Goal: Task Accomplishment & Management: Use online tool/utility

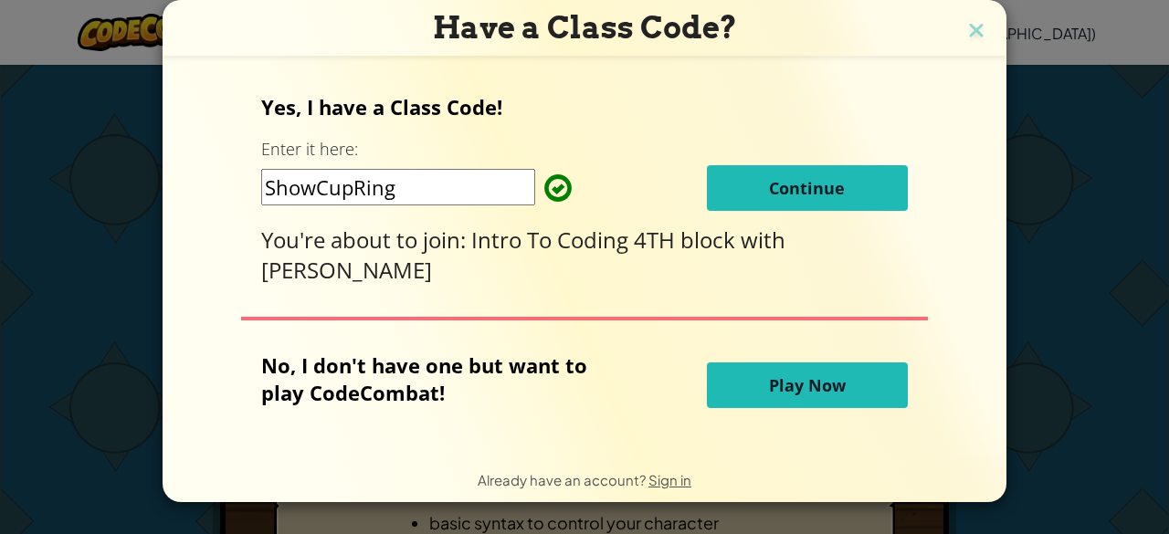
click at [759, 200] on button "Continue" at bounding box center [807, 188] width 201 height 46
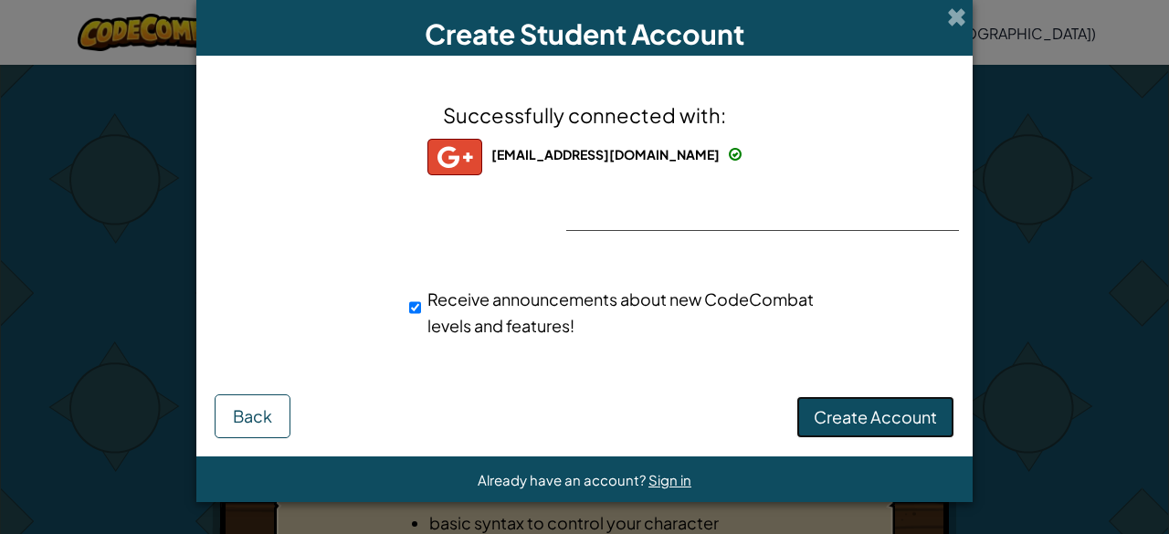
click at [877, 432] on button "Create Account" at bounding box center [875, 417] width 158 height 42
click at [827, 405] on button "Create Account" at bounding box center [875, 417] width 158 height 42
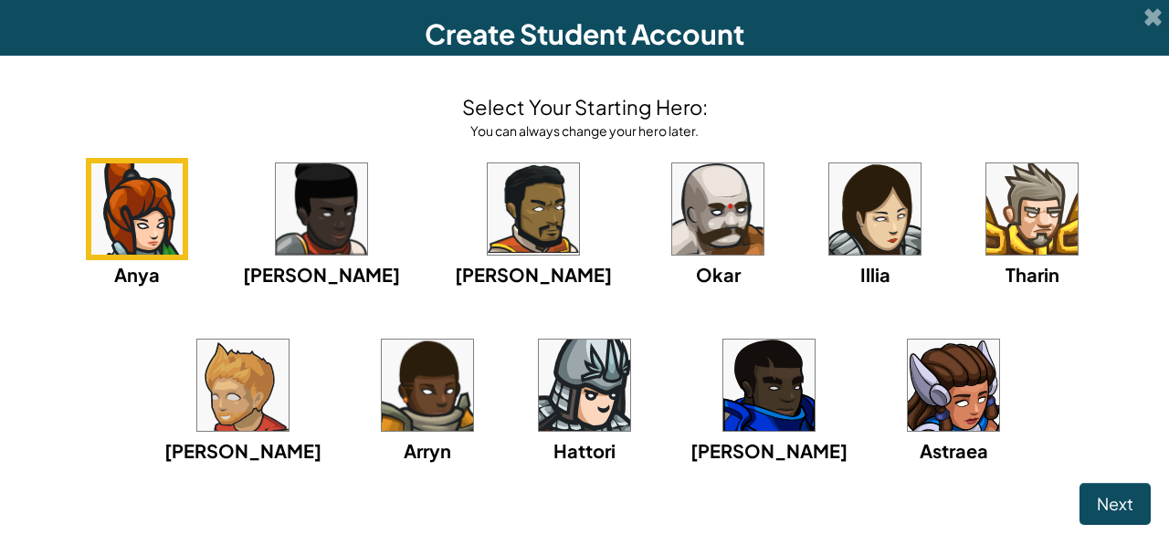
click at [672, 208] on img at bounding box center [717, 208] width 91 height 91
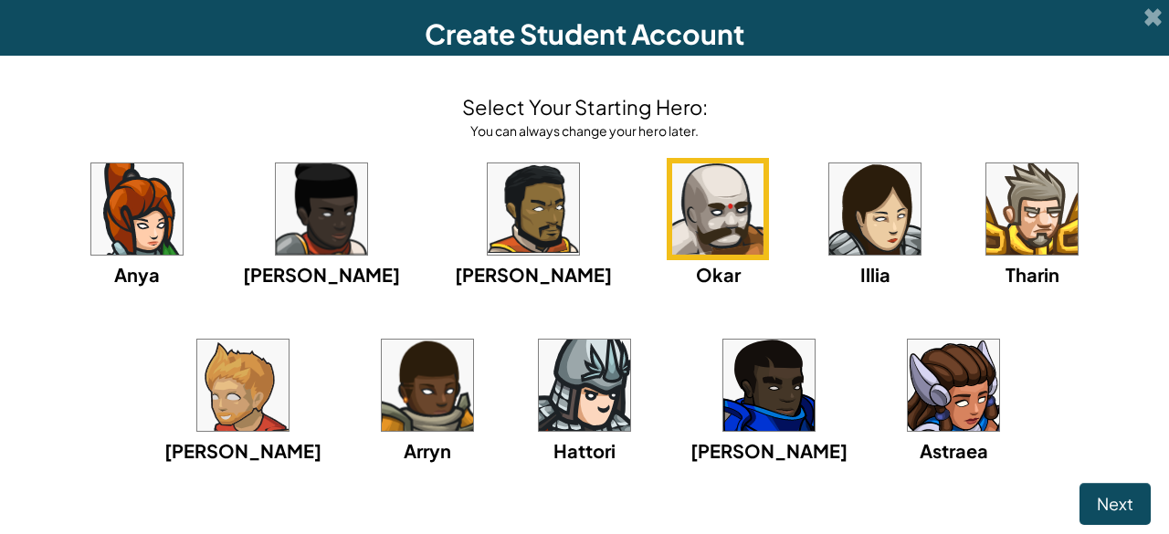
drag, startPoint x: 1089, startPoint y: 478, endPoint x: 1097, endPoint y: 493, distance: 16.3
click at [1094, 490] on div "Select Your Starting Hero: You can always change your hero later. Anya Ida Alej…" at bounding box center [584, 300] width 1169 height 488
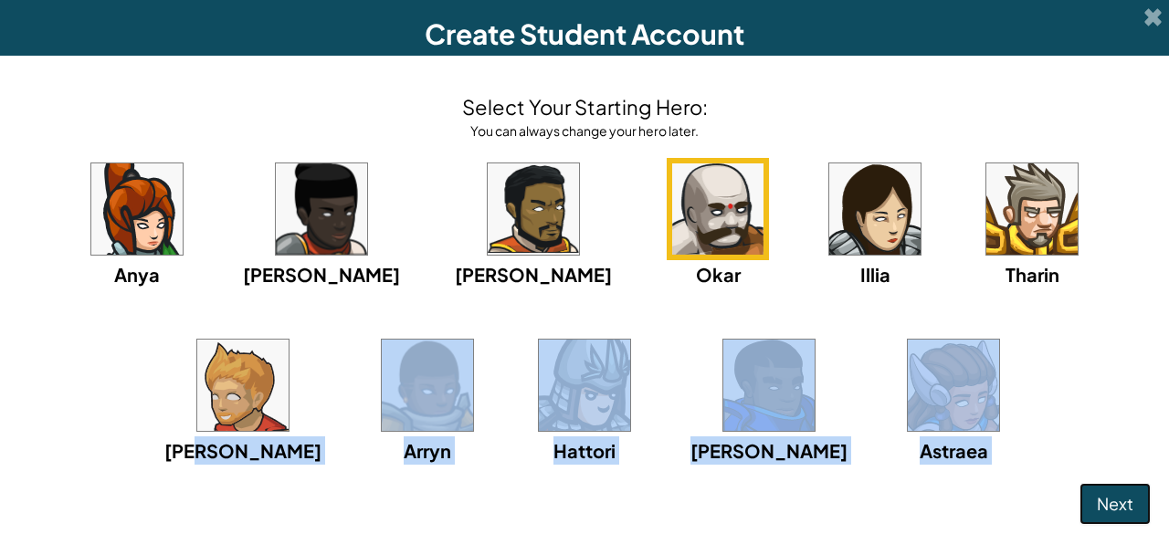
click at [1097, 494] on span "Next" at bounding box center [1115, 503] width 37 height 21
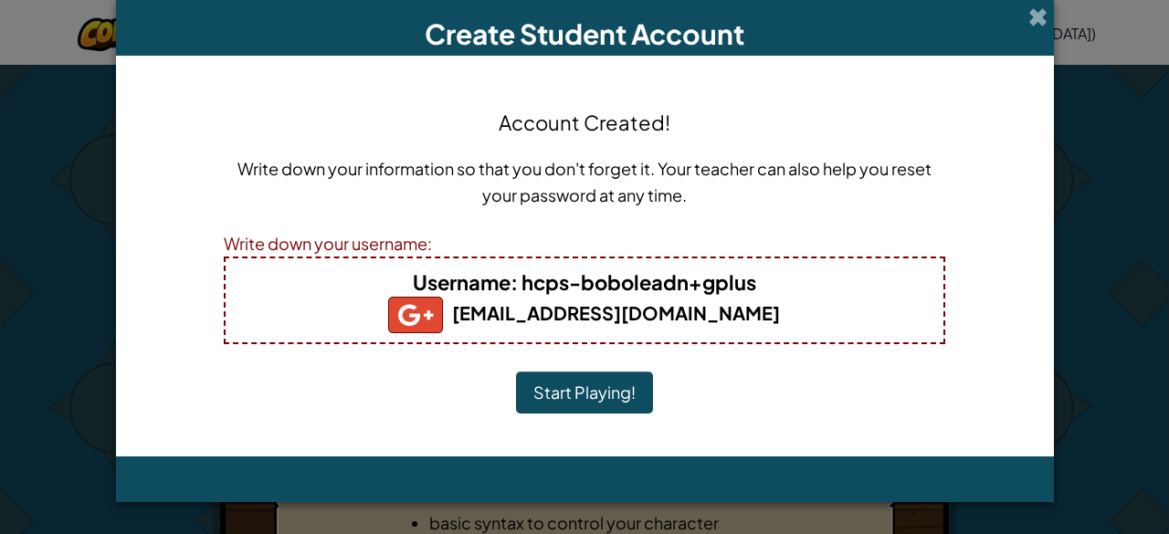
drag, startPoint x: 816, startPoint y: 319, endPoint x: 306, endPoint y: 281, distance: 511.8
click at [306, 281] on div "Username : hcps-boboleadn+gplus hcps-boboleadn@henricostudents.org" at bounding box center [584, 301] width 721 height 88
copy div "Username : hcps-boboleadn+gplus hcps-boboleadn@henricostudents.org"
click at [891, 379] on div "Account Created! Write down your information so that you don't forget it. Your …" at bounding box center [584, 256] width 721 height 364
click at [559, 397] on button "Start Playing!" at bounding box center [584, 393] width 137 height 42
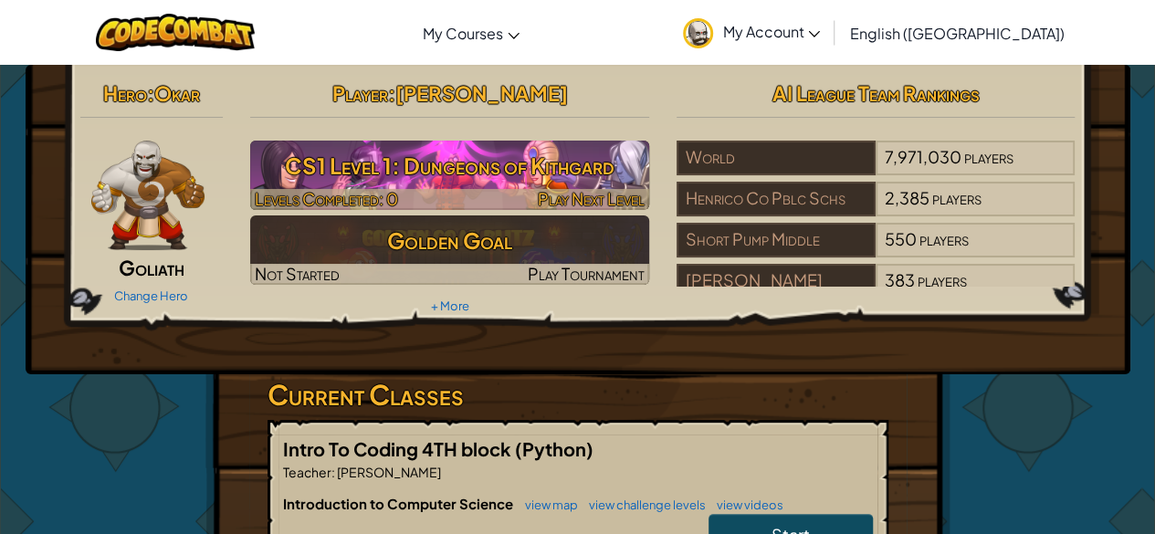
click at [508, 150] on h3 "CS1 Level 1: Dungeons of Kithgard" at bounding box center [449, 165] width 399 height 41
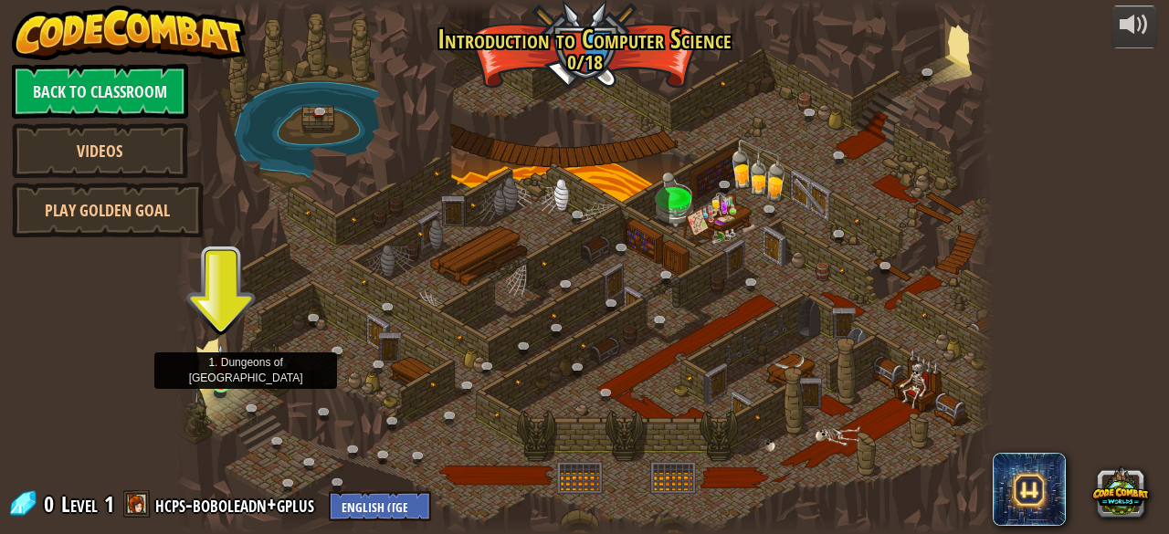
click at [213, 368] on img at bounding box center [221, 364] width 18 height 42
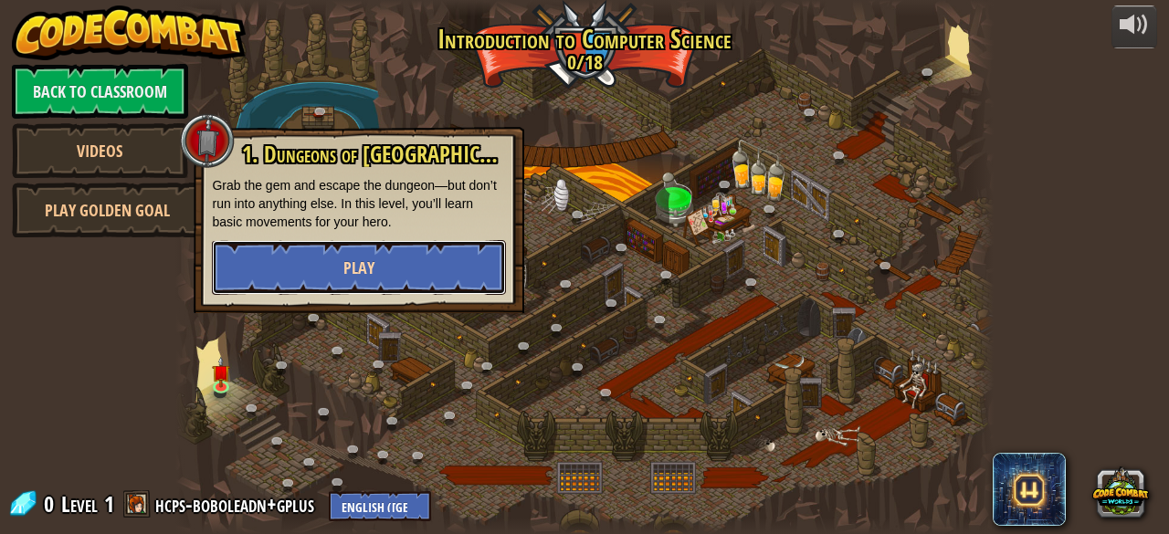
click at [351, 269] on span "Play" at bounding box center [358, 268] width 31 height 23
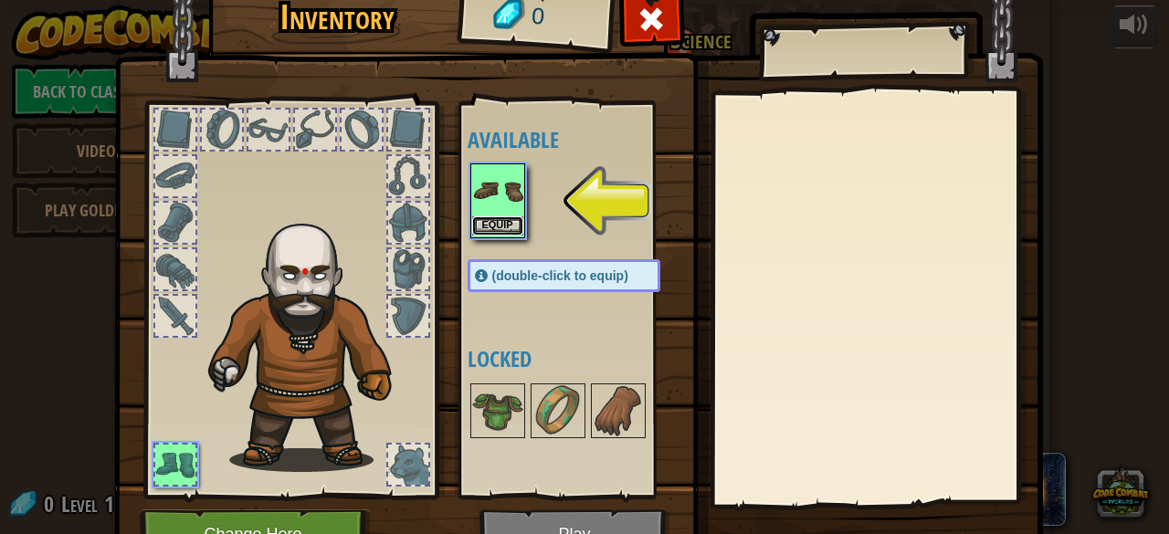
click at [504, 219] on button "Equip" at bounding box center [497, 225] width 51 height 19
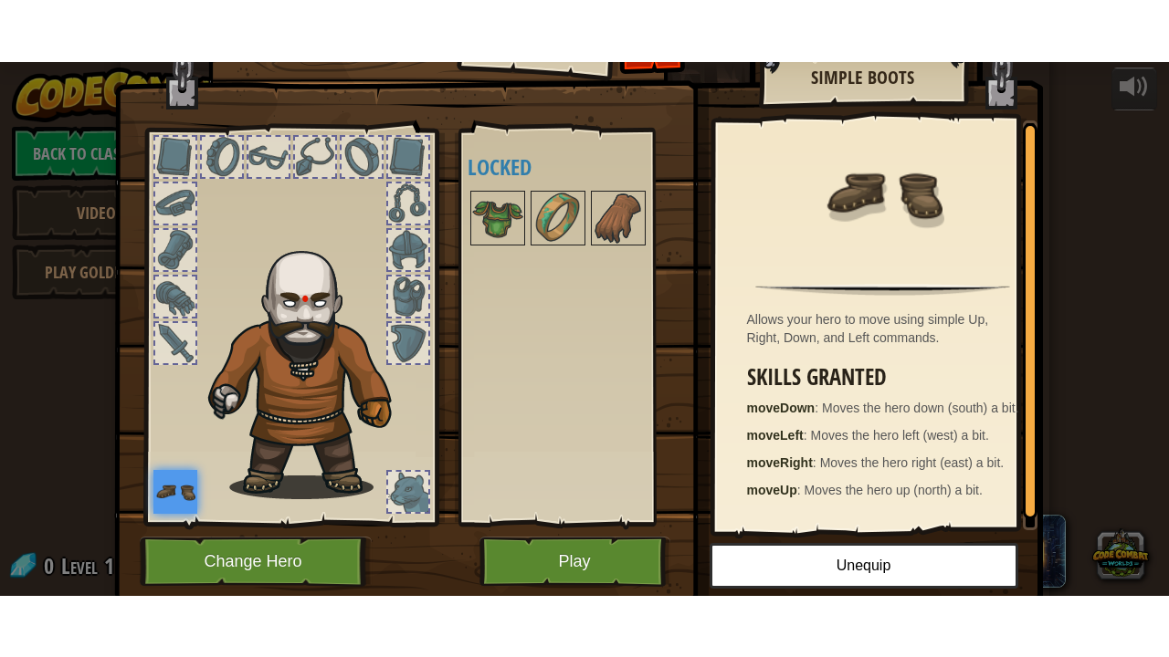
scroll to position [95, 0]
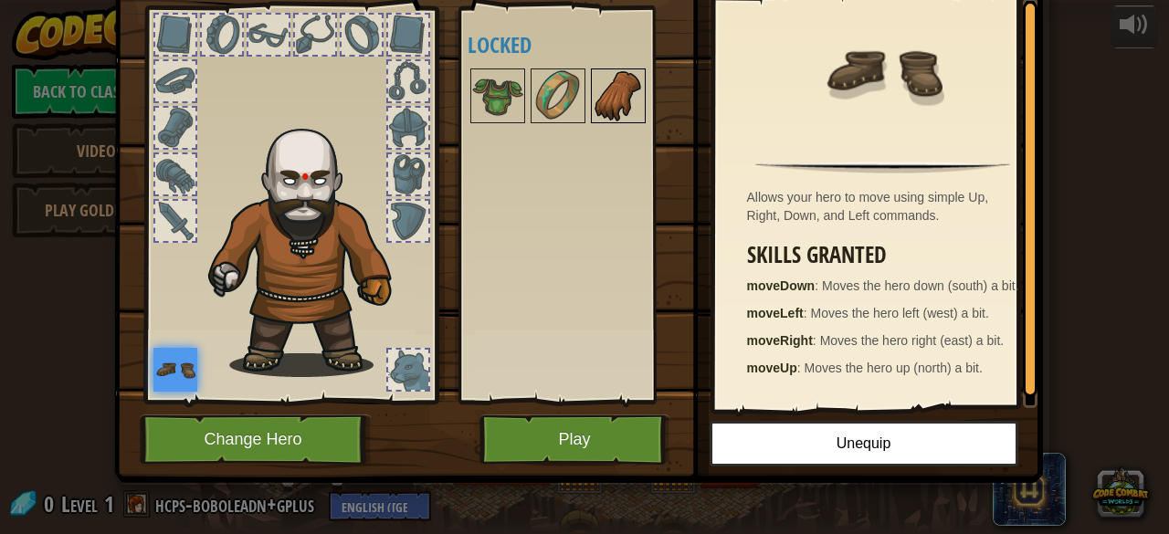
click at [620, 103] on img at bounding box center [618, 95] width 51 height 51
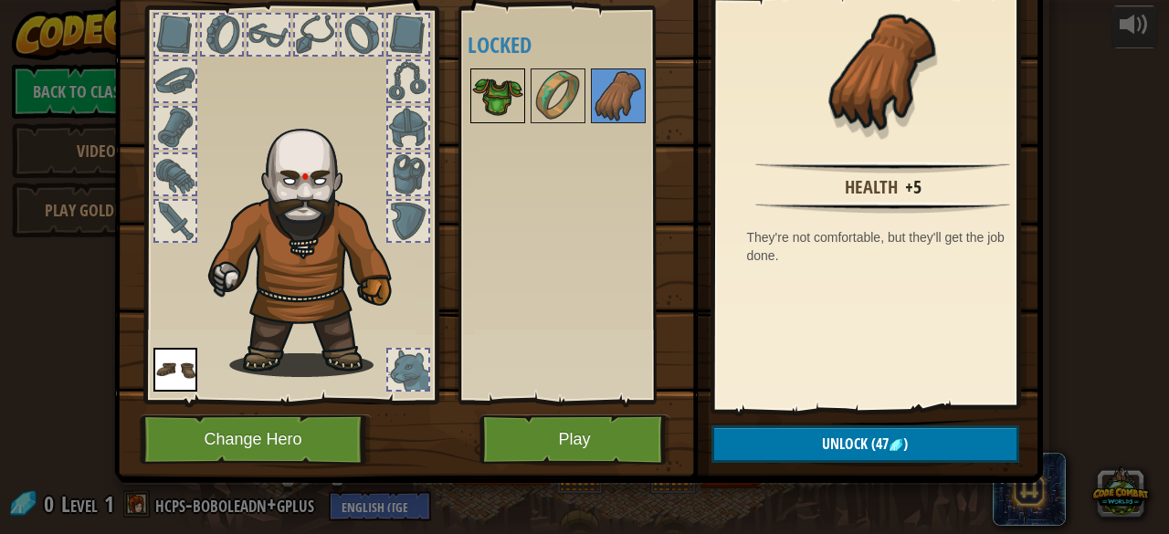
click at [492, 104] on img at bounding box center [497, 95] width 51 height 51
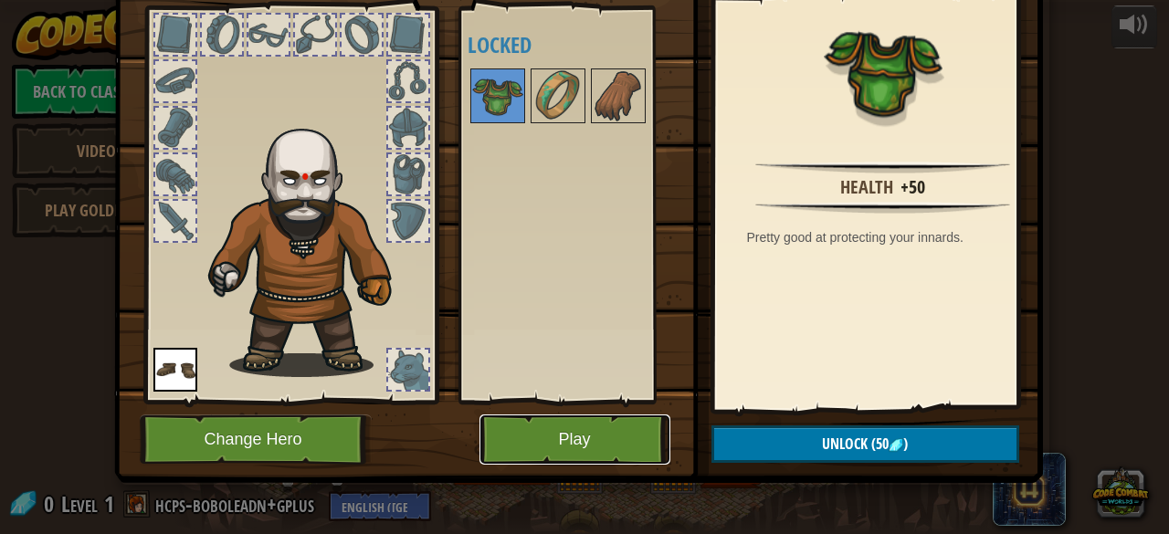
click at [535, 428] on button "Play" at bounding box center [574, 440] width 191 height 50
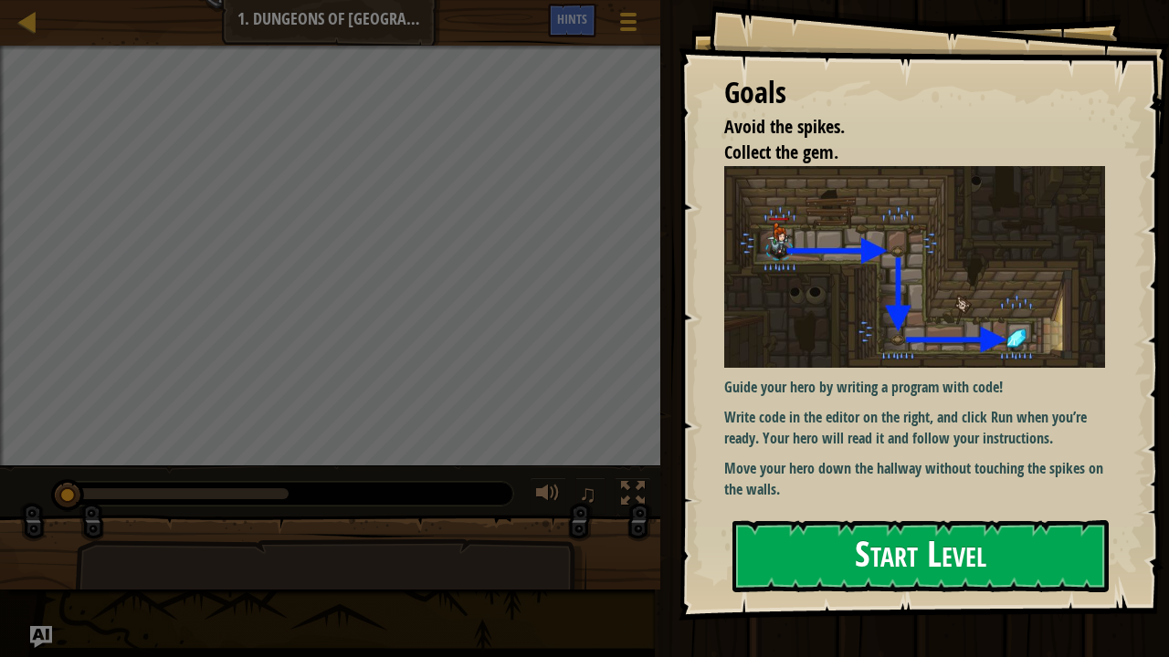
click at [836, 533] on button "Start Level" at bounding box center [920, 556] width 376 height 72
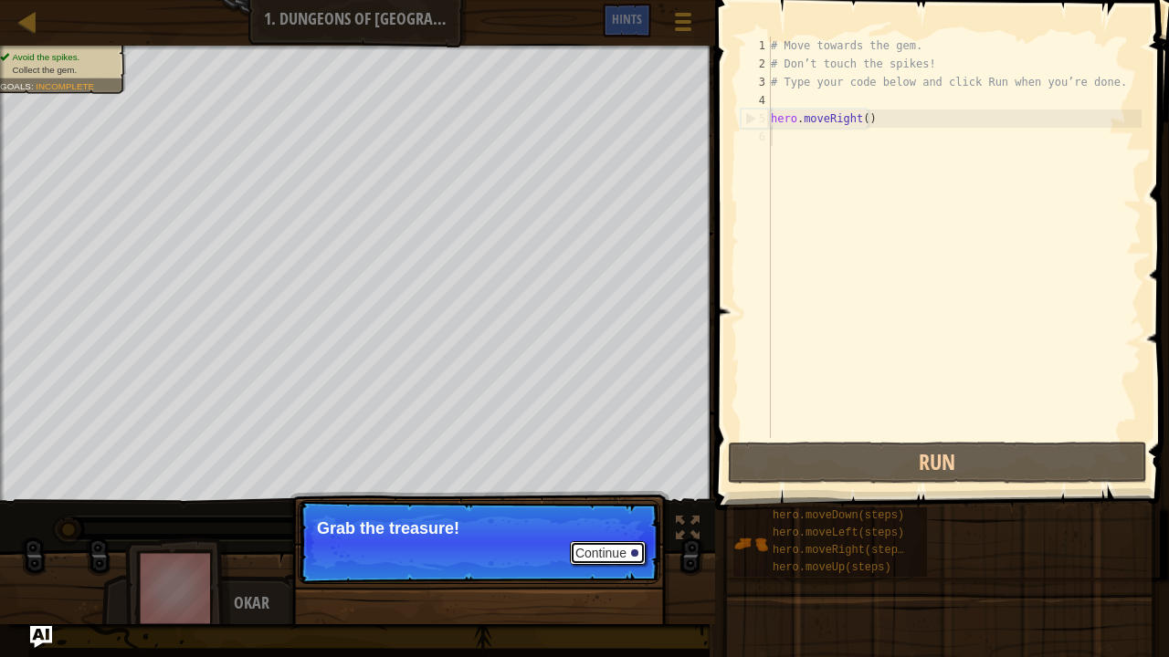
click at [597, 533] on button "Continue" at bounding box center [608, 553] width 76 height 24
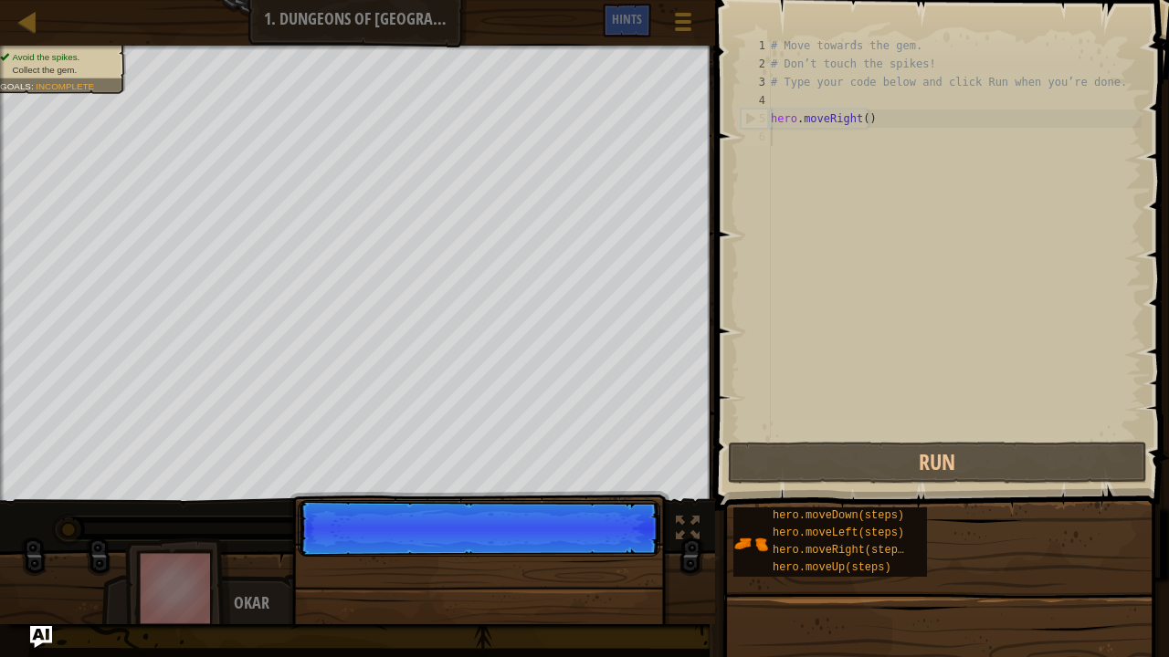
scroll to position [8, 0]
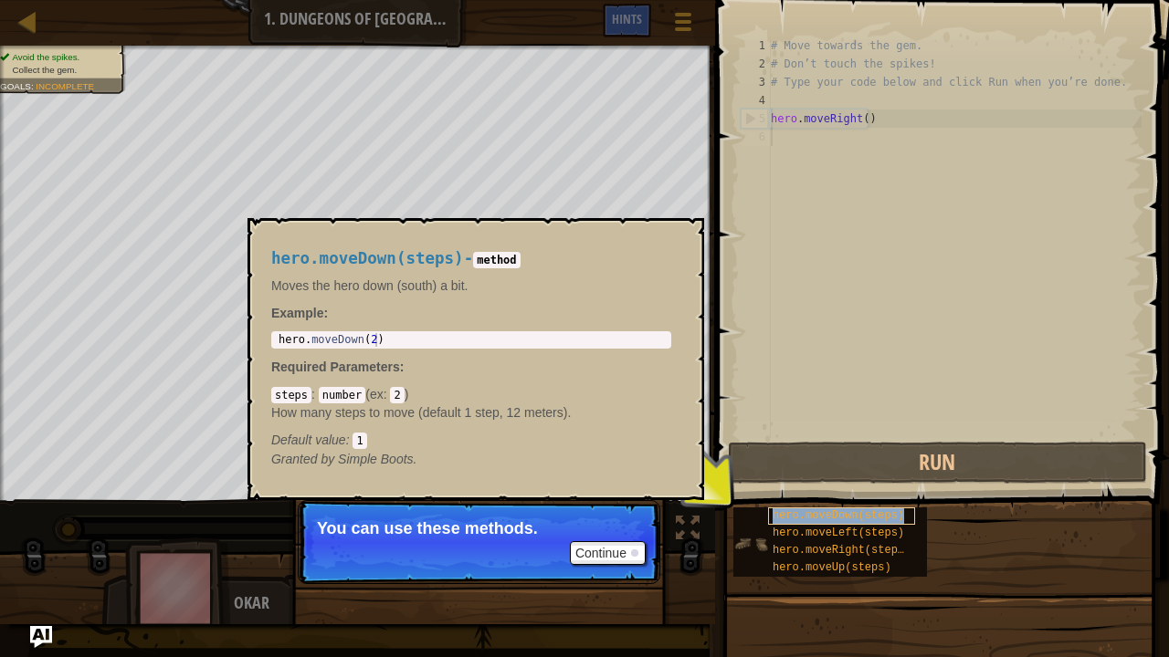
click at [842, 517] on span "hero.moveDown(steps)" at bounding box center [837, 515] width 131 height 13
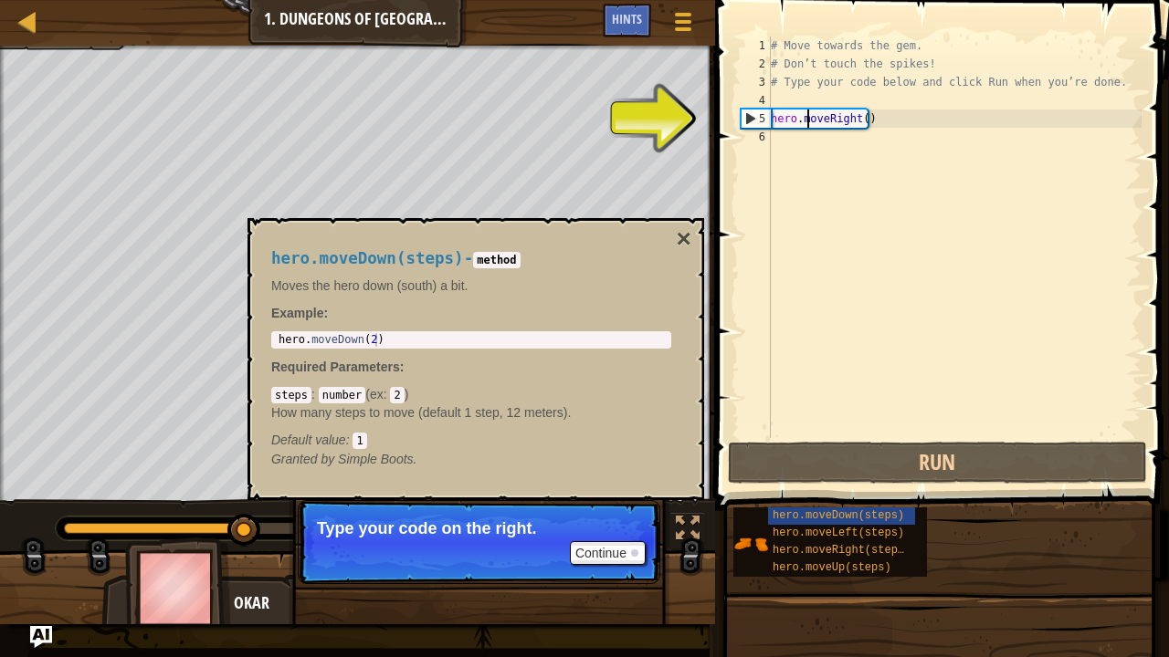
click at [808, 121] on div "# Move towards the gem. # Don’t touch the spikes! # Type your code below and cl…" at bounding box center [954, 256] width 374 height 438
click at [840, 121] on div "# Move towards the gem. # Don’t touch the spikes! # Type your code below and cl…" at bounding box center [954, 256] width 374 height 438
click at [855, 123] on div "# Move towards the gem. # Don’t touch the spikes! # Type your code below and cl…" at bounding box center [954, 256] width 374 height 438
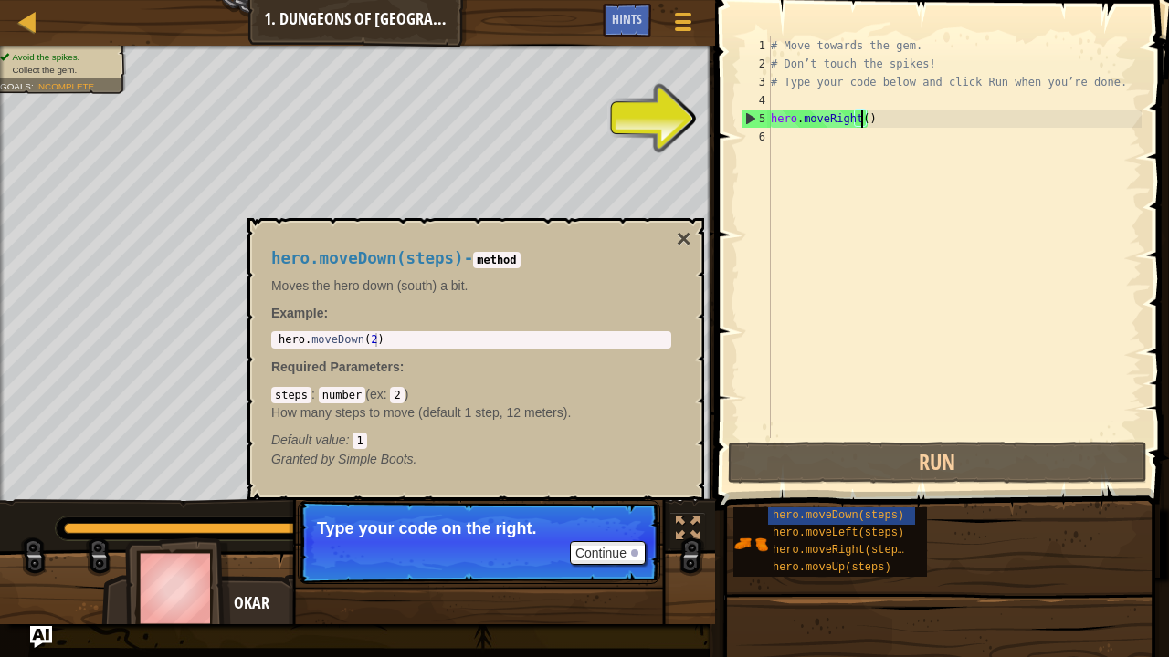
scroll to position [8, 7]
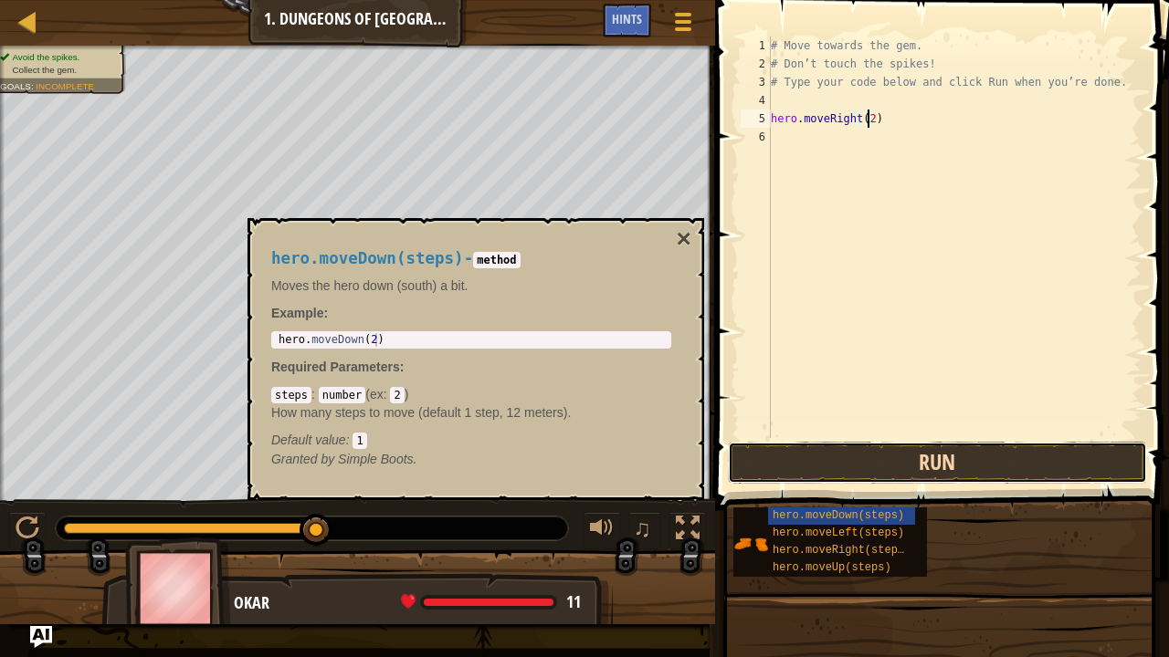
click at [867, 466] on button "Run" at bounding box center [937, 463] width 419 height 42
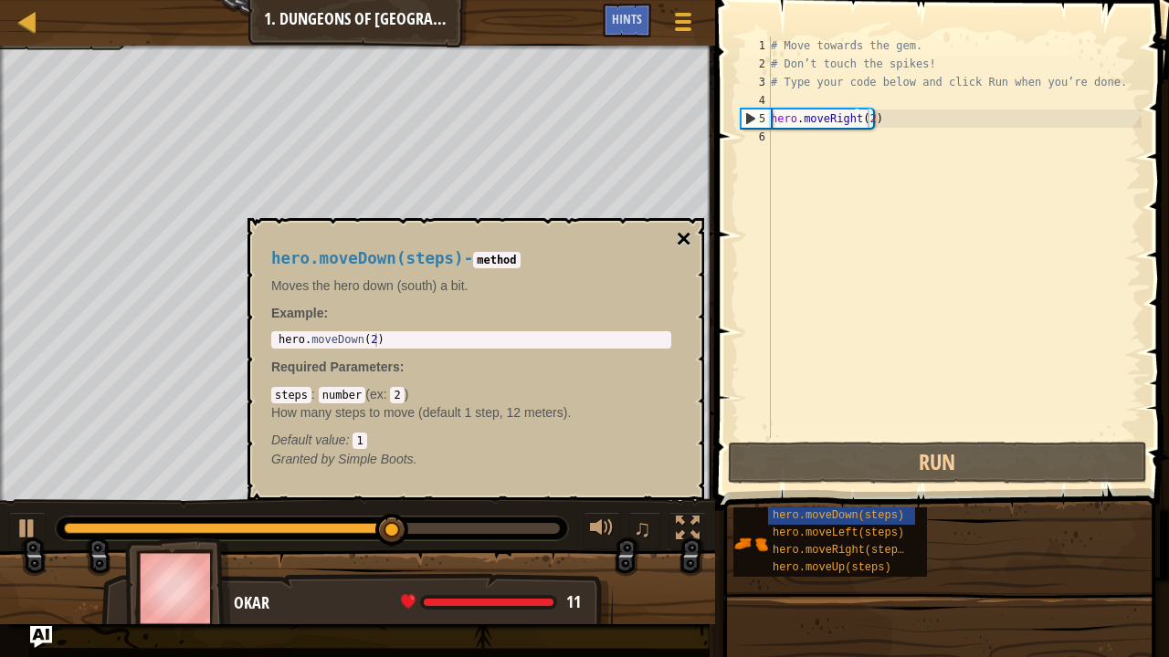
click at [684, 234] on button "×" at bounding box center [684, 239] width 15 height 26
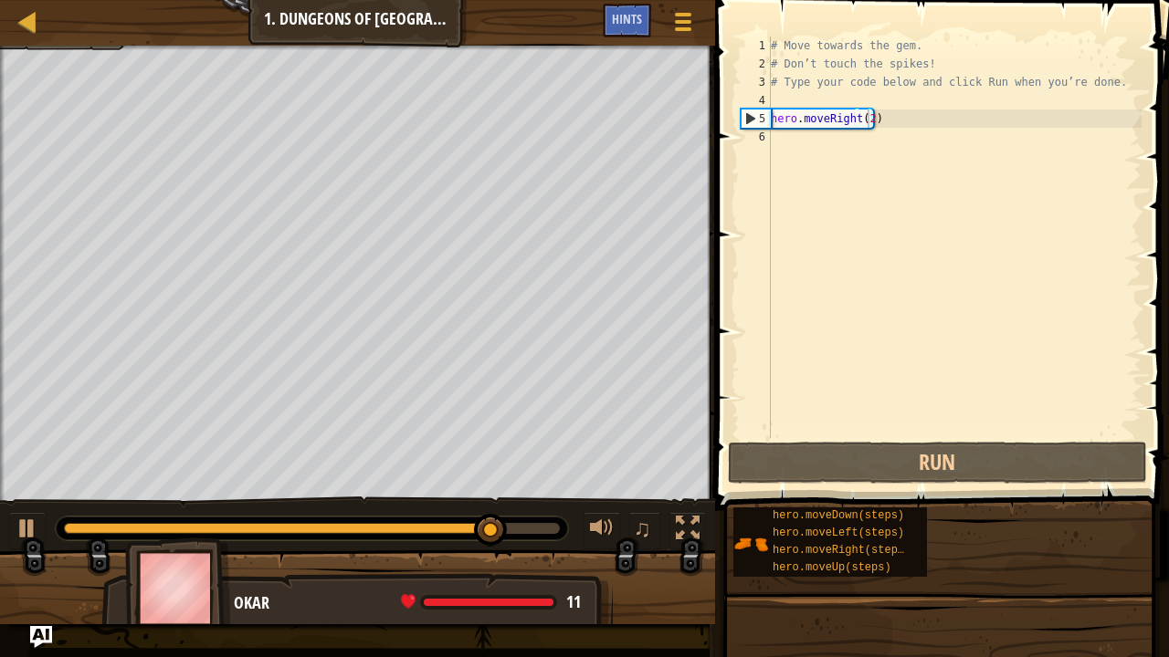
click at [875, 119] on div "# Move towards the gem. # Don’t touch the spikes! # Type your code below and cl…" at bounding box center [954, 256] width 374 height 438
click at [828, 57] on div "# Move towards the gem. # Don’t touch the spikes! # Type your code below and cl…" at bounding box center [954, 256] width 374 height 438
drag, startPoint x: 828, startPoint y: 57, endPoint x: 879, endPoint y: 75, distance: 54.3
click at [838, 60] on div "# Move towards the gem. # Don’t touch the spikes! # Type your code below and cl…" at bounding box center [954, 256] width 374 height 438
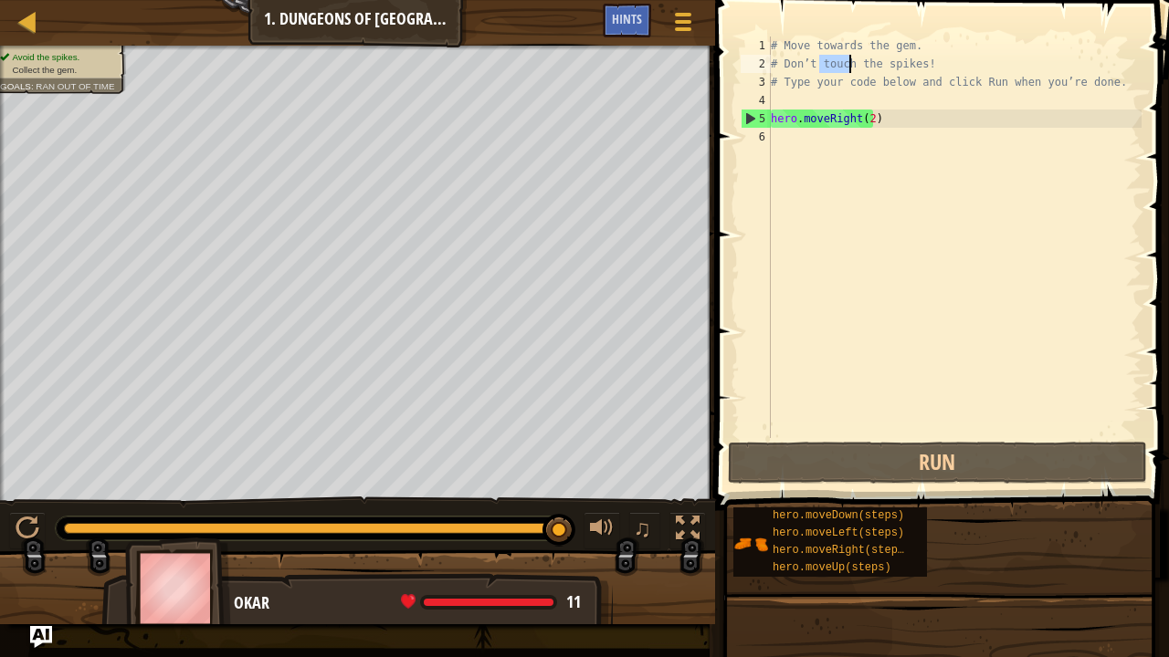
click at [898, 84] on div "# Move towards the gem. # Don’t touch the spikes! # Type your code below and cl…" at bounding box center [954, 256] width 374 height 438
type textarea "# Type your code below and click Run when you’re done."
click at [899, 107] on div "# Move towards the gem. # Don’t touch the spikes! # Type your code below and cl…" at bounding box center [954, 256] width 374 height 438
click at [894, 125] on div "# Move towards the gem. # Don’t touch the spikes! # Type your code below and cl…" at bounding box center [954, 256] width 374 height 438
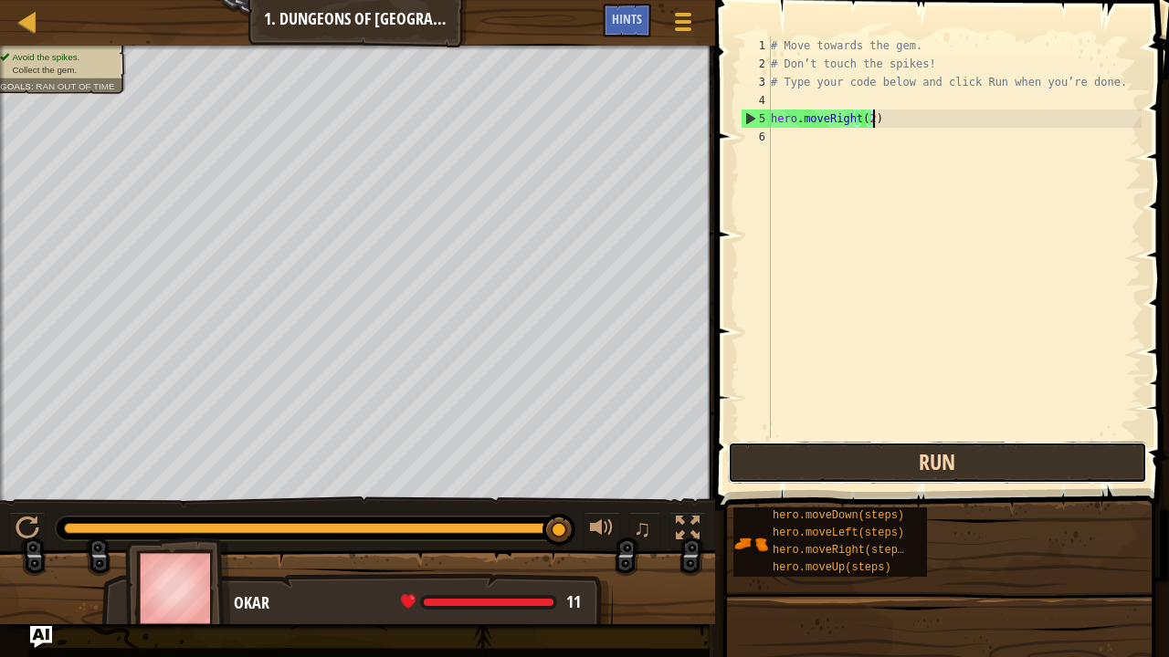
click at [884, 450] on button "Run" at bounding box center [937, 463] width 419 height 42
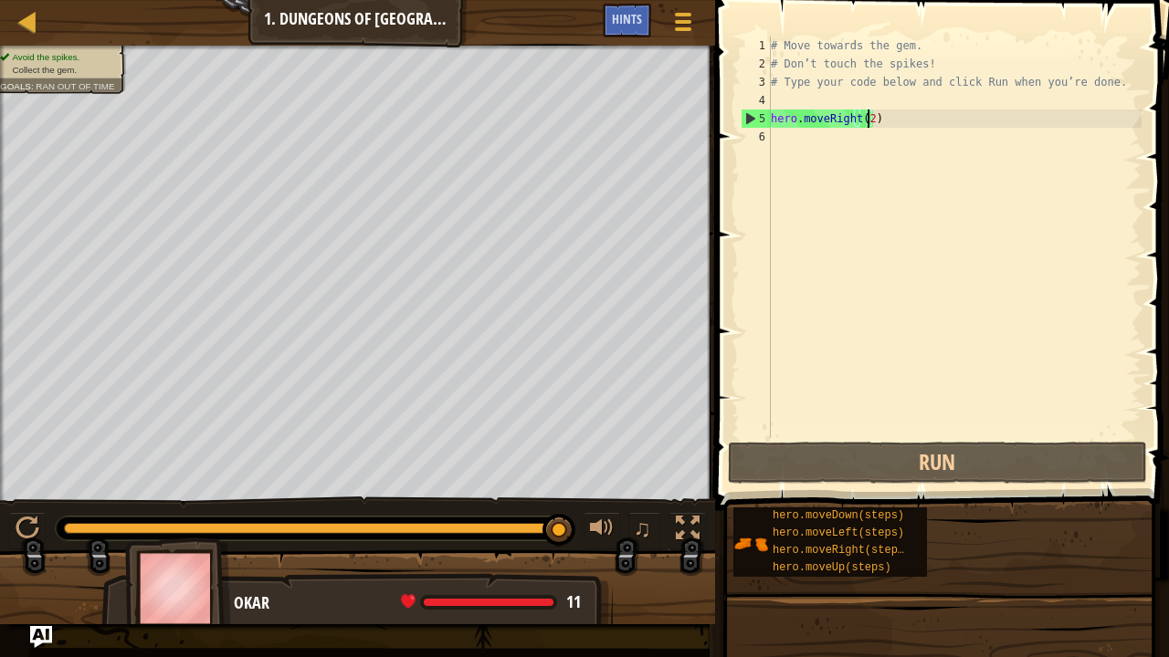
click at [866, 119] on div "# Move towards the gem. # Don’t touch the spikes! # Type your code below and cl…" at bounding box center [954, 256] width 374 height 438
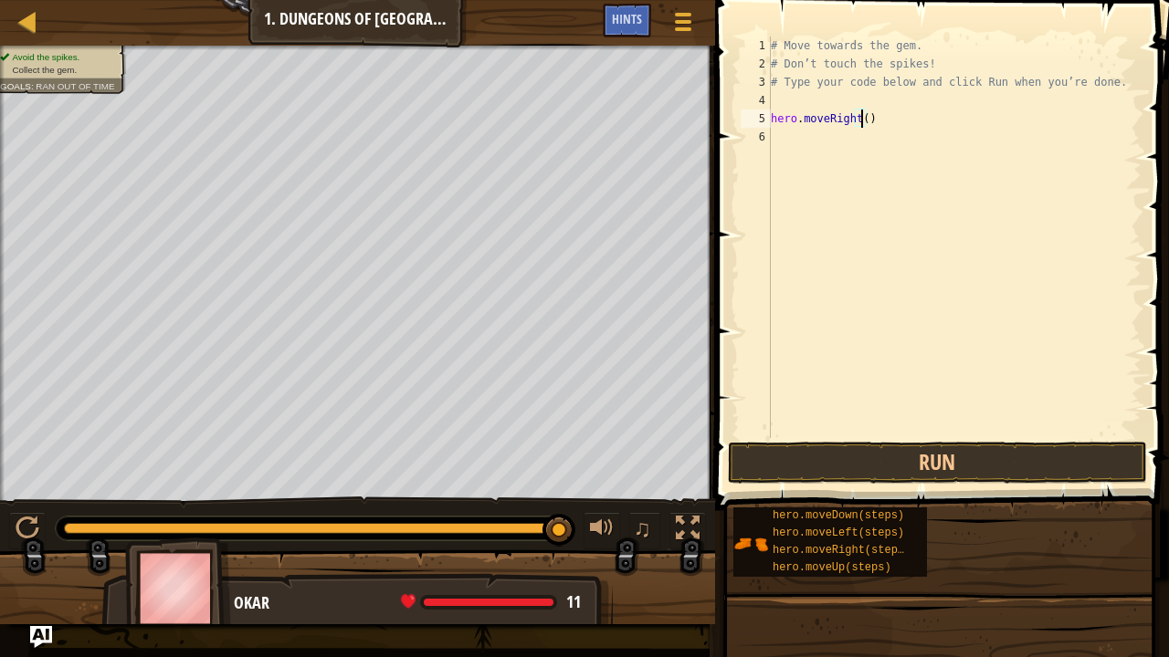
scroll to position [8, 7]
type textarea "hero.moveRight(1)"
click at [918, 455] on button "Run" at bounding box center [937, 463] width 419 height 42
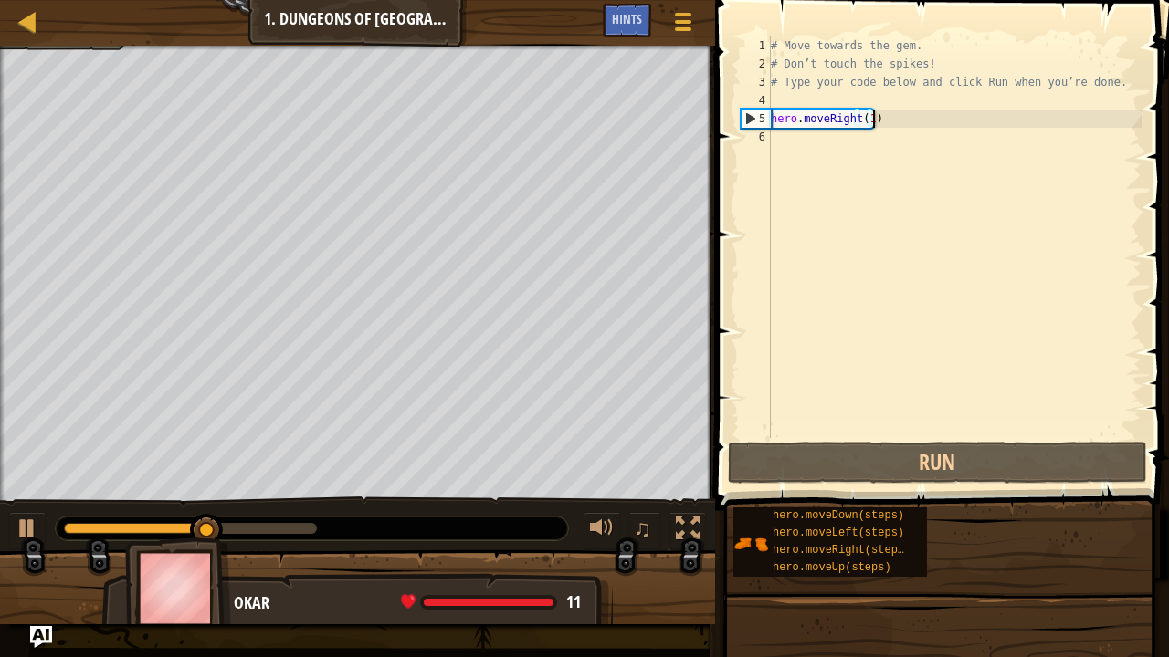
click at [900, 126] on div "# Move towards the gem. # Don’t touch the spikes! # Type your code below and cl…" at bounding box center [954, 256] width 374 height 438
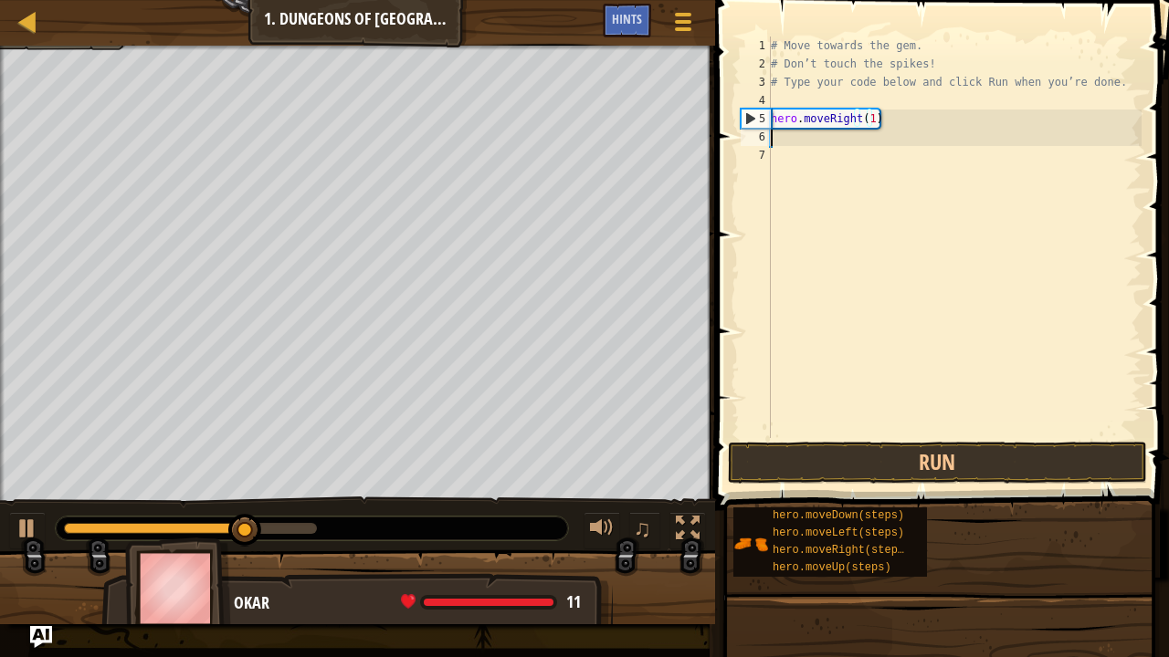
scroll to position [8, 0]
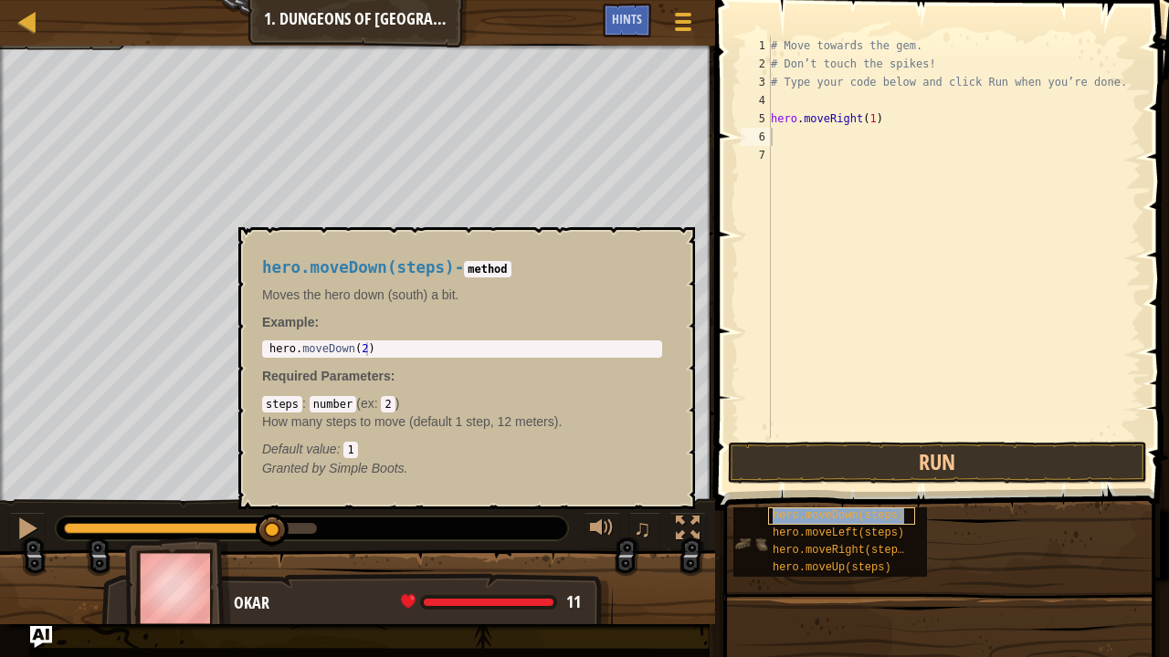
click at [815, 517] on span "hero.moveDown(steps)" at bounding box center [837, 515] width 131 height 13
click at [800, 519] on span "hero.moveDown(steps)" at bounding box center [837, 515] width 131 height 13
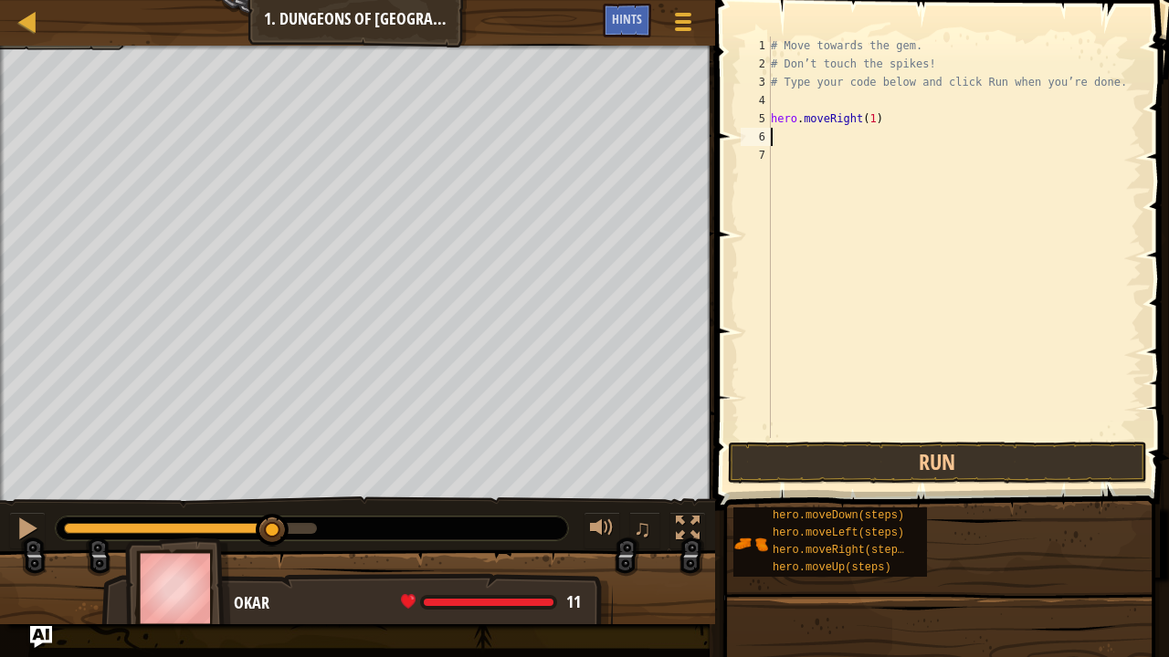
click at [796, 131] on div "# Move towards the gem. # Don’t touch the spikes! # Type your code below and cl…" at bounding box center [954, 256] width 374 height 438
click at [802, 145] on div "# Move towards the gem. # Don’t touch the spikes! # Type your code below and cl…" at bounding box center [954, 256] width 374 height 438
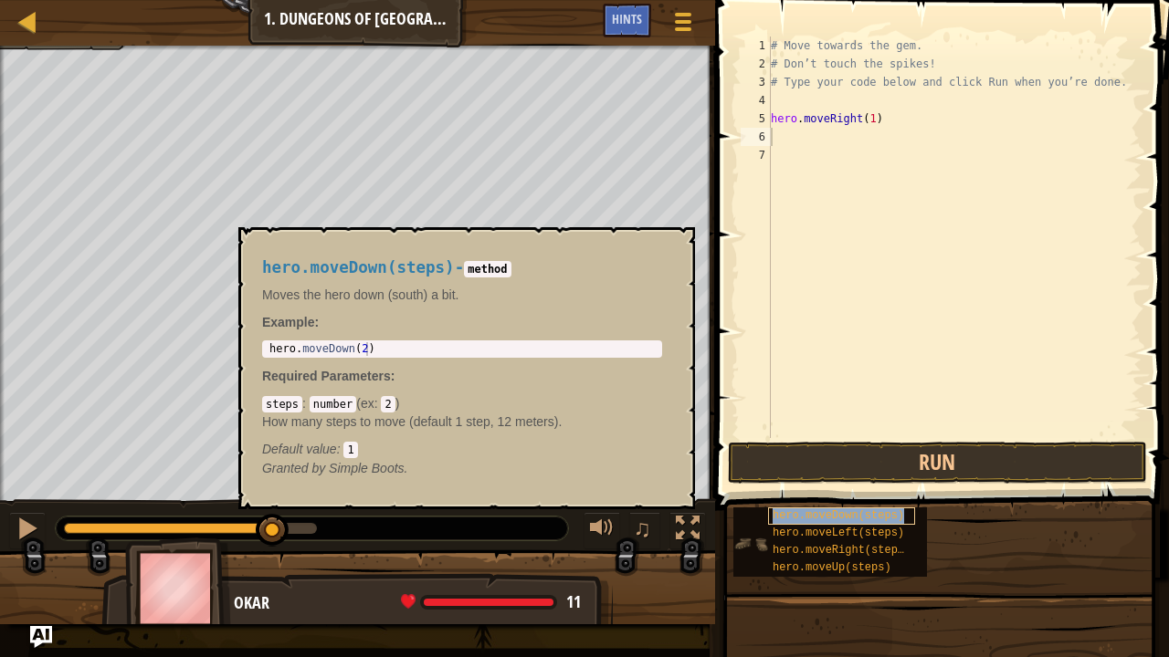
click at [817, 521] on span "hero.moveDown(steps)" at bounding box center [837, 515] width 131 height 13
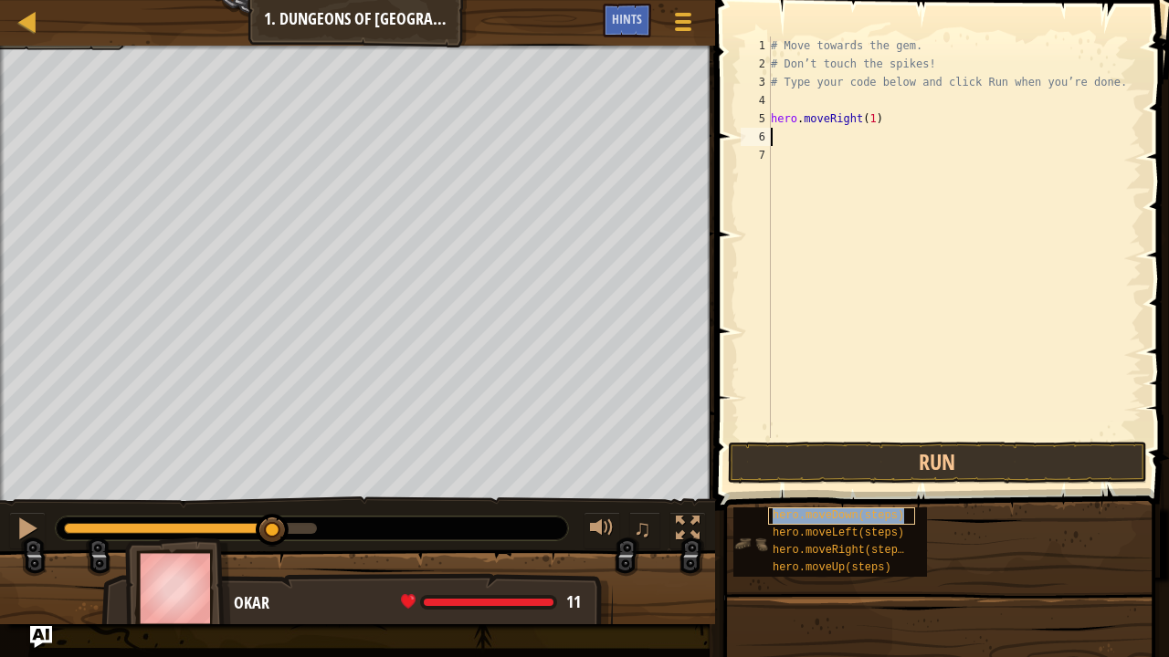
click at [817, 521] on span "hero.moveDown(steps)" at bounding box center [837, 515] width 131 height 13
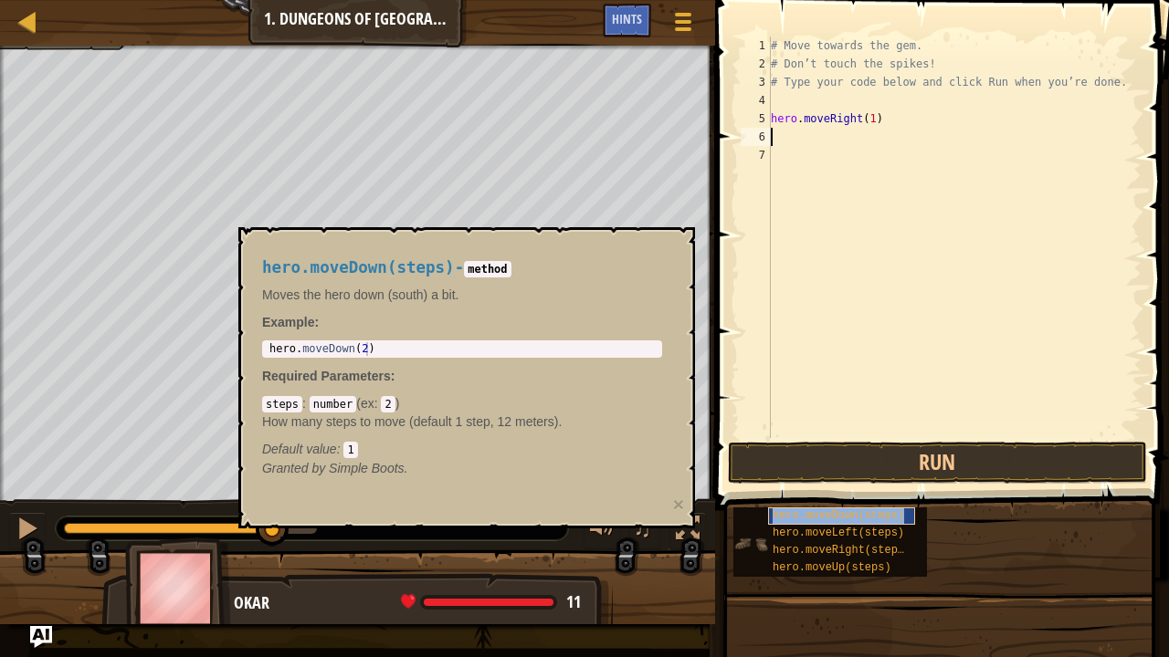
click at [817, 521] on span "hero.moveDown(steps)" at bounding box center [837, 515] width 131 height 13
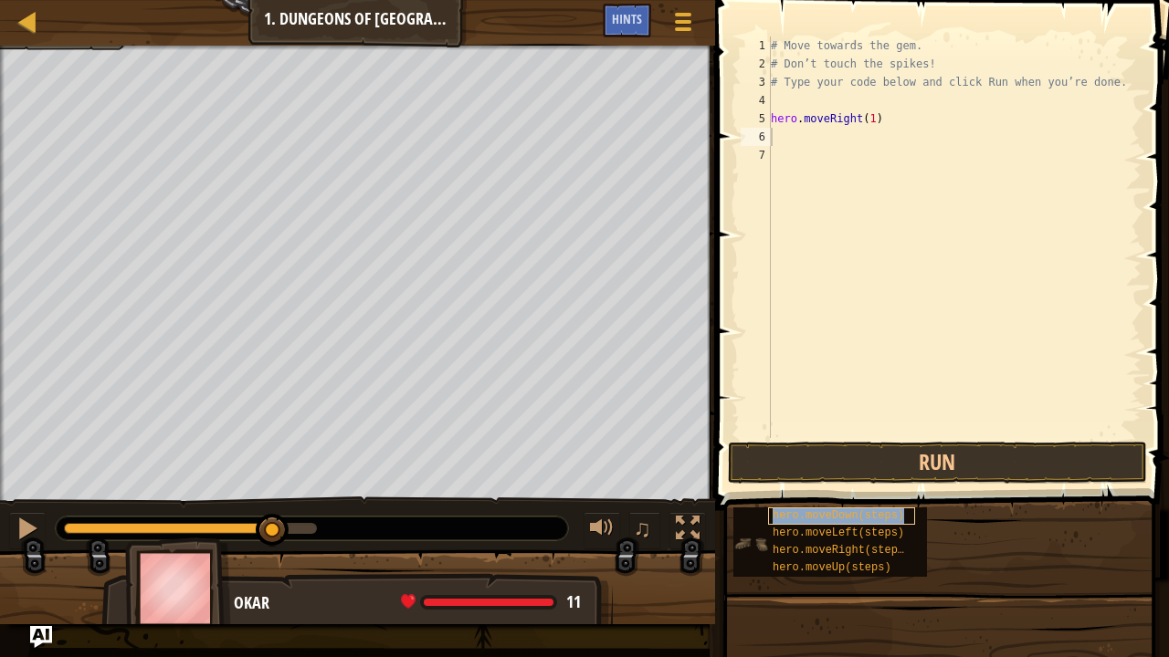
click at [817, 521] on span "hero.moveDown(steps)" at bounding box center [837, 515] width 131 height 13
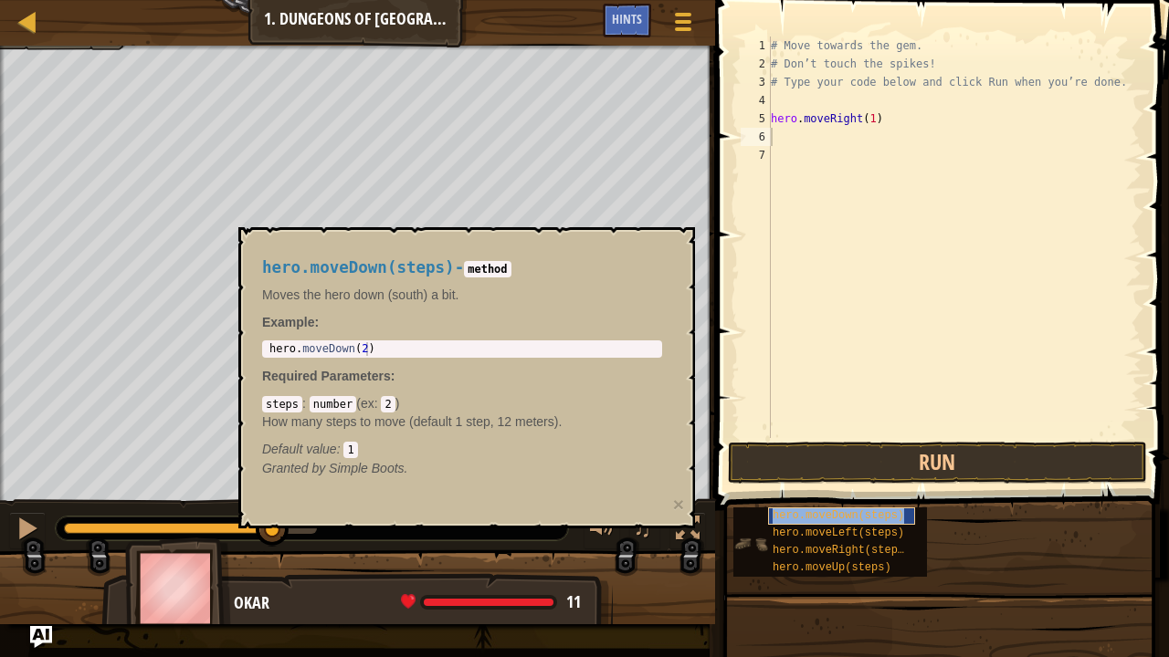
click at [817, 521] on span "hero.moveDown(steps)" at bounding box center [837, 515] width 131 height 13
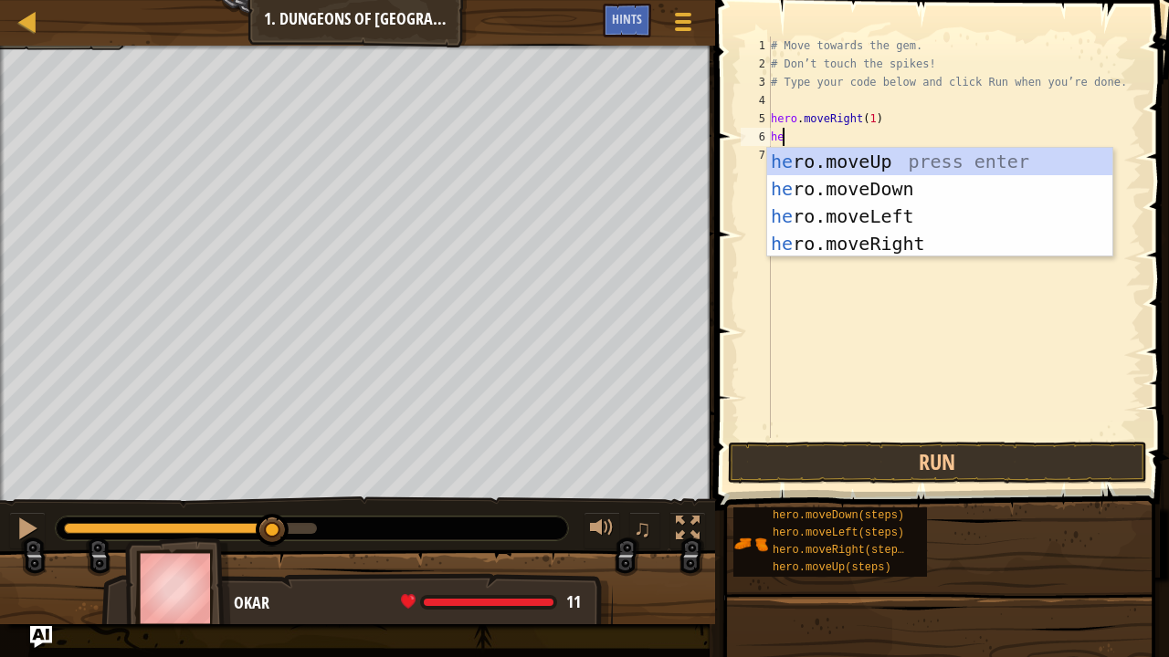
type textarea "her"
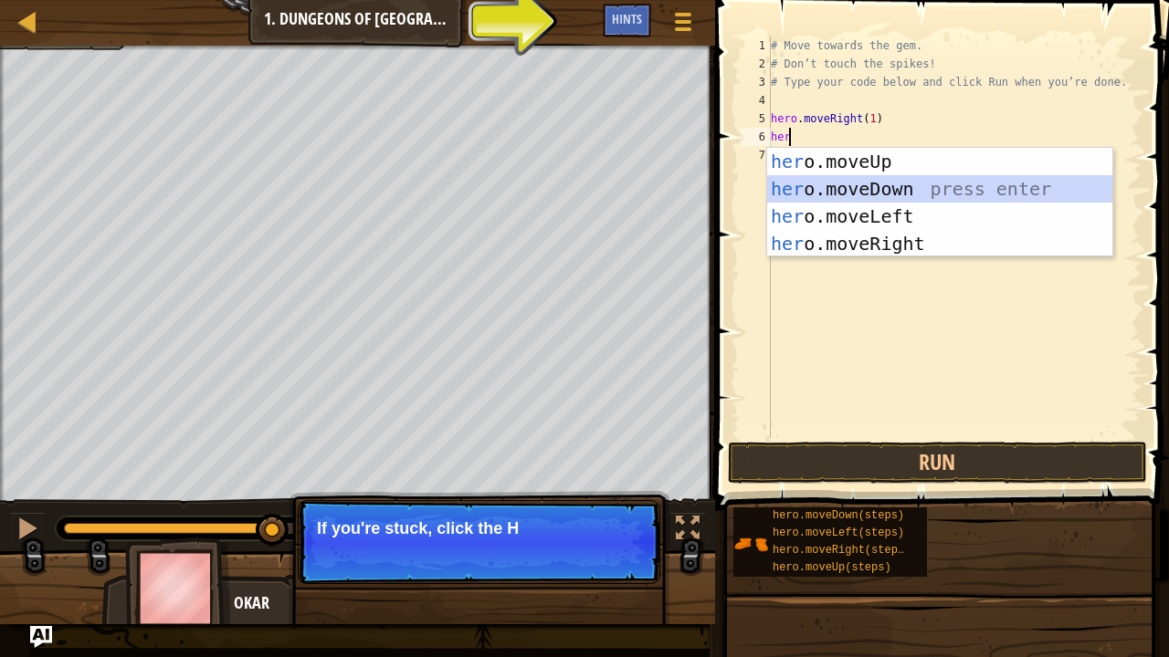
click at [844, 190] on div "her o.moveUp press enter her o.moveDown press enter her o.moveLeft press enter …" at bounding box center [940, 230] width 346 height 164
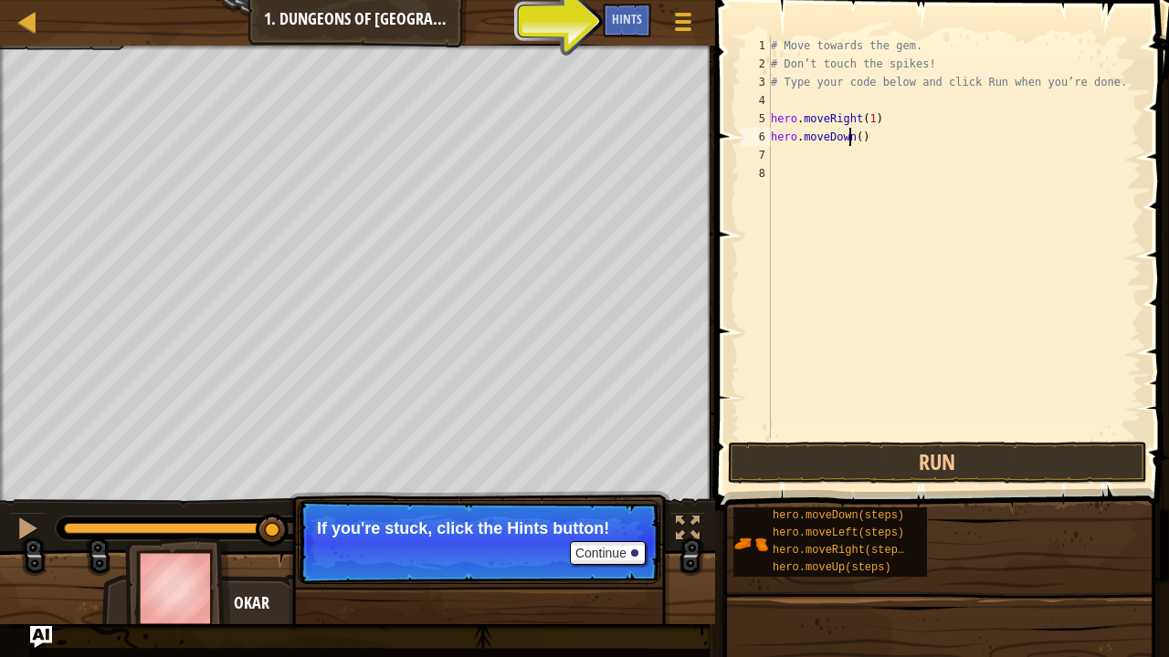
click at [851, 135] on div "# Move towards the gem. # Don’t touch the spikes! # Type your code below and cl…" at bounding box center [954, 256] width 374 height 438
click at [856, 134] on div "# Move towards the gem. # Don’t touch the spikes! # Type your code below and cl…" at bounding box center [954, 256] width 374 height 438
type textarea "hero.moveDown(1)"
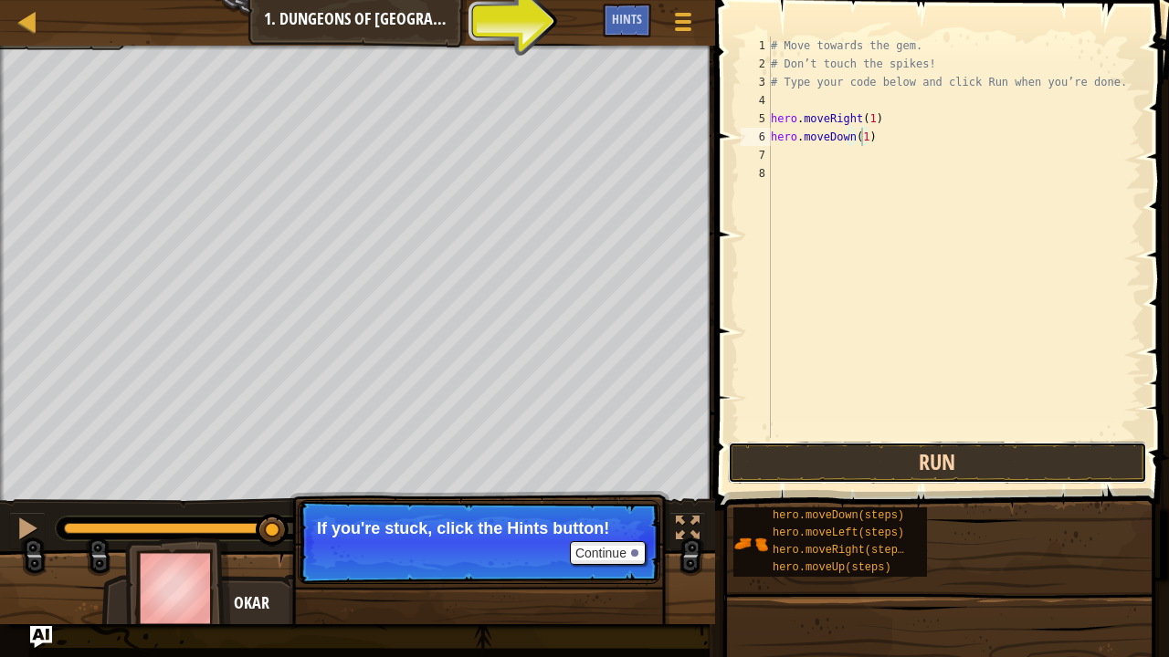
click at [846, 467] on button "Run" at bounding box center [937, 463] width 419 height 42
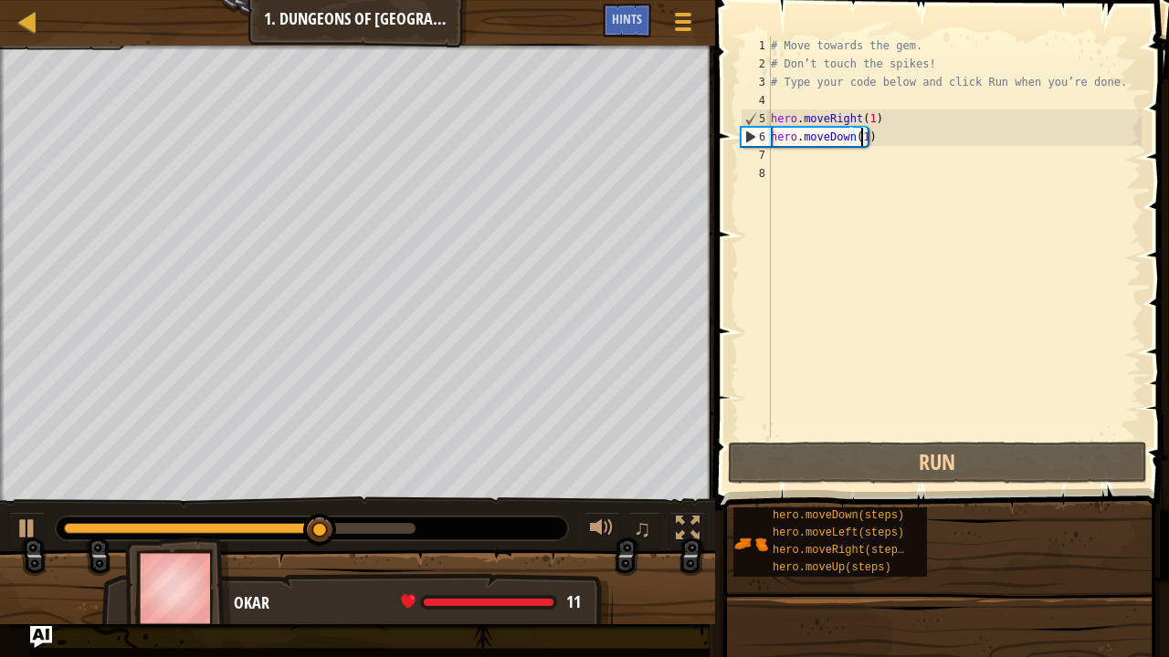
click at [909, 137] on div "# Move towards the gem. # Don’t touch the spikes! # Type your code below and cl…" at bounding box center [954, 256] width 374 height 438
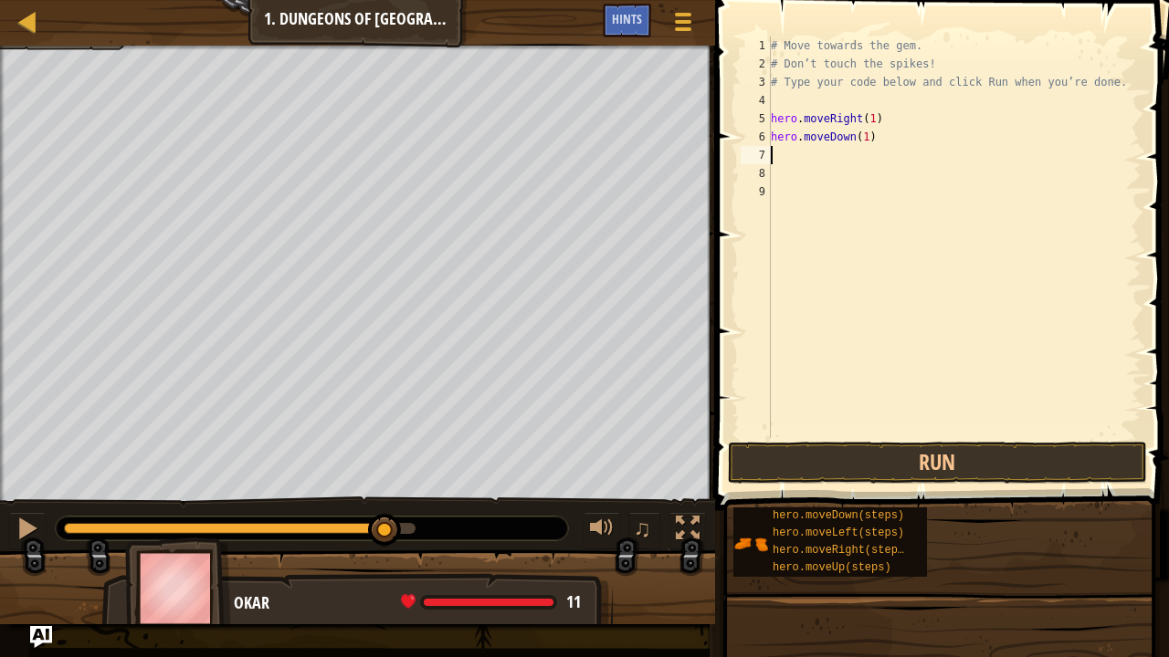
click at [819, 157] on div "# Move towards the gem. # Don’t touch the spikes! # Type your code below and cl…" at bounding box center [954, 256] width 374 height 438
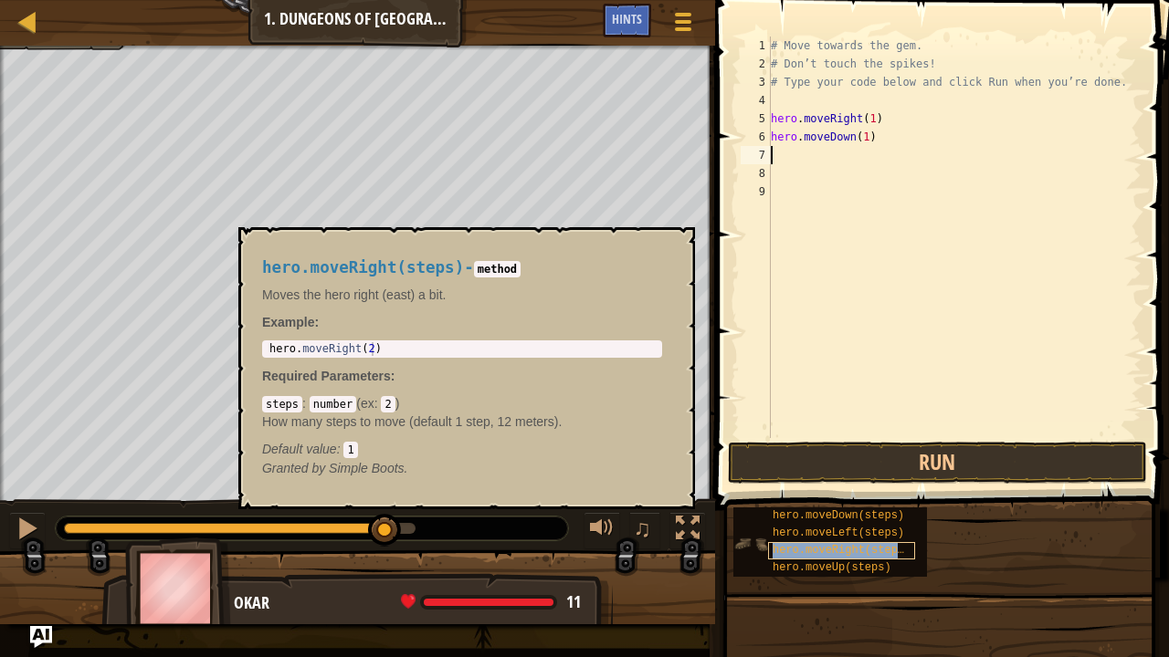
click at [846, 533] on span "hero.moveRight(steps)" at bounding box center [841, 550] width 138 height 13
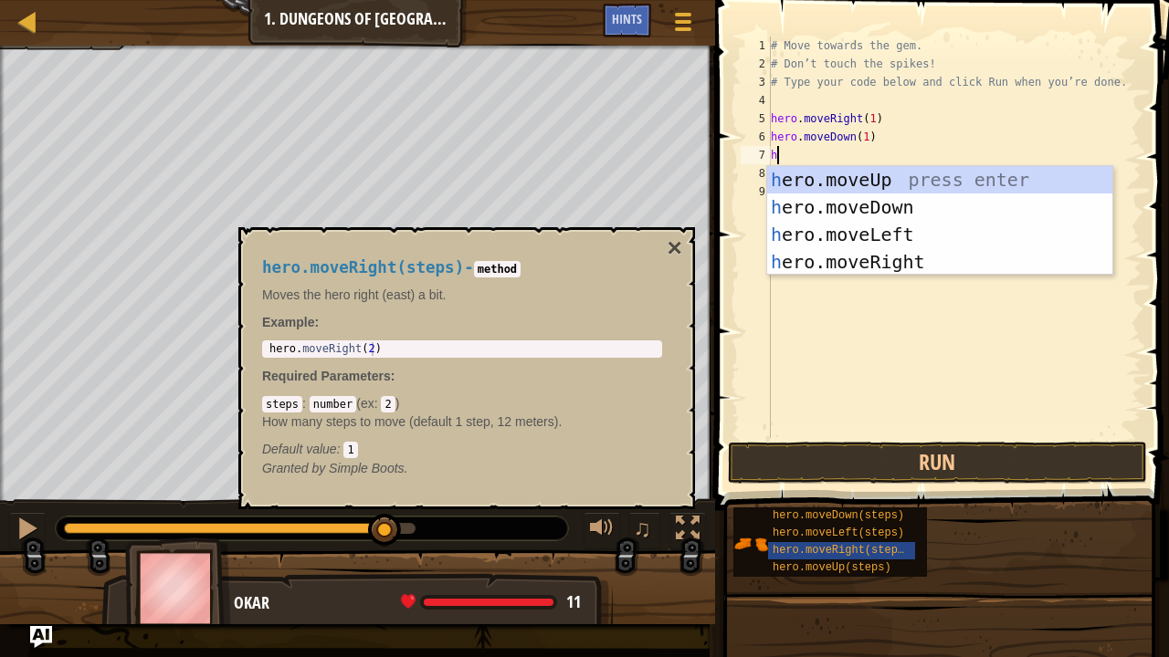
type textarea "he"
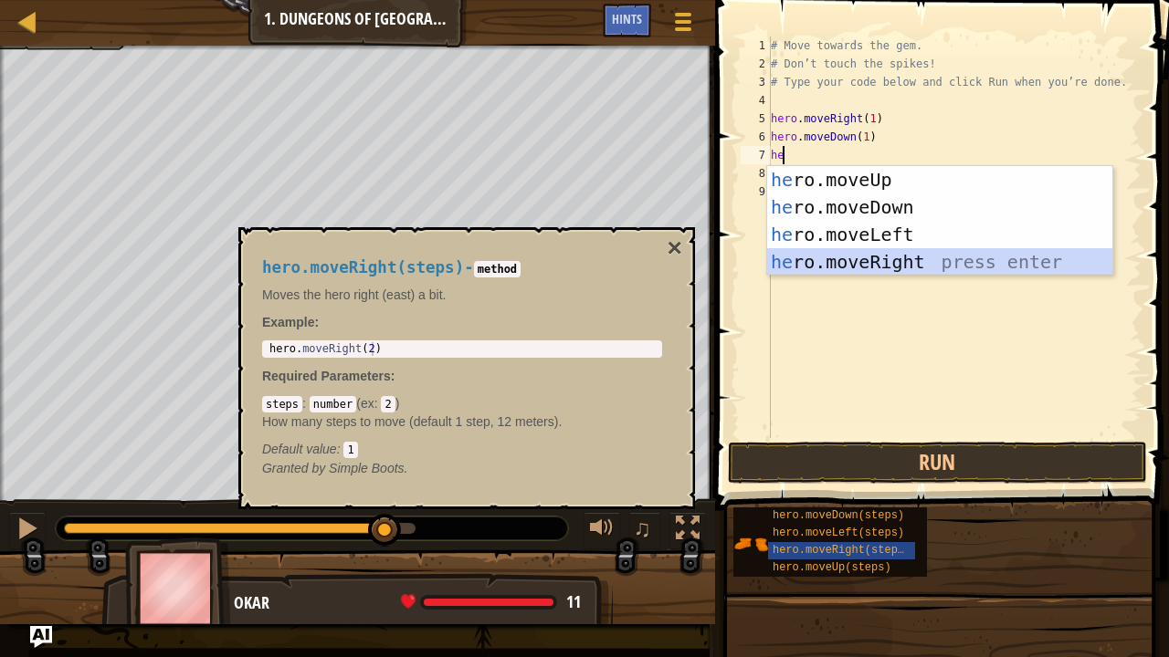
click at [833, 263] on div "he ro.moveUp press enter he ro.moveDown press enter he ro.moveLeft press enter …" at bounding box center [940, 248] width 346 height 164
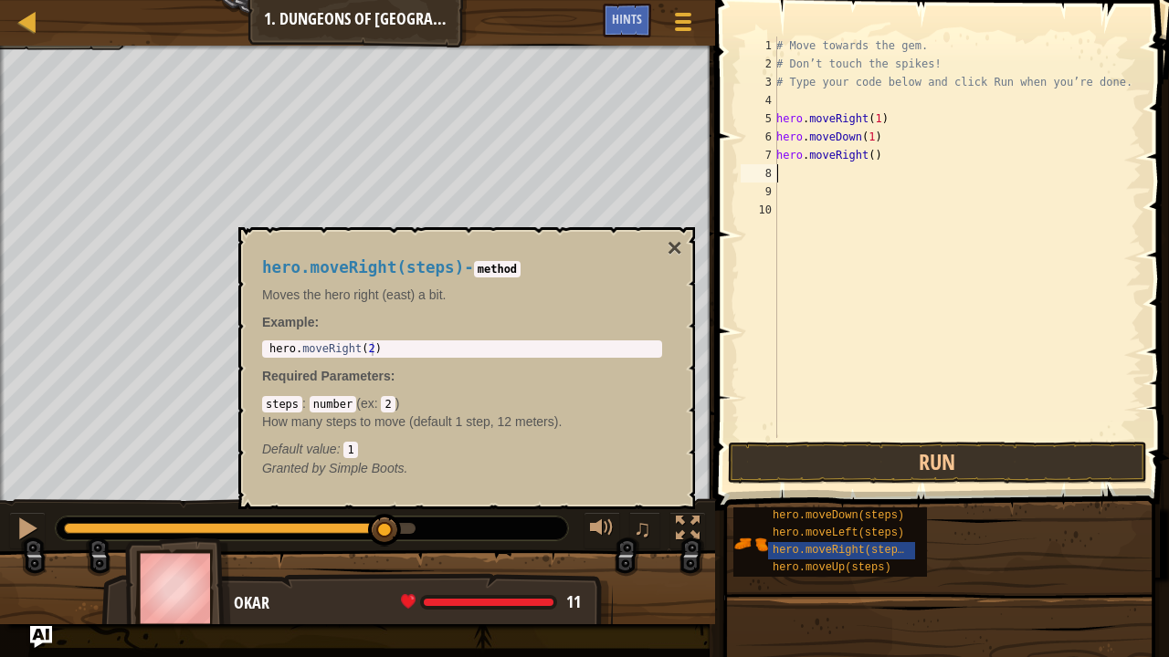
click at [818, 177] on div "# Move towards the gem. # Don’t touch the spikes! # Type your code below and cl…" at bounding box center [956, 256] width 369 height 438
click at [836, 533] on div "hero.moveUp(steps)" at bounding box center [841, 568] width 147 height 17
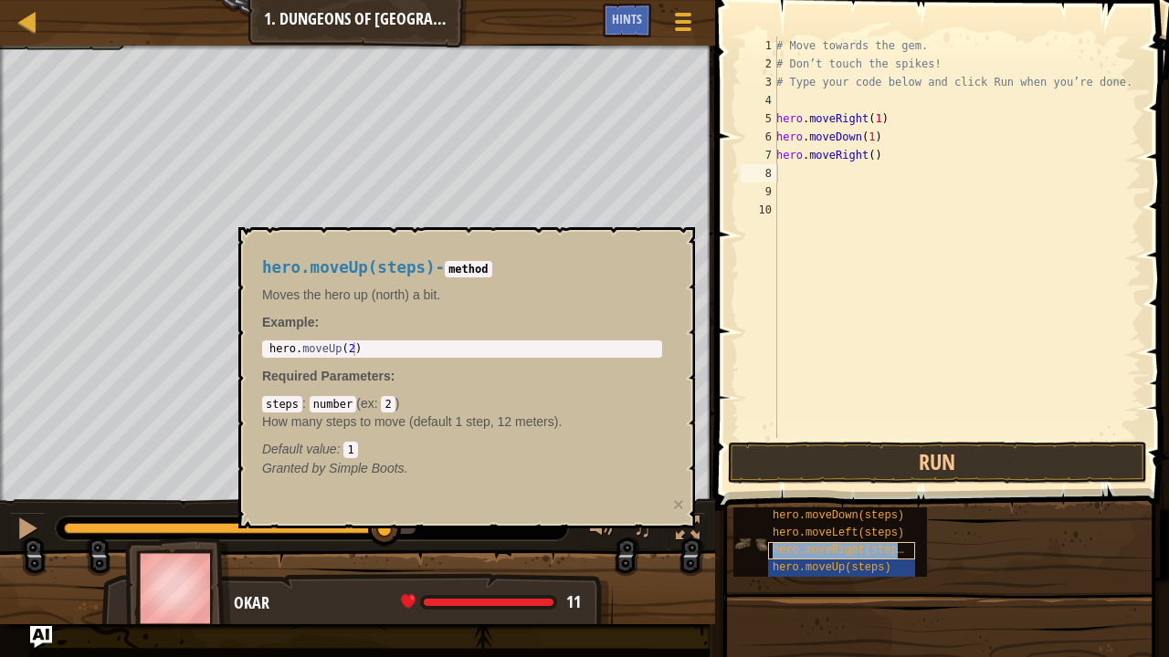
click at [834, 533] on span "hero.moveRight(steps)" at bounding box center [841, 550] width 138 height 13
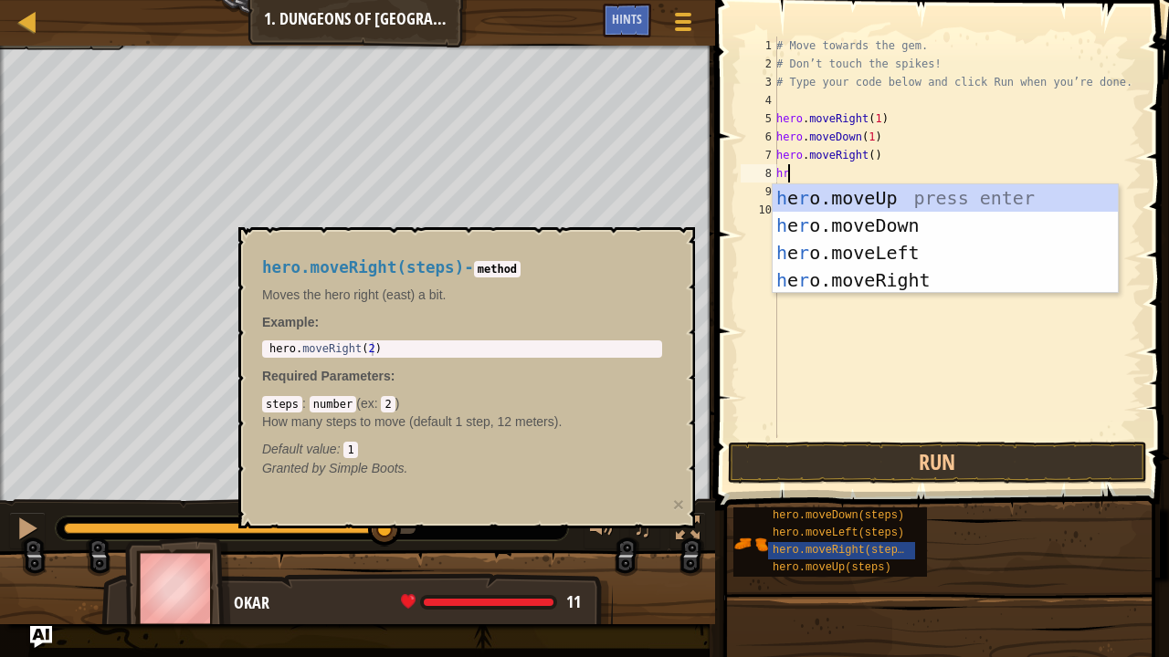
type textarea "h"
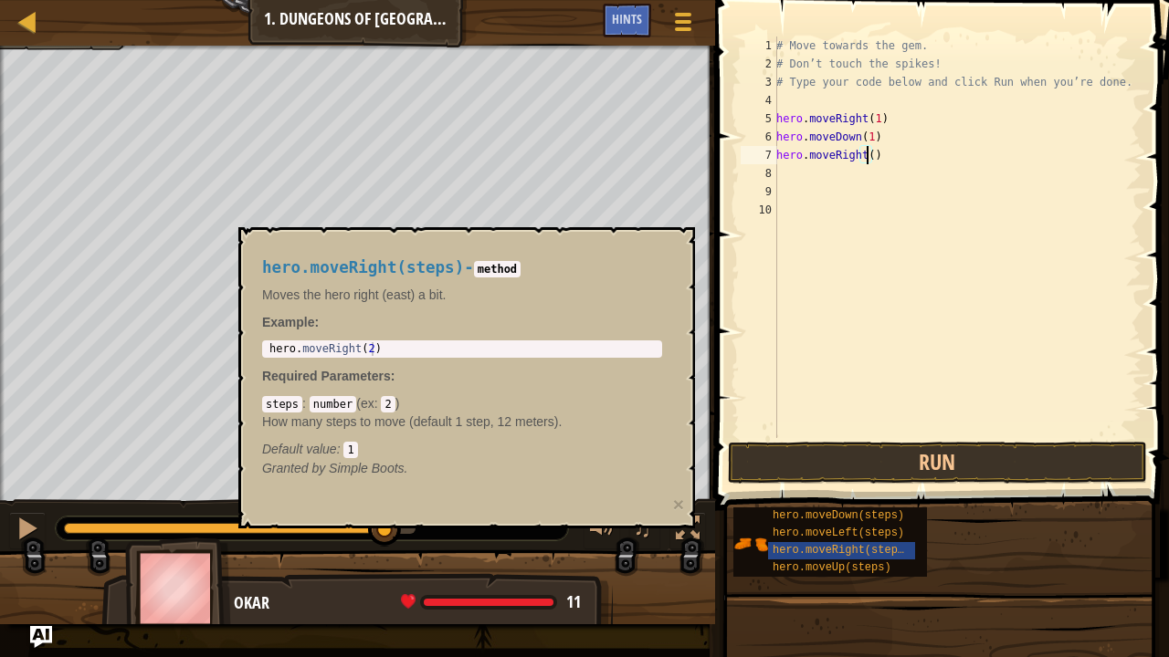
click at [866, 157] on div "# Move towards the gem. # Don’t touch the spikes! # Type your code below and cl…" at bounding box center [956, 256] width 369 height 438
type textarea "hero.moveRight(1)"
click at [846, 465] on button "Run" at bounding box center [937, 463] width 419 height 42
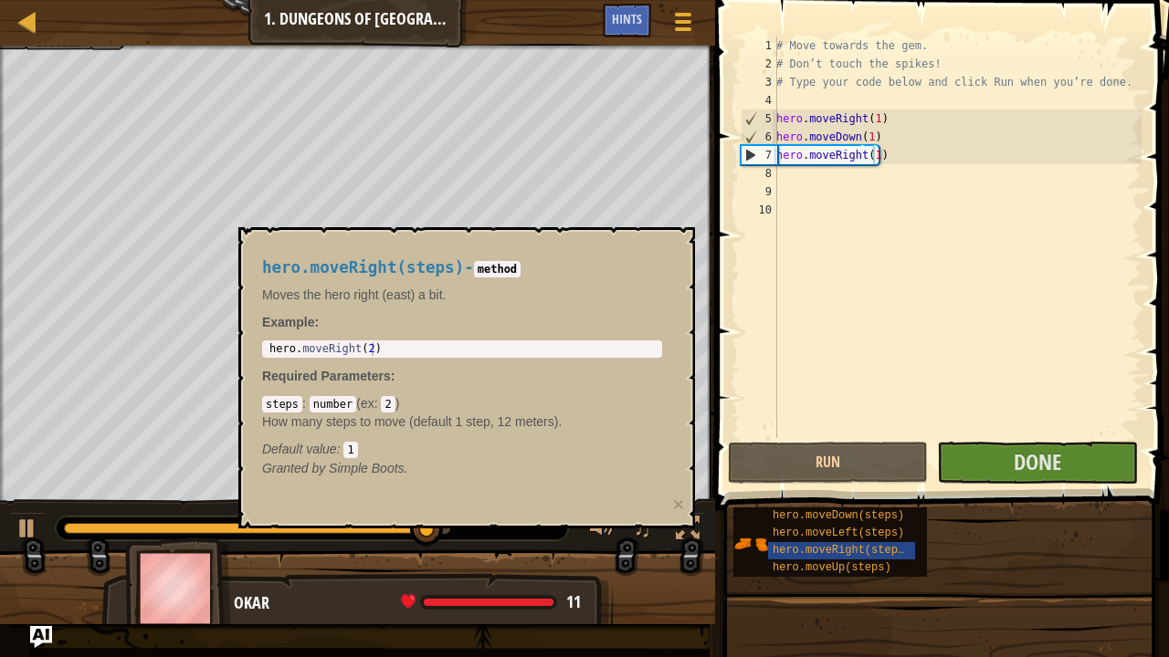
click at [497, 255] on div "hero.moveRight(steps) - method Moves the hero right (east) a bit. Example : 1 h…" at bounding box center [461, 368] width 425 height 253
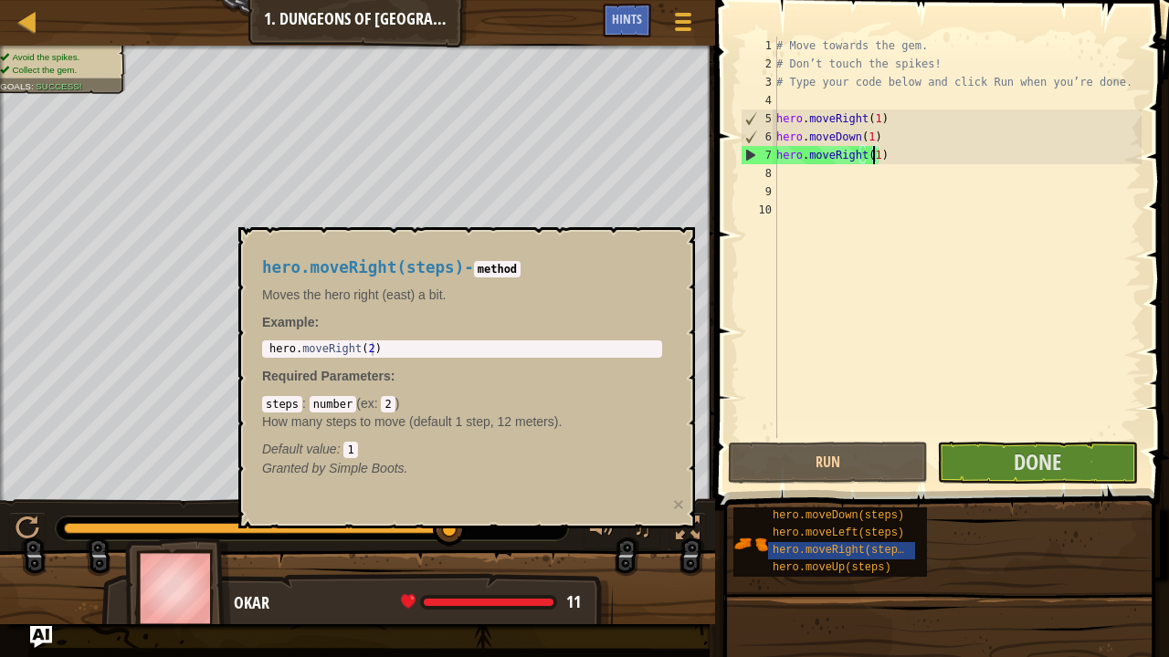
click at [517, 0] on body "Map Introduction to Computer Science 1. Dungeons of Kithgard Game Menu Done Hin…" at bounding box center [584, 0] width 1169 height 0
drag, startPoint x: 517, startPoint y: 243, endPoint x: 517, endPoint y: 270, distance: 27.4
click at [517, 248] on div "hero.moveRight(steps) - method Moves the hero right (east) a bit. Example : 1 h…" at bounding box center [461, 368] width 425 height 253
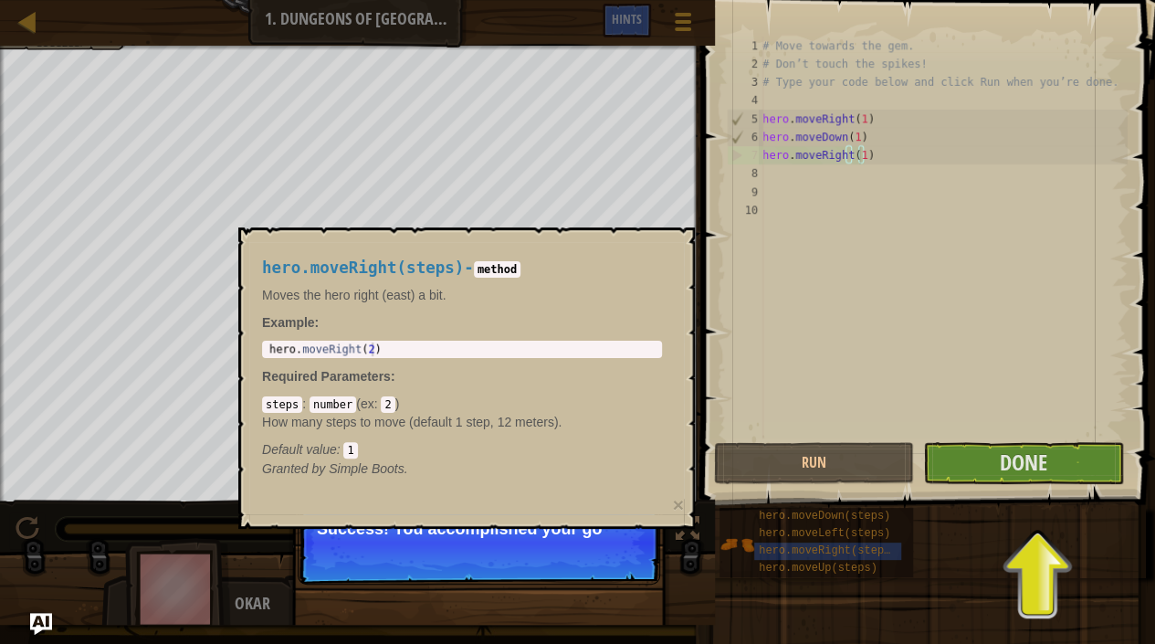
click at [639, 487] on div "hero.moveRight(steps) - method Moves the hero right (east) a bit. Example : 1 h…" at bounding box center [461, 368] width 425 height 253
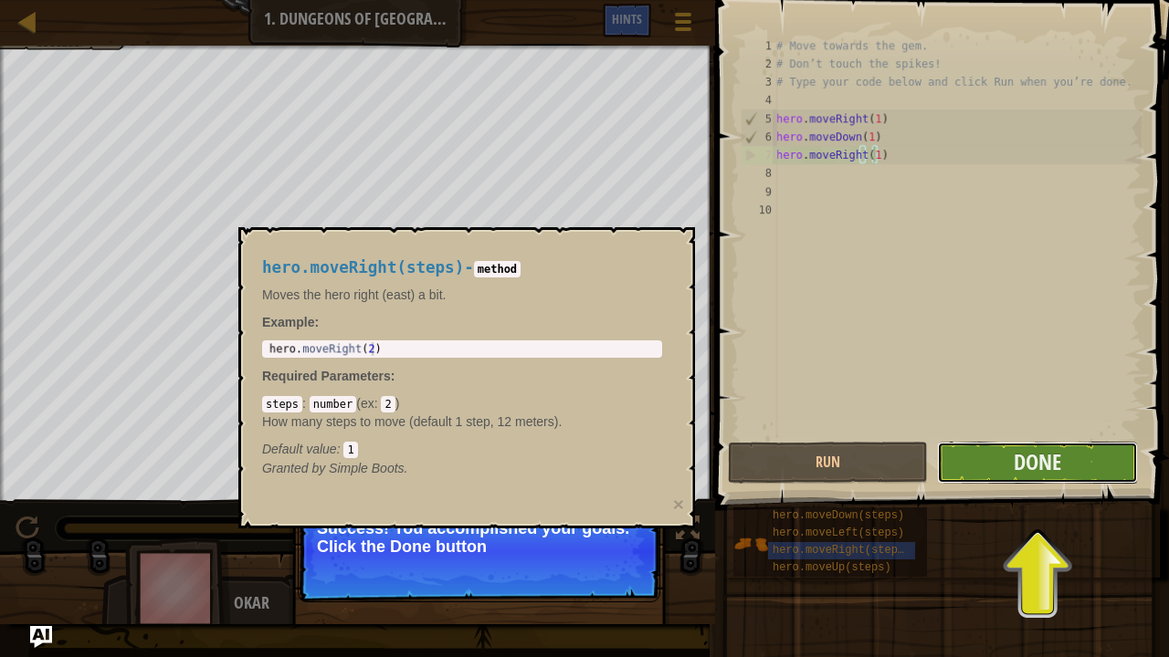
click at [1075, 467] on button "Done" at bounding box center [1037, 463] width 200 height 42
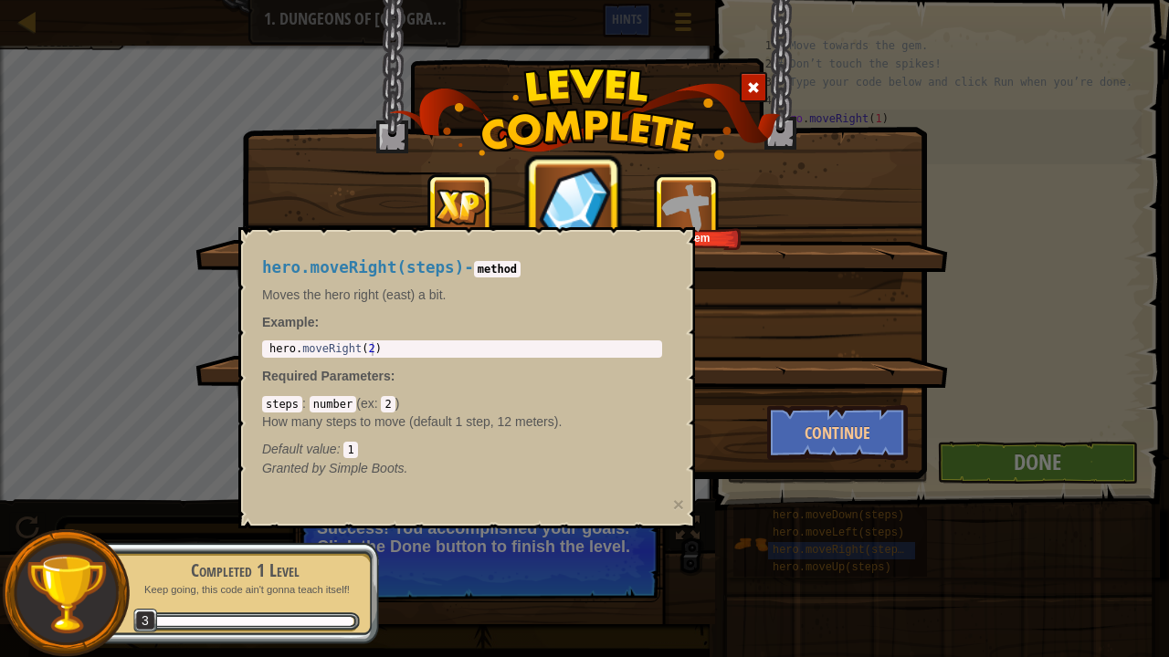
drag, startPoint x: 465, startPoint y: 291, endPoint x: 395, endPoint y: 293, distance: 69.4
click at [436, 293] on p "Moves the hero right (east) a bit." at bounding box center [462, 295] width 400 height 18
click at [387, 293] on p "Moves the hero right (east) a bit." at bounding box center [462, 295] width 400 height 18
click at [385, 283] on div "hero.moveRight(steps) - method Moves the hero right (east) a bit. Example : 1 h…" at bounding box center [461, 368] width 425 height 253
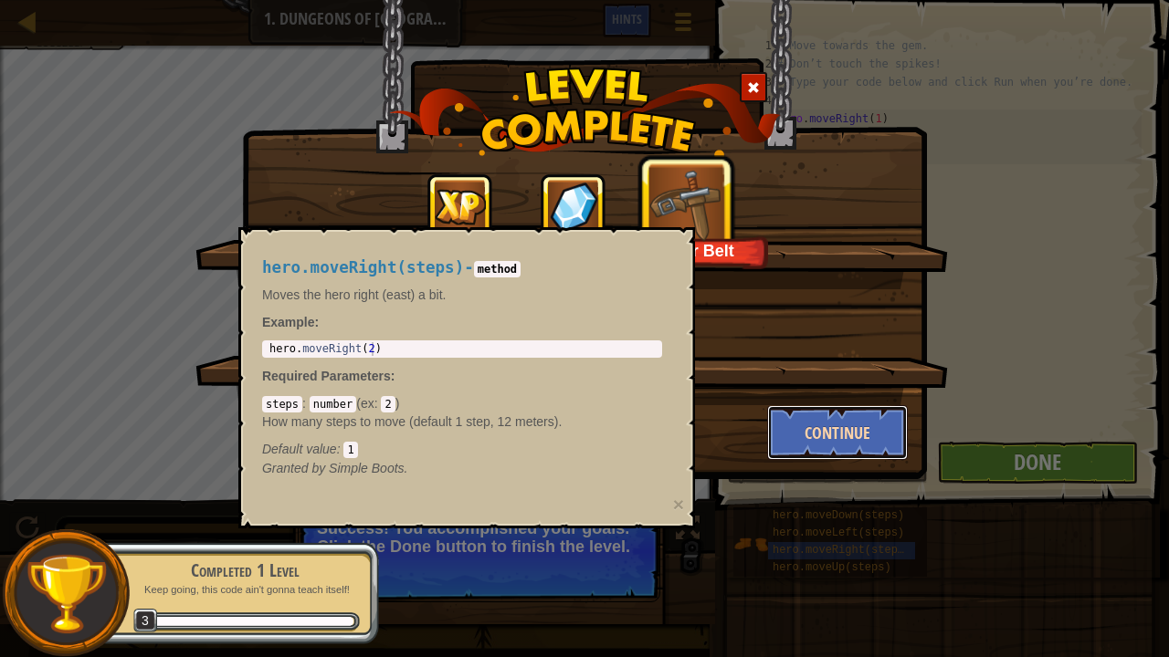
click at [828, 435] on button "Continue" at bounding box center [838, 432] width 142 height 55
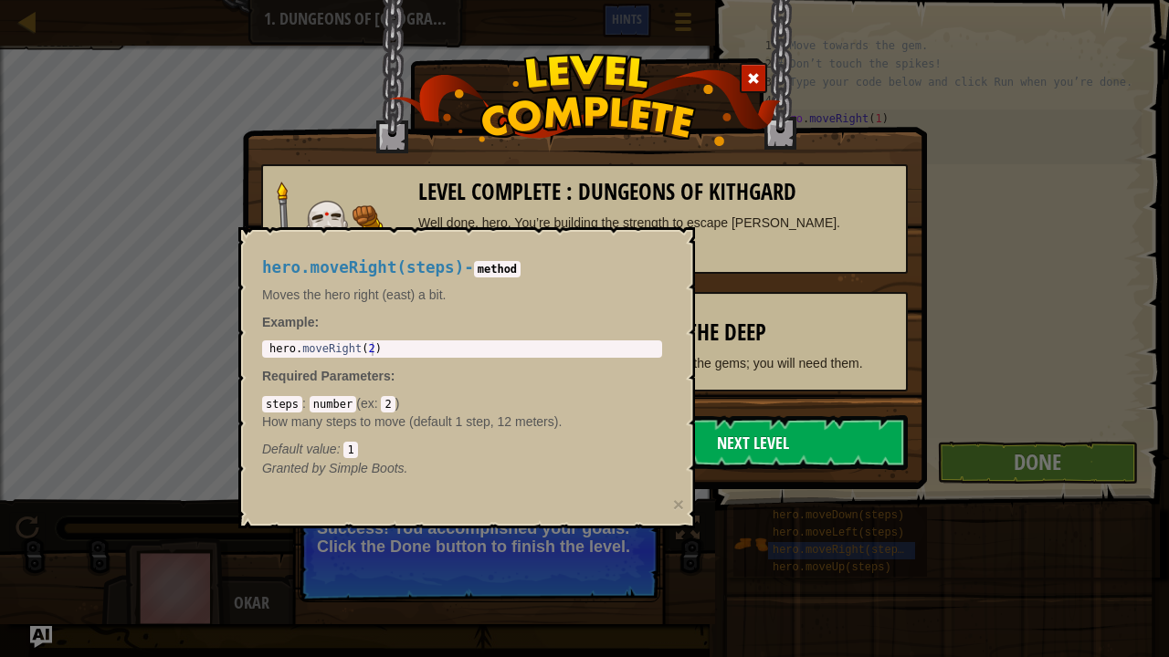
click at [776, 447] on link "Next Level" at bounding box center [753, 442] width 310 height 55
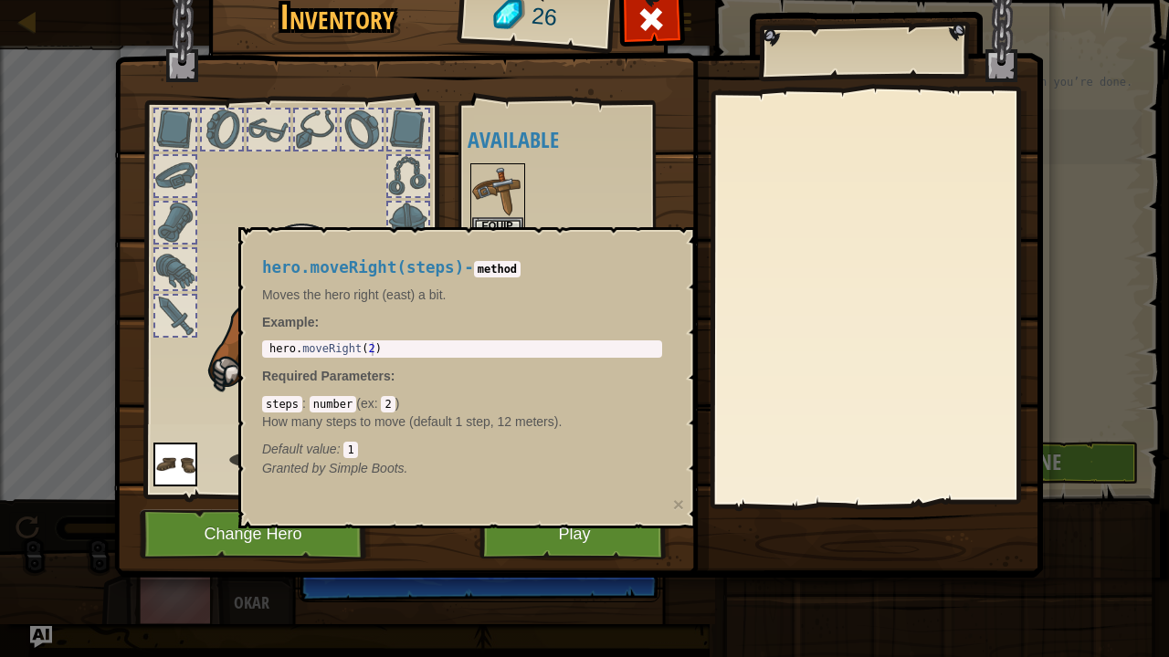
click at [630, 360] on div "hero.moveRight(steps) - method Moves the hero right (east) a bit. Example : 1 h…" at bounding box center [461, 368] width 425 height 253
type textarea "hero.moveRight(2)"
click at [541, 334] on div "hero.moveRight(steps) - method Moves the hero right (east) a bit. Example : her…" at bounding box center [461, 368] width 425 height 253
drag, startPoint x: 352, startPoint y: 336, endPoint x: 338, endPoint y: 341, distance: 15.3
click at [345, 338] on div "hero.moveRight(steps) - method Moves the hero right (east) a bit. Example : her…" at bounding box center [461, 368] width 425 height 253
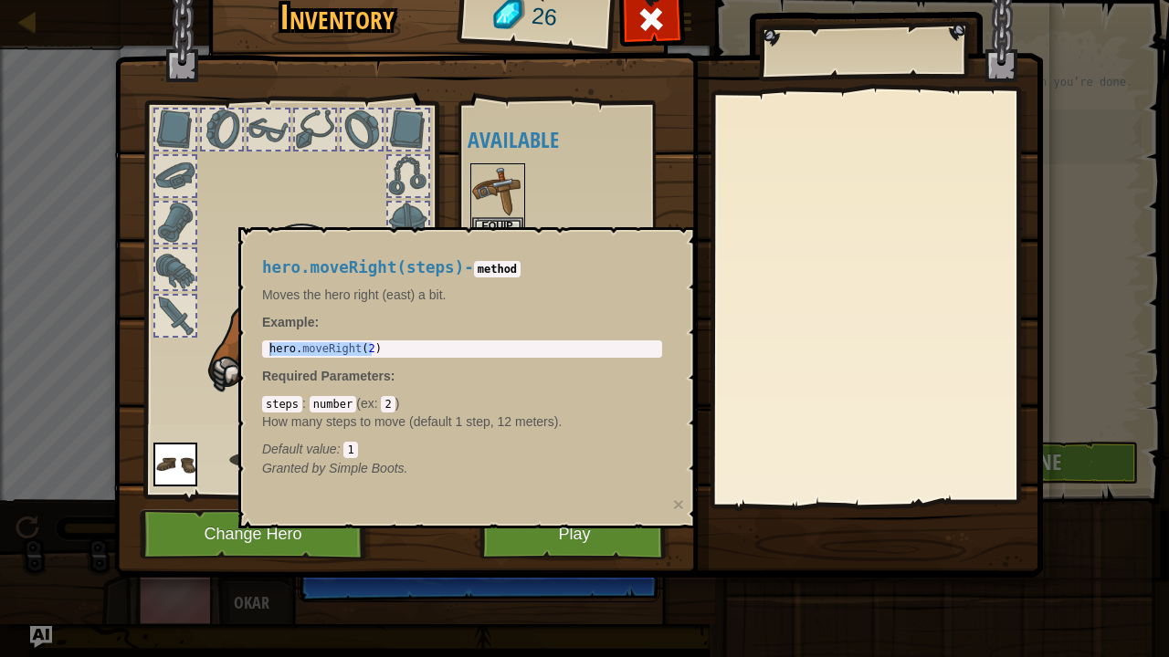
click at [796, 301] on div at bounding box center [876, 298] width 322 height 410
click at [509, 214] on img at bounding box center [497, 190] width 51 height 51
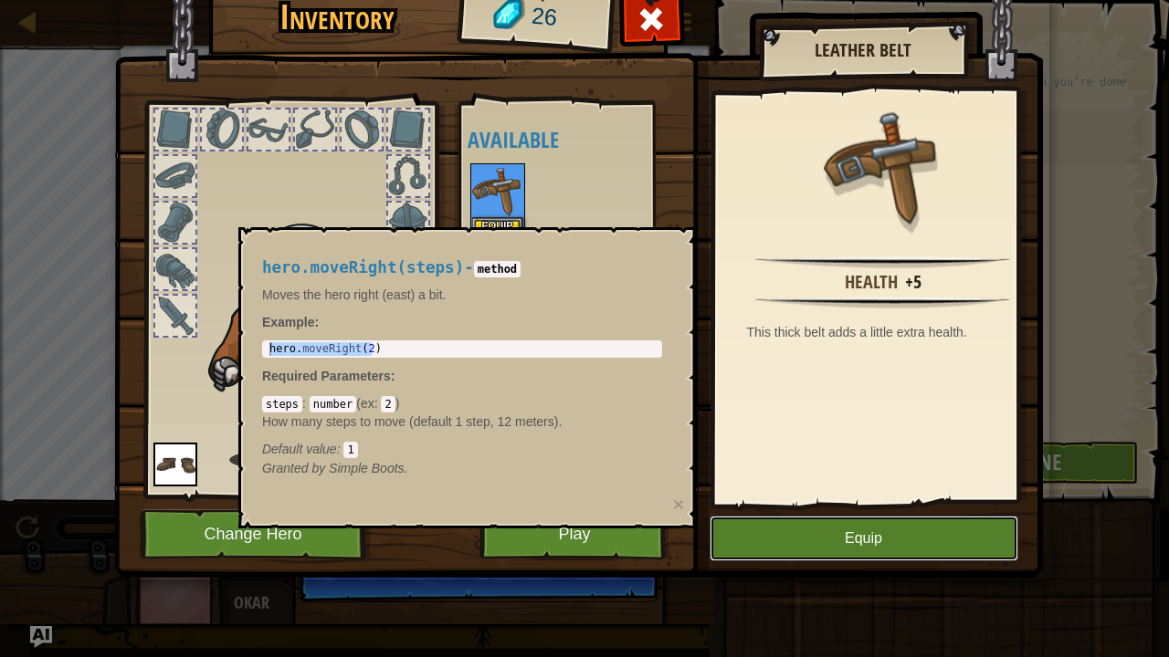
click at [864, 533] on button "Equip" at bounding box center [863, 539] width 309 height 46
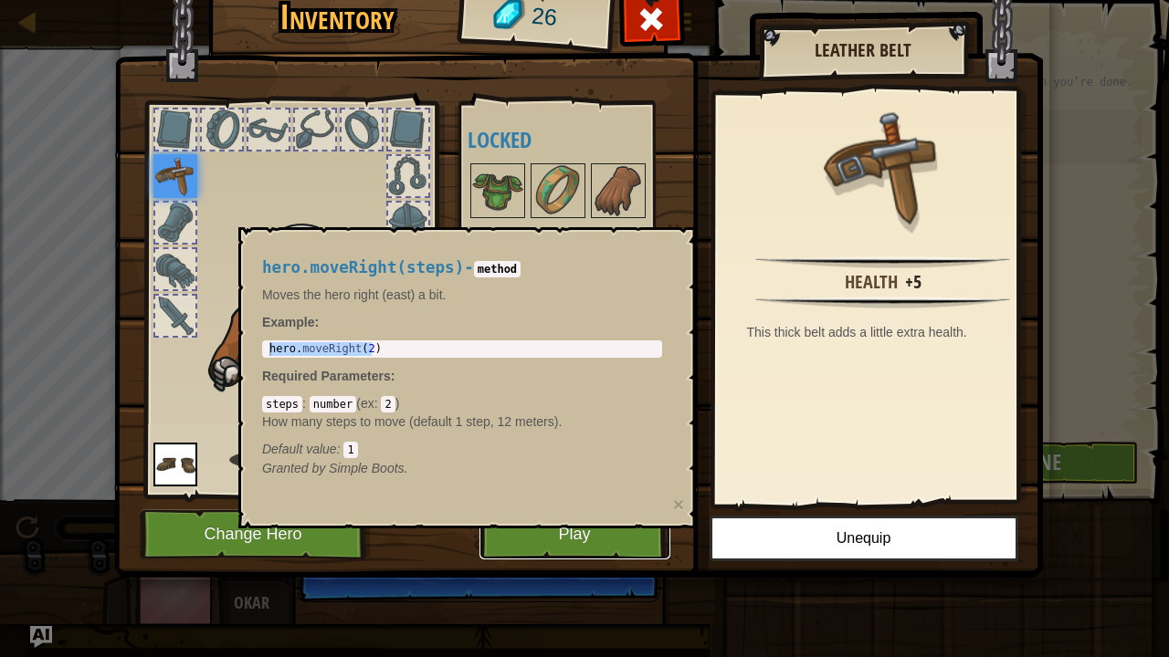
click at [615, 533] on button "Play" at bounding box center [574, 534] width 191 height 50
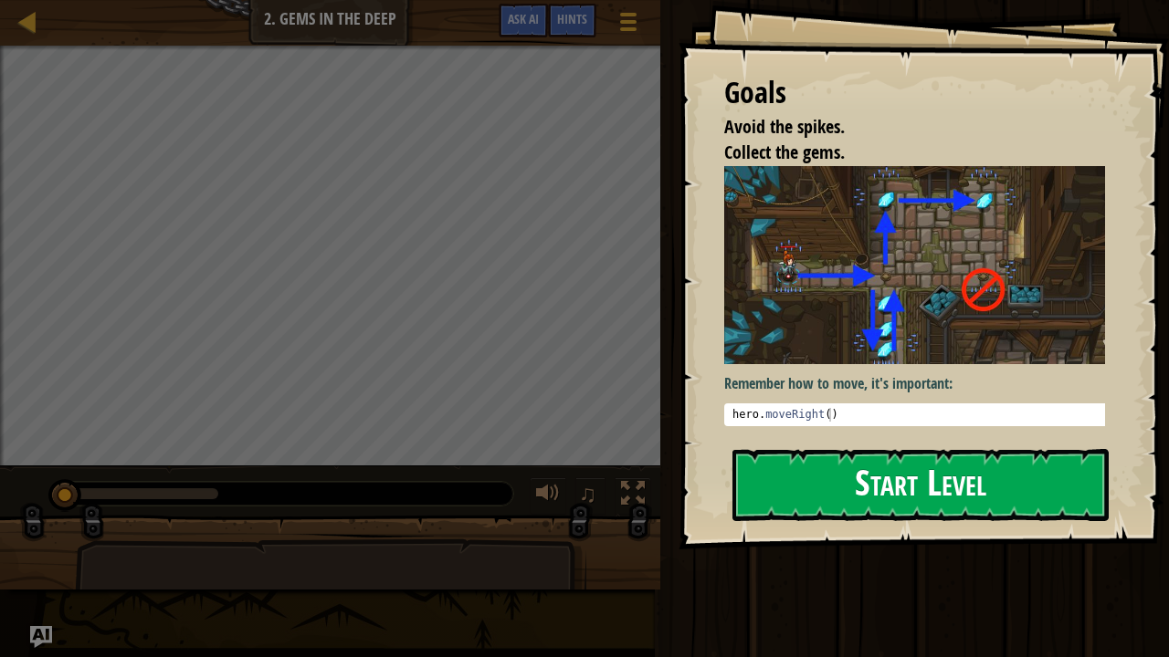
click at [840, 475] on button "Start Level" at bounding box center [920, 485] width 376 height 72
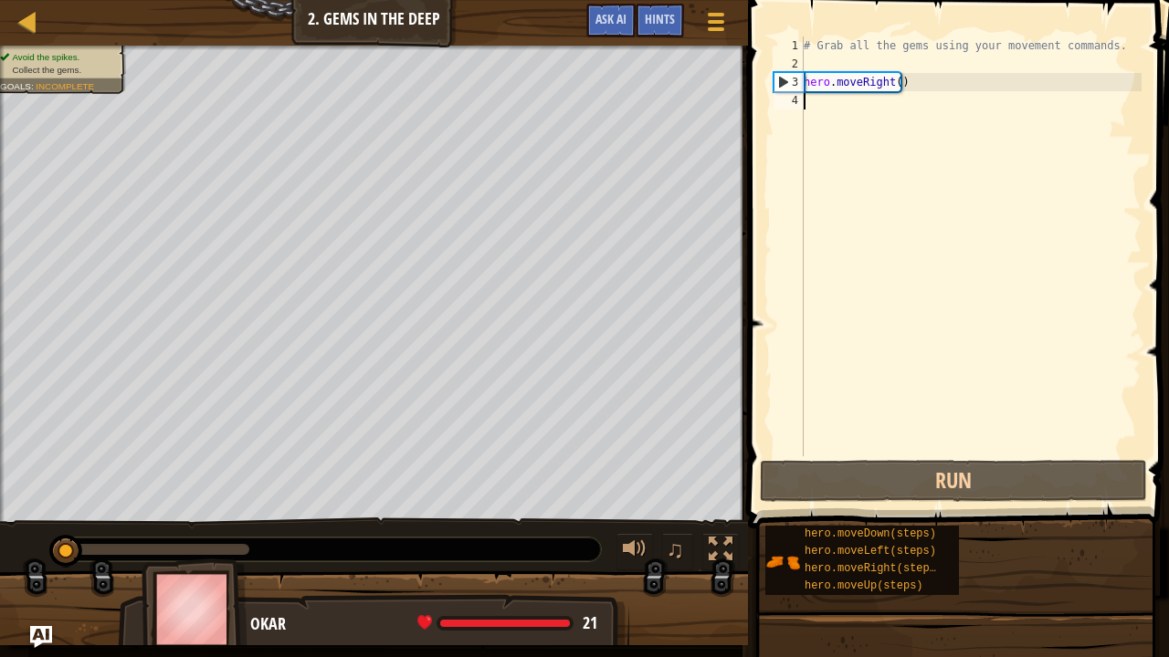
click at [890, 84] on div "# Grab all the gems using your movement commands. hero . moveRight ( )" at bounding box center [970, 265] width 341 height 457
click at [893, 83] on div "# Grab all the gems using your movement commands. hero . moveRight ( )" at bounding box center [970, 265] width 341 height 457
type textarea "hero.moveRight(1)"
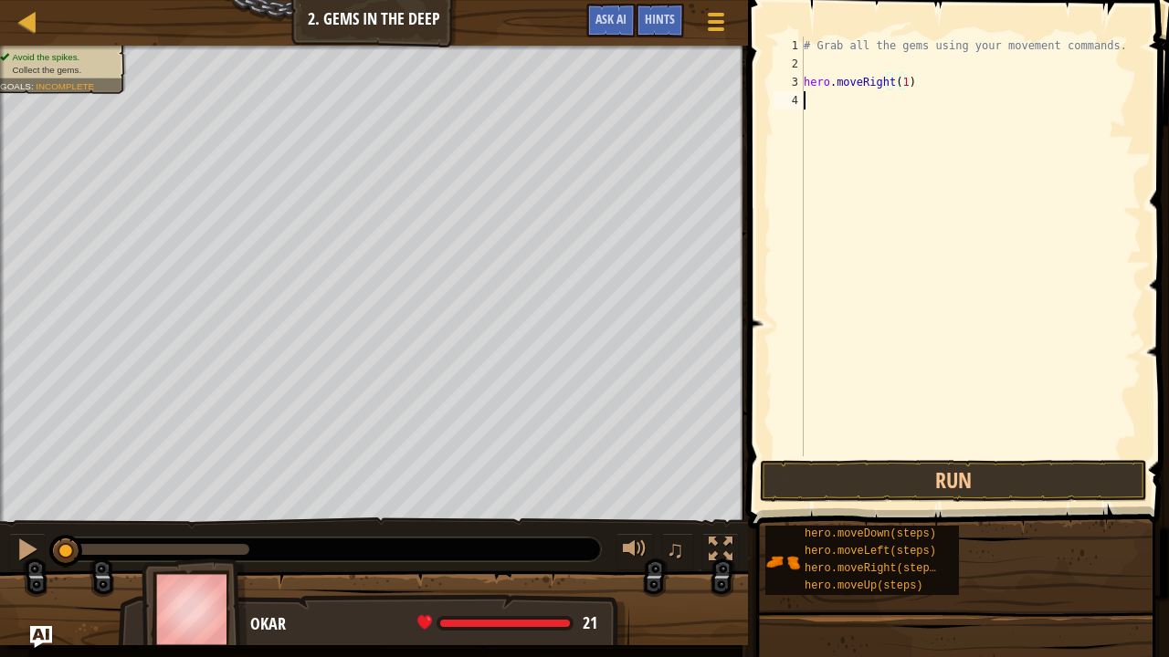
click at [869, 108] on div "# Grab all the gems using your movement commands. hero . moveRight ( 1 )" at bounding box center [970, 265] width 341 height 457
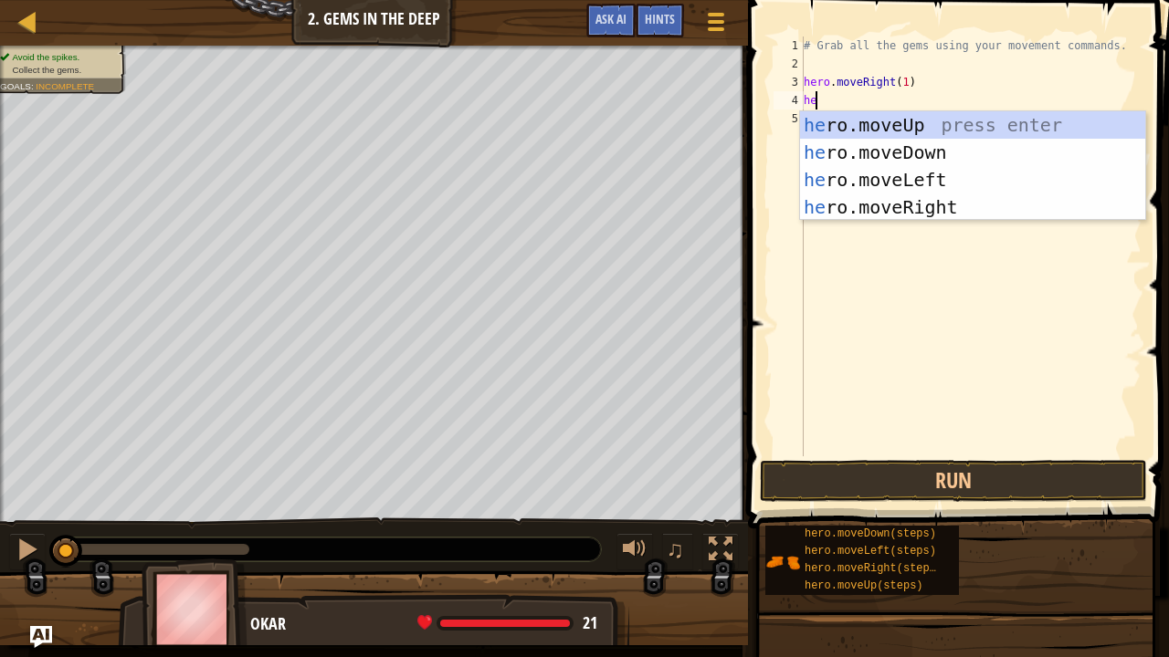
type textarea "her"
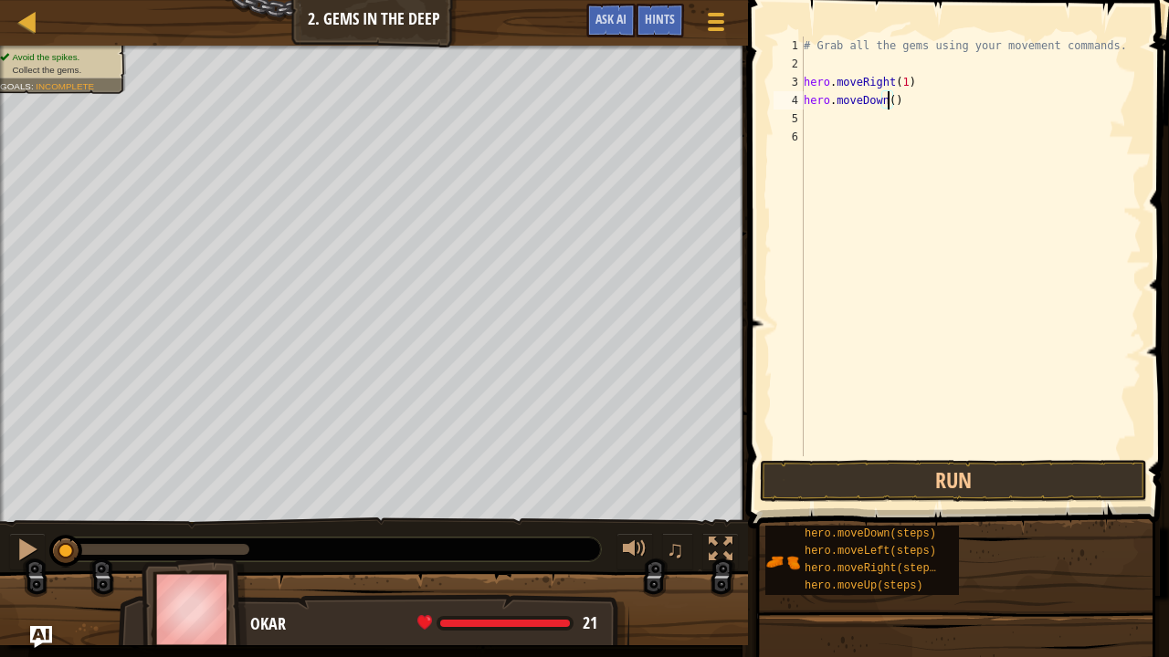
click at [887, 104] on div "# Grab all the gems using your movement commands. hero . moveRight ( 1 ) hero .…" at bounding box center [970, 265] width 341 height 457
click at [887, 104] on div "# Grab all the gems using your movement commands. hero . moveRight ( 1 ) hero .…" at bounding box center [970, 247] width 341 height 420
type textarea "hero.moveDown(1)"
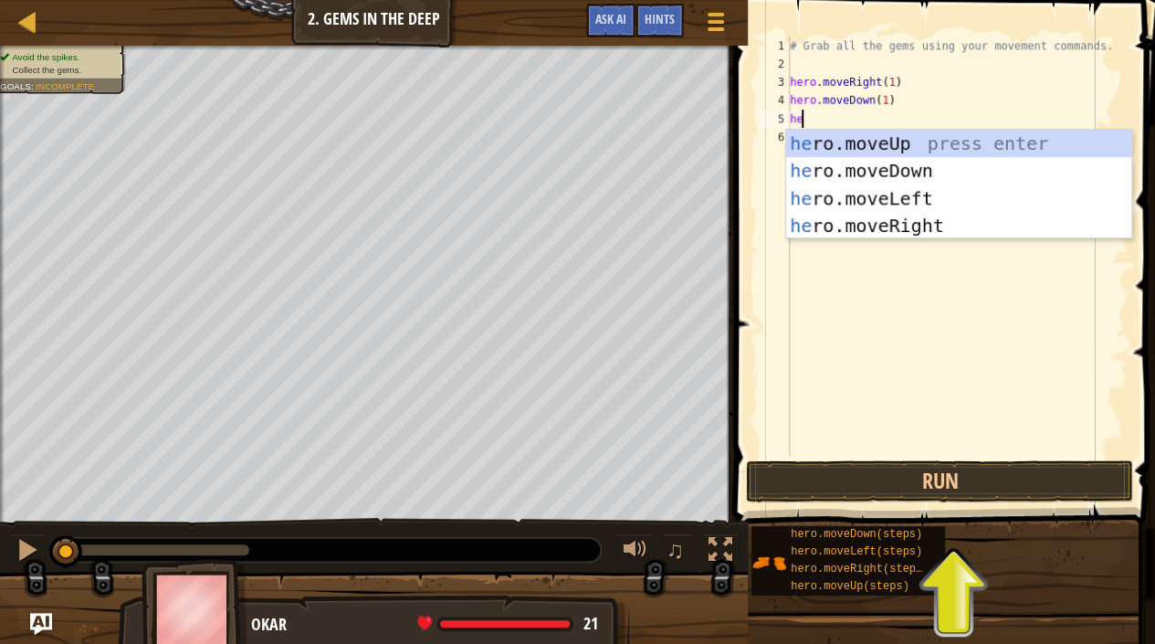
type textarea "her"
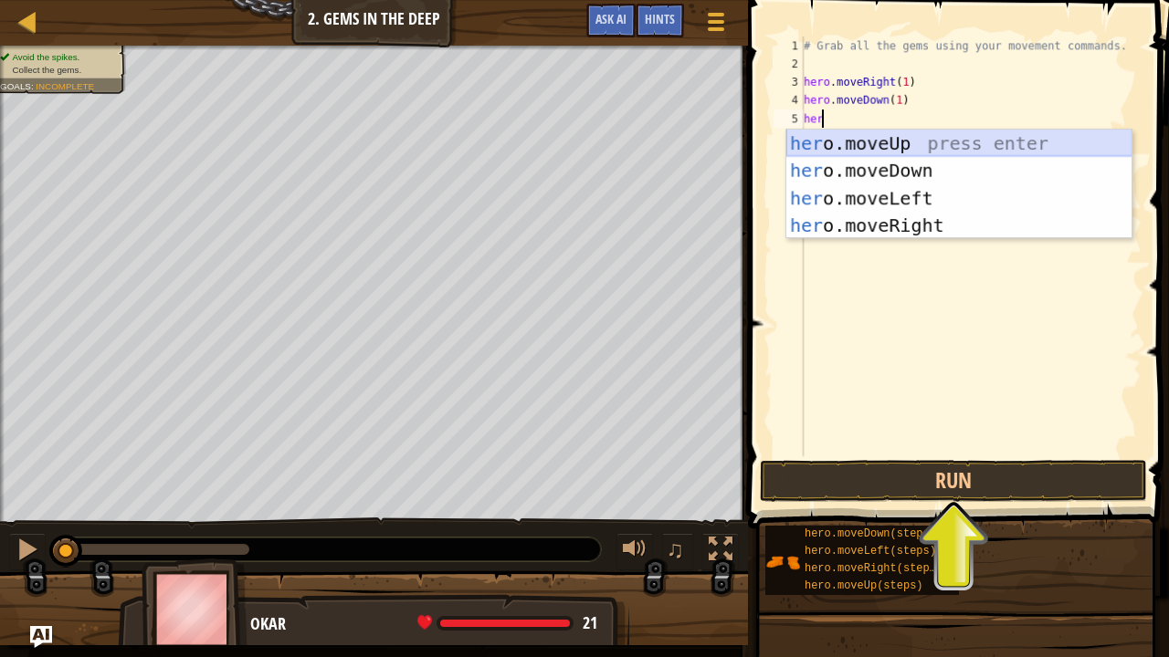
click at [897, 138] on div "her o.moveUp press enter her o.moveDown press enter her o.moveLeft press enter …" at bounding box center [959, 212] width 346 height 164
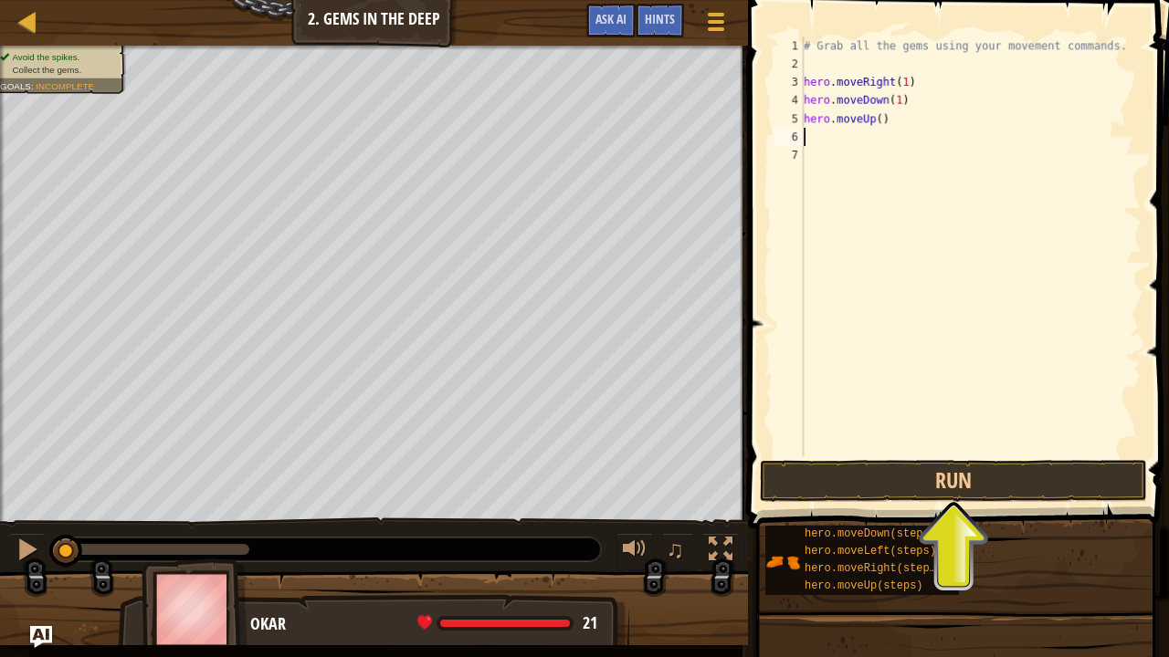
click at [875, 117] on div "# Grab all the gems using your movement commands. hero . moveRight ( 1 ) hero .…" at bounding box center [970, 265] width 341 height 457
type textarea "hero.moveUp(2)"
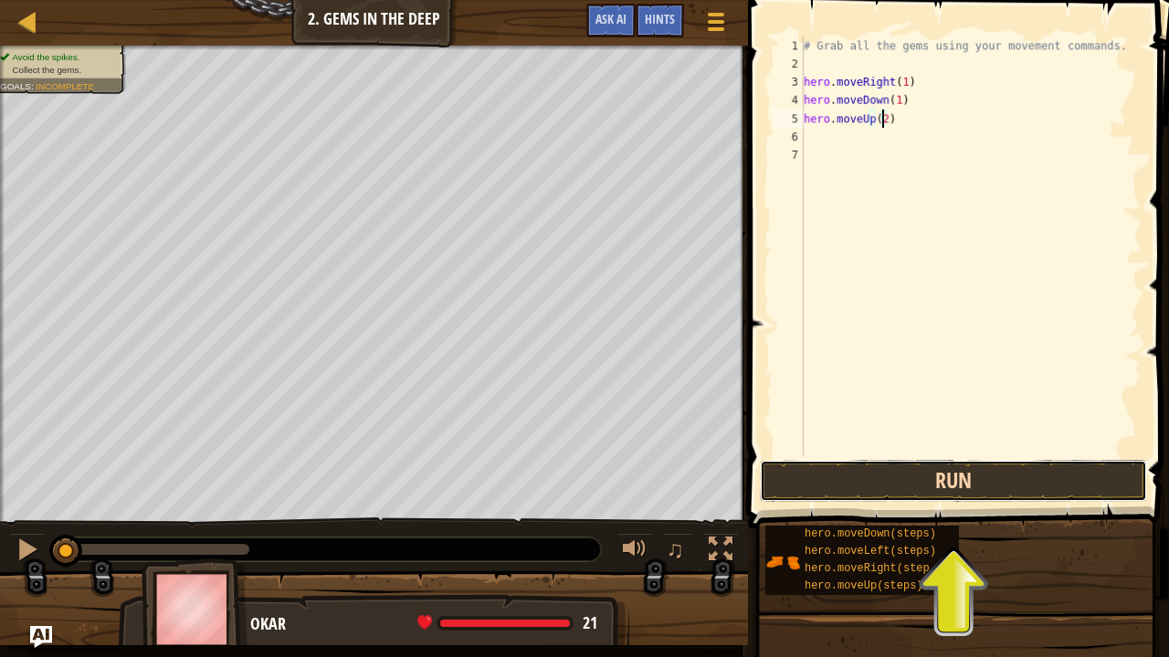
click at [959, 484] on button "Run" at bounding box center [953, 481] width 387 height 42
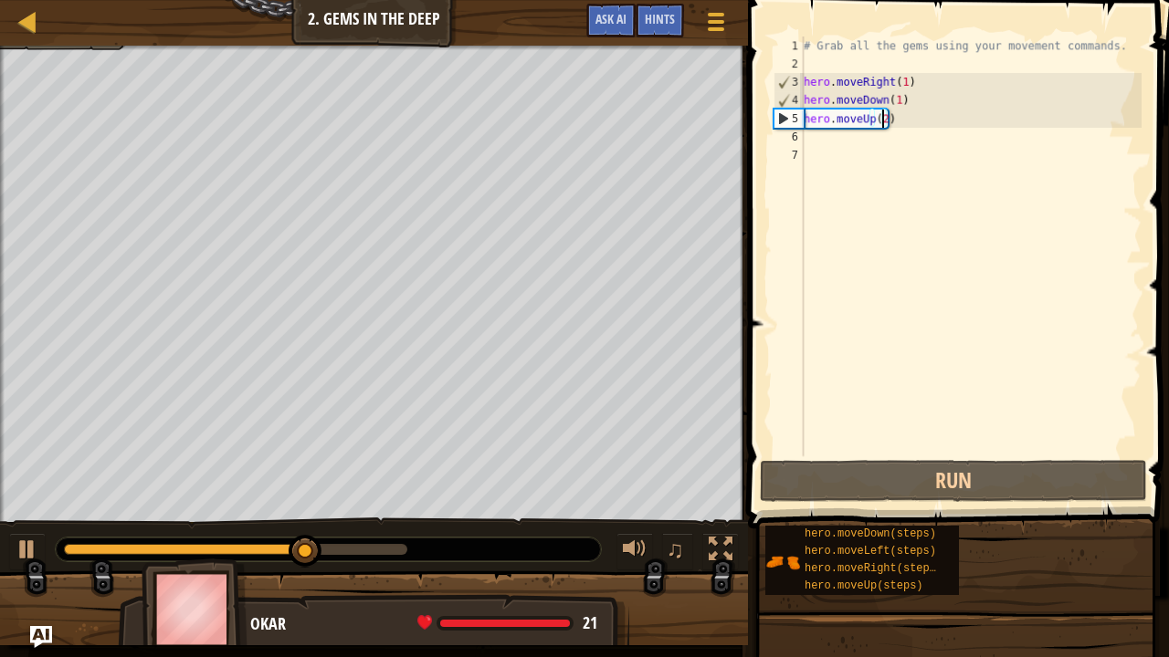
click at [919, 122] on div "# Grab all the gems using your movement commands. hero . moveRight ( 1 ) hero .…" at bounding box center [970, 265] width 341 height 457
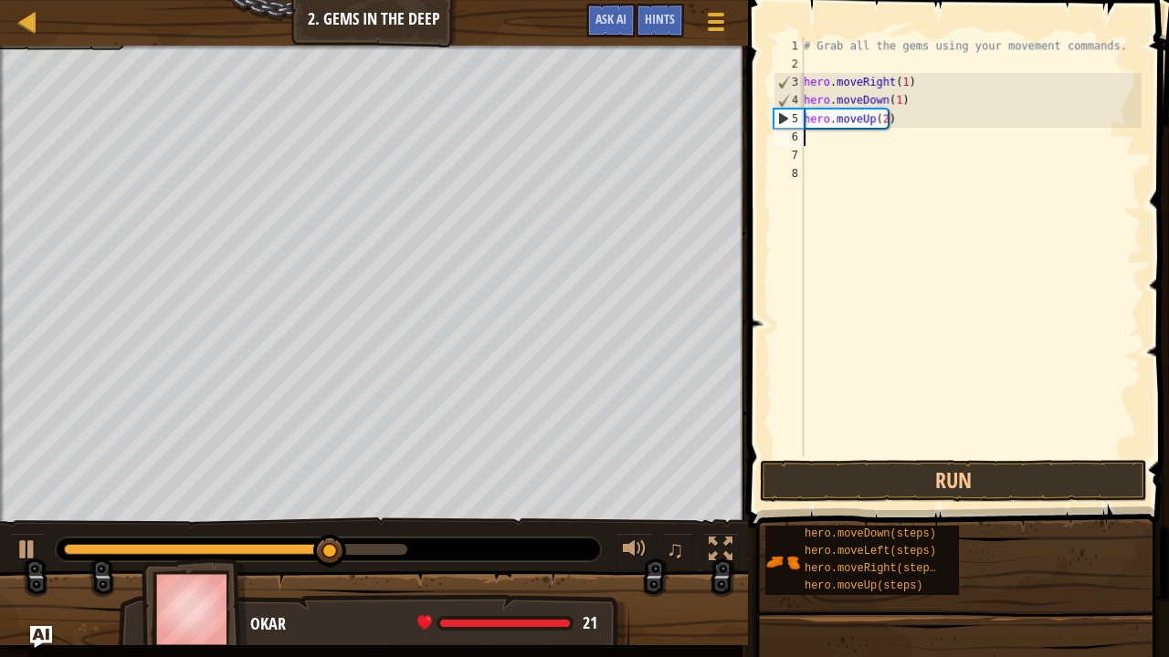
scroll to position [8, 0]
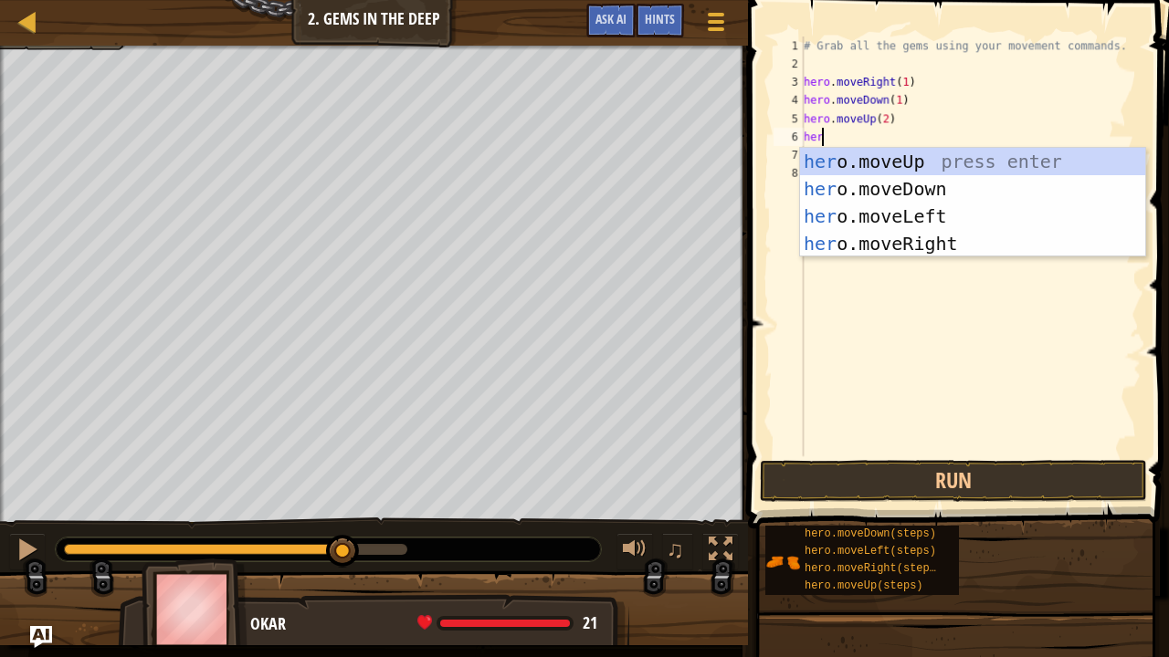
type textarea "hero"
click at [909, 240] on div "hero .moveUp press enter hero .moveDown press enter hero .moveLeft press enter …" at bounding box center [973, 230] width 346 height 164
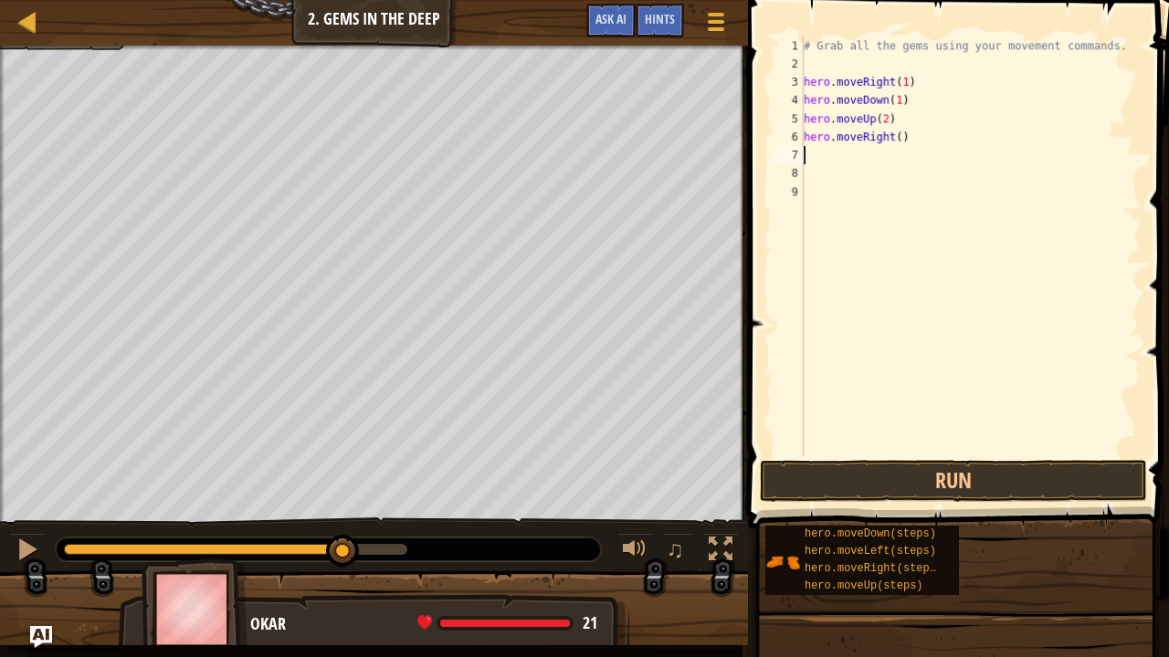
scroll to position [8, 0]
click at [895, 138] on div "# Grab all the gems using your movement commands. hero . moveRight ( 1 ) hero .…" at bounding box center [970, 265] width 341 height 457
type textarea "hero.moveRight(1)"
click at [972, 488] on button "Run" at bounding box center [953, 481] width 387 height 42
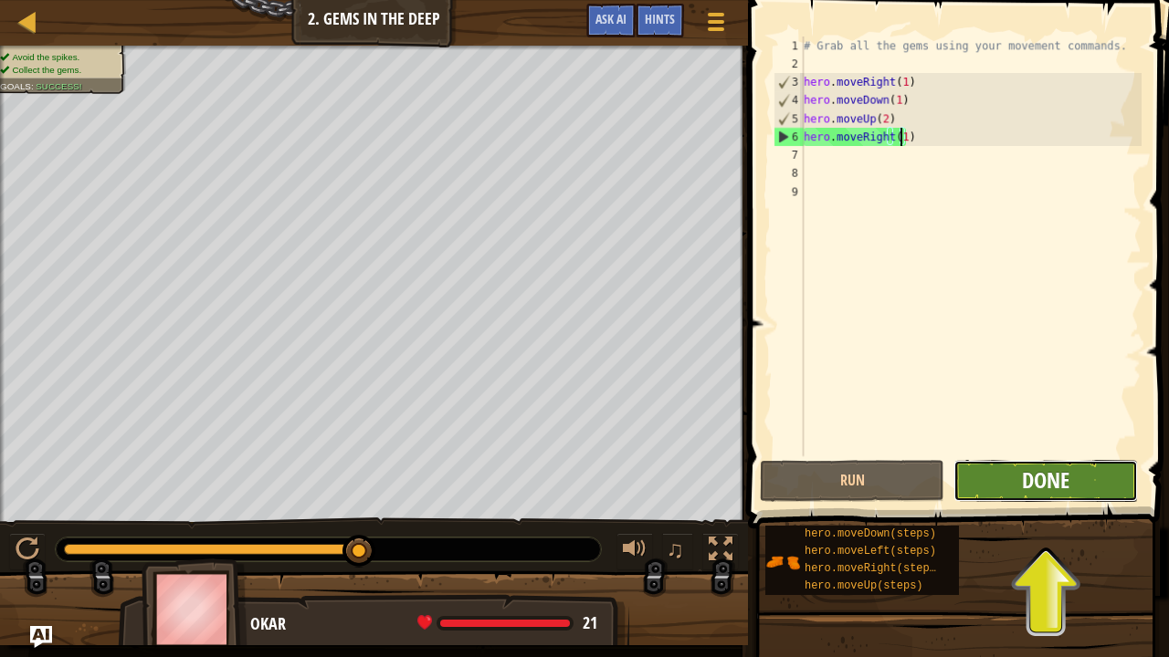
click at [1057, 487] on span "Done" at bounding box center [1045, 480] width 47 height 29
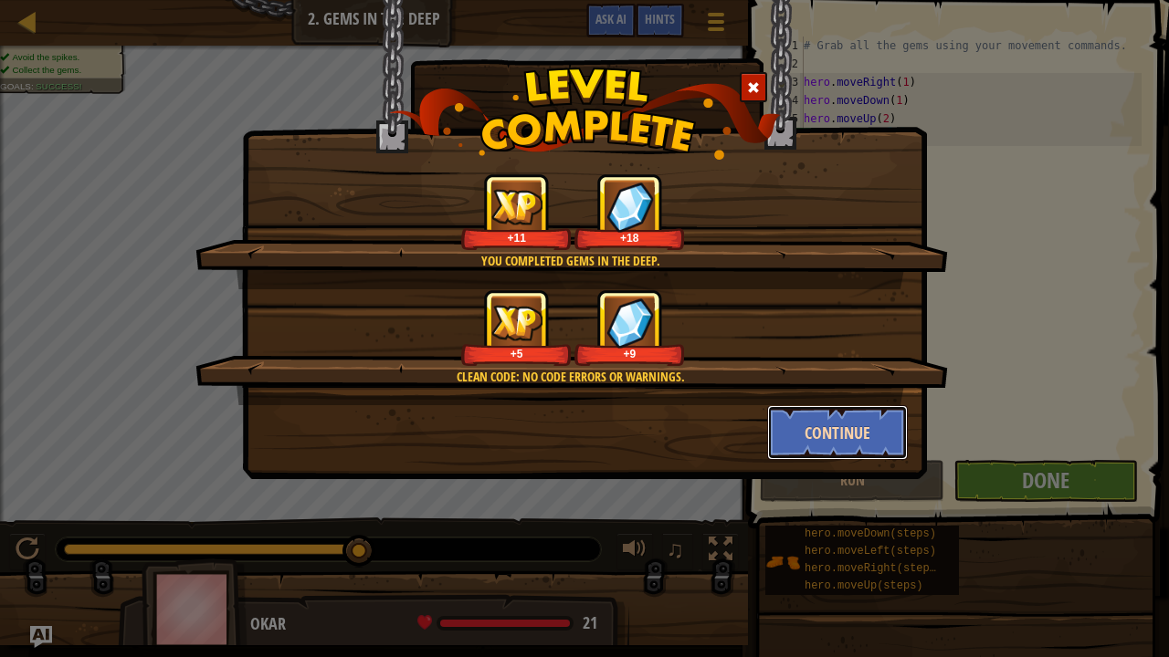
click at [814, 435] on button "Continue" at bounding box center [838, 432] width 142 height 55
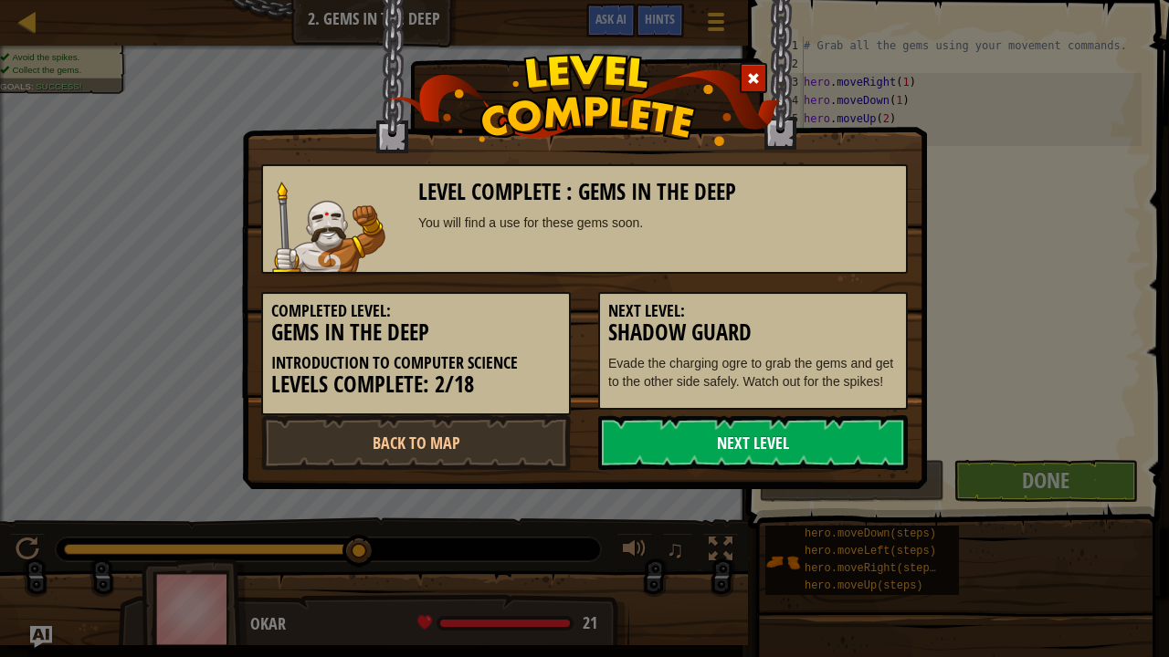
click at [775, 425] on link "Next Level" at bounding box center [753, 442] width 310 height 55
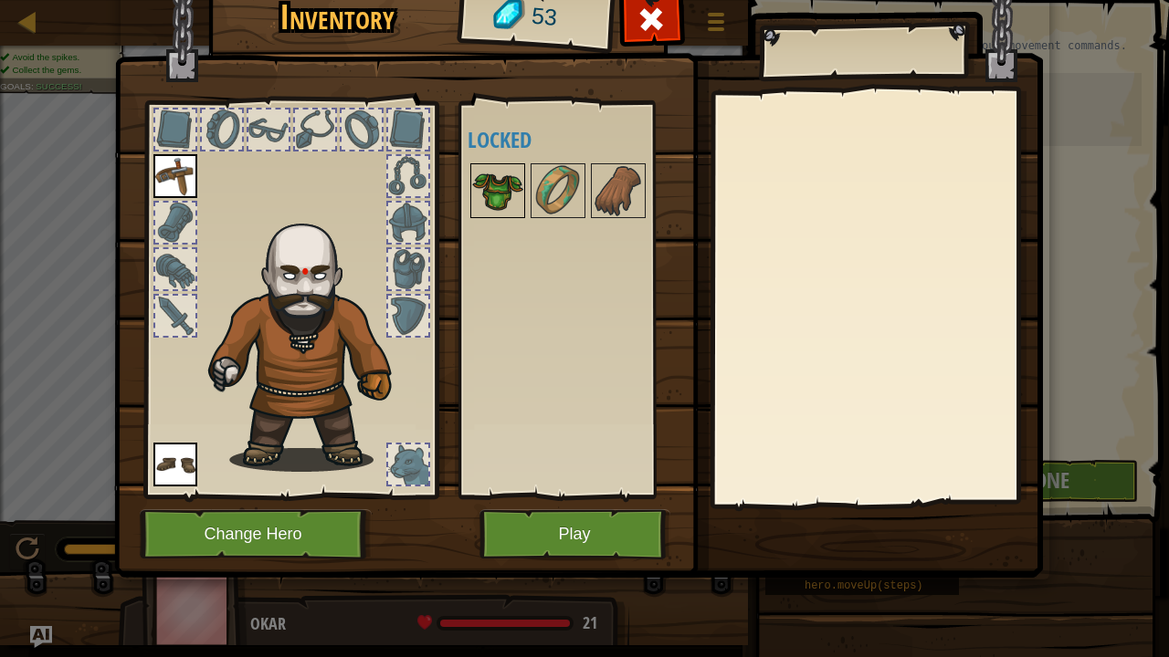
click at [487, 188] on img at bounding box center [497, 190] width 51 height 51
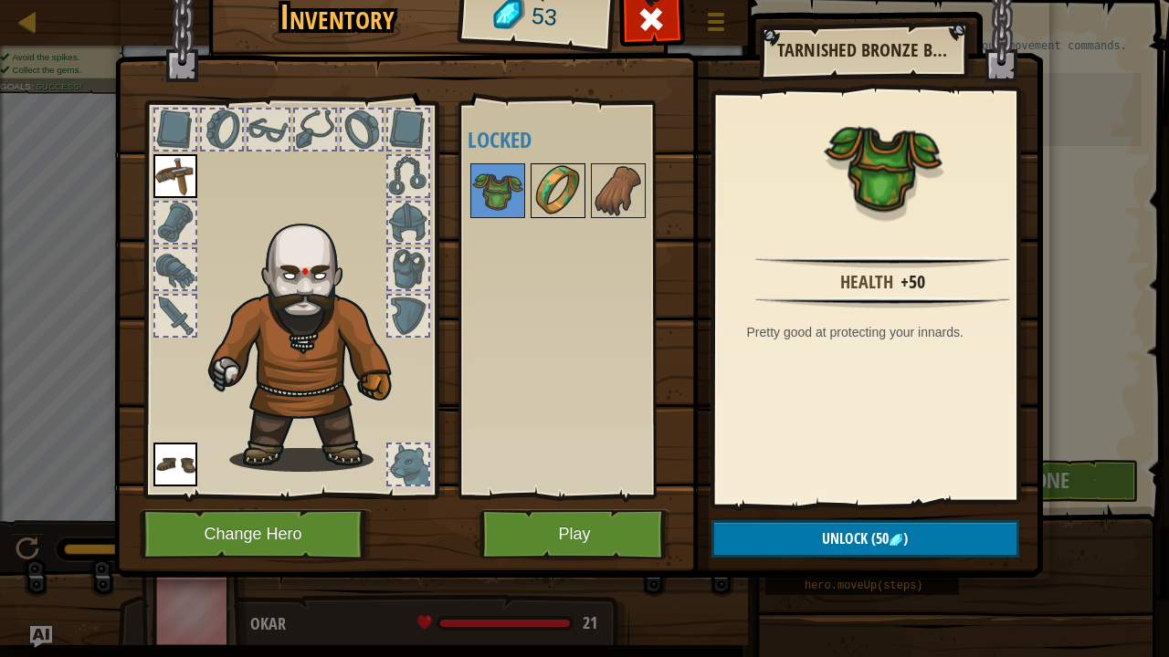
click at [539, 199] on img at bounding box center [557, 190] width 51 height 51
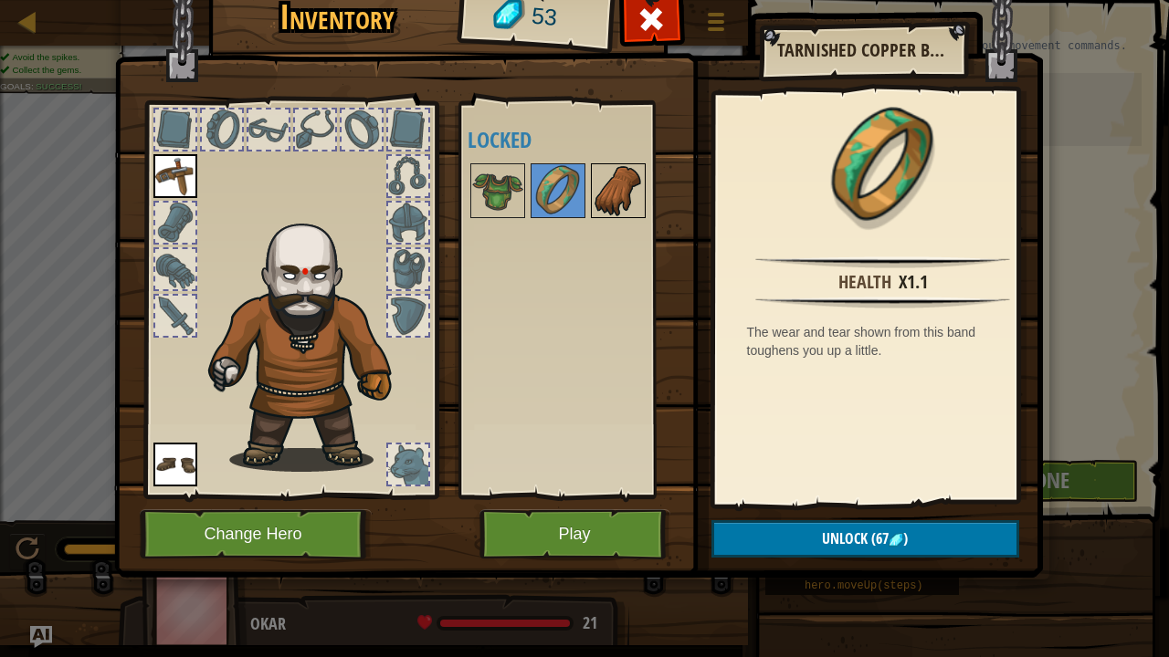
click at [594, 199] on img at bounding box center [618, 190] width 51 height 51
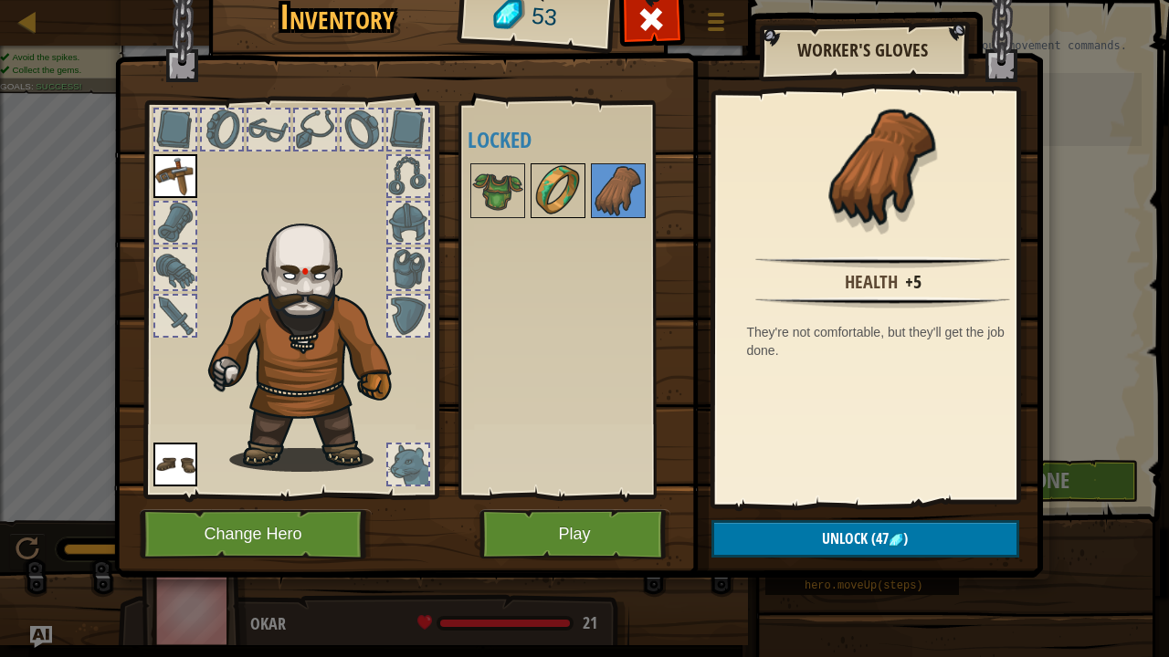
click at [563, 199] on img at bounding box center [557, 190] width 51 height 51
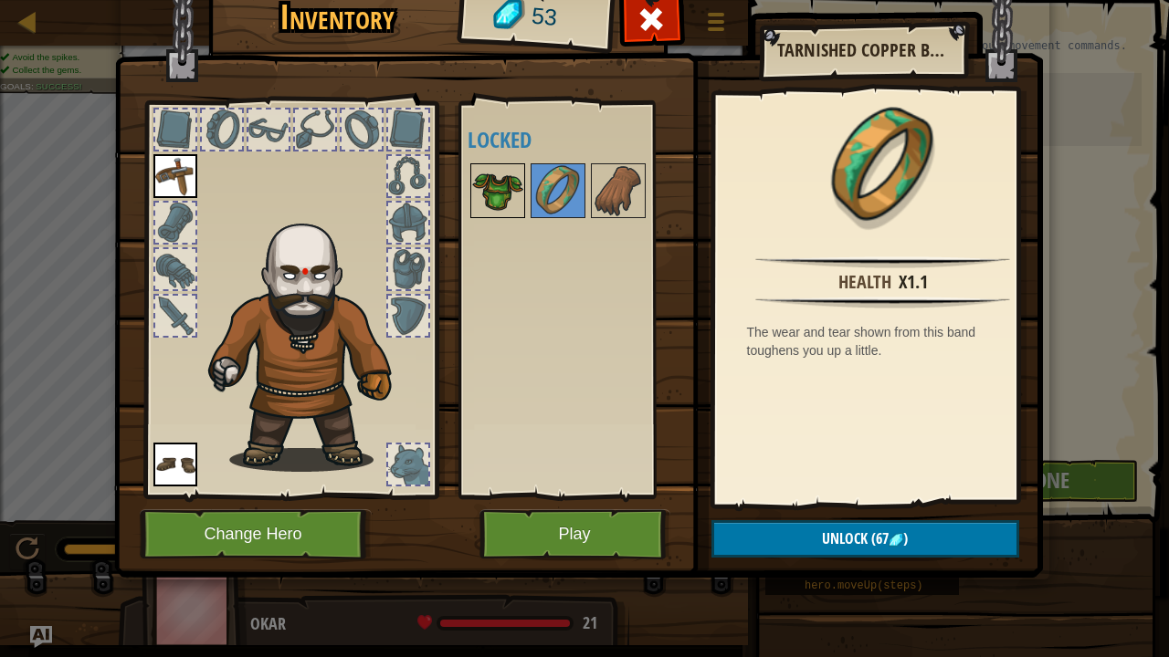
click at [510, 192] on img at bounding box center [497, 190] width 51 height 51
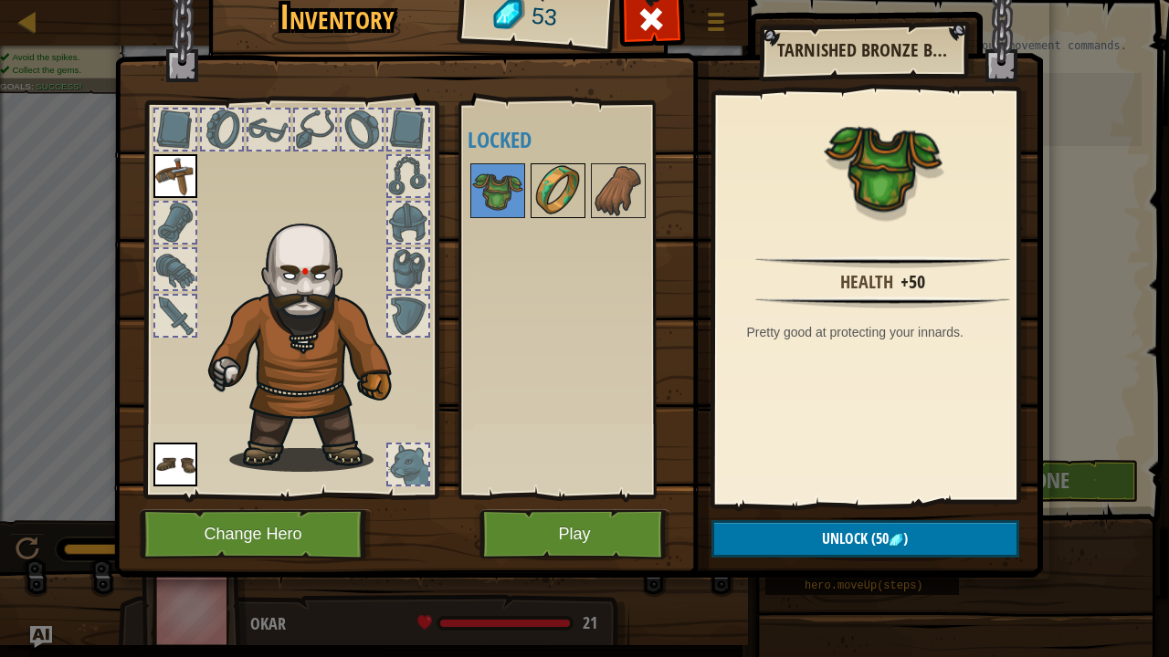
click at [547, 184] on img at bounding box center [557, 190] width 51 height 51
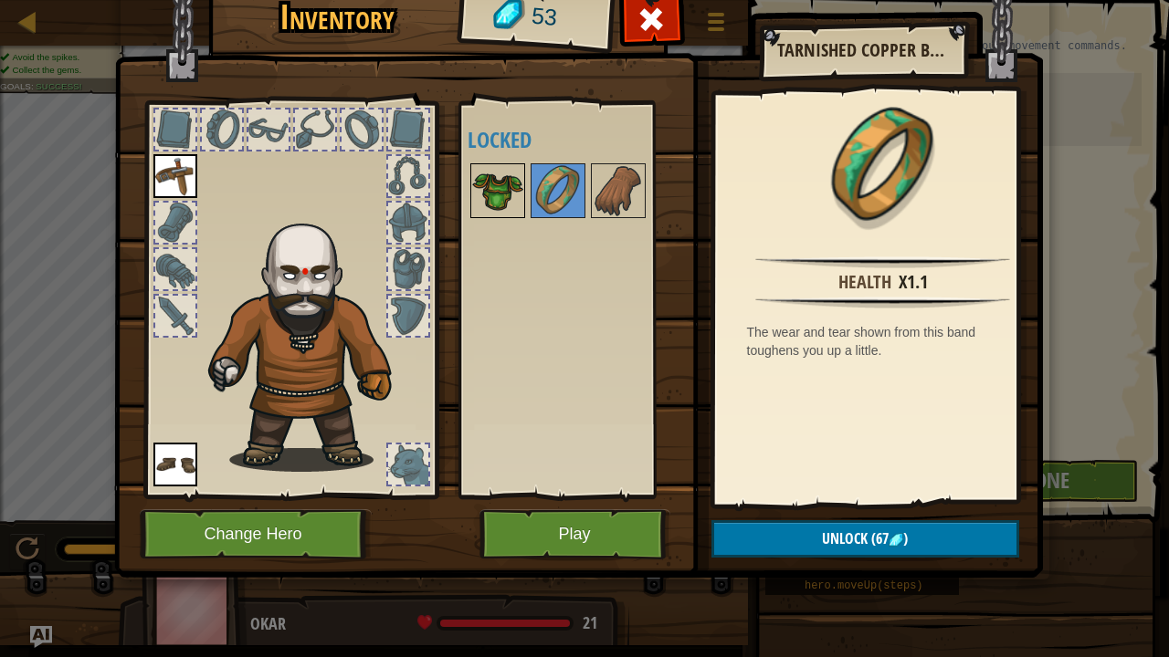
click at [494, 202] on img at bounding box center [497, 190] width 51 height 51
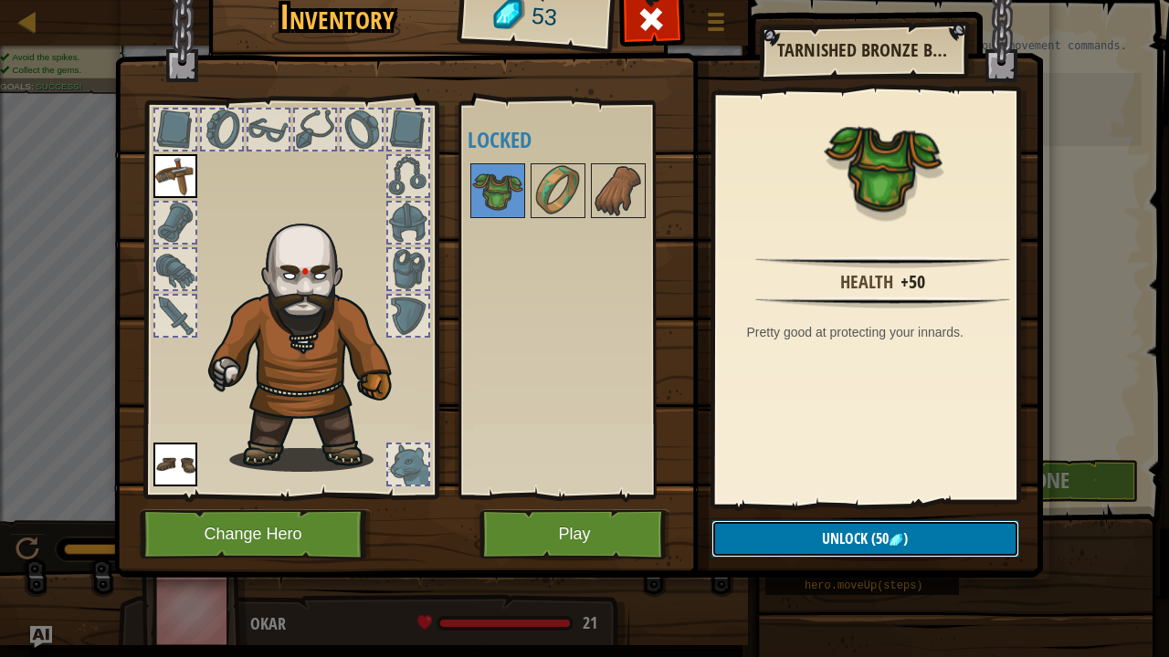
click at [919, 533] on button "Unlock (50 )" at bounding box center [865, 538] width 308 height 37
click at [770, 533] on button "Confirm" at bounding box center [865, 538] width 308 height 37
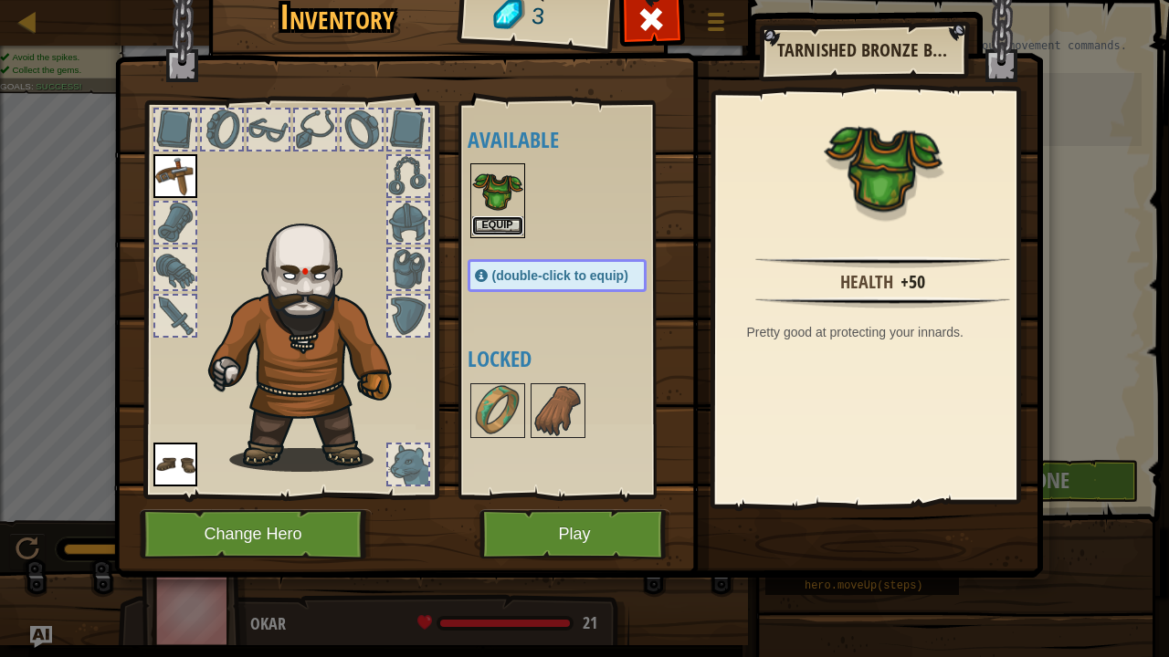
click at [486, 219] on button "Equip" at bounding box center [497, 225] width 51 height 19
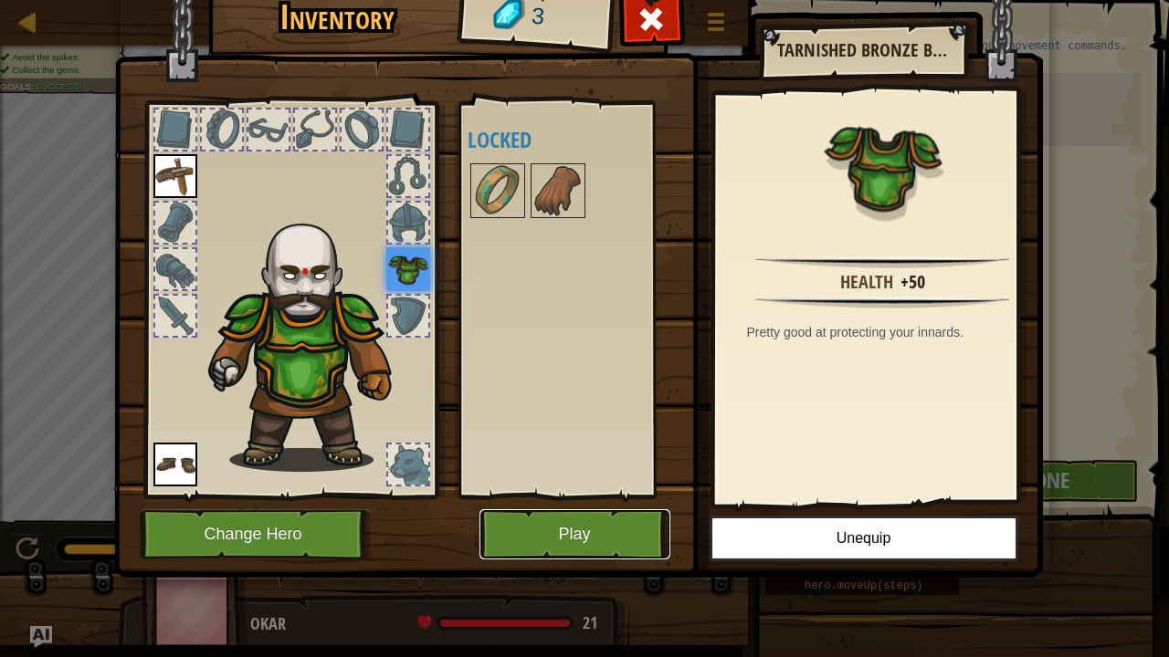
click at [557, 531] on button "Play" at bounding box center [574, 534] width 191 height 50
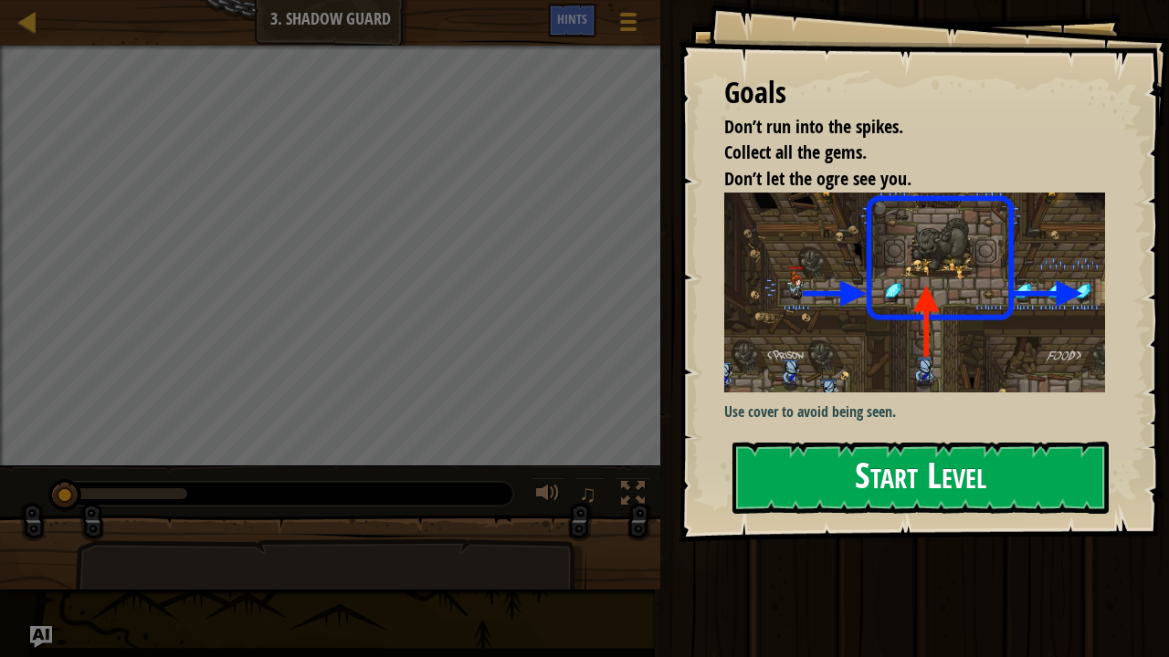
click at [798, 470] on button "Start Level" at bounding box center [920, 478] width 376 height 72
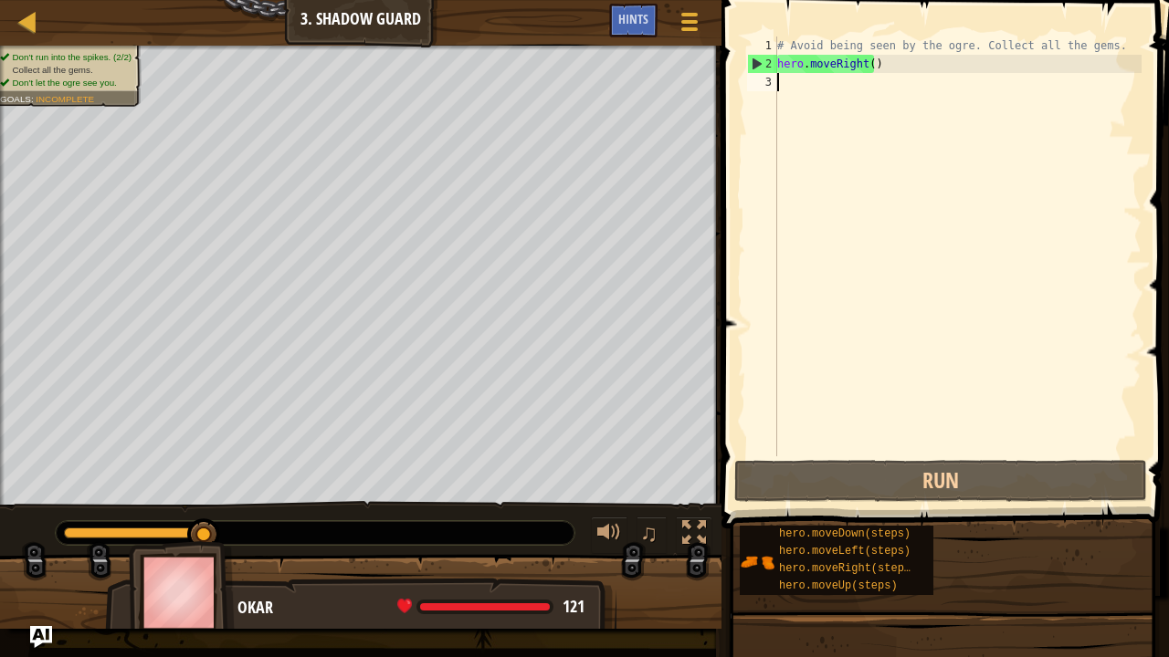
click at [864, 64] on div "# Avoid being seen by the ogre. Collect all the gems. hero . moveRight ( )" at bounding box center [957, 265] width 368 height 457
click at [867, 65] on div "# Avoid being seen by the ogre. Collect all the gems. hero . moveRight ( )" at bounding box center [957, 265] width 368 height 457
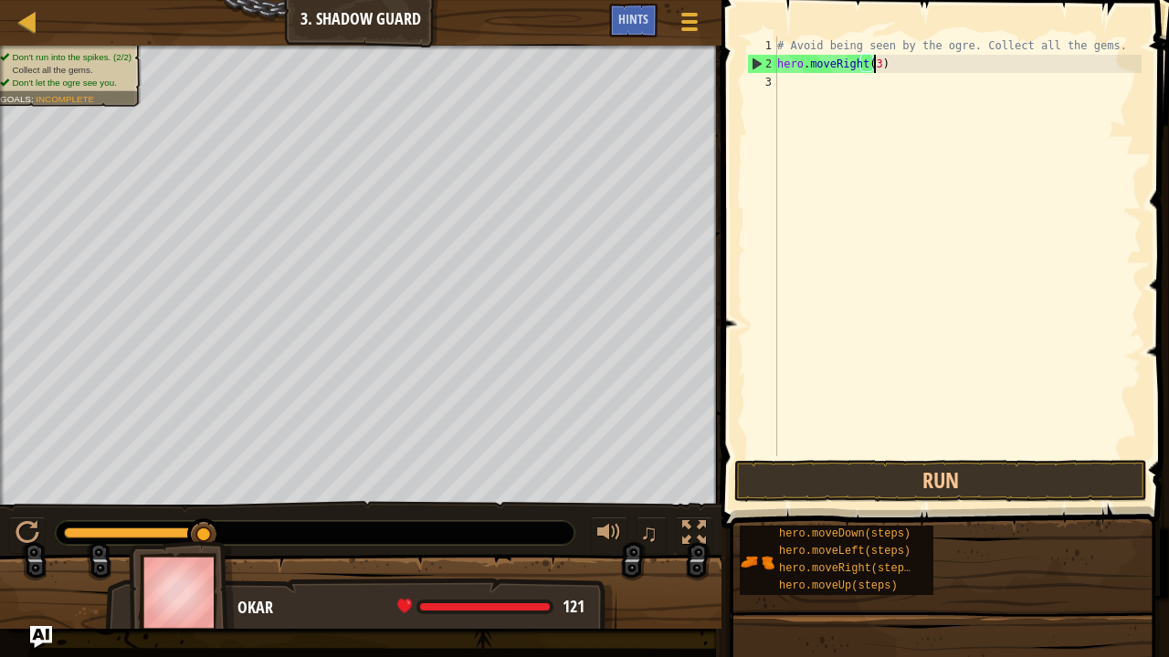
scroll to position [8, 7]
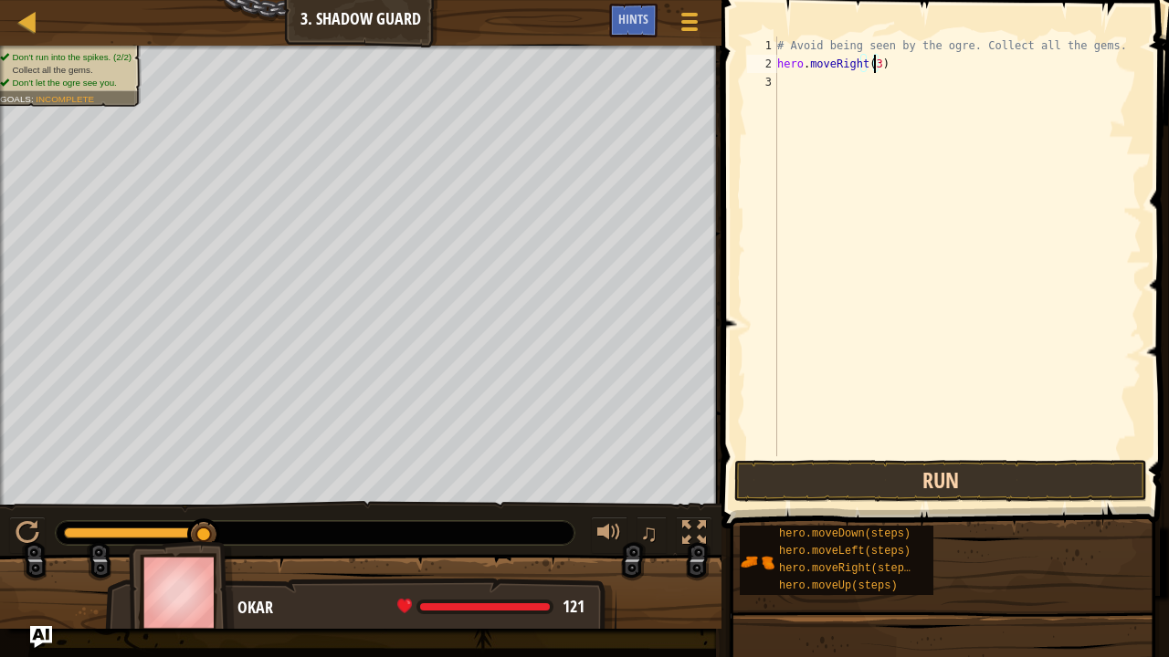
type textarea "hero.moveRight(3)"
click at [916, 477] on button "Run" at bounding box center [940, 481] width 413 height 42
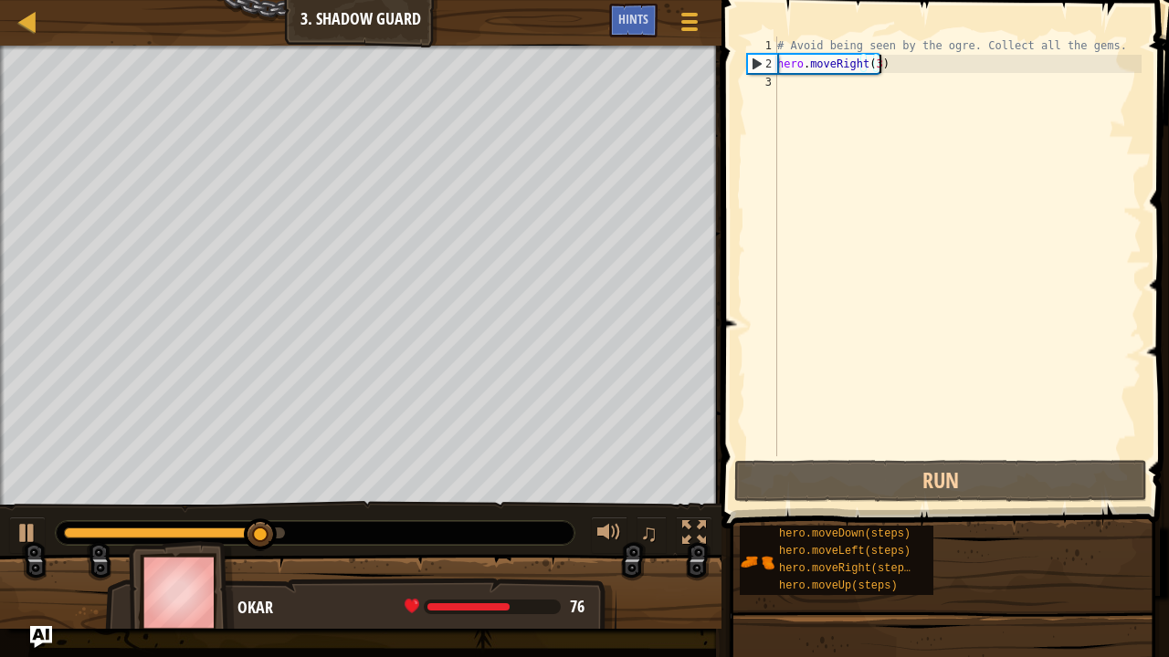
click at [920, 63] on div "# Avoid being seen by the ogre. Collect all the gems. hero . moveRight ( 3 )" at bounding box center [957, 265] width 368 height 457
click at [875, 87] on div "# Avoid being seen by the ogre. Collect all the gems. hero . moveRight ( 3 )" at bounding box center [957, 265] width 368 height 457
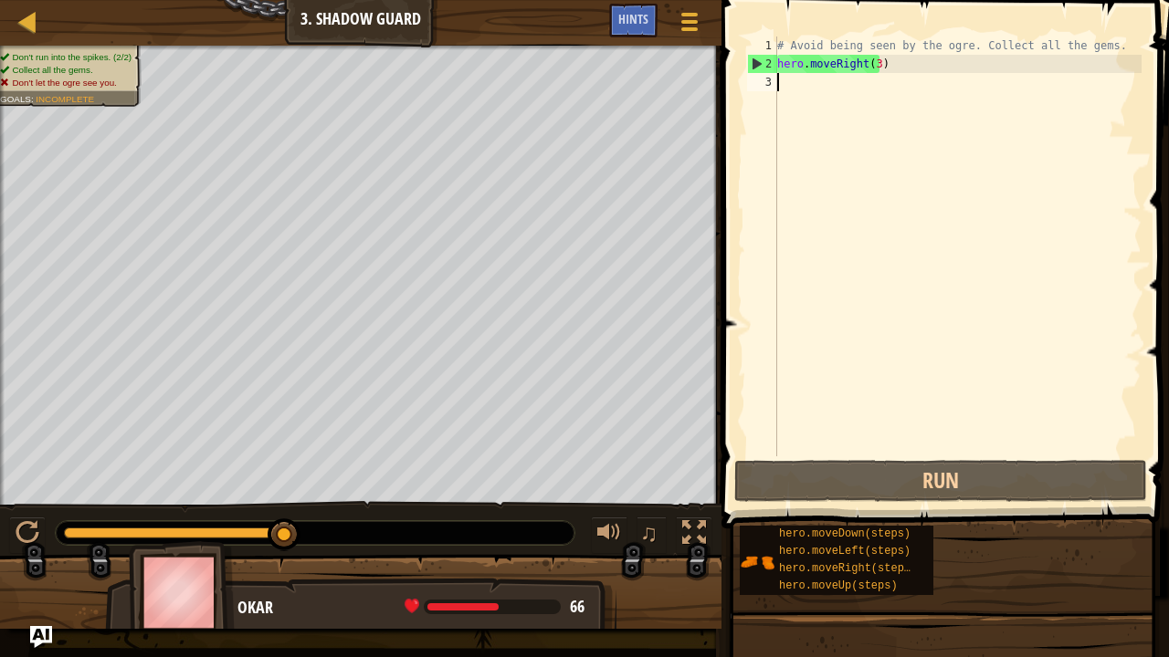
scroll to position [8, 0]
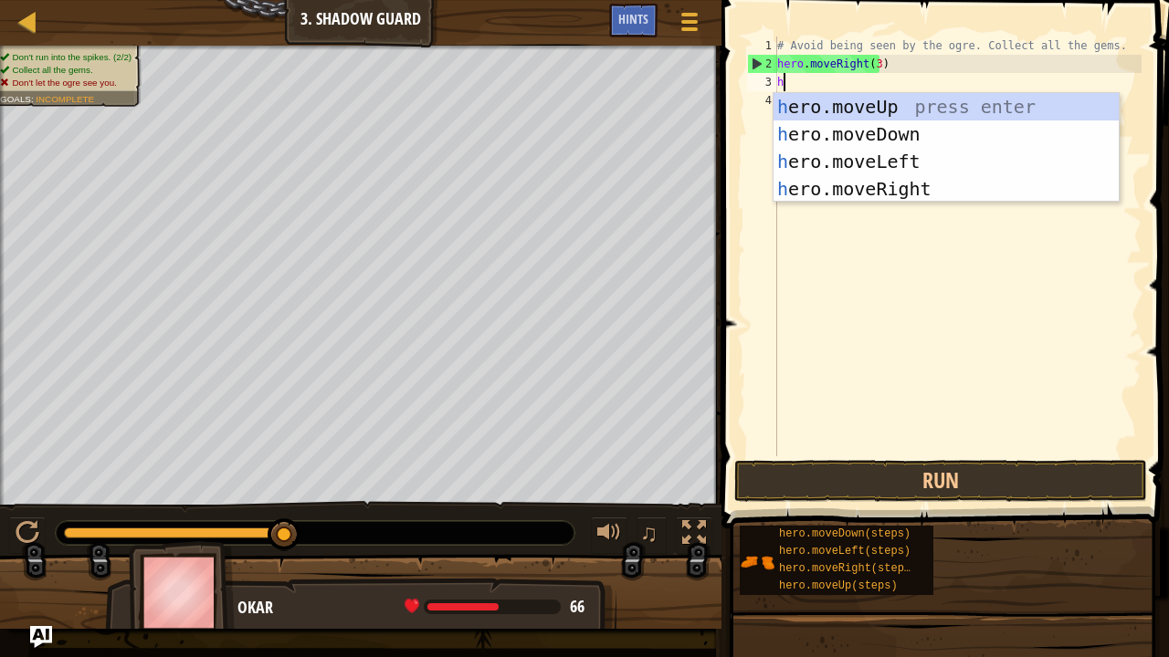
type textarea "her"
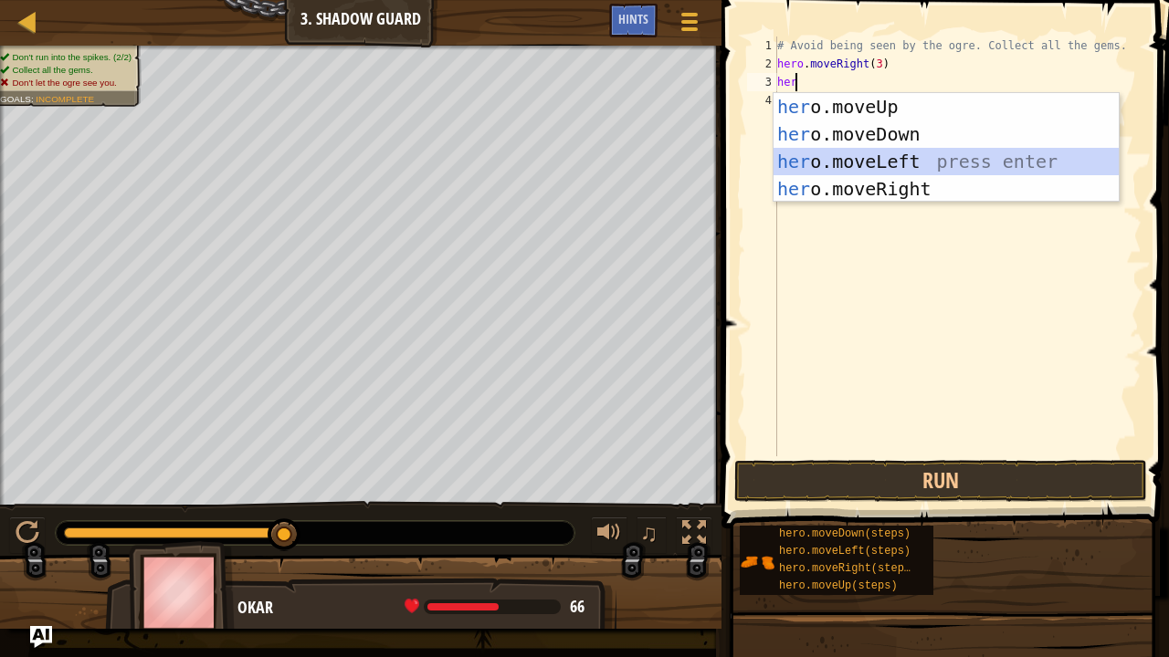
click at [880, 160] on div "her o.moveUp press enter her o.moveDown press enter her o.moveLeft press enter …" at bounding box center [946, 175] width 346 height 164
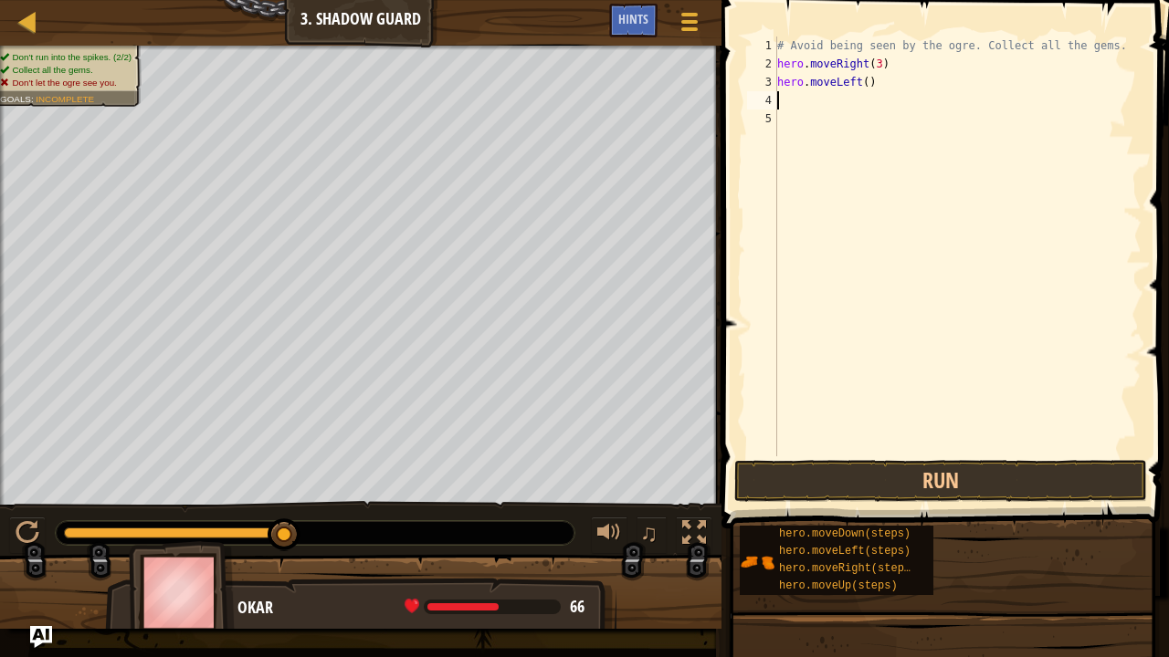
click at [862, 82] on div "# Avoid being seen by the ogre. Collect all the gems. hero . moveRight ( 3 ) he…" at bounding box center [957, 265] width 368 height 457
click at [851, 490] on button "Run" at bounding box center [940, 481] width 413 height 42
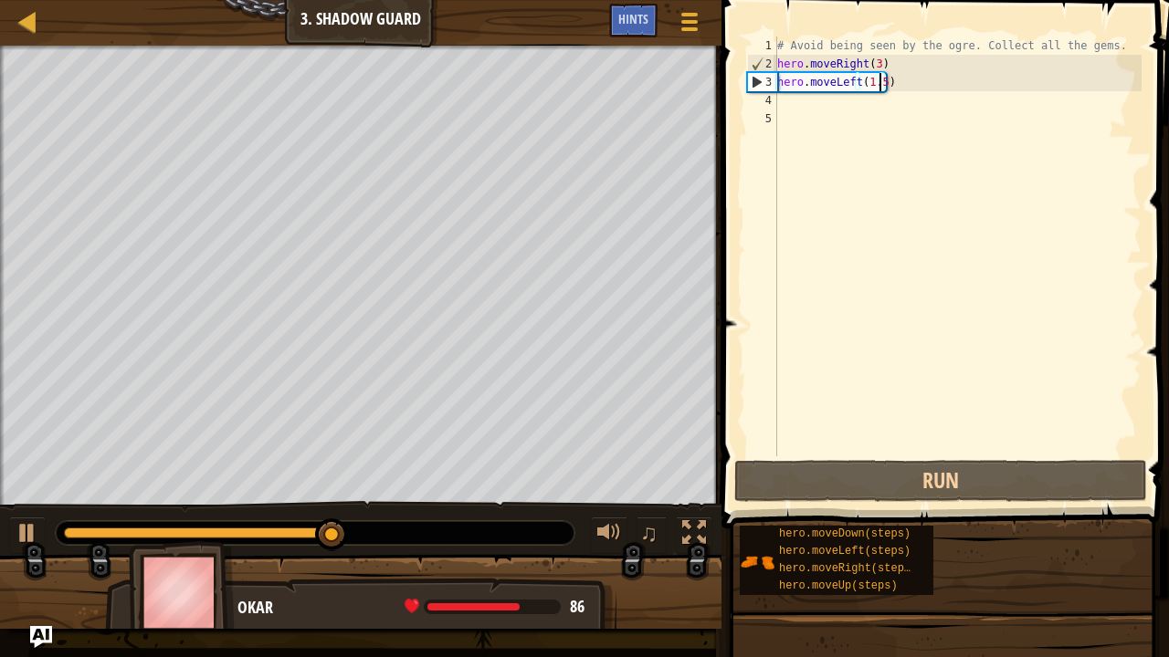
click at [877, 84] on div "# Avoid being seen by the ogre. Collect all the gems. hero . moveRight ( 3 ) he…" at bounding box center [957, 265] width 368 height 457
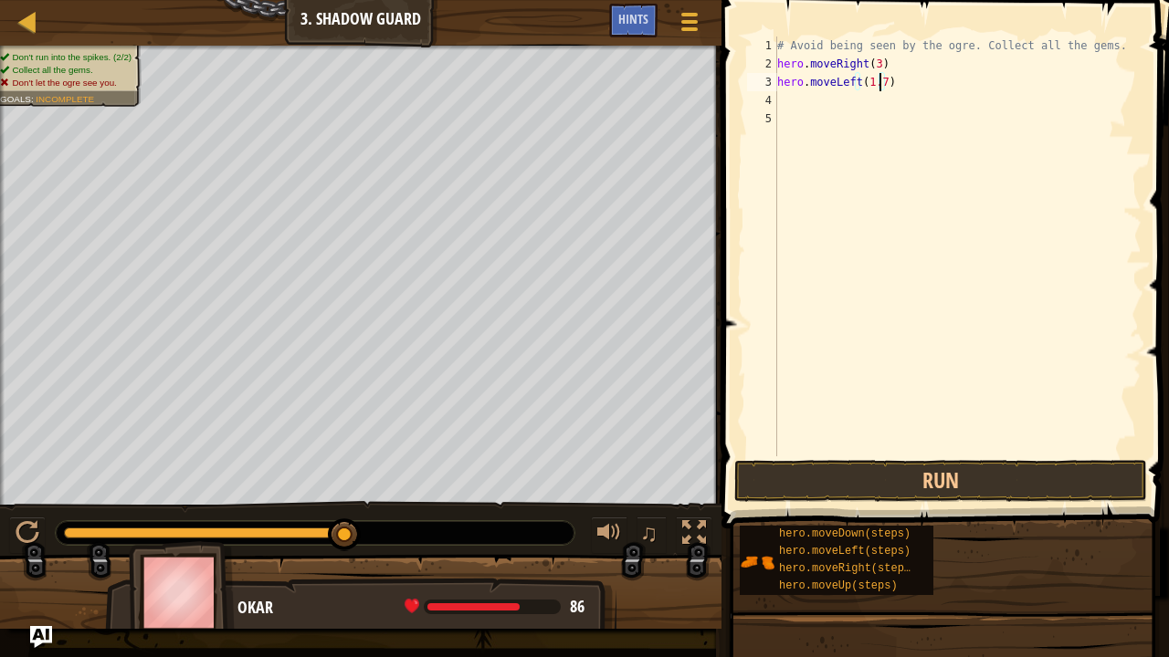
type textarea "hero.moveLeft(1.7)"
drag, startPoint x: 920, startPoint y: 458, endPoint x: 920, endPoint y: 475, distance: 16.4
click at [920, 460] on div "hero.moveLeft(1.7) 1 2 3 4 5 # Avoid being seen by the ogre. Collect all the ge…" at bounding box center [942, 300] width 453 height 583
click at [920, 478] on button "Run" at bounding box center [940, 481] width 413 height 42
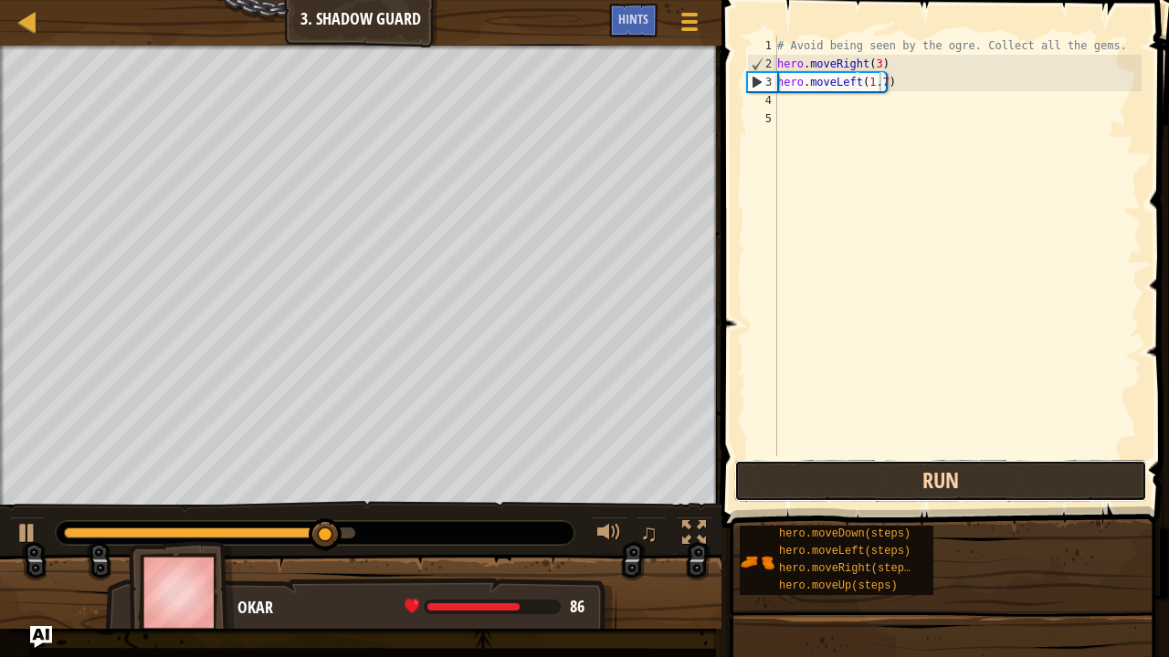
click at [928, 477] on button "Run" at bounding box center [940, 481] width 413 height 42
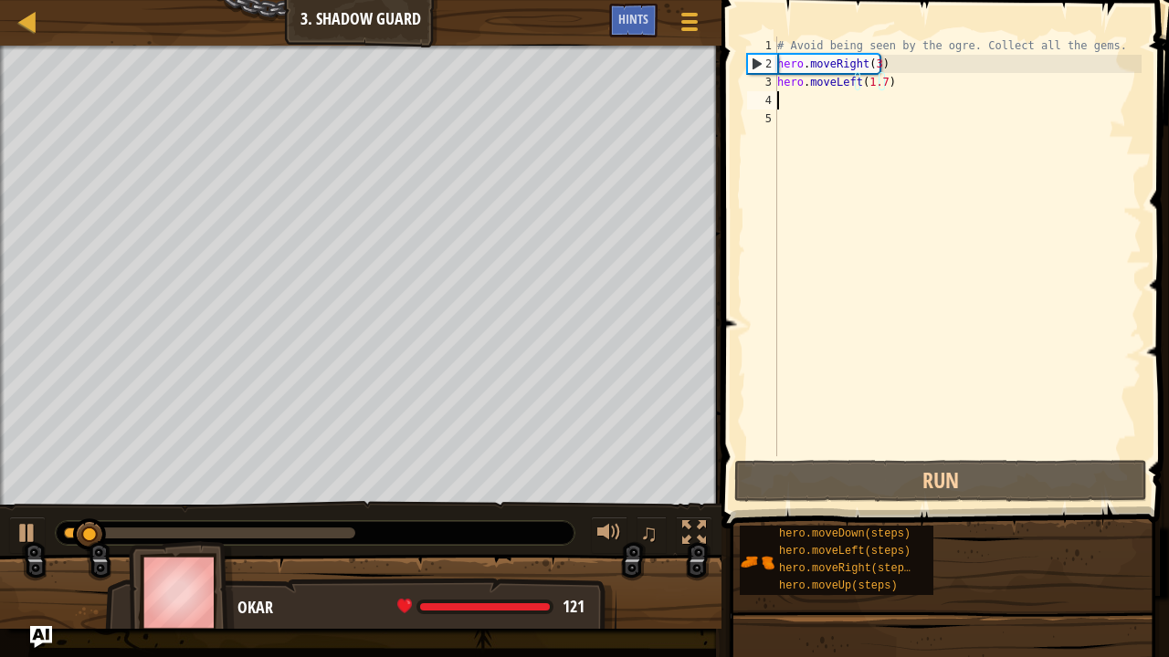
click at [917, 91] on div "# Avoid being seen by the ogre. Collect all the gems. hero . moveRight ( 3 ) he…" at bounding box center [957, 265] width 368 height 457
click at [888, 104] on div "# Avoid being seen by the ogre. Collect all the gems. hero . moveRight ( 3 ) he…" at bounding box center [957, 265] width 368 height 457
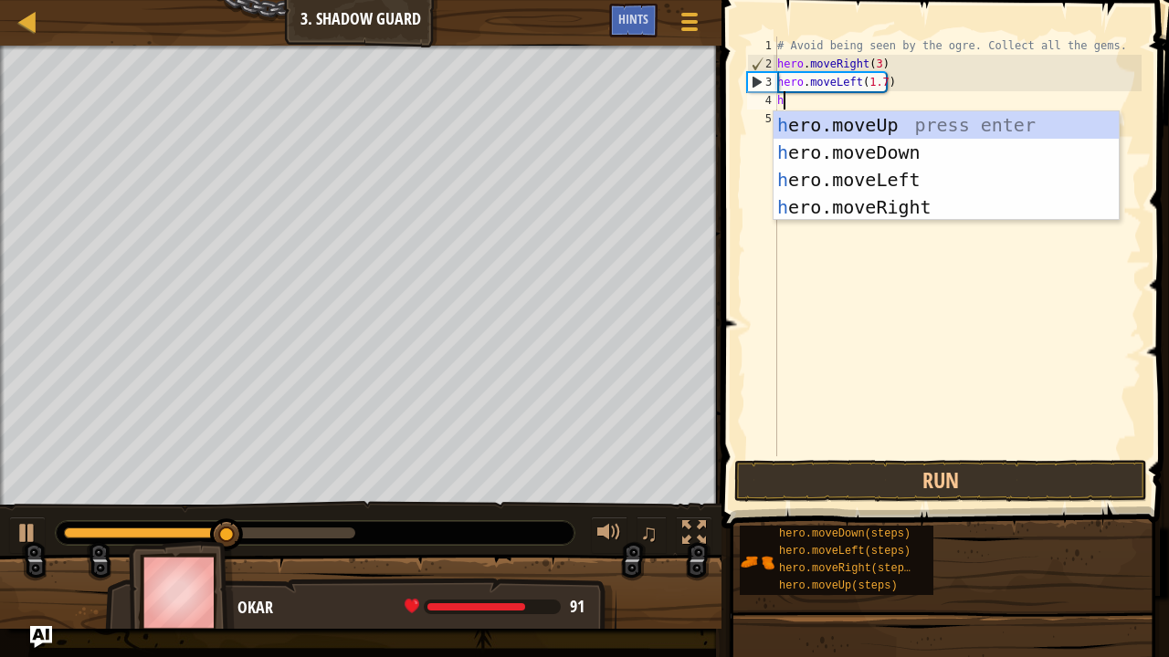
type textarea "her"
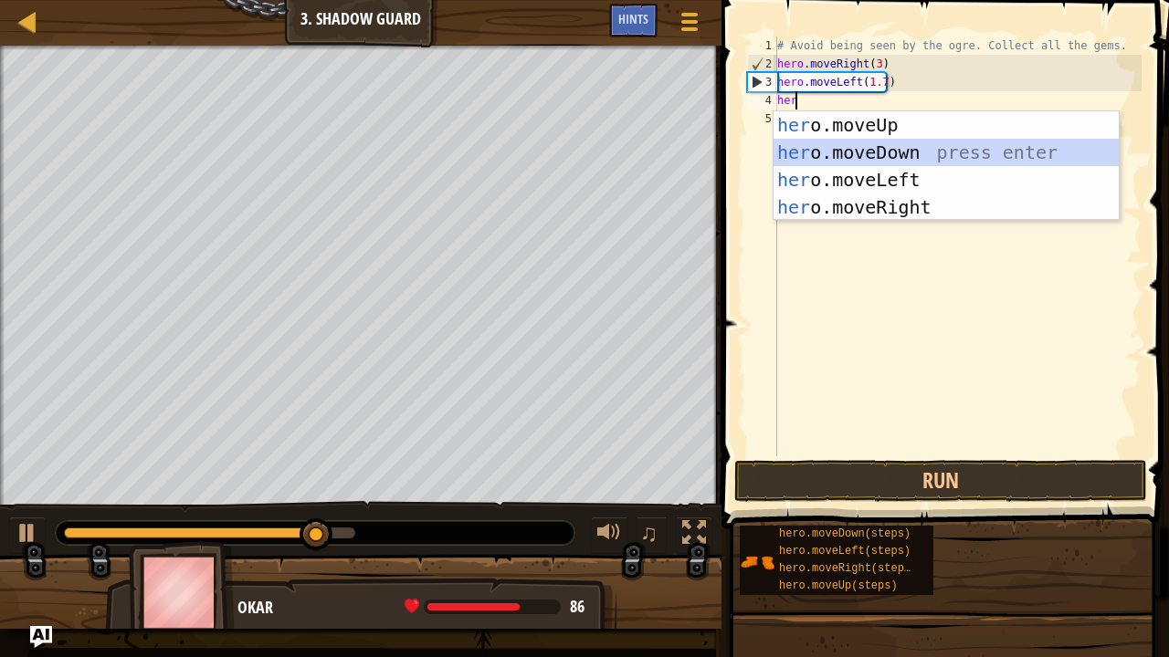
click at [869, 153] on div "her o.moveUp press enter her o.moveDown press enter her o.moveLeft press enter …" at bounding box center [946, 193] width 346 height 164
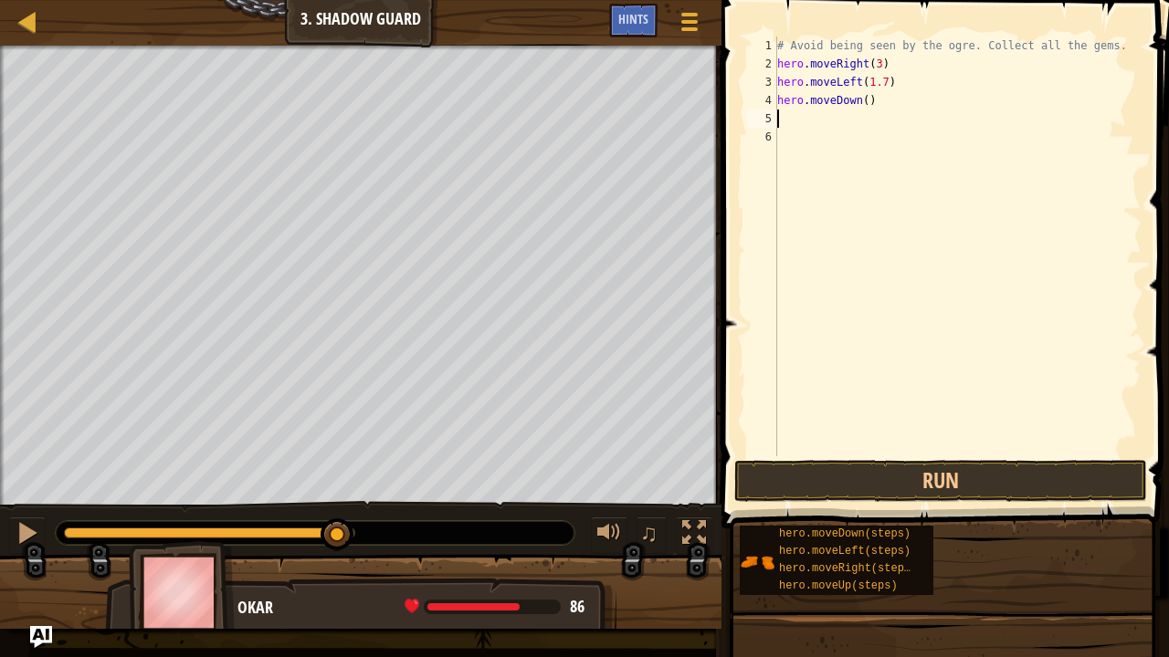
click at [864, 97] on div "# Avoid being seen by the ogre. Collect all the gems. hero . moveRight ( 3 ) he…" at bounding box center [957, 265] width 368 height 457
click at [959, 489] on button "Run" at bounding box center [940, 481] width 413 height 42
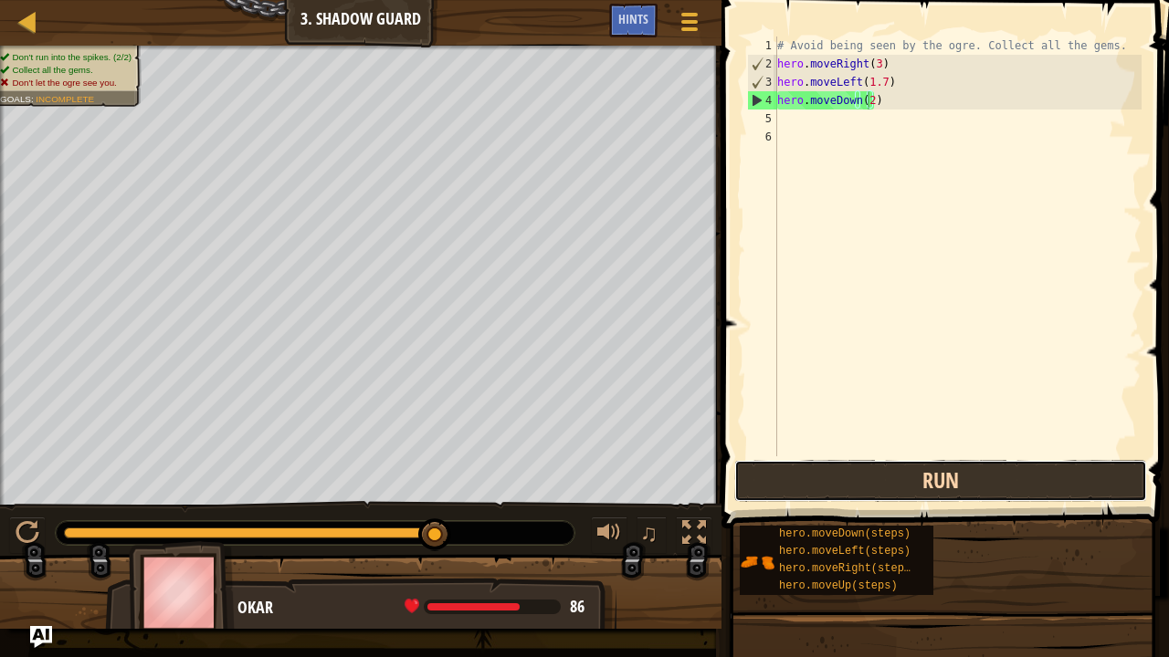
click at [981, 488] on button "Run" at bounding box center [940, 481] width 413 height 42
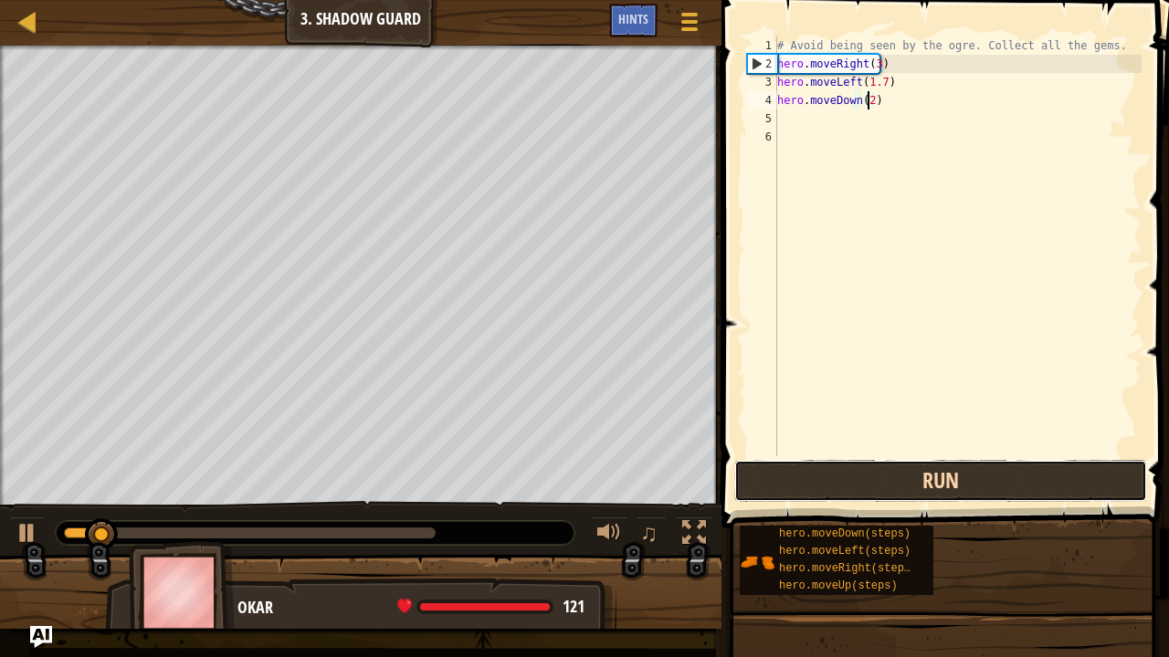
click at [883, 469] on button "Run" at bounding box center [940, 481] width 413 height 42
click at [868, 467] on button "Run" at bounding box center [940, 481] width 413 height 42
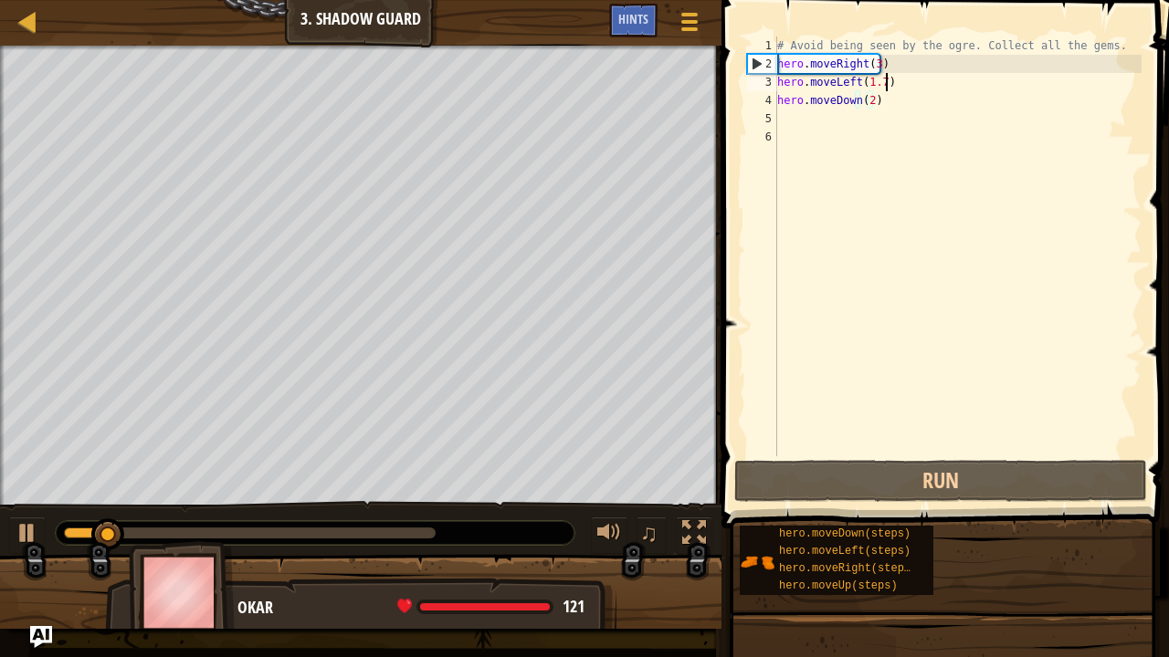
click at [888, 79] on div "# Avoid being seen by the ogre. Collect all the gems. hero . moveRight ( 3 ) he…" at bounding box center [957, 265] width 368 height 457
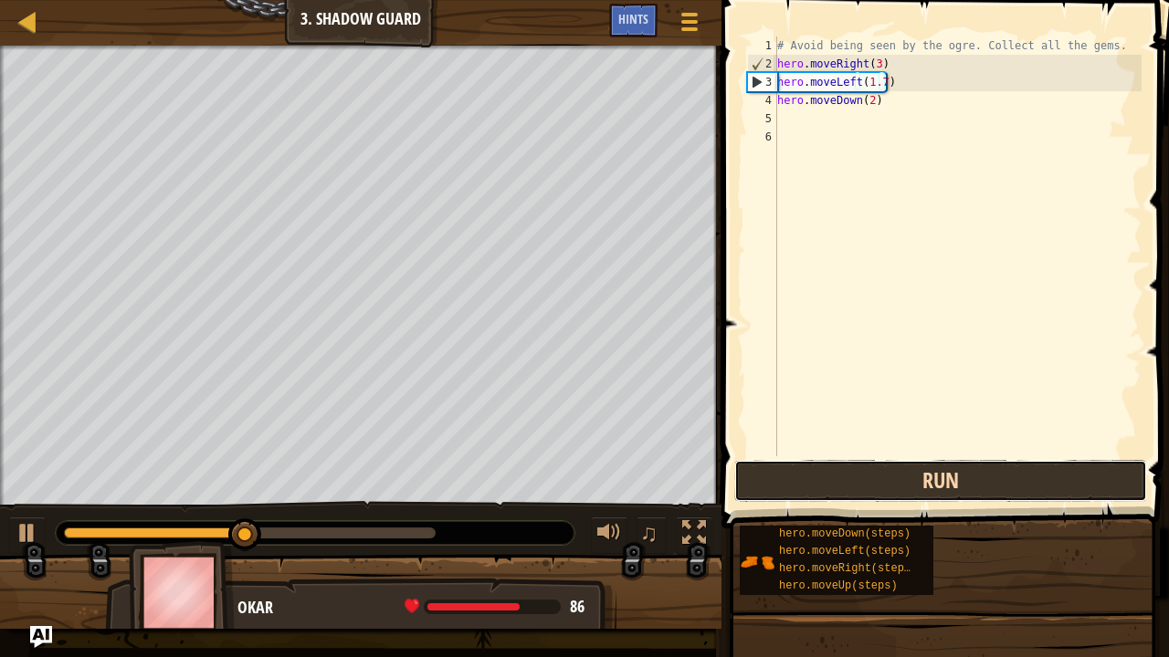
click at [839, 481] on button "Run" at bounding box center [940, 481] width 413 height 42
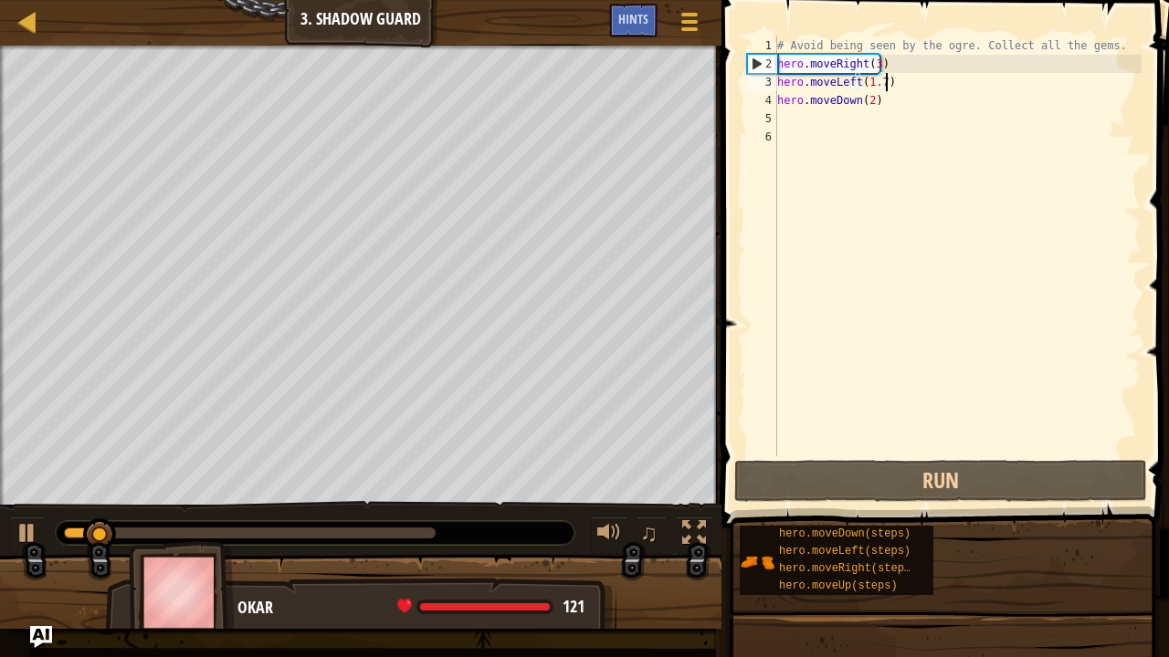
click at [873, 78] on div "# Avoid being seen by the ogre. Collect all the gems. hero . moveRight ( 3 ) he…" at bounding box center [957, 265] width 368 height 457
click at [877, 80] on div "# Avoid being seen by the ogre. Collect all the gems. hero . moveRight ( 3 ) he…" at bounding box center [957, 265] width 368 height 457
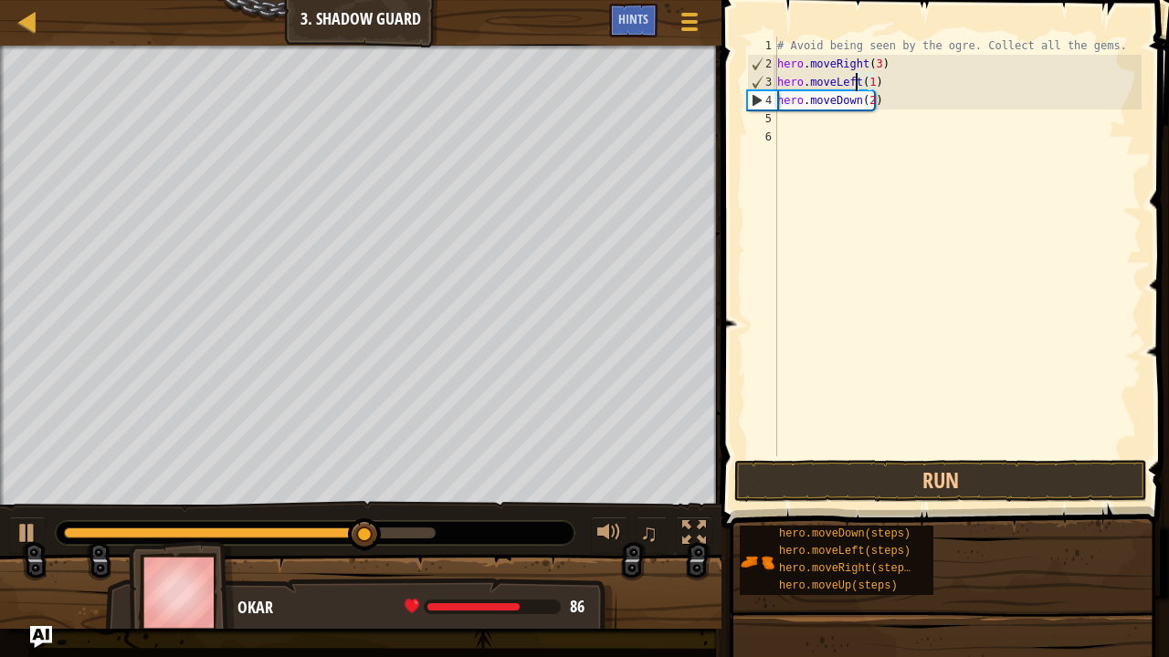
click at [854, 82] on div "# Avoid being seen by the ogre. Collect all the gems. hero . moveRight ( 3 ) he…" at bounding box center [957, 265] width 368 height 457
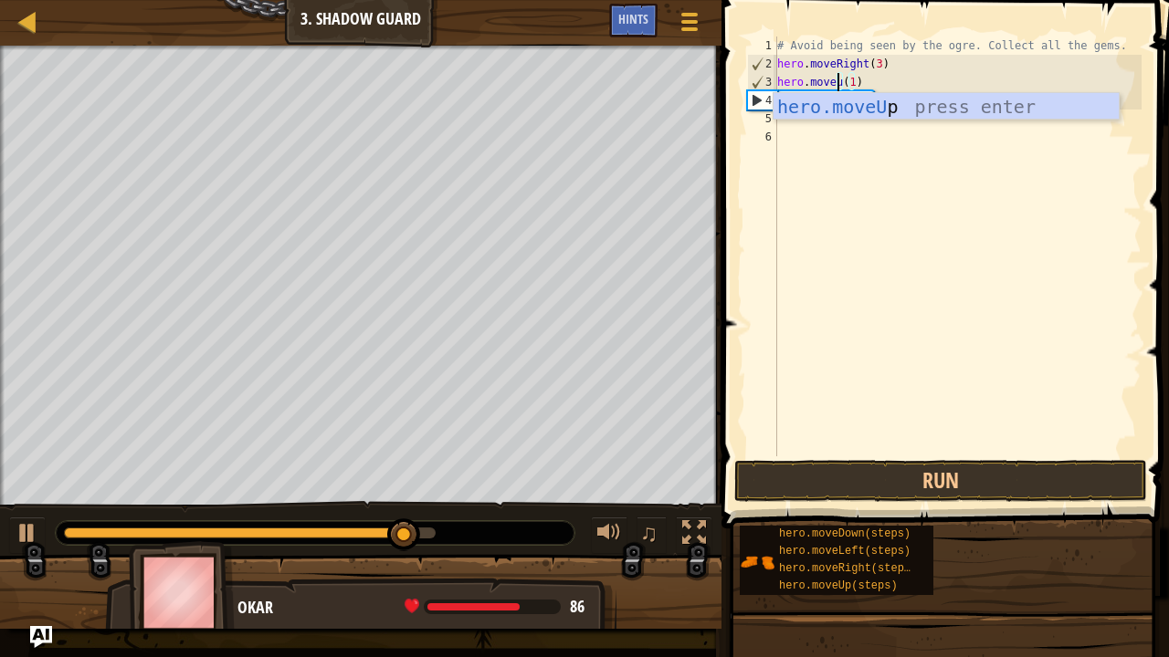
scroll to position [8, 5]
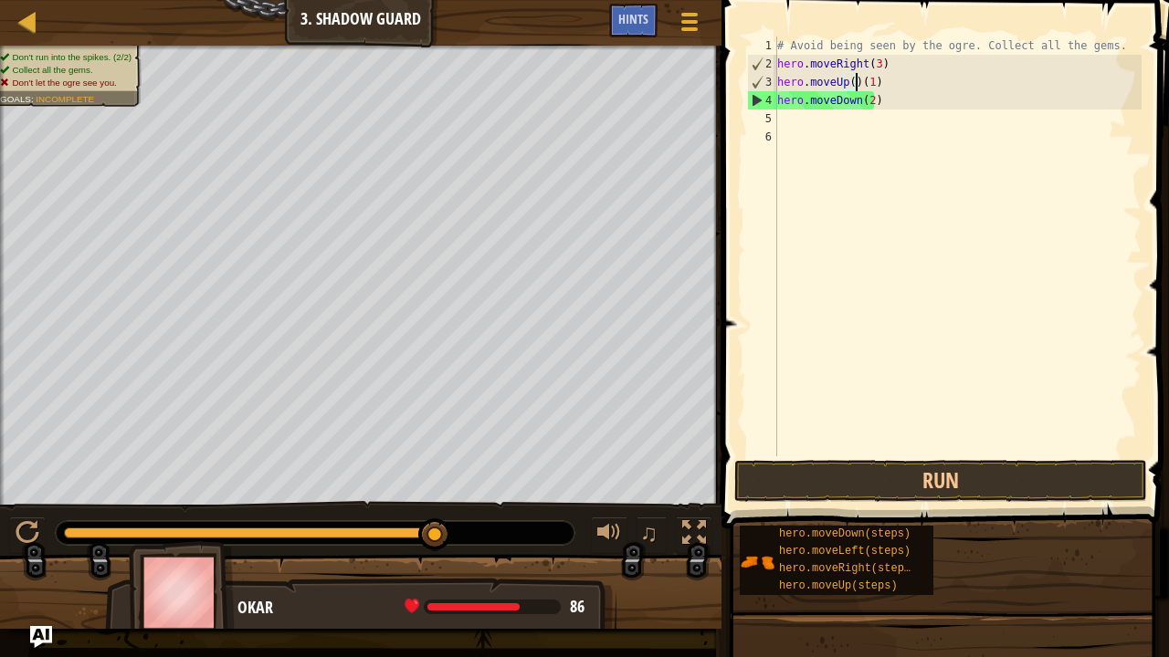
click at [883, 104] on div "# Avoid being seen by the ogre. Collect all the gems. hero . moveRight ( 3 ) he…" at bounding box center [957, 265] width 368 height 457
type textarea "h"
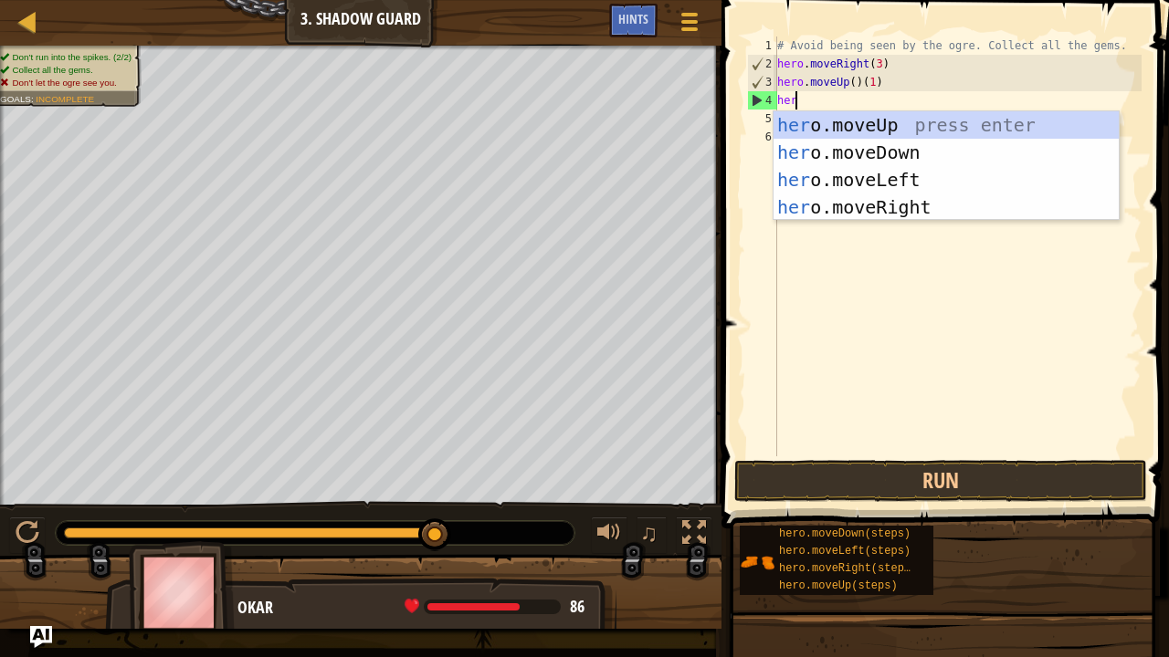
type textarea "hero"
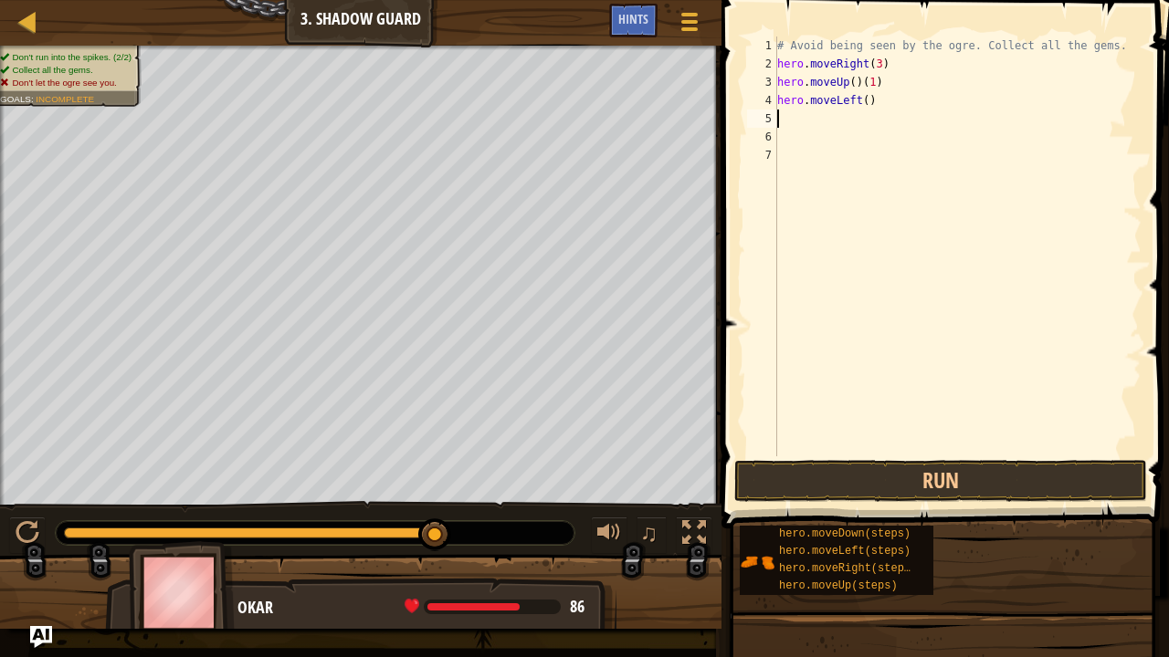
click at [860, 101] on div "# Avoid being seen by the ogre. Collect all the gems. hero . moveRight ( 3 ) he…" at bounding box center [957, 265] width 368 height 457
type textarea "hero.moveLeft(1)"
click at [853, 113] on div "# Avoid being seen by the ogre. Collect all the gems. hero . moveRight ( 3 ) he…" at bounding box center [957, 265] width 368 height 457
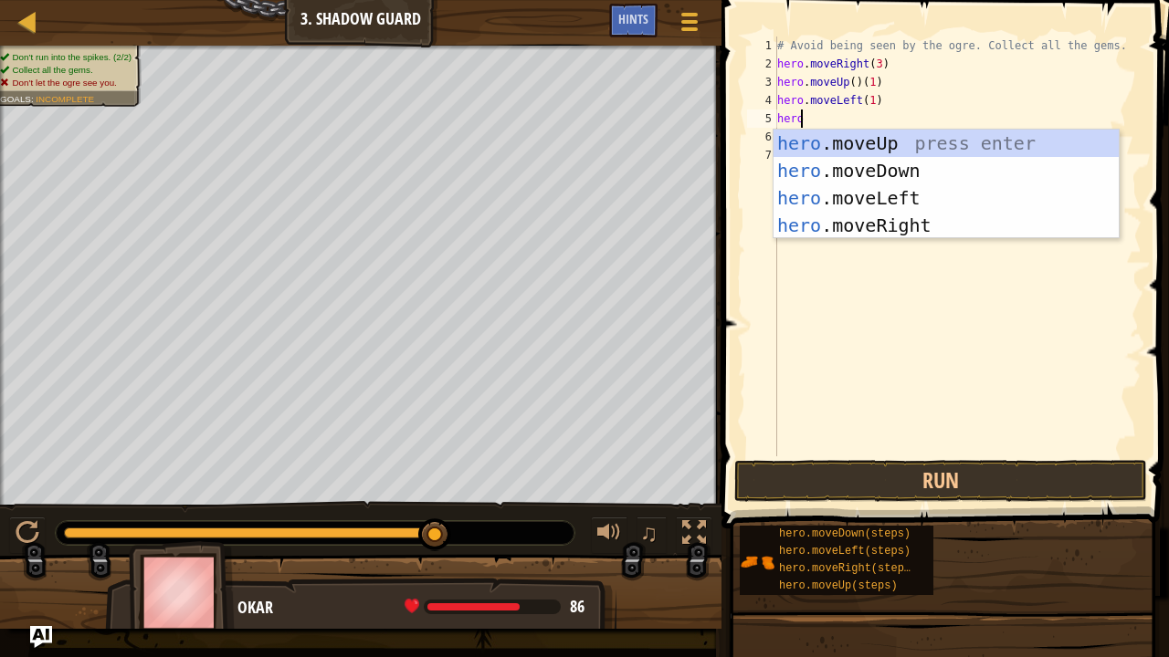
type textarea "hero"
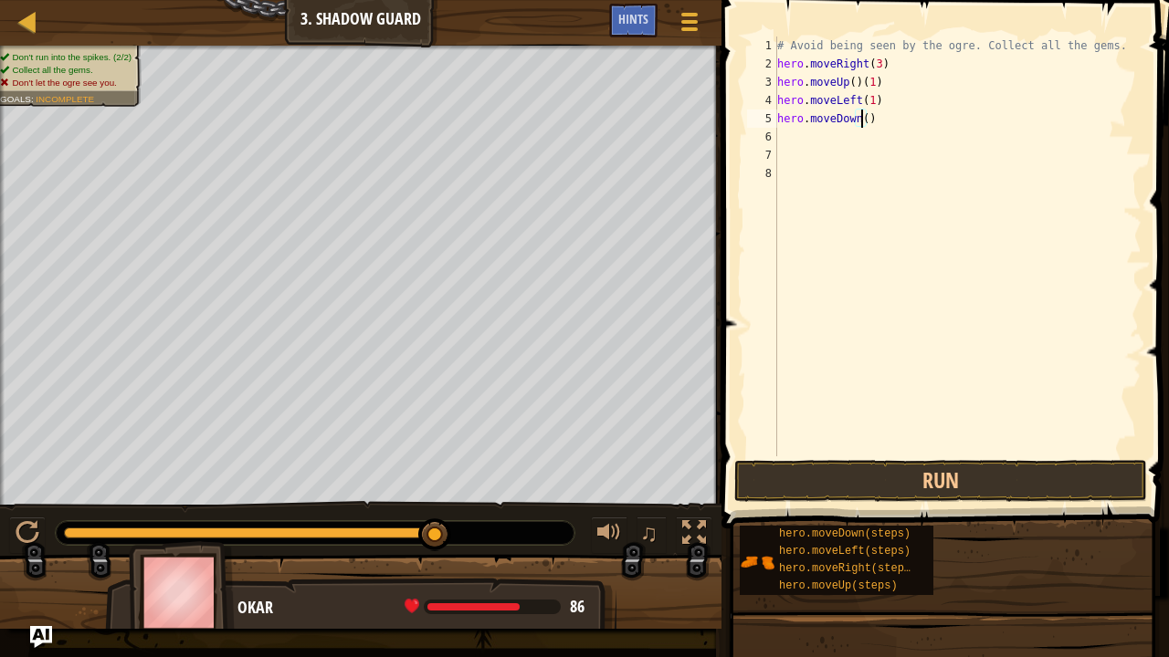
click at [861, 119] on div "# Avoid being seen by the ogre. Collect all the gems. hero . moveRight ( 3 ) he…" at bounding box center [957, 265] width 368 height 457
click at [911, 467] on button "Run" at bounding box center [940, 481] width 413 height 42
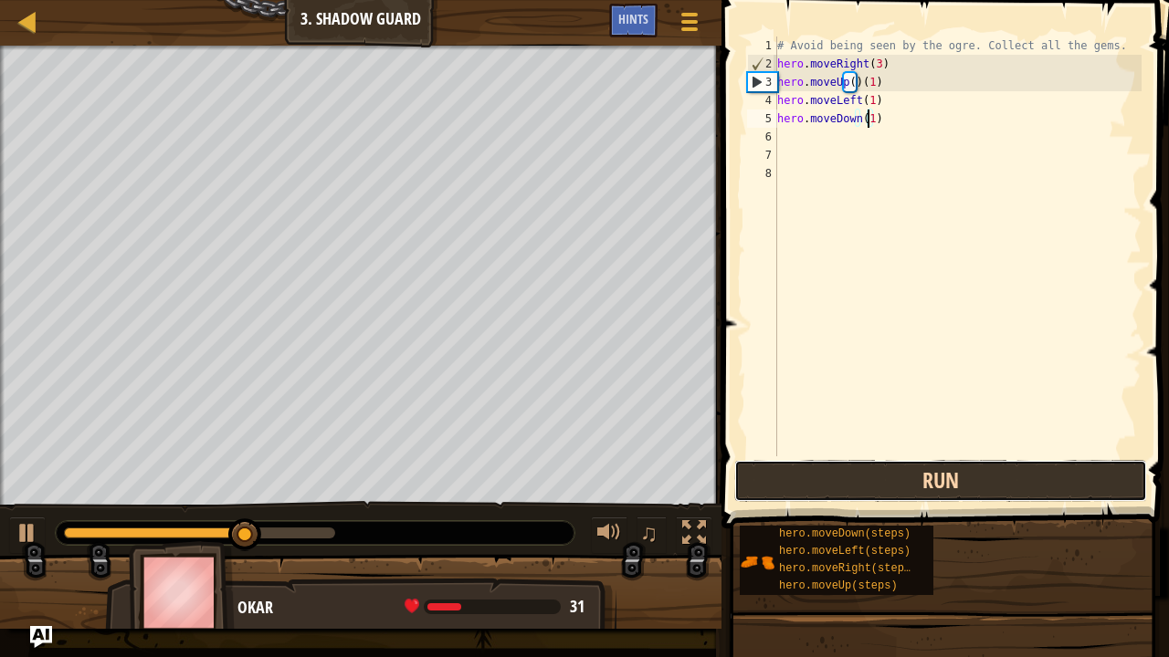
click at [805, 488] on button "Run" at bounding box center [940, 481] width 413 height 42
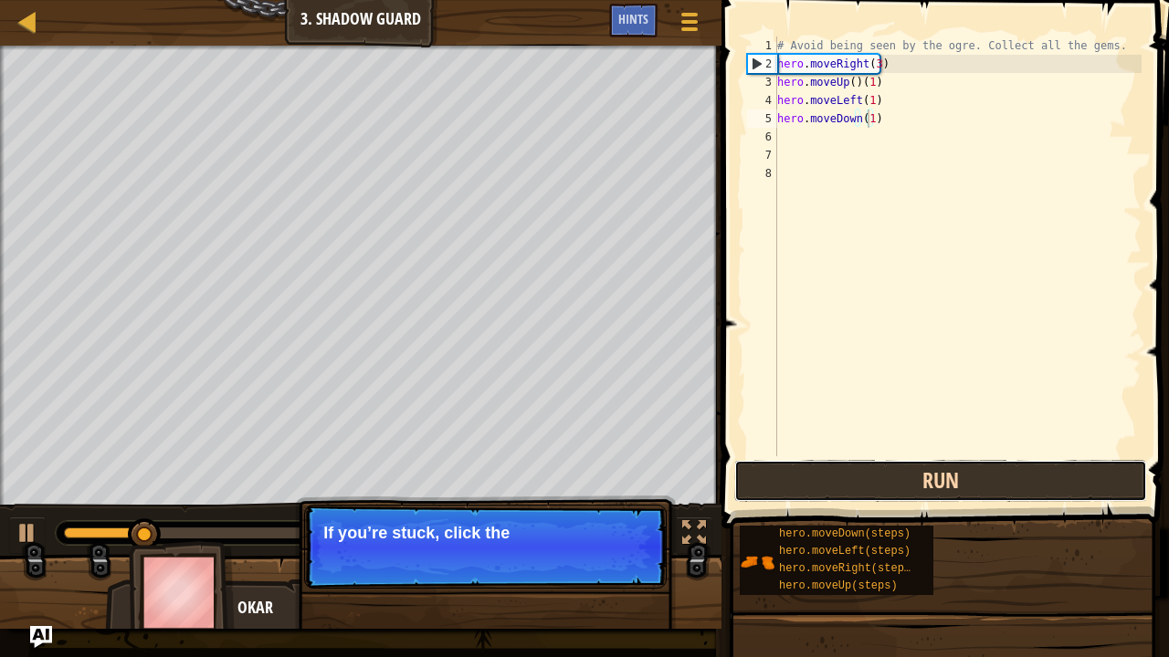
click at [830, 479] on button "Run" at bounding box center [940, 481] width 413 height 42
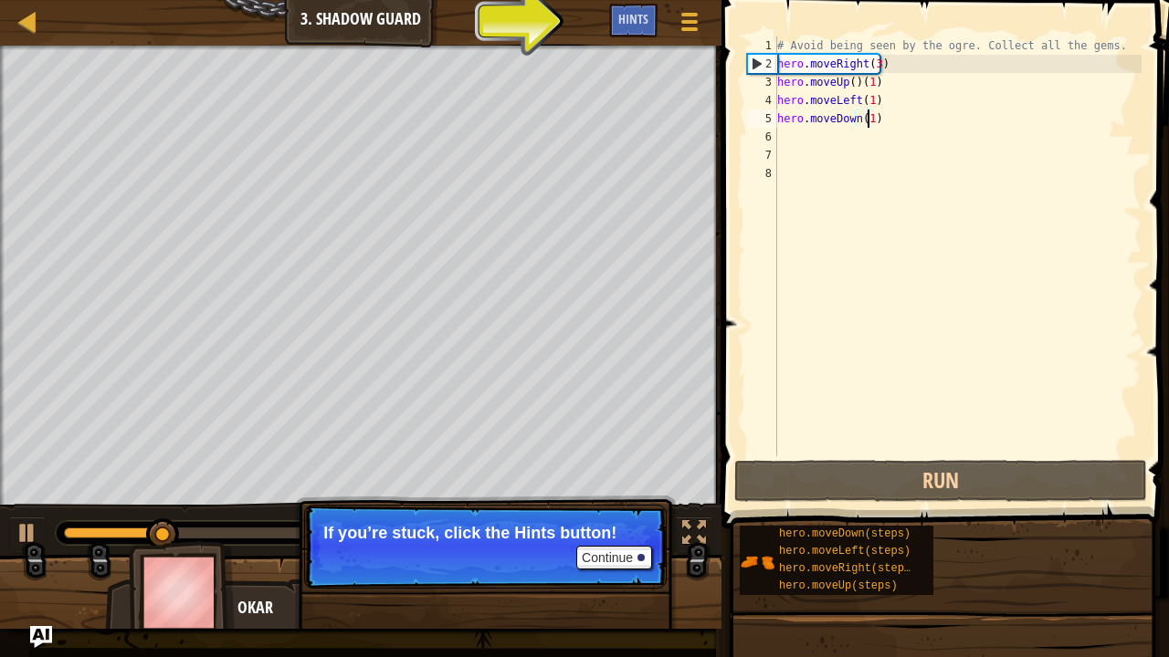
click at [897, 61] on div "# Avoid being seen by the ogre. Collect all the gems. hero . moveRight ( 3 ) he…" at bounding box center [957, 265] width 368 height 457
type textarea "hero.moveRight(3)"
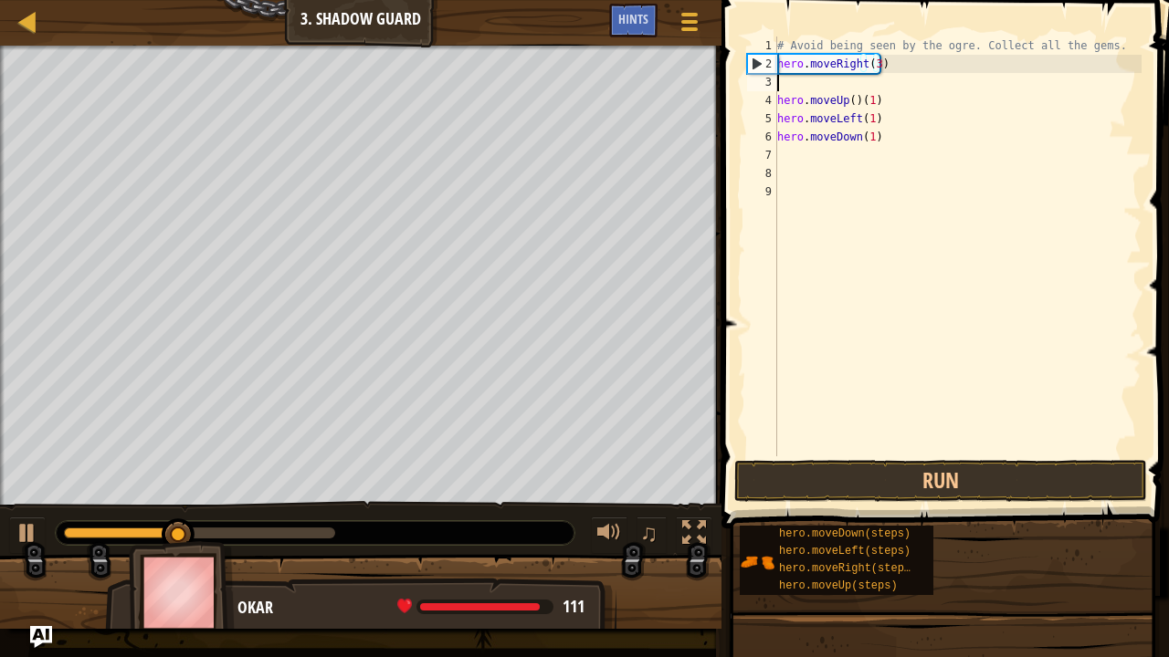
scroll to position [8, 0]
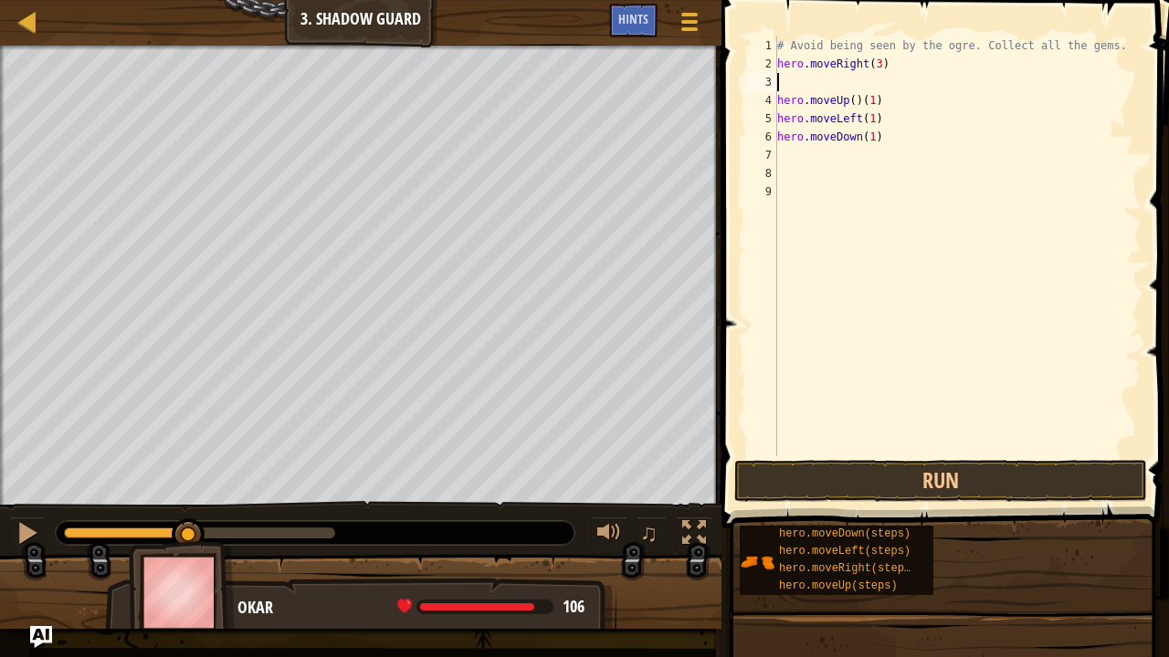
click at [844, 89] on div "# Avoid being seen by the ogre. Collect all the gems. hero . moveRight ( 3 ) he…" at bounding box center [957, 265] width 368 height 457
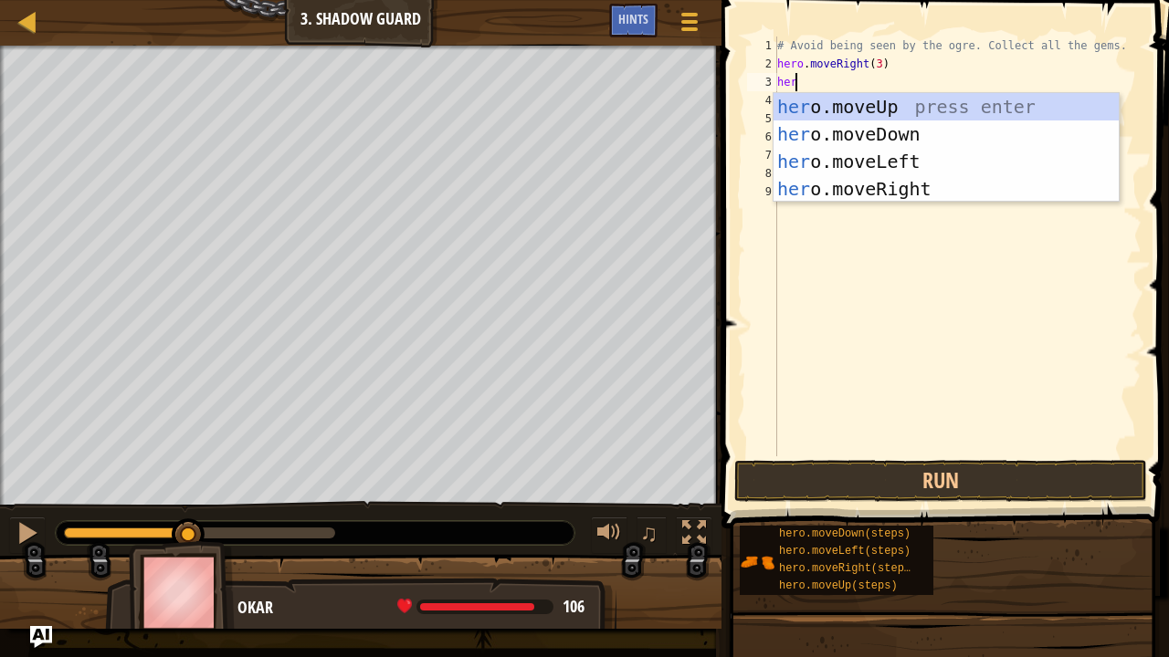
type textarea "hero"
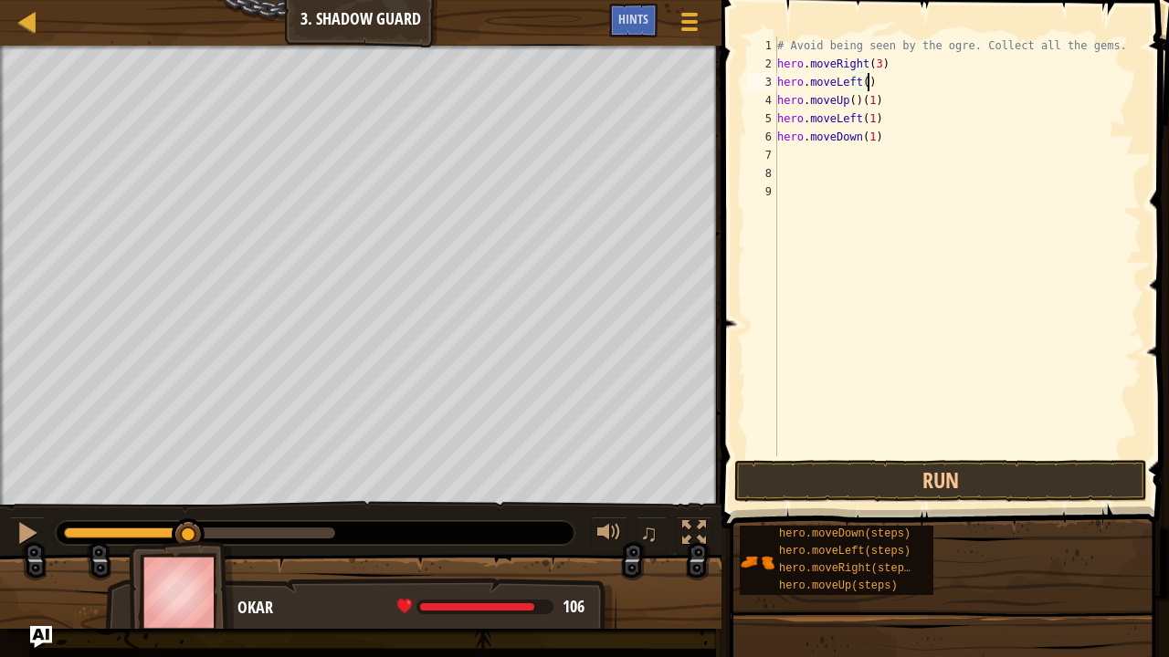
click at [860, 84] on div "# Avoid being seen by the ogre. Collect all the gems. hero . moveRight ( 3 ) he…" at bounding box center [957, 265] width 368 height 457
click at [861, 495] on button "Run" at bounding box center [940, 481] width 413 height 42
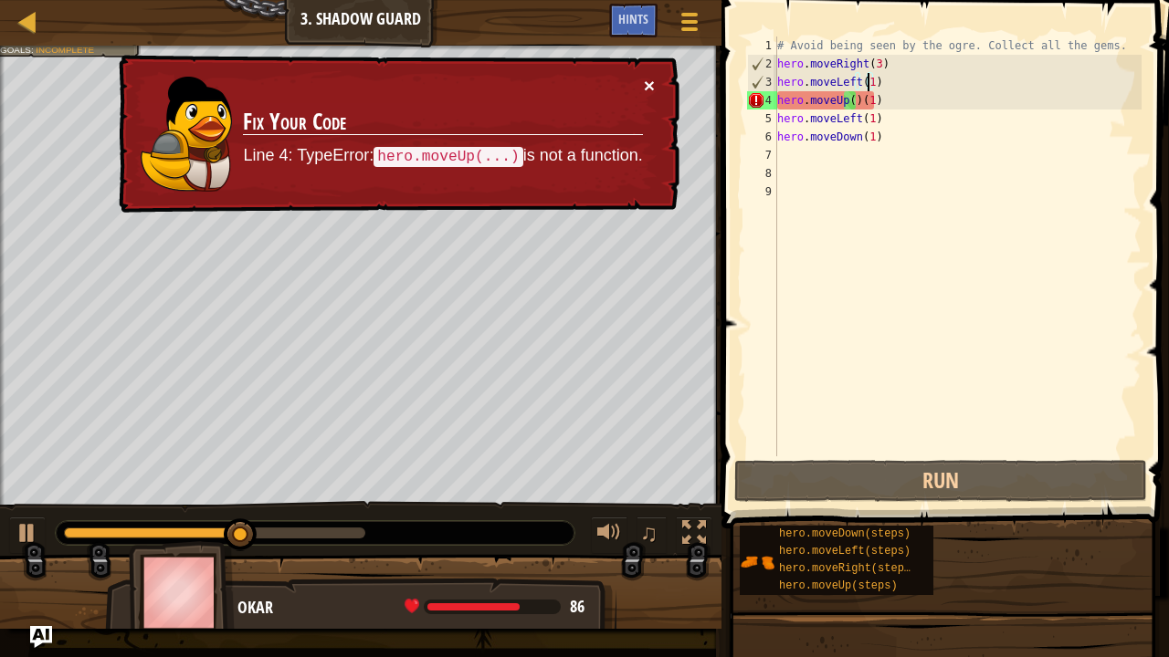
click at [645, 83] on button "×" at bounding box center [649, 85] width 11 height 19
click at [831, 99] on div "# Avoid being seen by the ogre. Collect all the gems. hero . moveRight ( 3 ) he…" at bounding box center [957, 265] width 368 height 457
click at [902, 99] on div "# Avoid being seen by the ogre. Collect all the gems. hero . moveRight ( 3 ) he…" at bounding box center [957, 265] width 368 height 457
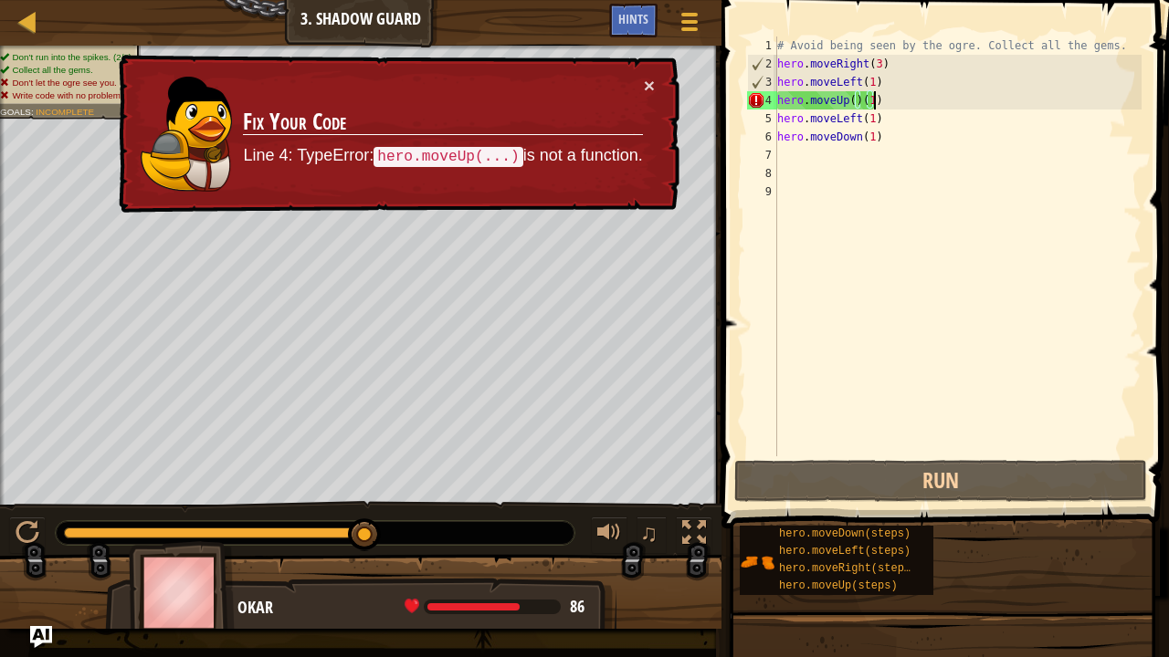
click at [922, 100] on div "# Avoid being seen by the ogre. Collect all the gems. hero . moveRight ( 3 ) he…" at bounding box center [957, 265] width 368 height 457
click at [943, 102] on div "# Avoid being seen by the ogre. Collect all the gems. hero . moveRight ( 3 ) he…" at bounding box center [957, 265] width 368 height 457
click at [886, 115] on div "# Avoid being seen by the ogre. Collect all the gems. hero . moveRight ( 3 ) he…" at bounding box center [957, 265] width 368 height 457
click at [755, 104] on div "4" at bounding box center [762, 100] width 30 height 18
click at [763, 102] on div "4" at bounding box center [762, 100] width 30 height 18
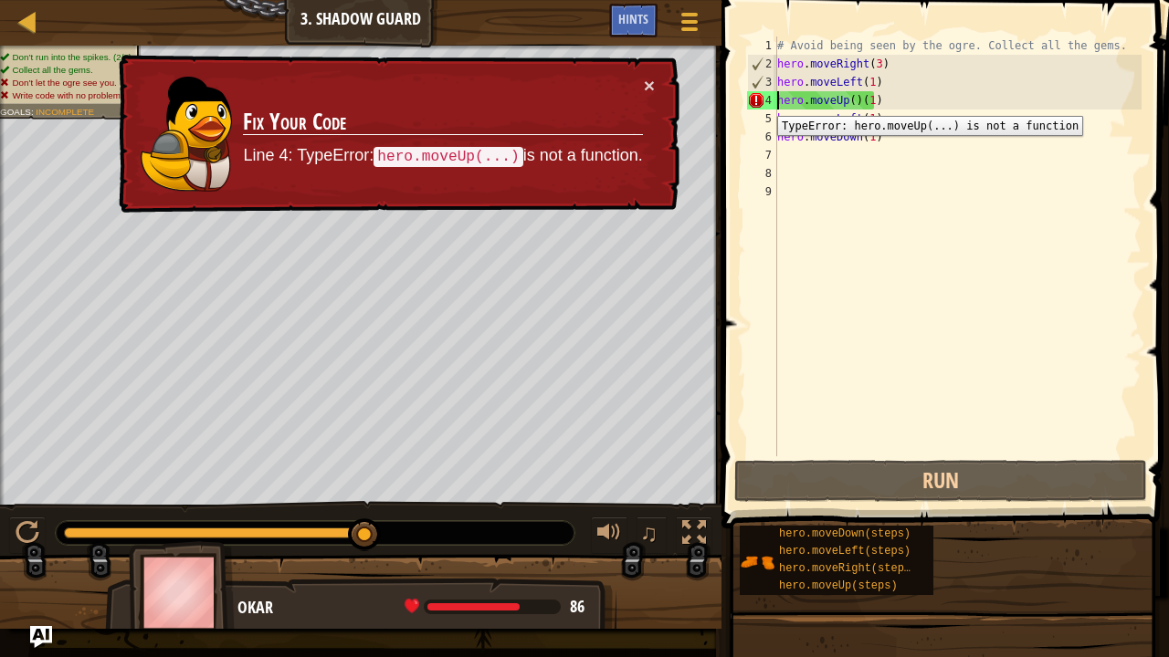
type textarea "hero.moveUp()(1)"
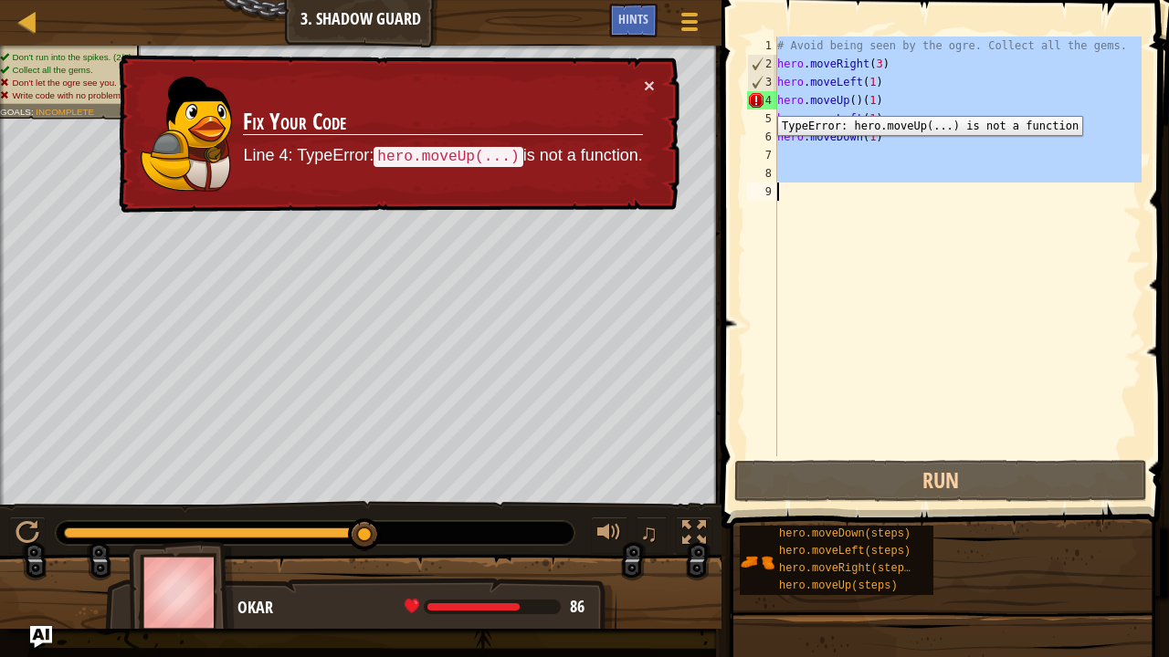
scroll to position [8, 0]
click at [763, 102] on div "4" at bounding box center [762, 100] width 30 height 18
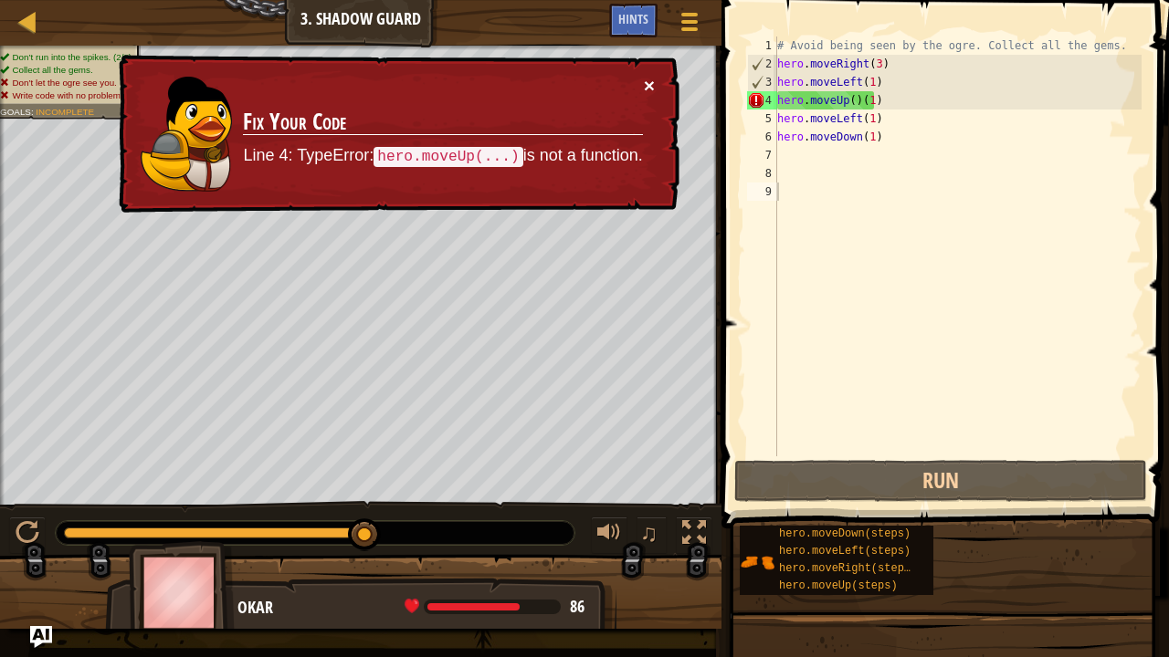
click at [646, 82] on button "×" at bounding box center [650, 88] width 12 height 19
click at [884, 102] on div "# Avoid being seen by the ogre. Collect all the gems. hero . moveRight ( 3 ) he…" at bounding box center [957, 265] width 368 height 457
click at [853, 100] on div "# Avoid being seen by the ogre. Collect all the gems. hero . moveRight ( 3 ) he…" at bounding box center [957, 265] width 368 height 457
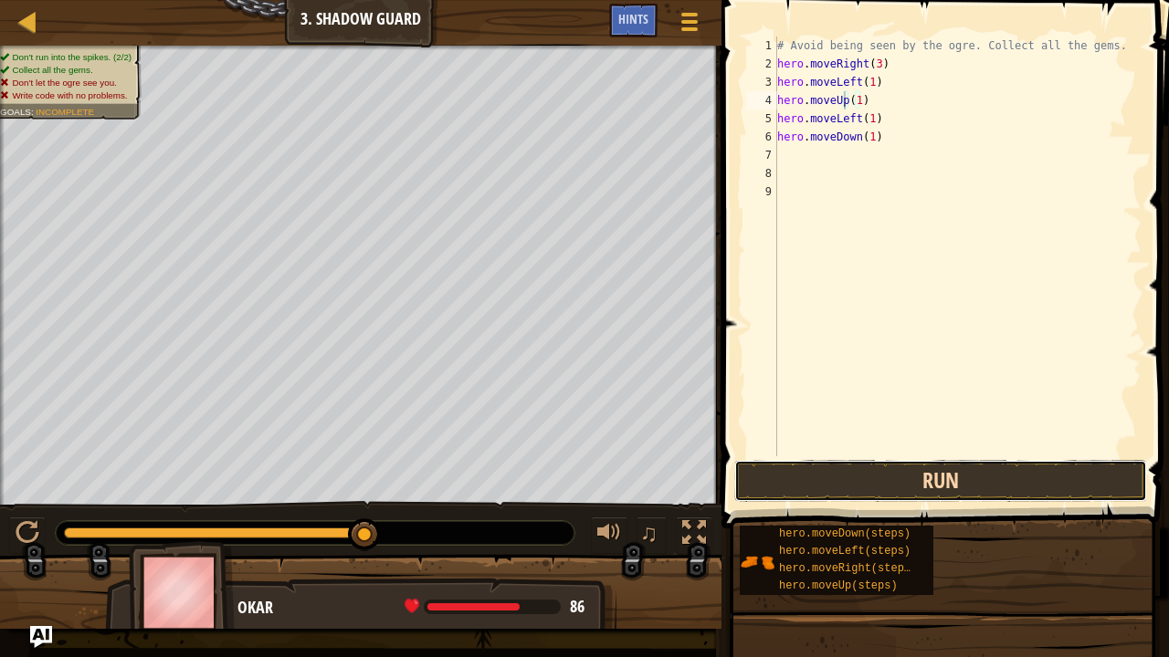
click at [866, 475] on button "Run" at bounding box center [940, 481] width 413 height 42
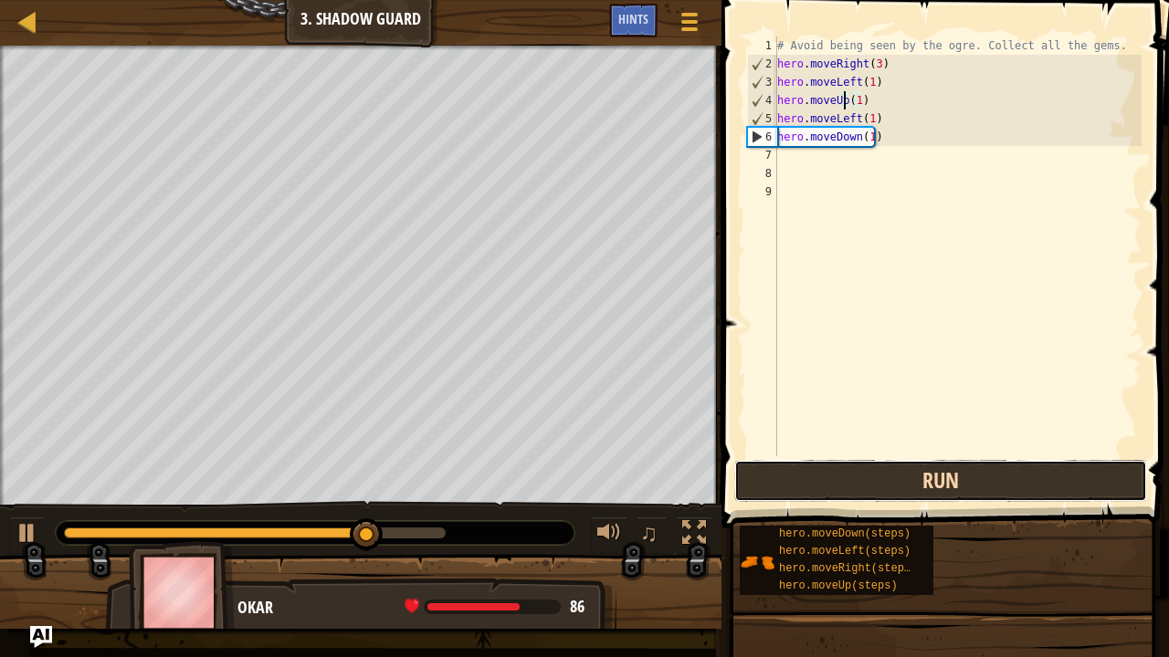
click at [909, 469] on button "Run" at bounding box center [940, 481] width 413 height 42
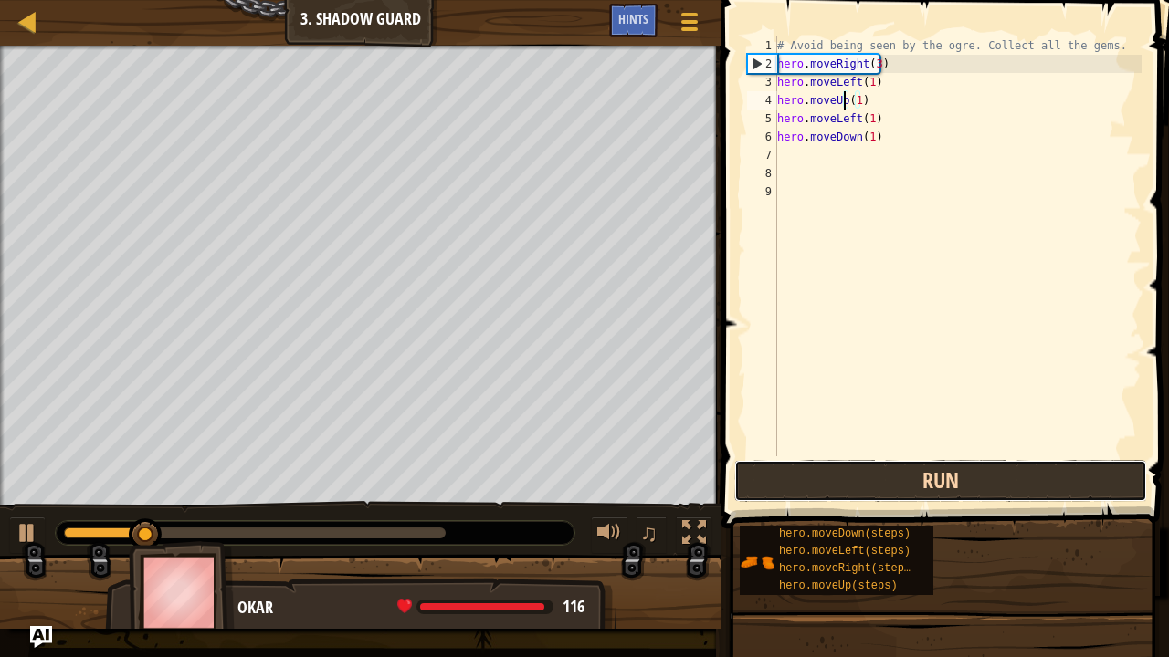
click at [956, 486] on button "Run" at bounding box center [940, 481] width 413 height 42
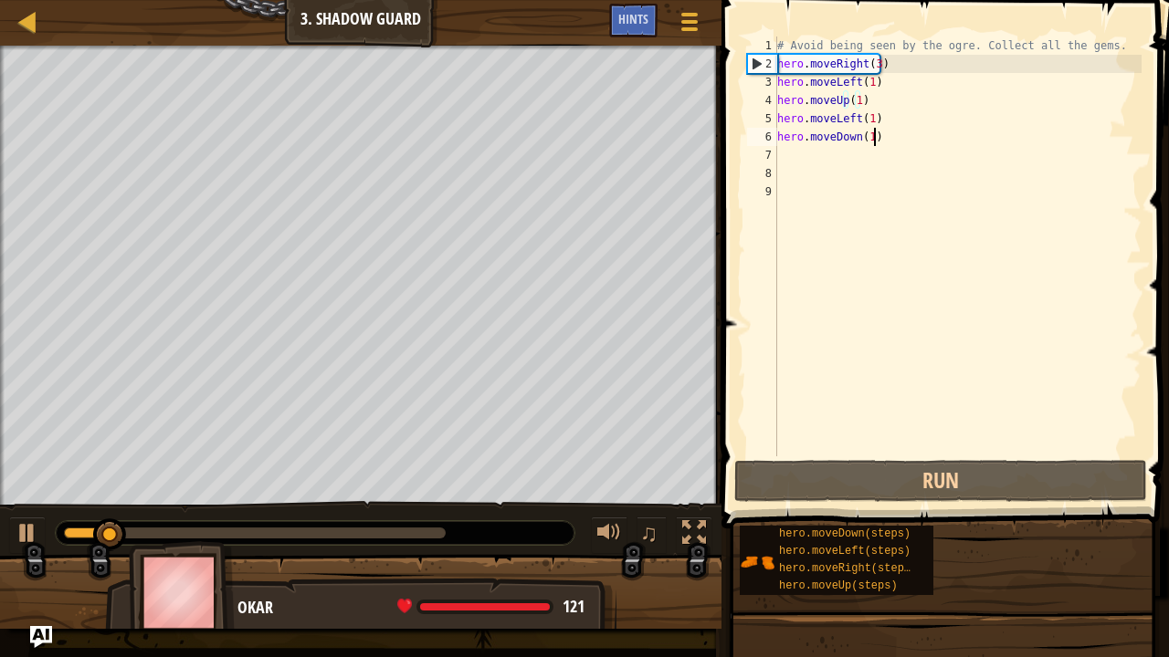
click at [888, 138] on div "# Avoid being seen by the ogre. Collect all the gems. hero . moveRight ( 3 ) he…" at bounding box center [957, 265] width 368 height 457
type textarea "hero.moveDown(1)"
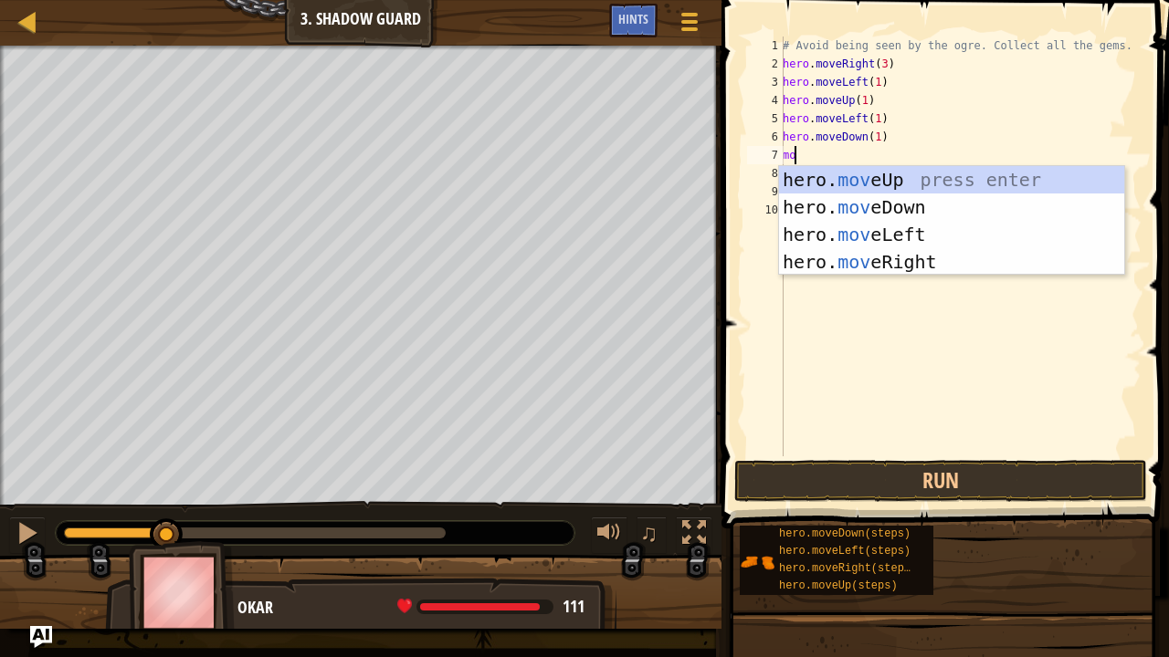
type textarea "m"
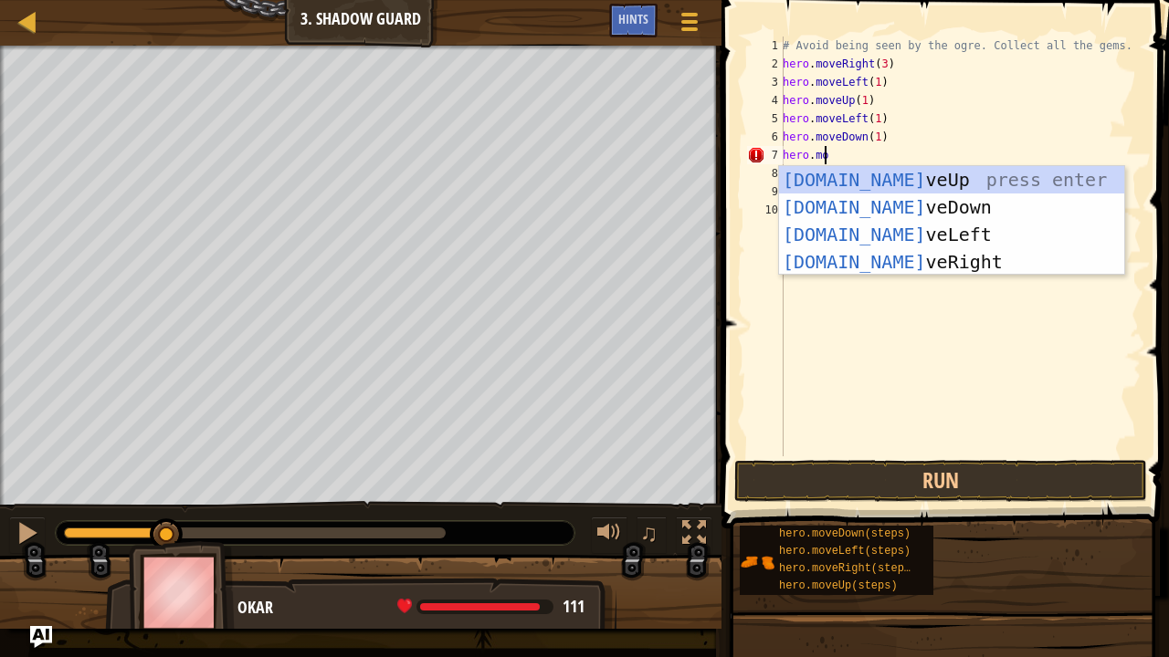
scroll to position [8, 3]
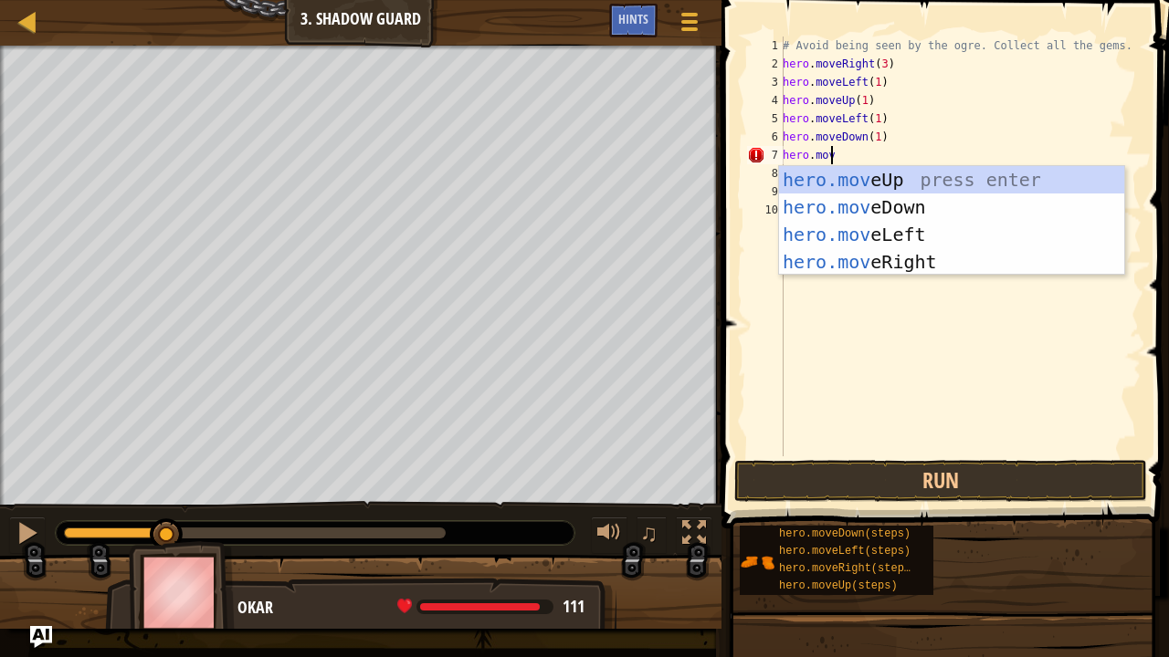
type textarea "hero.move"
click at [920, 257] on div "hero.move Up press enter hero.move Down press enter hero.move Left press enter …" at bounding box center [952, 248] width 346 height 164
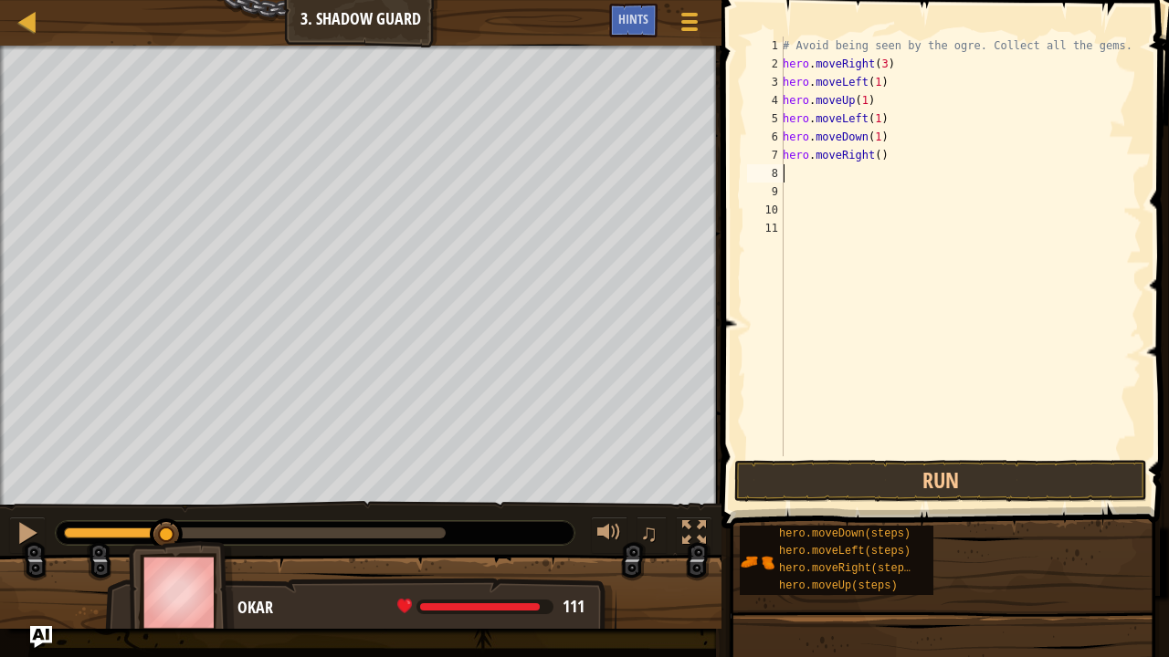
scroll to position [8, 0]
click at [871, 152] on div "# Avoid being seen by the ogre. Collect all the gems. hero . moveRight ( 3 ) he…" at bounding box center [960, 265] width 362 height 457
click at [860, 494] on button "Run" at bounding box center [940, 481] width 413 height 42
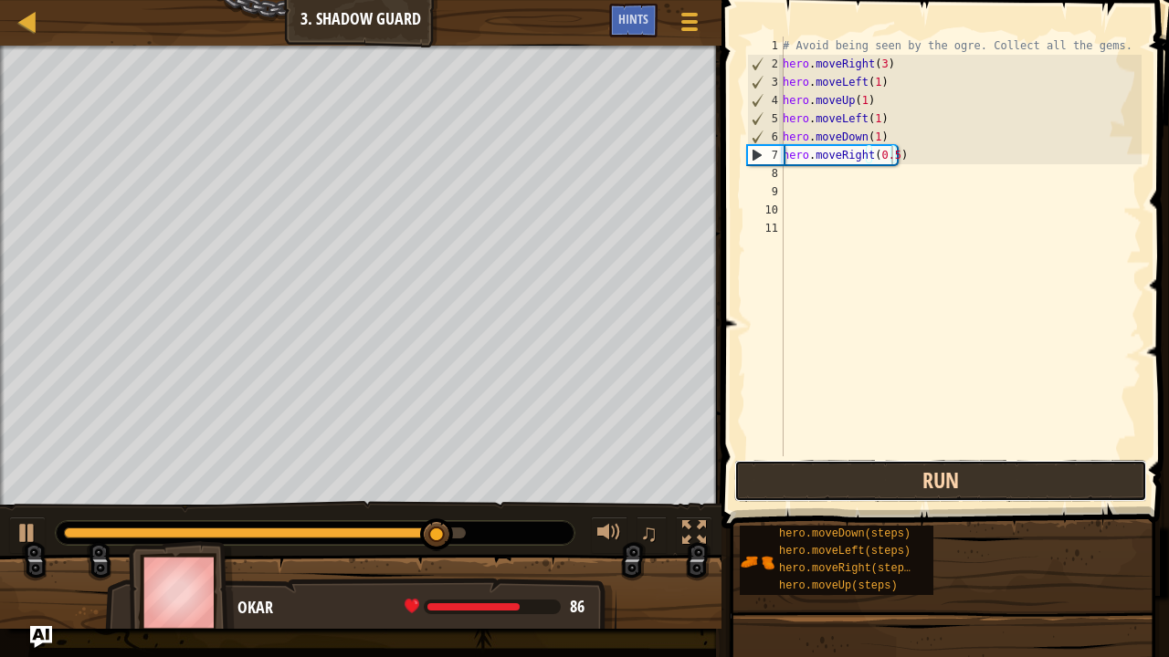
click at [888, 469] on button "Run" at bounding box center [940, 481] width 413 height 42
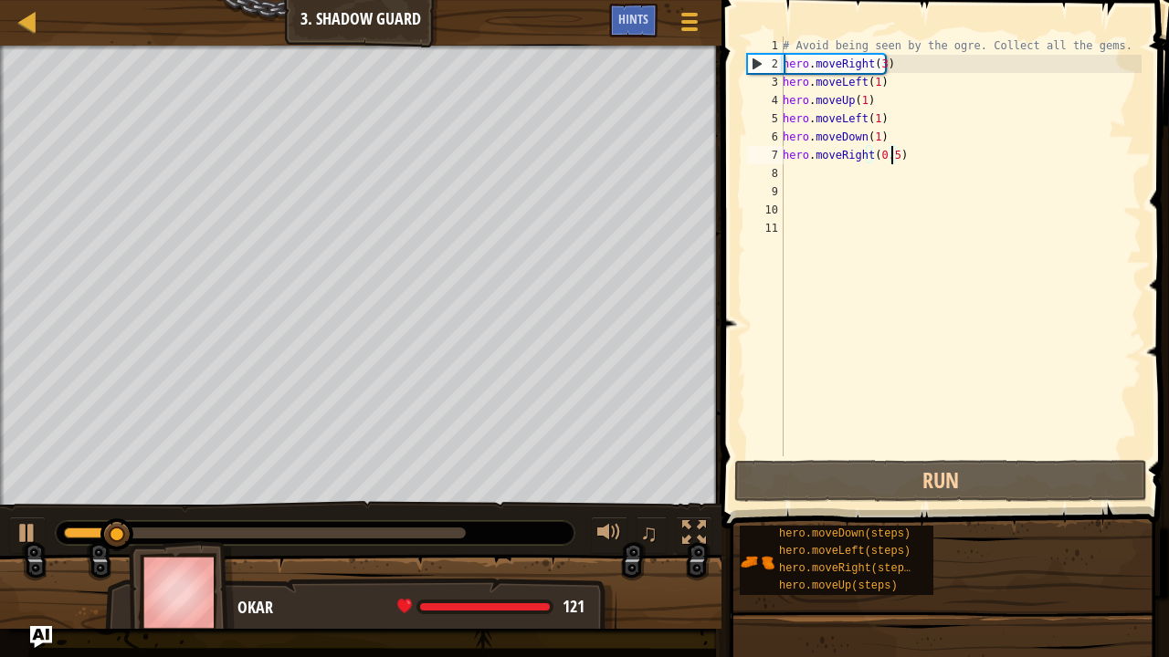
click at [889, 160] on div "# Avoid being seen by the ogre. Collect all the gems. hero . moveRight ( 3 ) he…" at bounding box center [960, 265] width 362 height 457
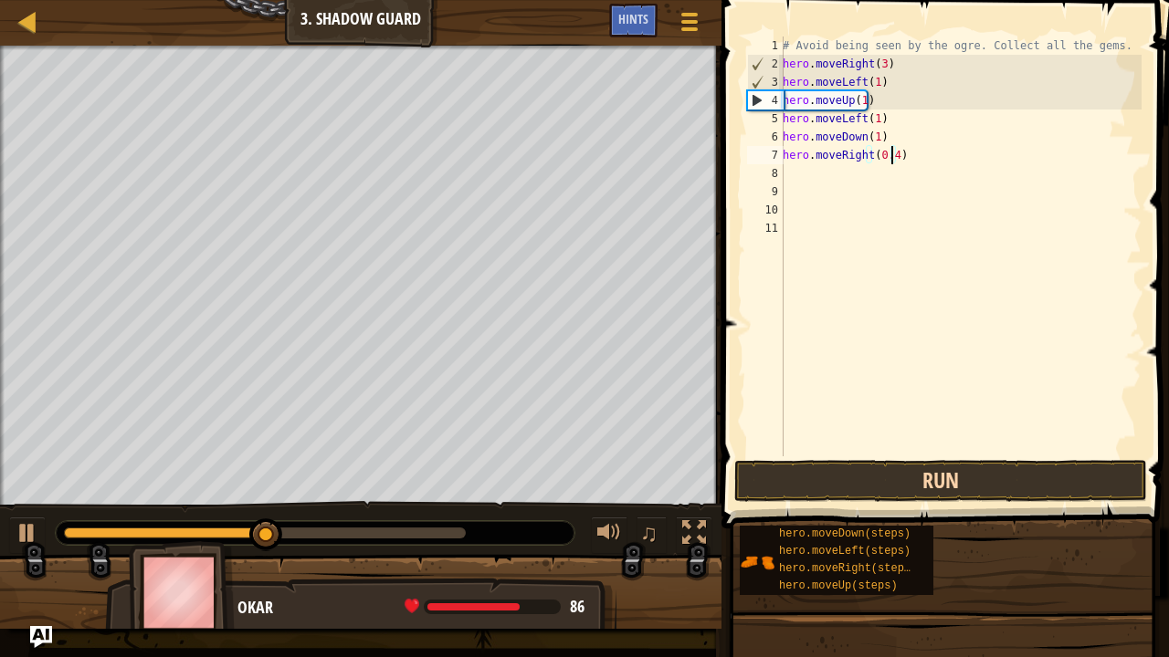
type textarea "hero.moveRight(0.4)"
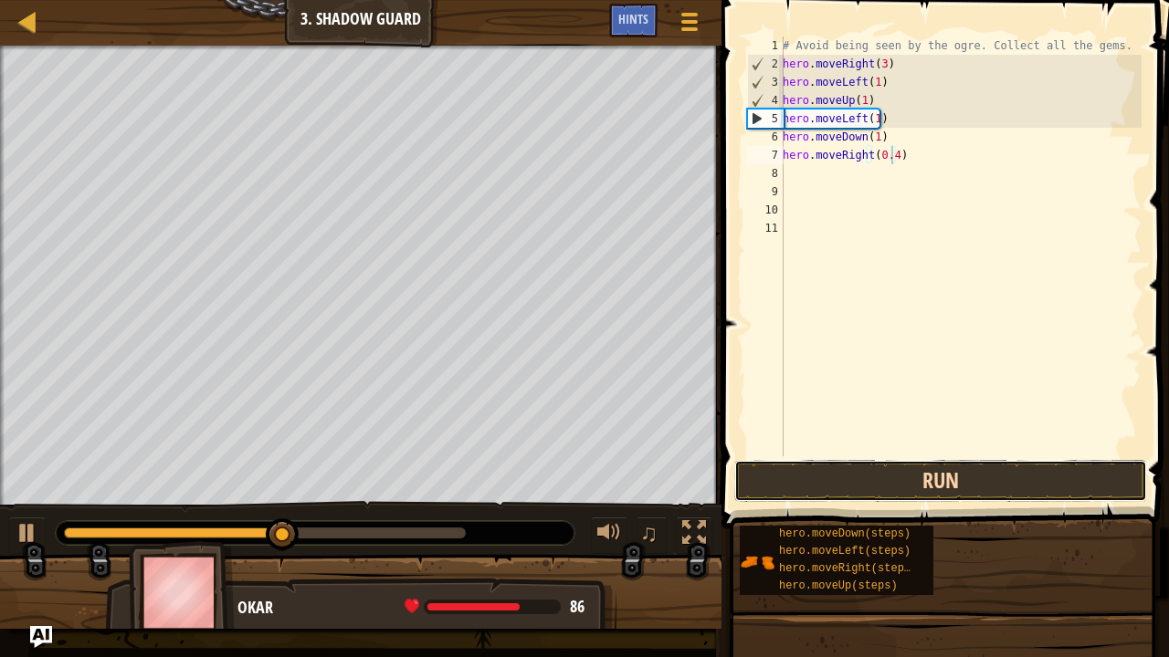
click at [885, 487] on button "Run" at bounding box center [940, 481] width 413 height 42
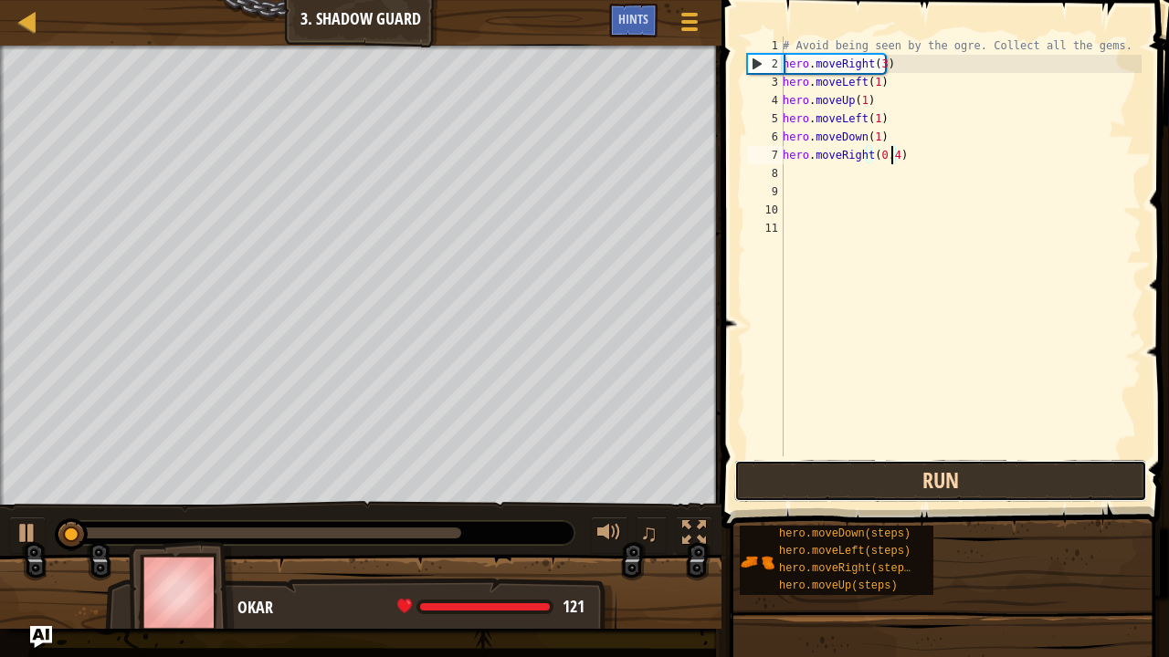
click at [883, 485] on button "Run" at bounding box center [940, 481] width 413 height 42
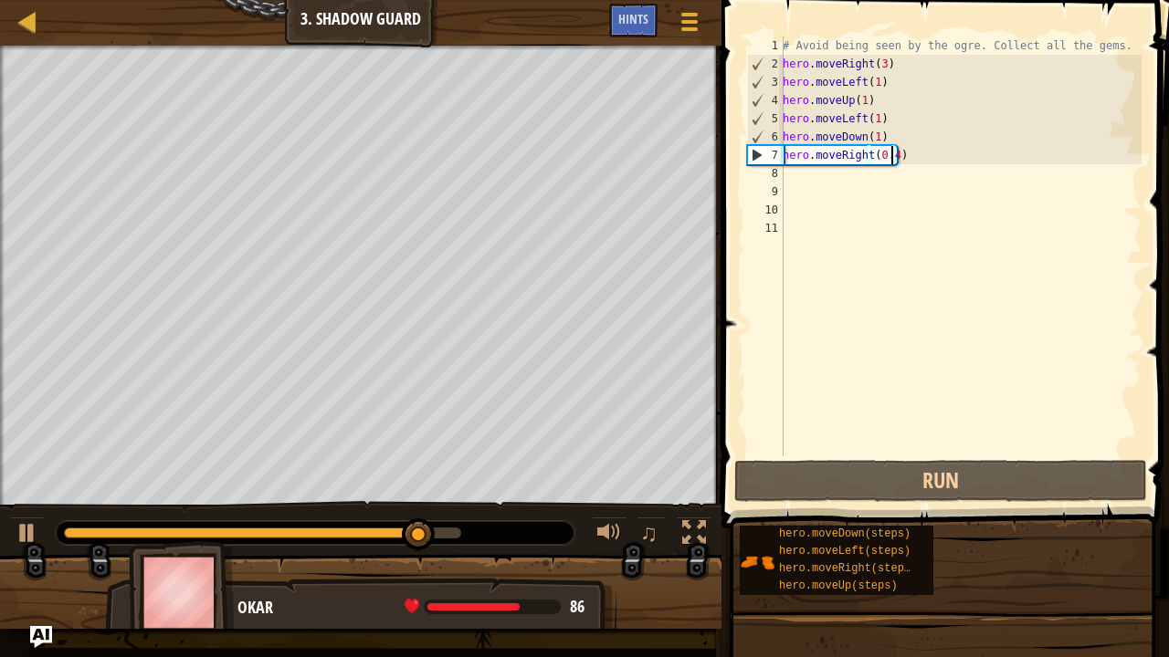
click at [1012, 152] on div "# Avoid being seen by the ogre. Collect all the gems. hero . moveRight ( 3 ) he…" at bounding box center [960, 265] width 362 height 457
click at [852, 170] on div "# Avoid being seen by the ogre. Collect all the gems. hero . moveRight ( 3 ) he…" at bounding box center [960, 265] width 362 height 457
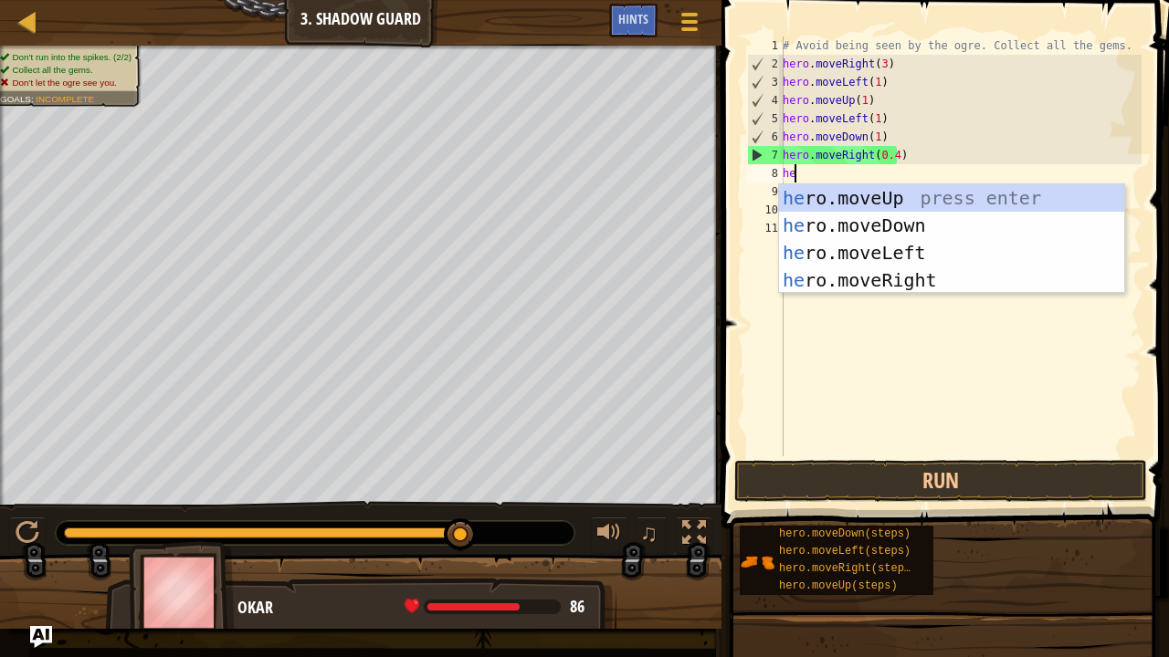
type textarea "her"
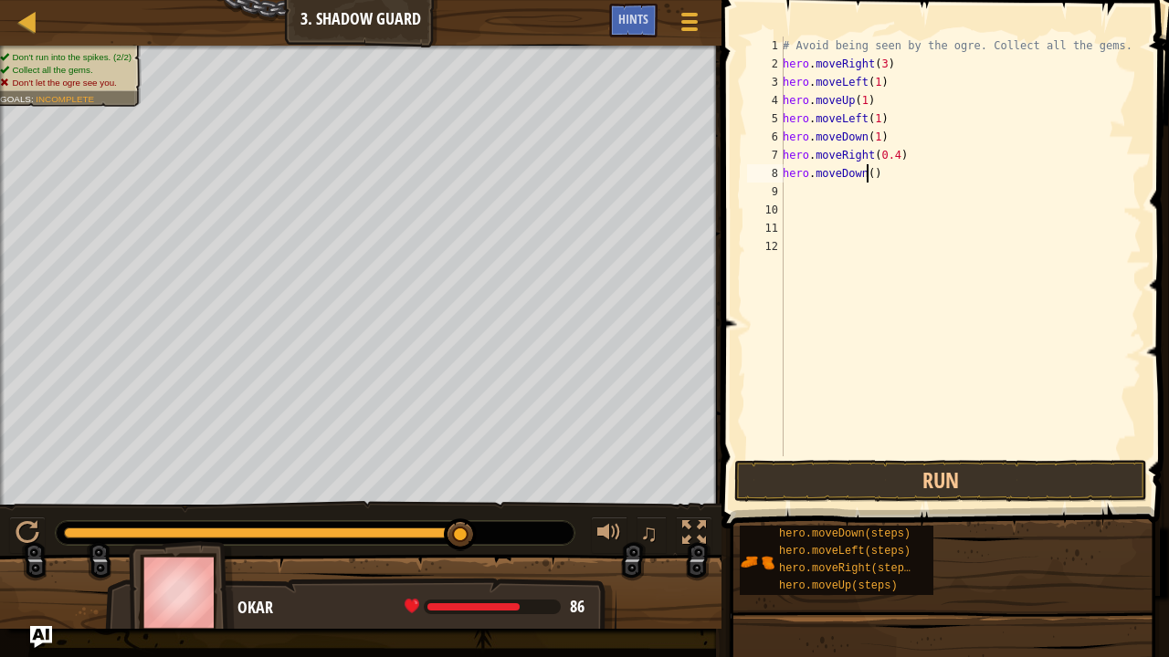
click at [866, 173] on div "# Avoid being seen by the ogre. Collect all the gems. hero . moveRight ( 3 ) he…" at bounding box center [960, 265] width 362 height 457
click at [862, 466] on button "Run" at bounding box center [940, 481] width 413 height 42
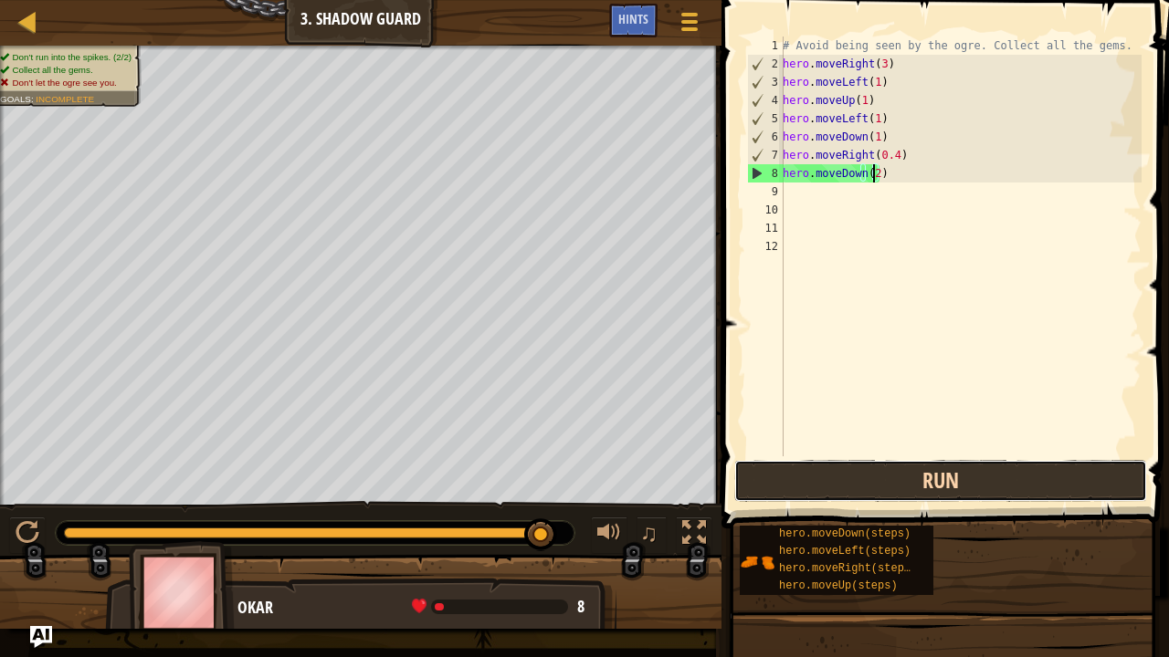
click at [910, 467] on button "Run" at bounding box center [940, 481] width 413 height 42
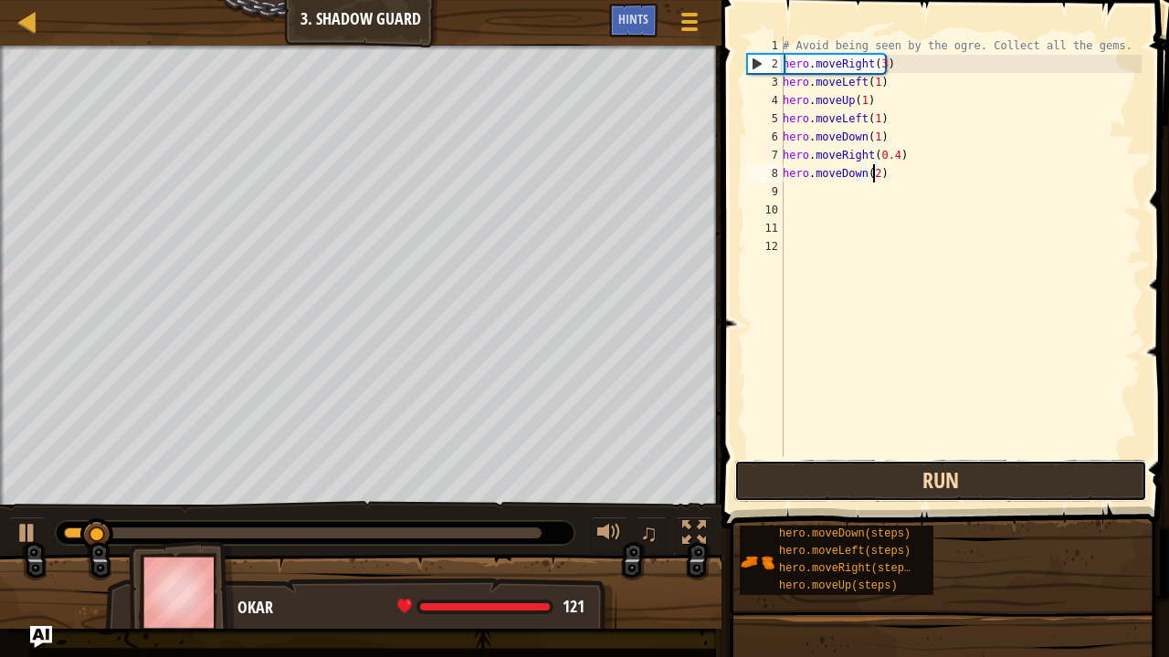
click at [910, 467] on button "Run" at bounding box center [940, 481] width 413 height 42
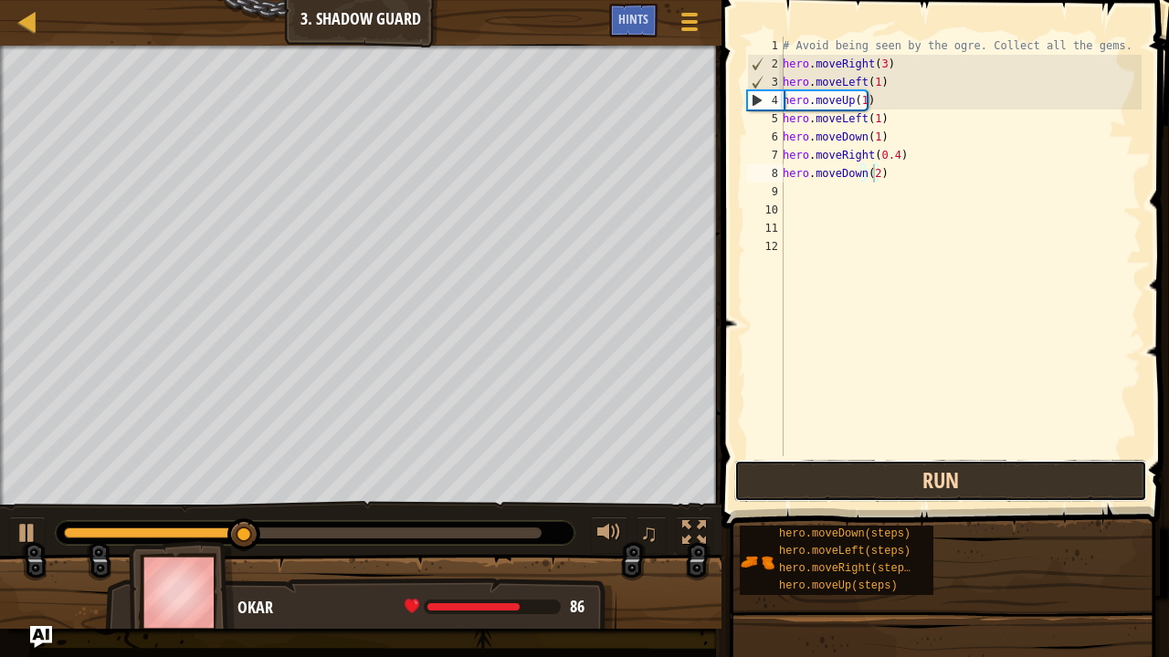
click at [869, 488] on button "Run" at bounding box center [940, 481] width 413 height 42
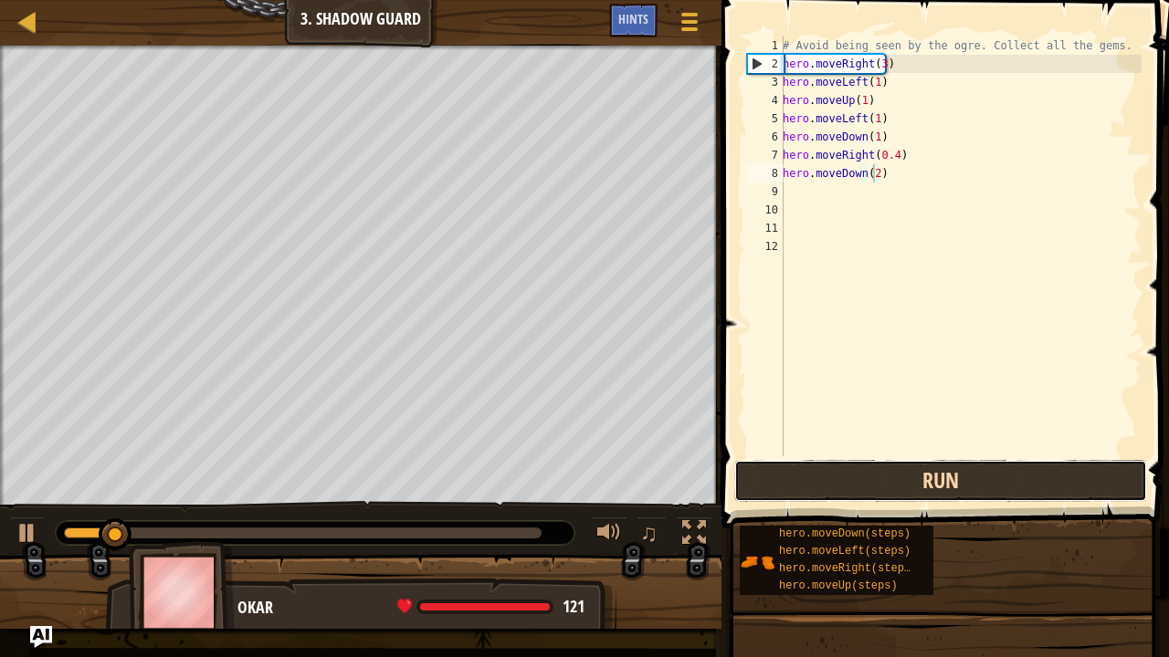
click at [857, 488] on button "Run" at bounding box center [940, 481] width 413 height 42
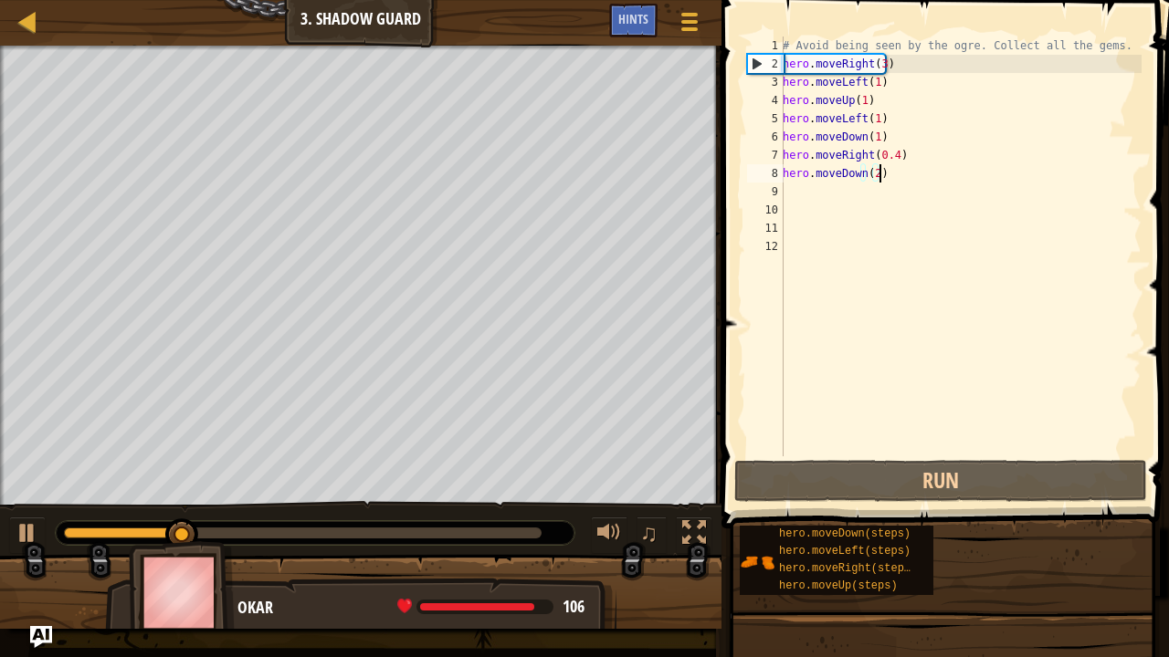
click at [897, 172] on div "# Avoid being seen by the ogre. Collect all the gems. hero . moveRight ( 3 ) he…" at bounding box center [960, 265] width 362 height 457
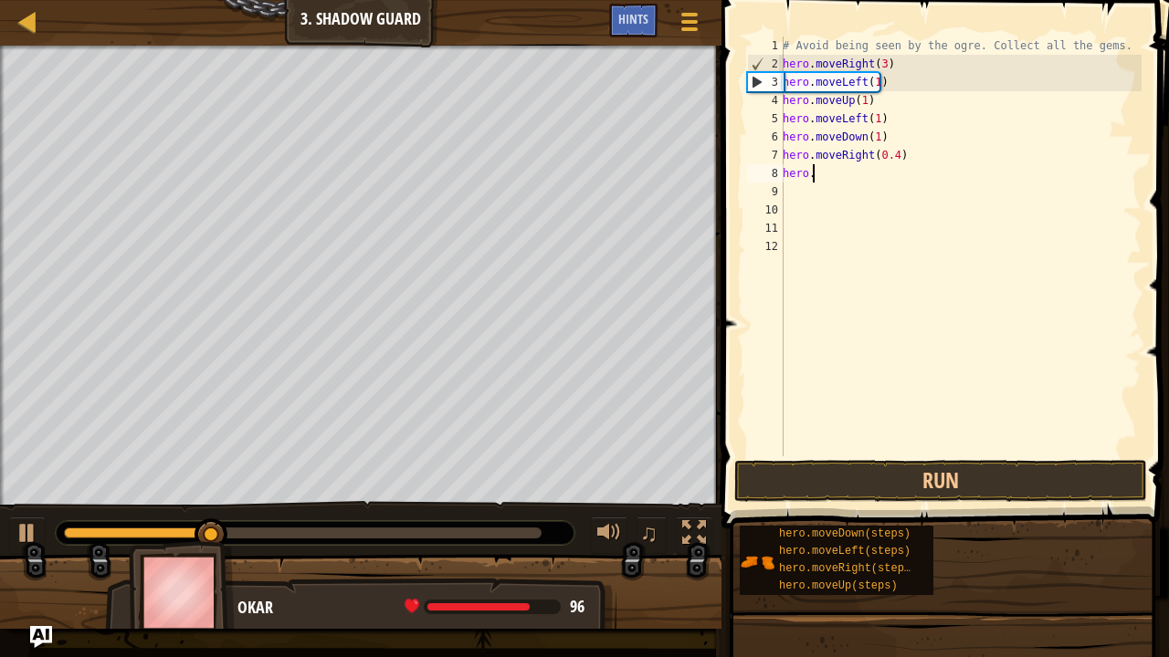
scroll to position [8, 1]
type textarea "h"
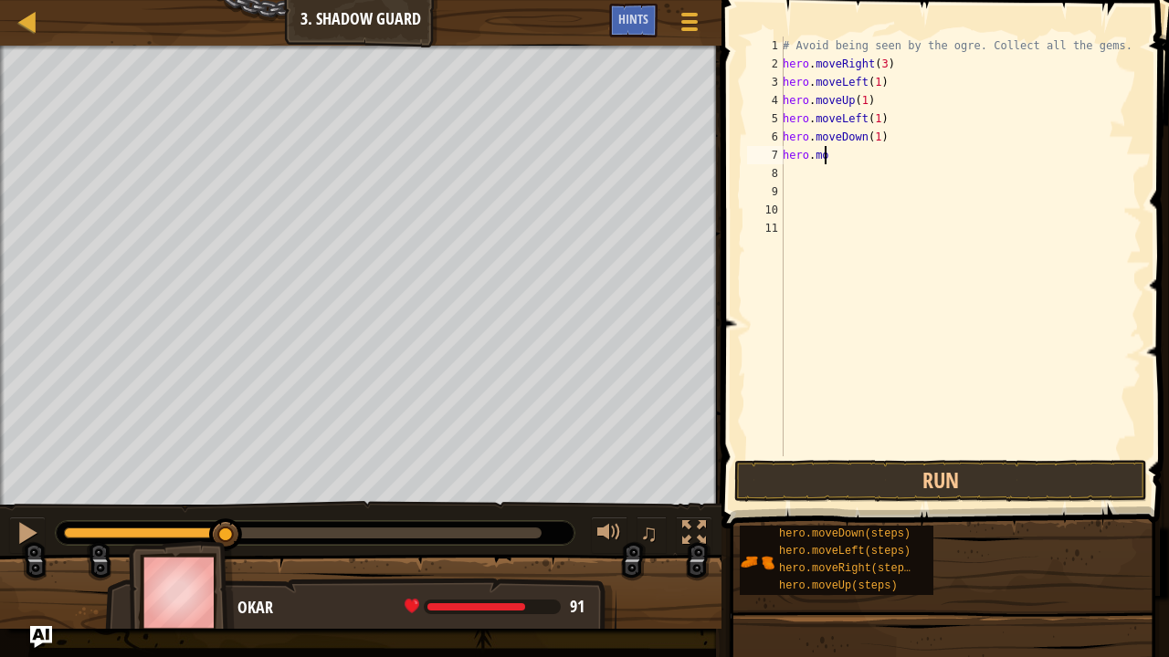
type textarea "h"
click at [896, 136] on div "# Avoid being seen by the ogre. Collect all the gems. hero . moveRight ( 3 ) he…" at bounding box center [960, 265] width 362 height 457
type textarea "hero.moveDown(1)"
click at [860, 474] on button "Run" at bounding box center [940, 481] width 413 height 42
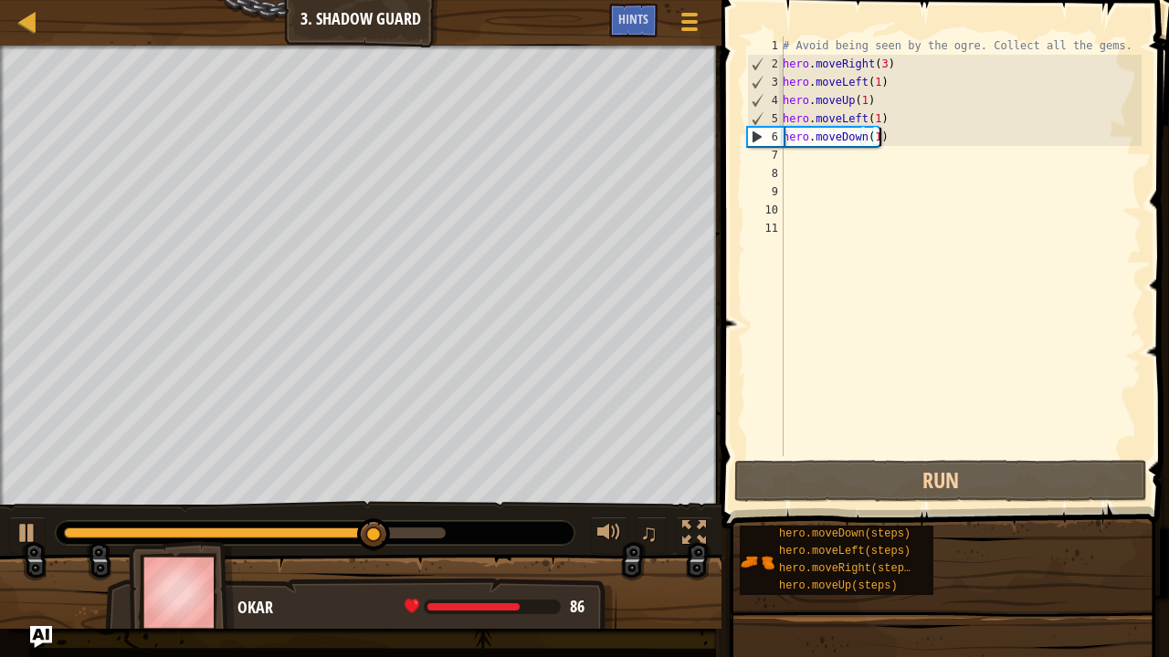
click at [910, 129] on div "# Avoid being seen by the ogre. Collect all the gems. hero . moveRight ( 3 ) he…" at bounding box center [960, 265] width 362 height 457
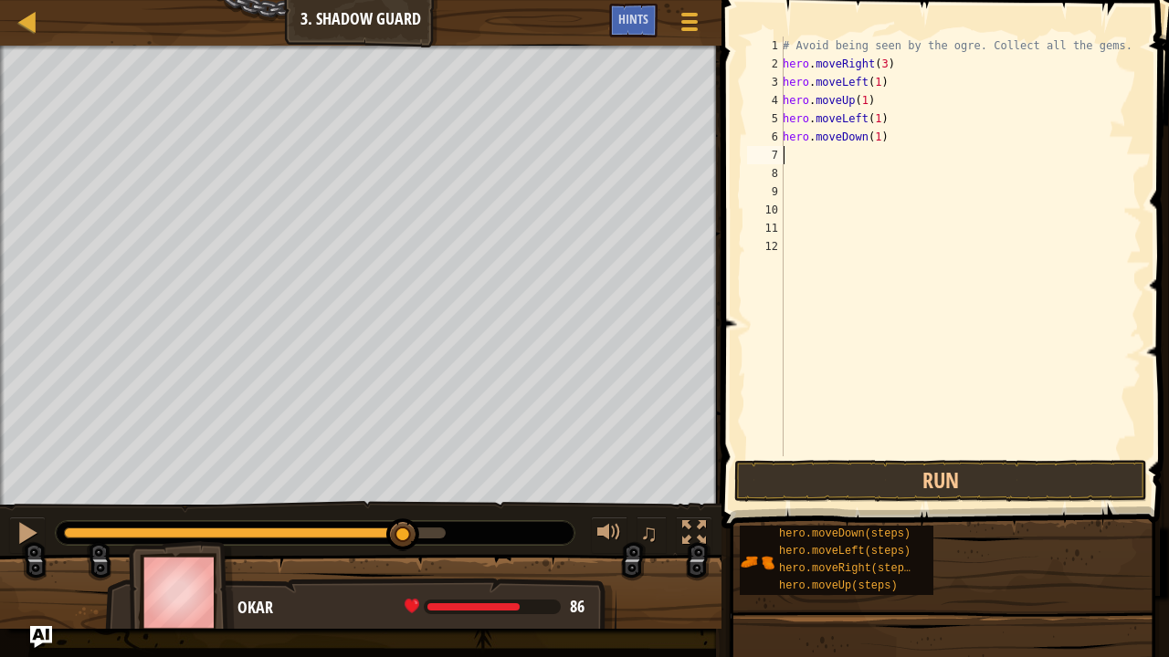
click at [800, 150] on div "# Avoid being seen by the ogre. Collect all the gems. hero . moveRight ( 3 ) he…" at bounding box center [960, 265] width 362 height 457
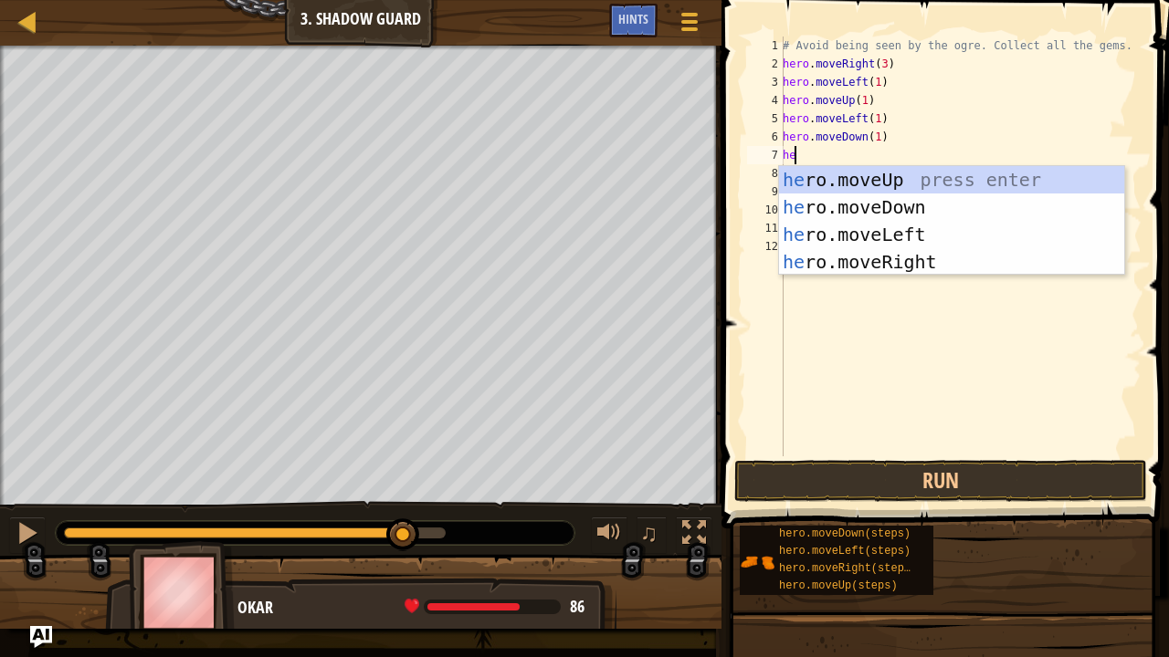
type textarea "her"
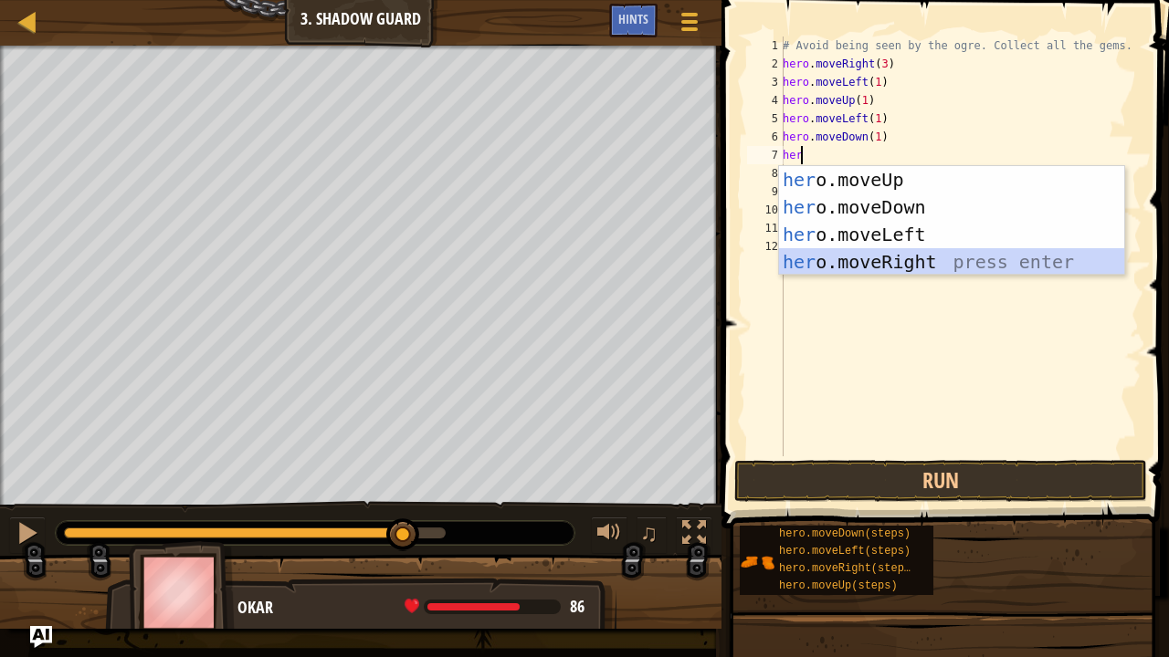
click at [852, 255] on div "her o.moveUp press enter her o.moveDown press enter her o.moveLeft press enter …" at bounding box center [952, 248] width 346 height 164
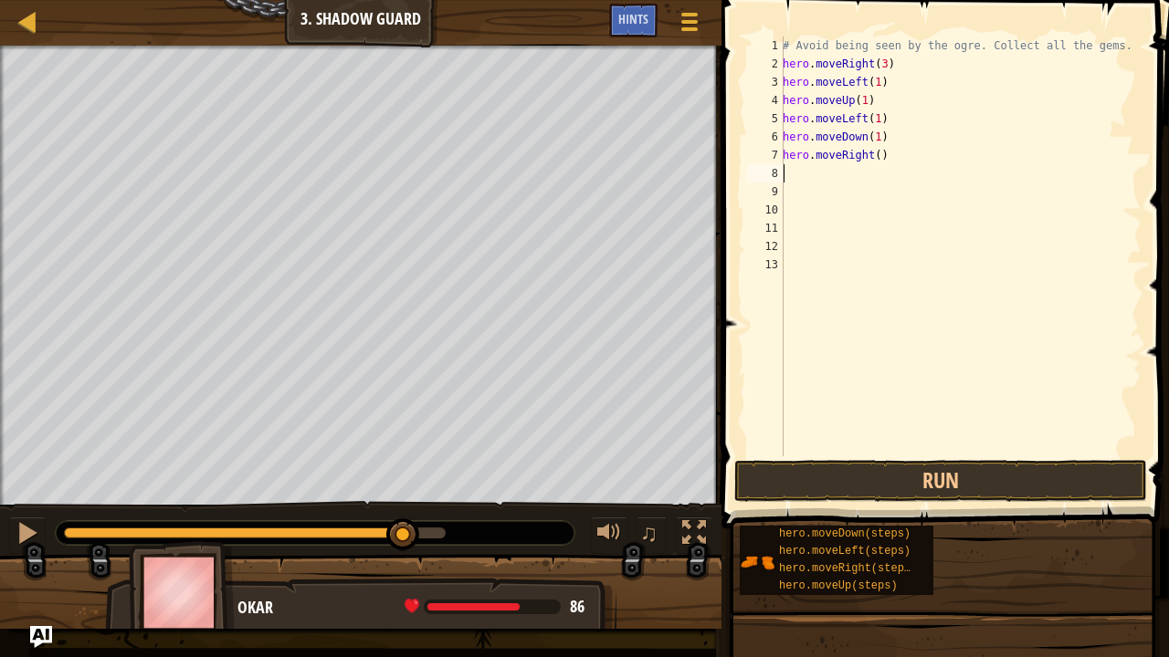
click at [871, 154] on div "# Avoid being seen by the ogre. Collect all the gems. hero . moveRight ( 3 ) he…" at bounding box center [960, 265] width 362 height 457
click at [855, 478] on button "Run" at bounding box center [940, 481] width 413 height 42
click at [1011, 477] on button "Run" at bounding box center [940, 481] width 413 height 42
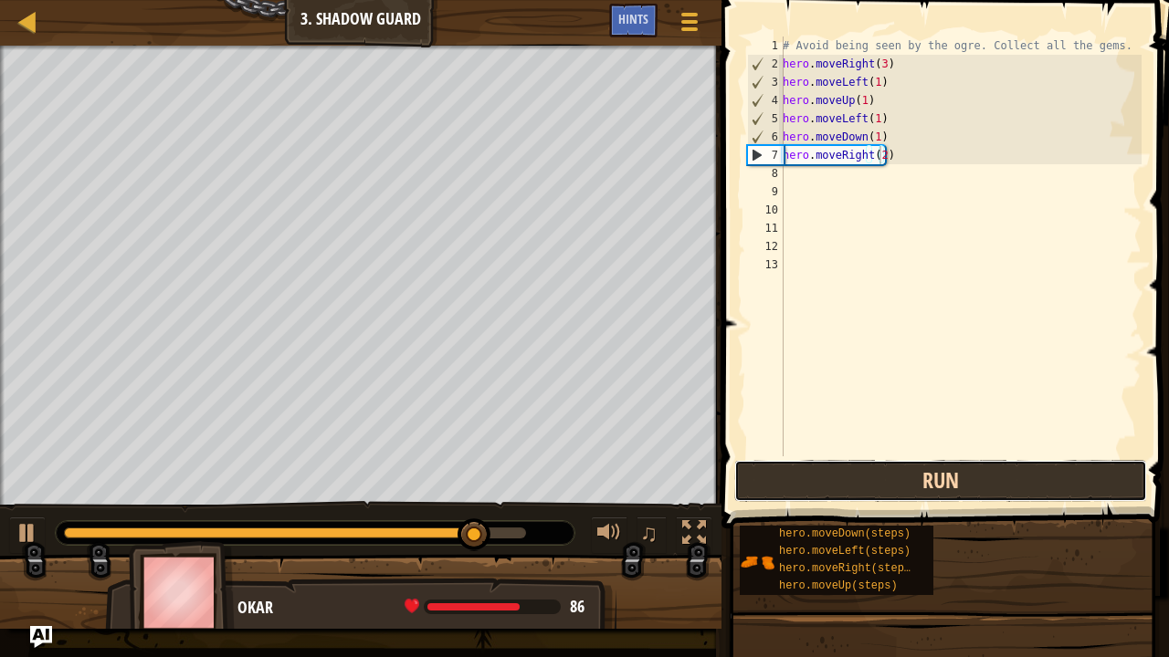
click at [792, 475] on button "Run" at bounding box center [940, 481] width 413 height 42
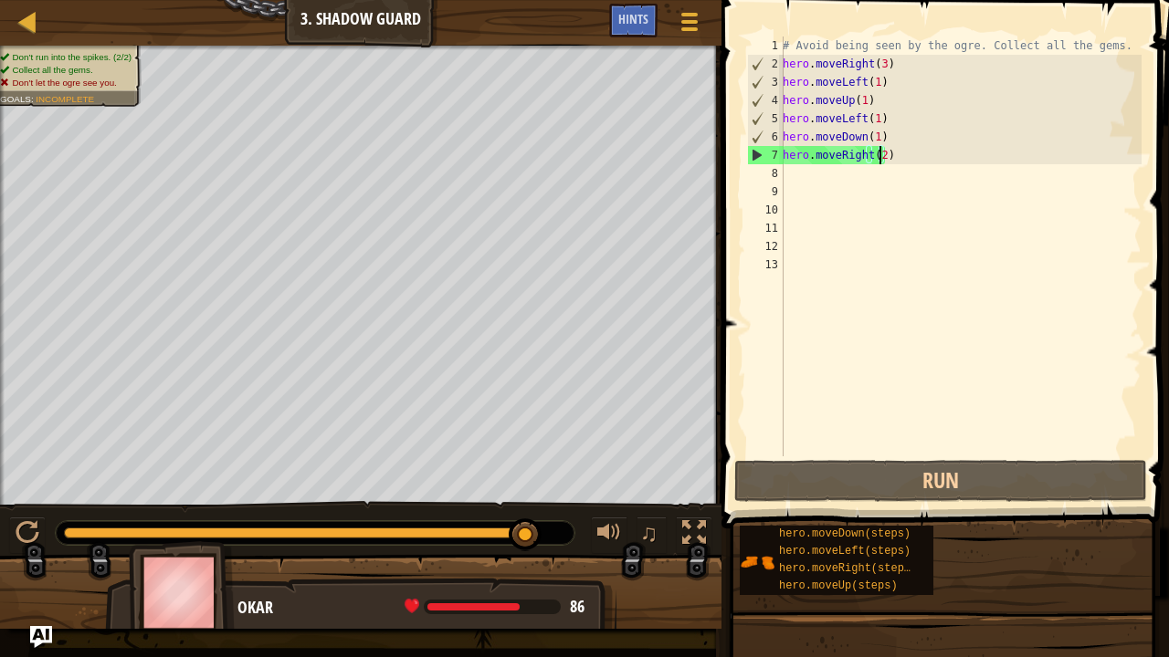
click at [915, 157] on div "# Avoid being seen by the ogre. Collect all the gems. hero . moveRight ( 3 ) he…" at bounding box center [960, 265] width 362 height 457
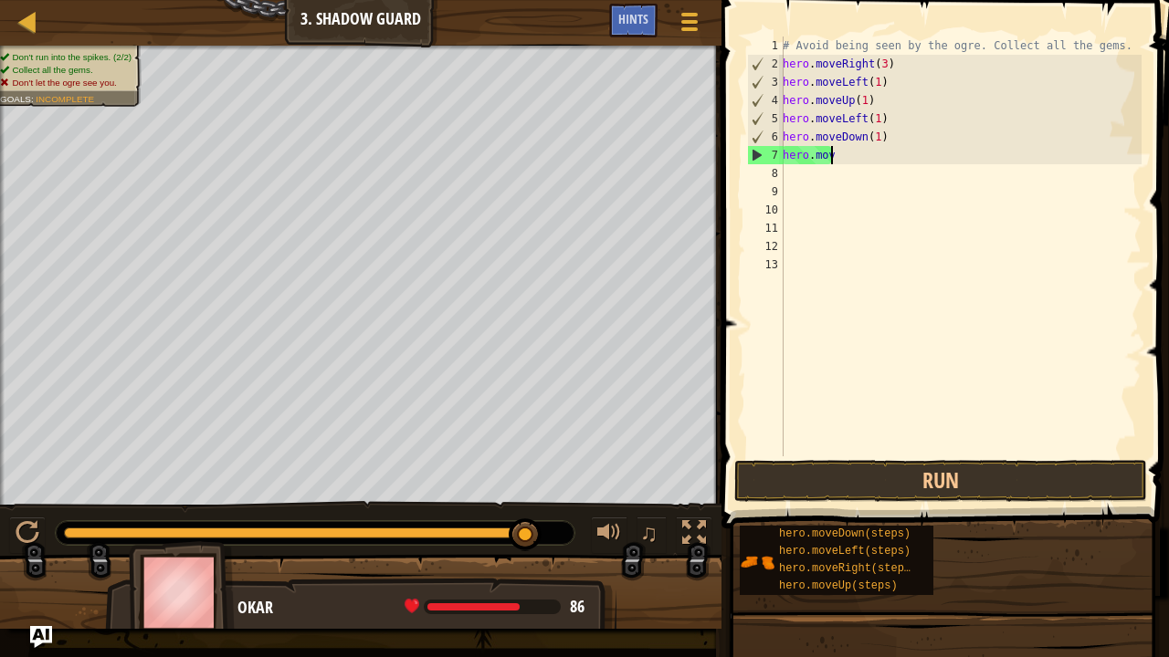
scroll to position [8, 0]
type textarea "h"
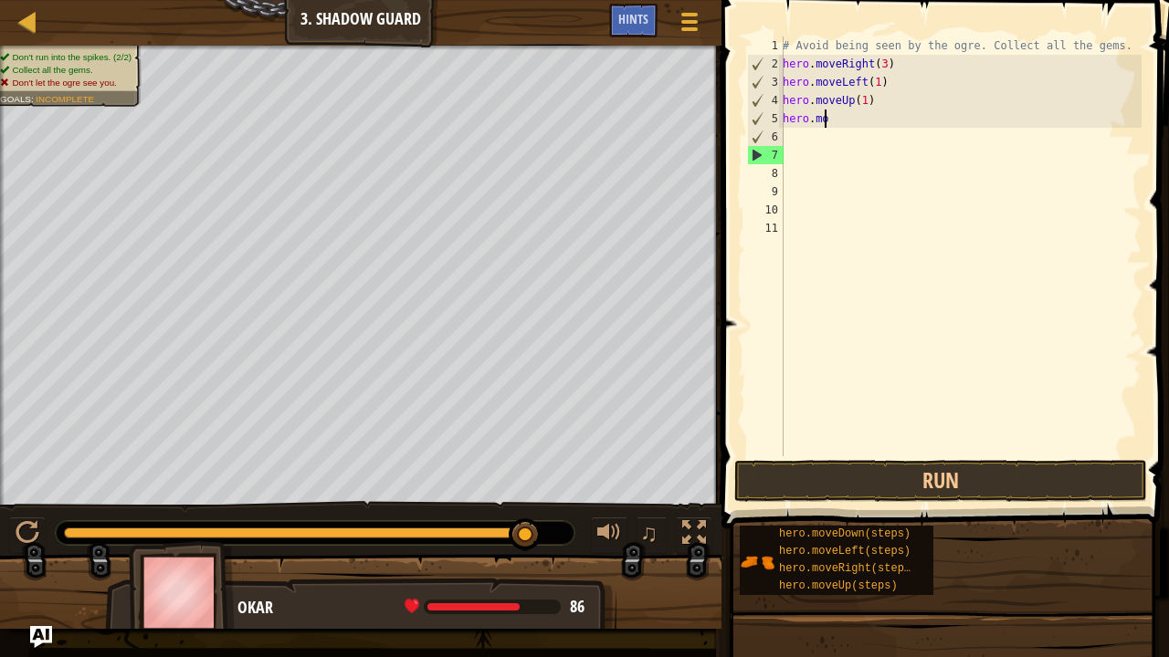
type textarea "h"
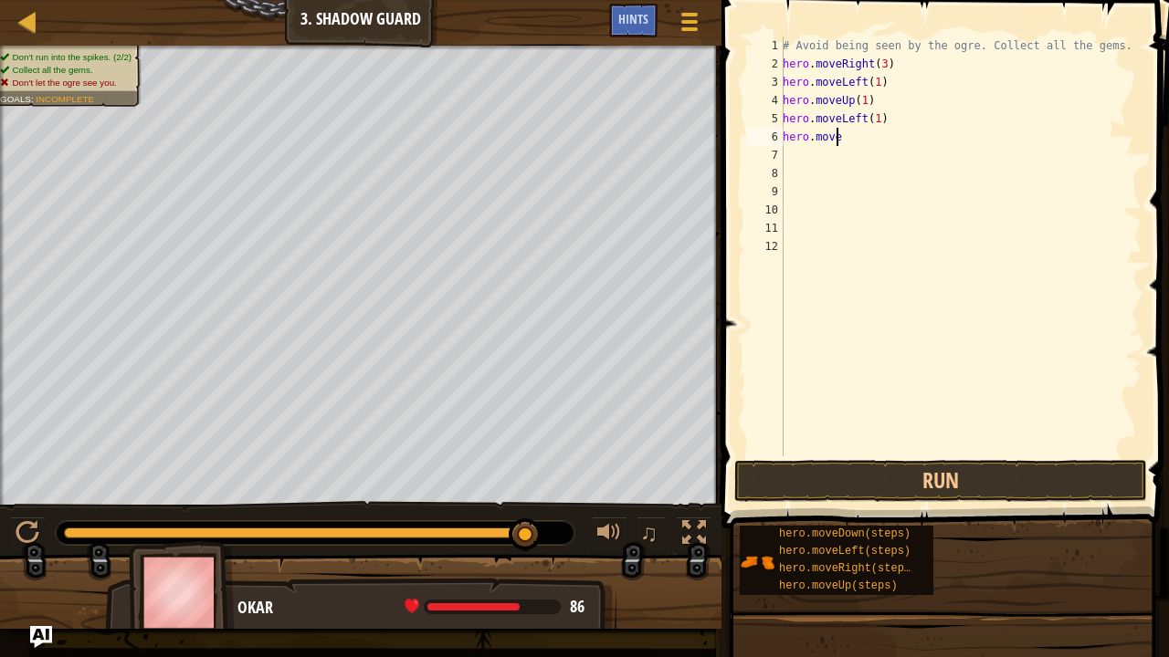
type textarea "h"
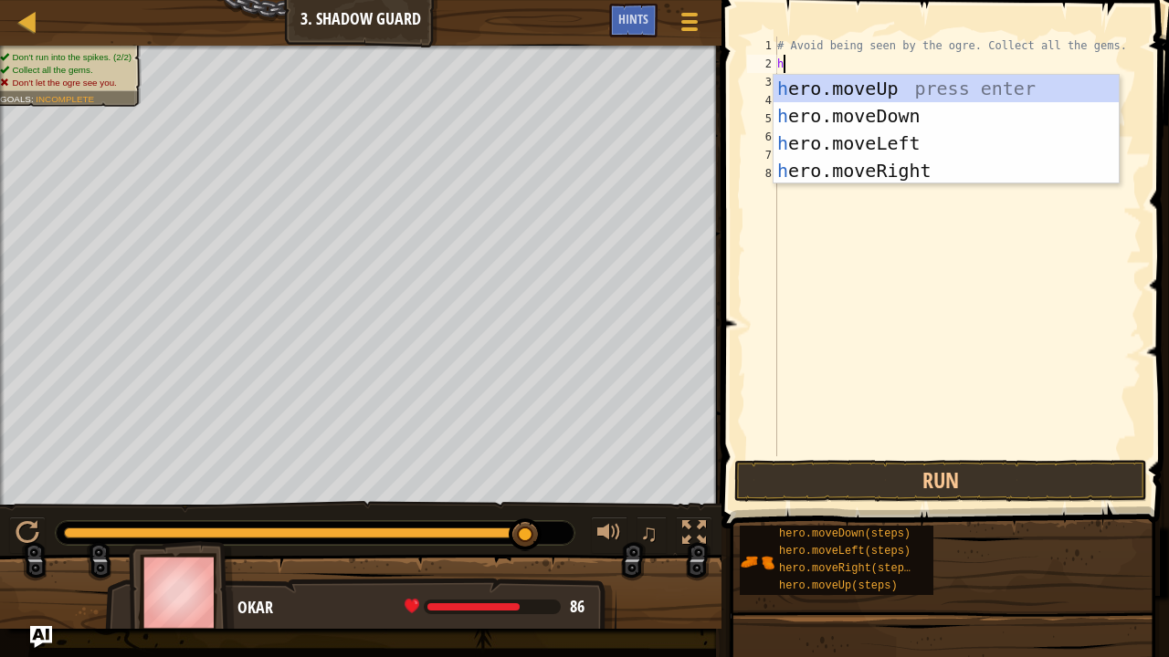
type textarea "he"
click at [941, 168] on div "he ro.moveUp press enter he ro.moveDown press enter he ro.moveLeft press enter …" at bounding box center [946, 157] width 346 height 164
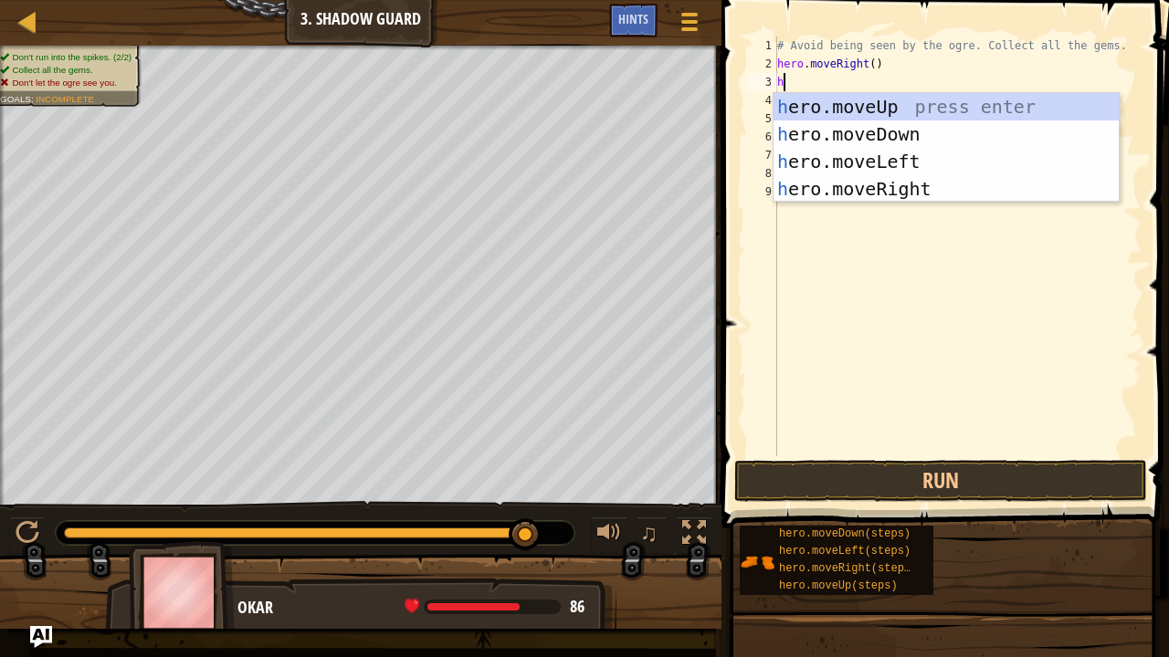
type textarea "her"
click at [889, 104] on div "her o.moveUp press enter her o.moveDown press enter her o.moveLeft press enter …" at bounding box center [946, 175] width 346 height 164
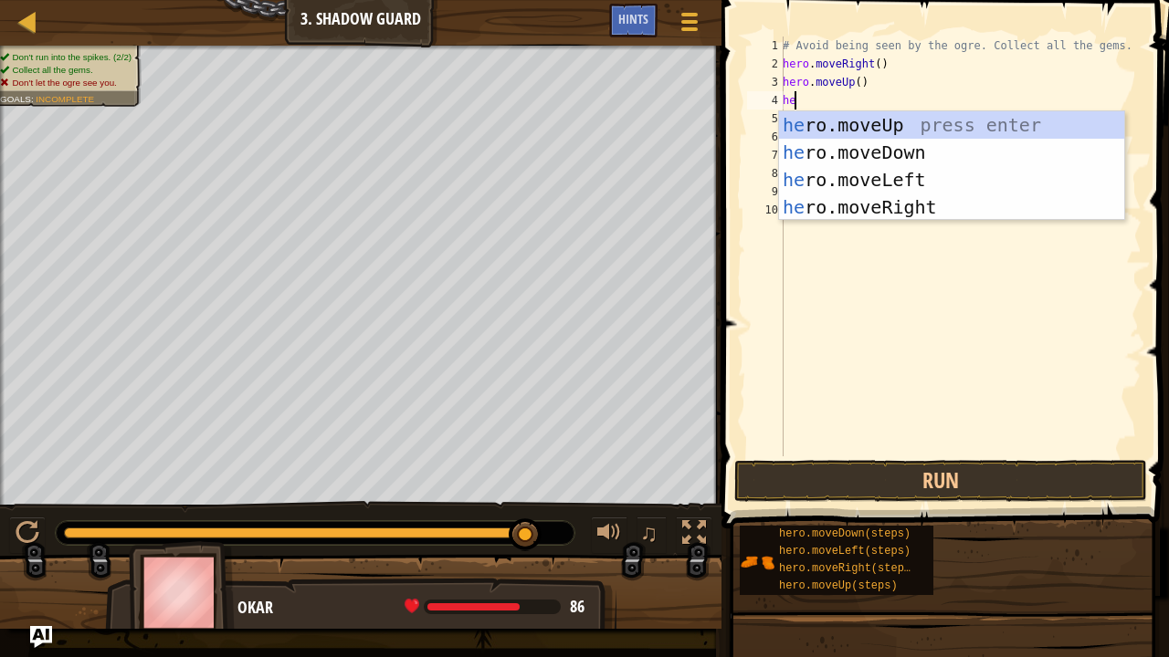
type textarea "her"
click at [898, 214] on div "her o.moveUp press enter her o.moveDown press enter her o.moveLeft press enter …" at bounding box center [952, 193] width 346 height 164
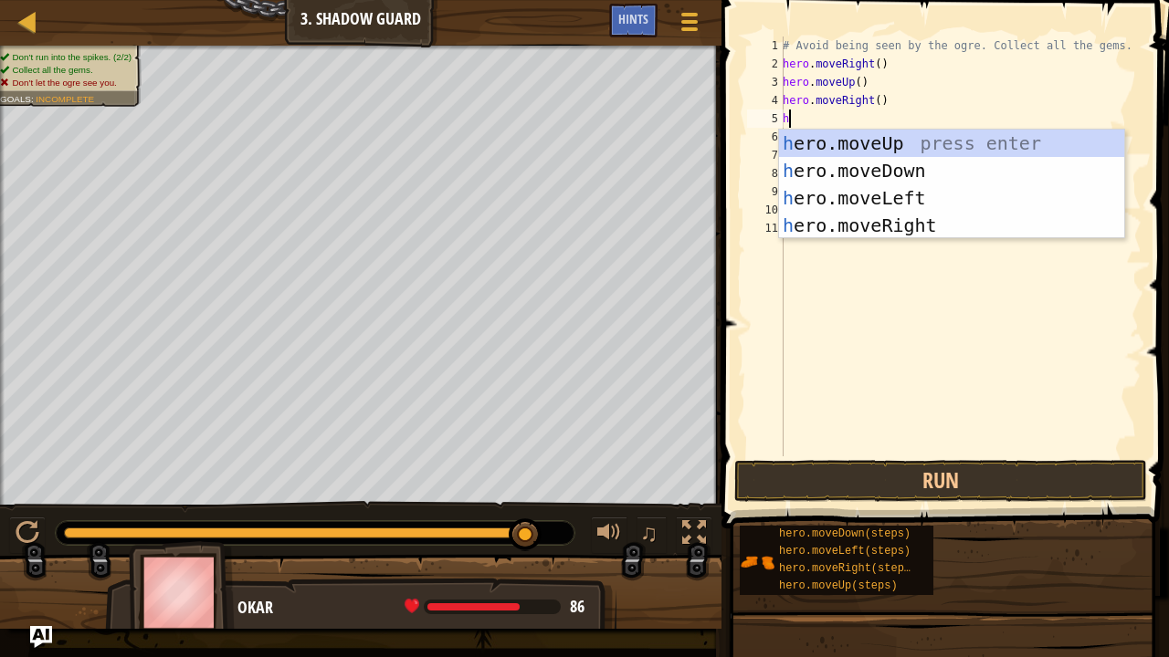
type textarea "he"
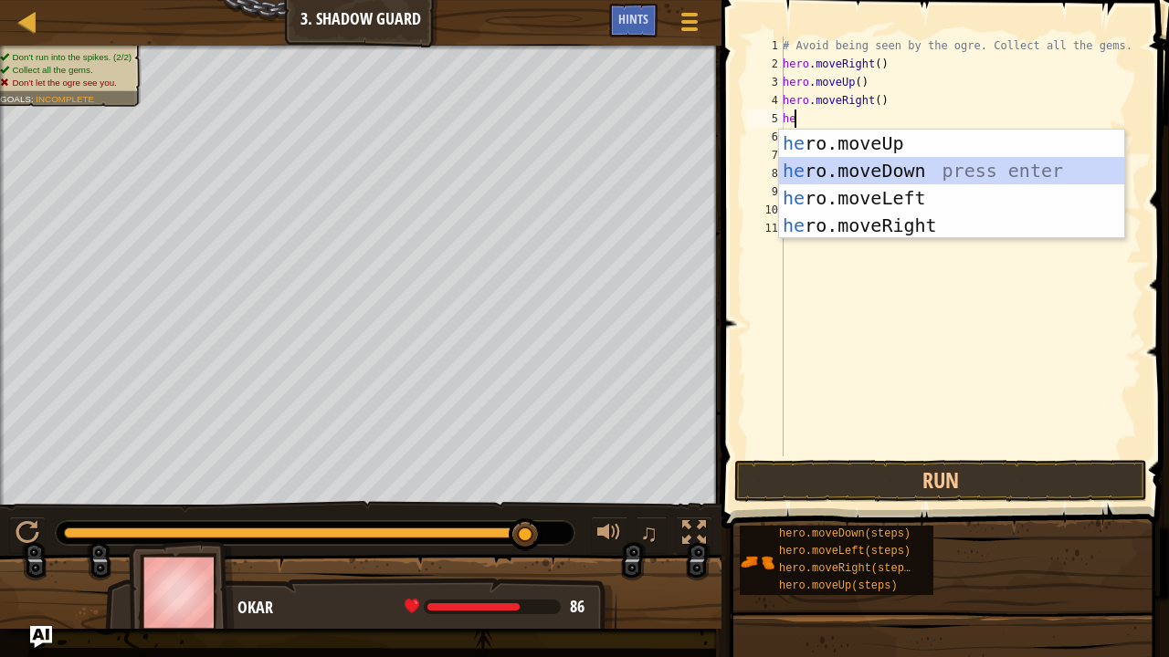
click at [914, 159] on div "he ro.moveUp press enter he ro.moveDown press enter he ro.moveLeft press enter …" at bounding box center [952, 212] width 346 height 164
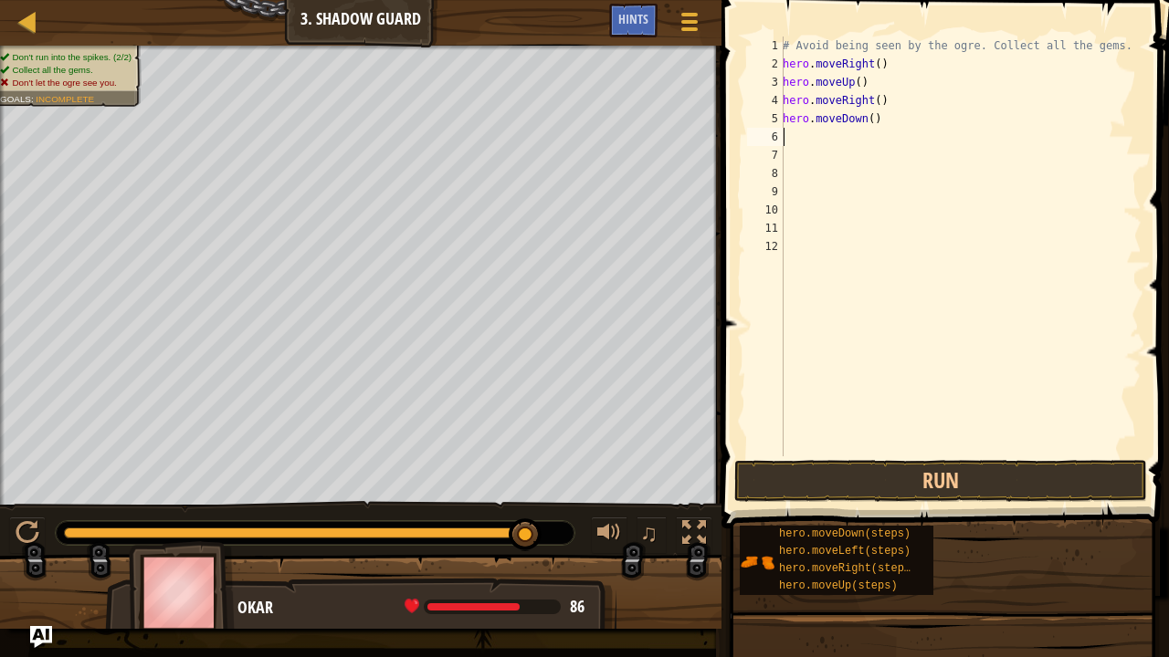
type textarea "he"
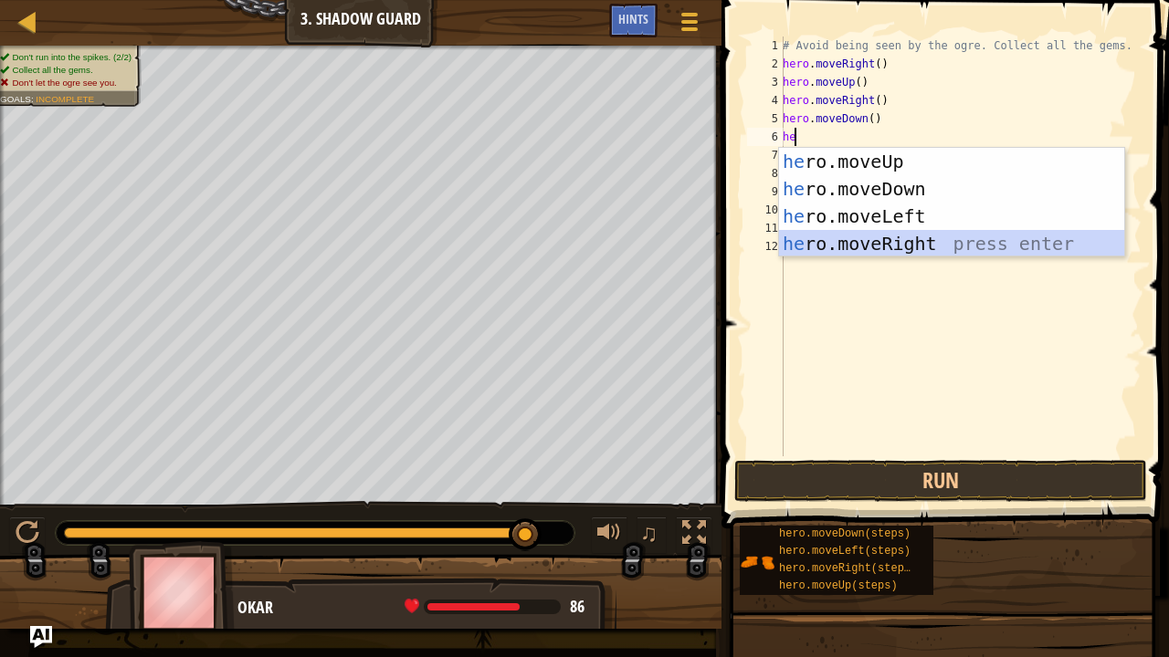
click at [925, 239] on div "he ro.moveUp press enter he ro.moveDown press enter he ro.moveLeft press enter …" at bounding box center [952, 230] width 346 height 164
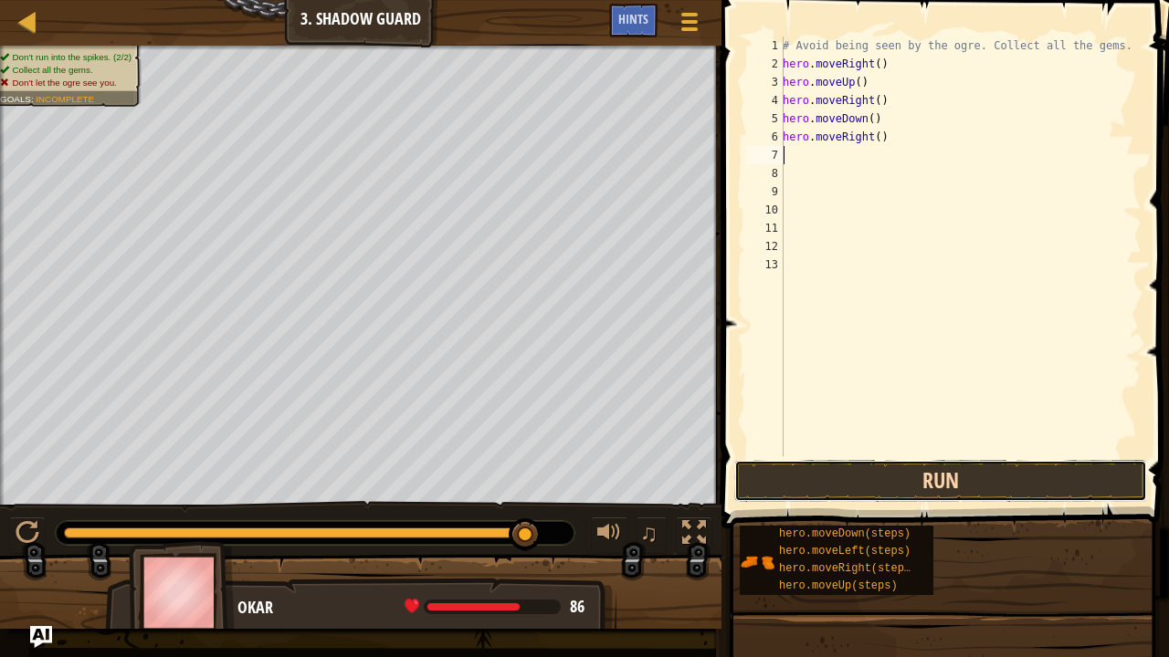
click at [946, 476] on button "Run" at bounding box center [940, 481] width 413 height 42
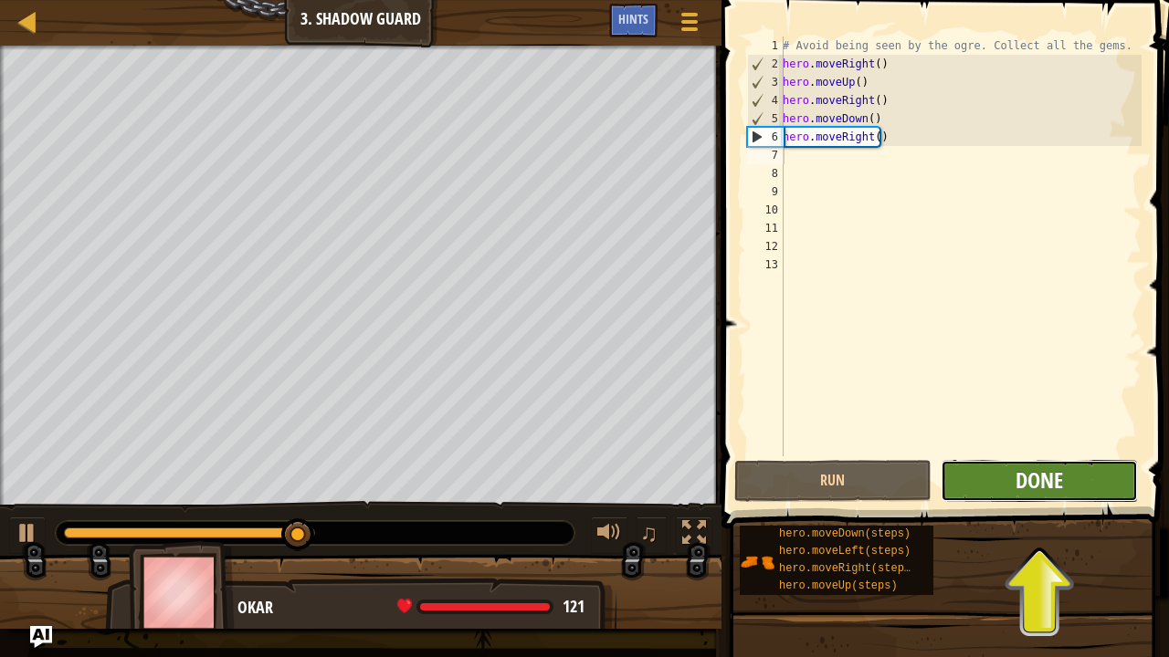
click at [1022, 475] on span "Done" at bounding box center [1038, 480] width 47 height 29
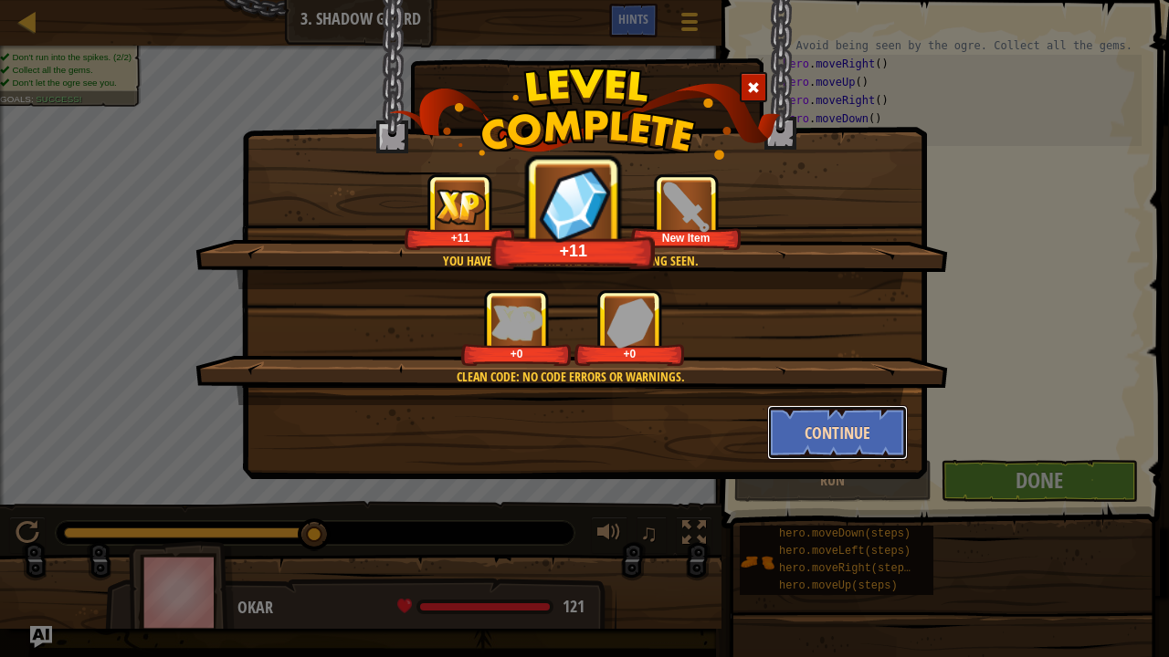
click at [797, 438] on button "Continue" at bounding box center [838, 432] width 142 height 55
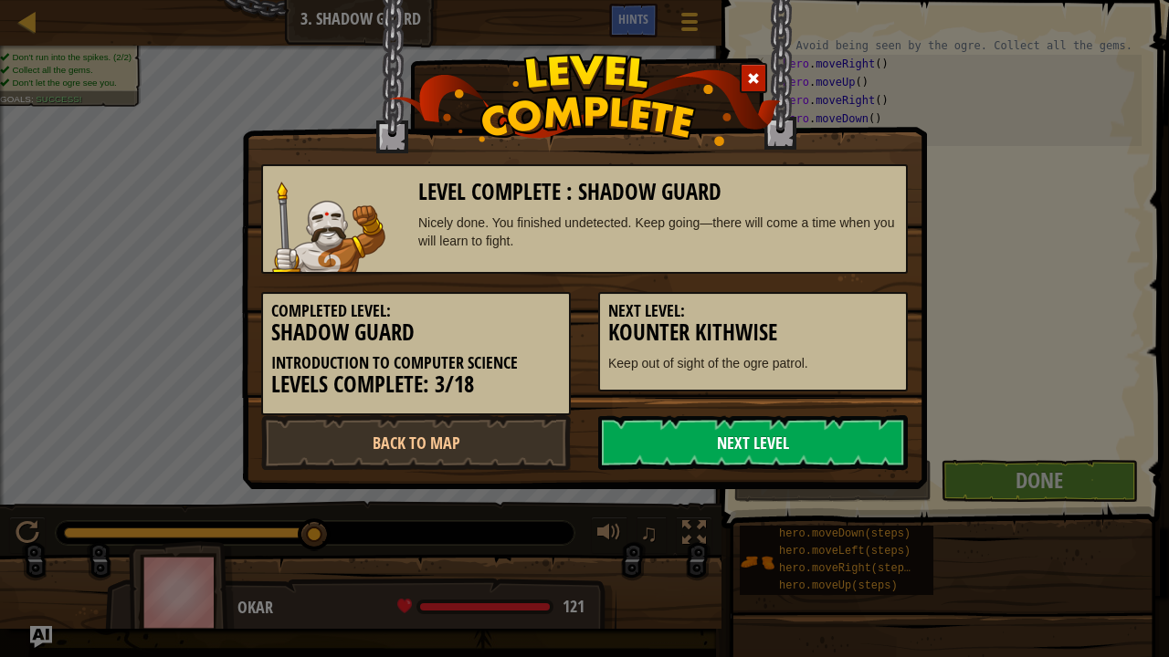
click at [762, 445] on link "Next Level" at bounding box center [753, 442] width 310 height 55
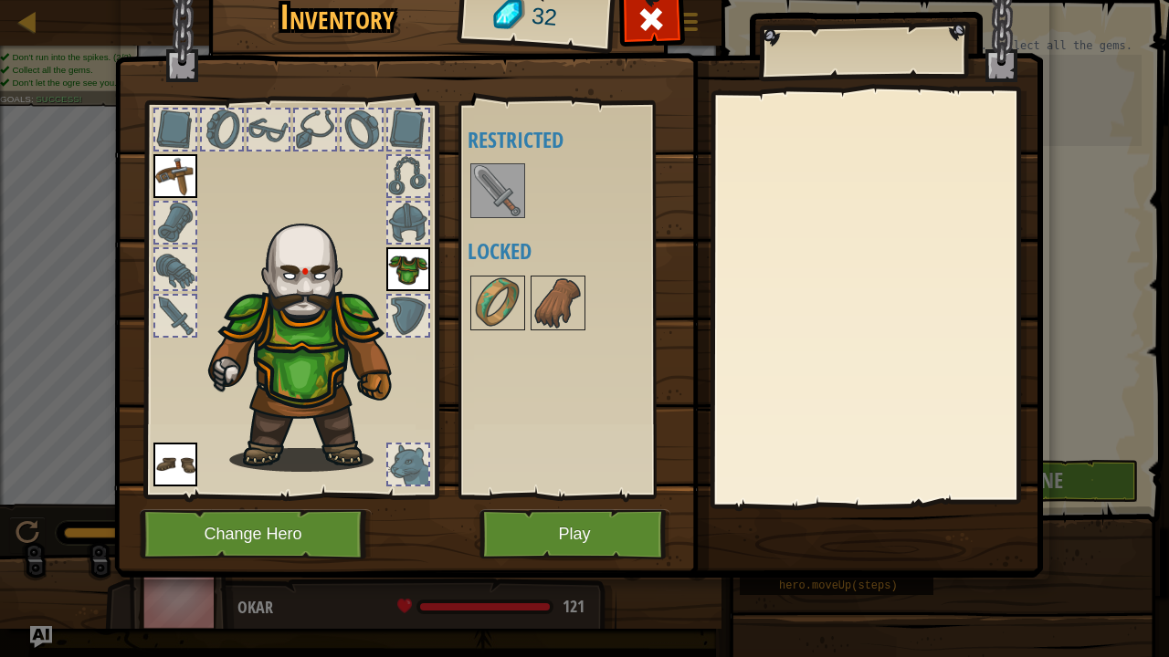
click at [500, 203] on img at bounding box center [497, 190] width 51 height 51
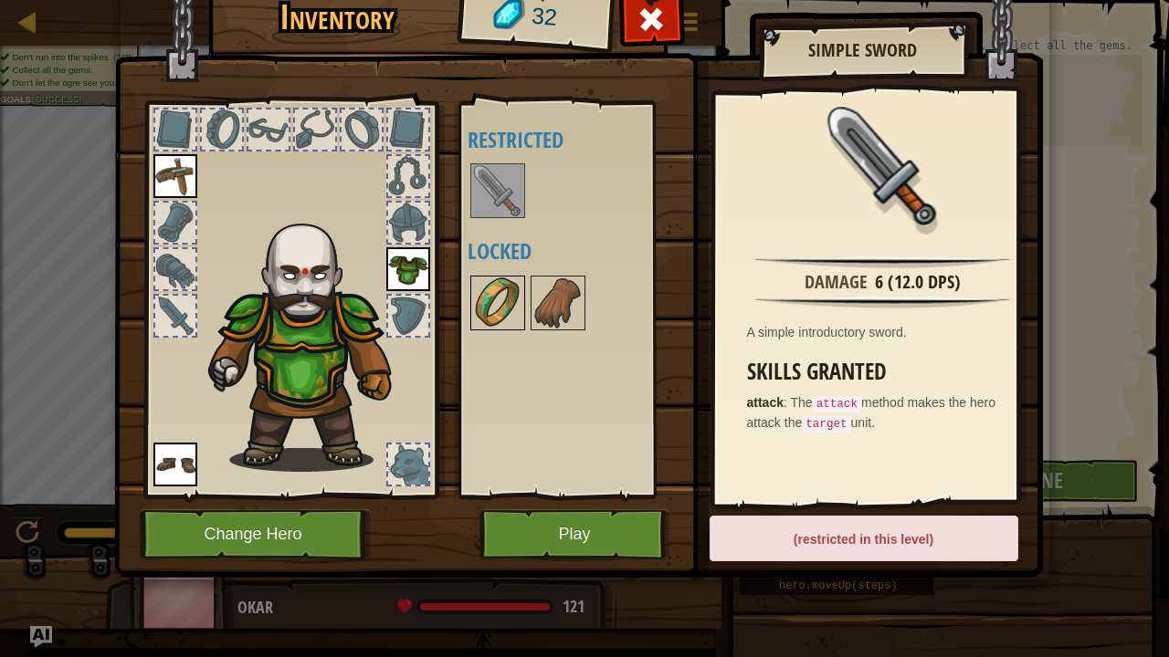
click at [479, 313] on img at bounding box center [497, 303] width 51 height 51
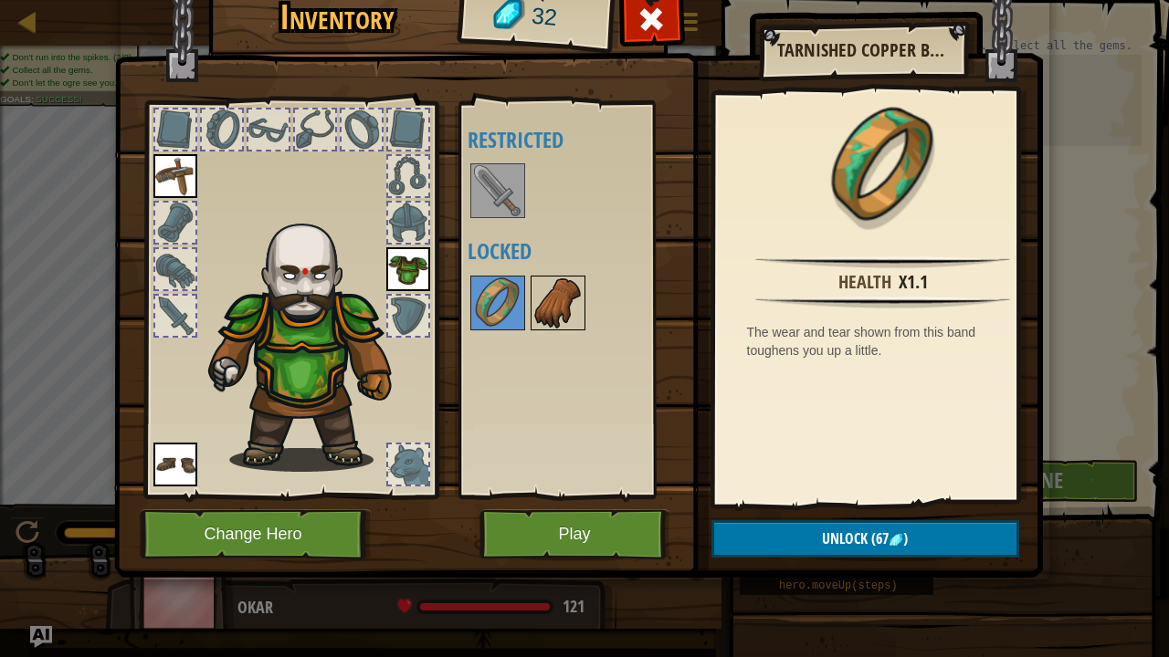
click at [575, 327] on img at bounding box center [557, 303] width 51 height 51
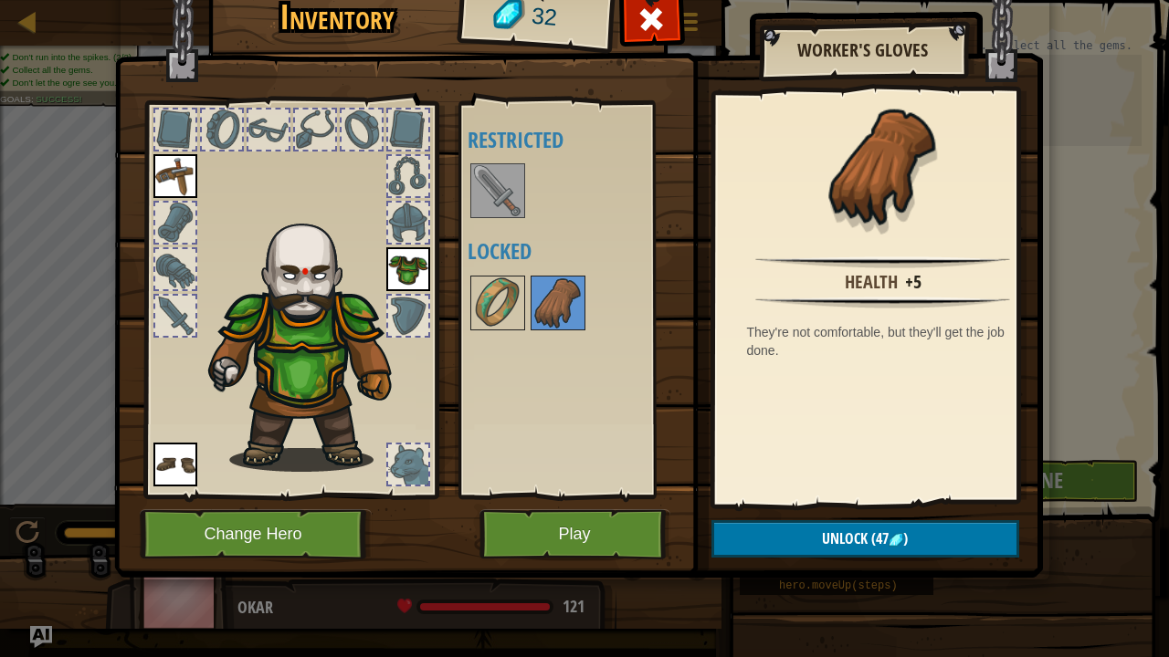
drag, startPoint x: 495, startPoint y: 303, endPoint x: 520, endPoint y: 449, distance: 148.2
click at [495, 303] on img at bounding box center [497, 303] width 51 height 51
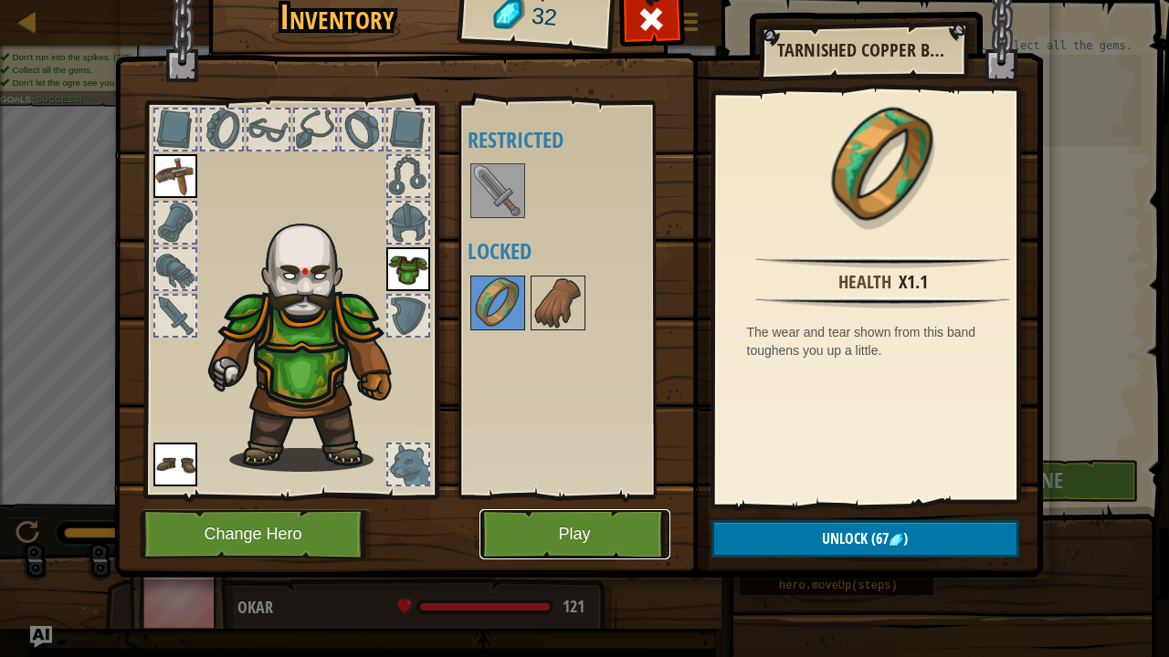
click at [586, 533] on button "Play" at bounding box center [574, 534] width 191 height 50
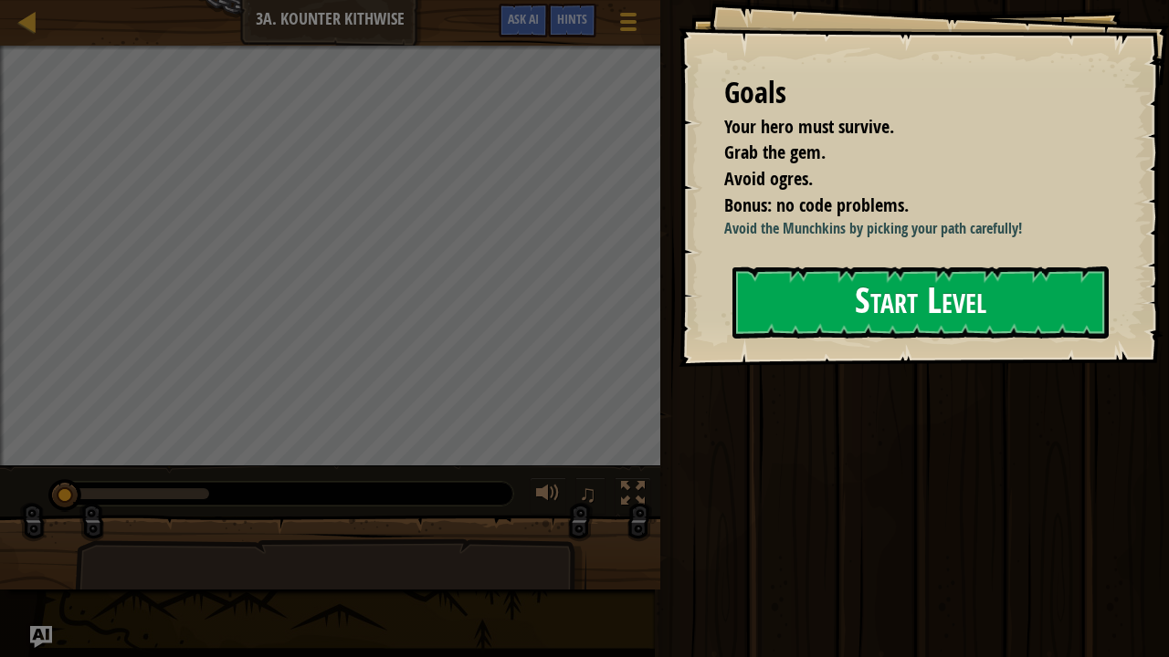
click at [846, 329] on button "Start Level" at bounding box center [920, 303] width 376 height 72
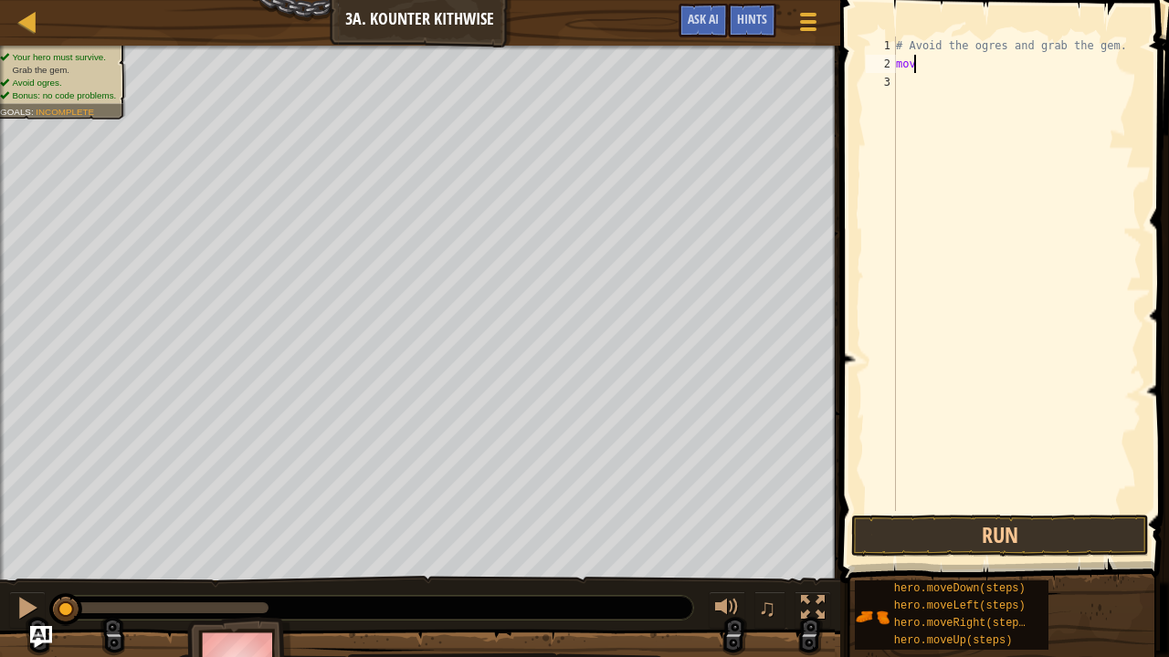
scroll to position [8, 0]
type textarea "m"
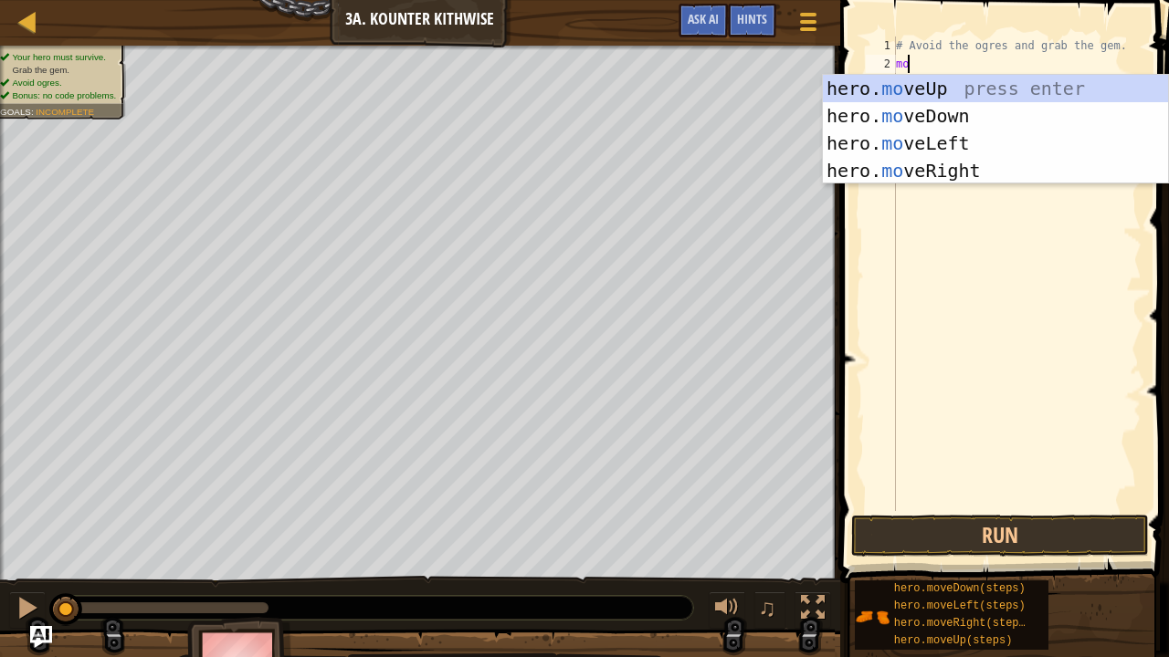
type textarea "mov"
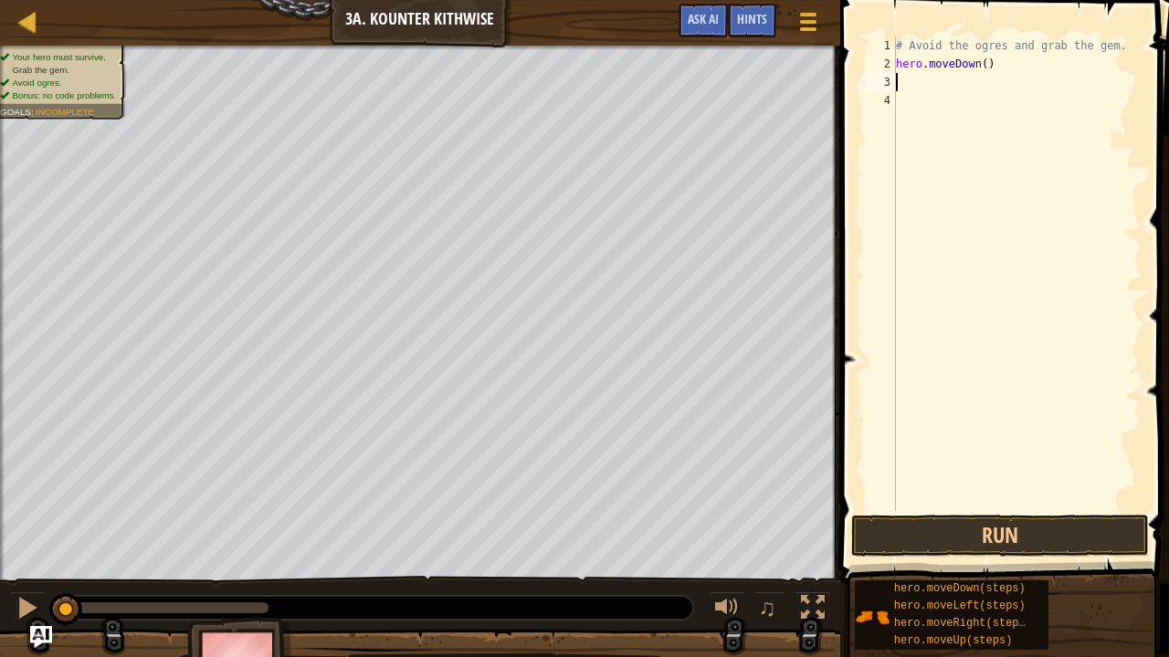
click at [977, 67] on div "# Avoid the ogres and grab the gem. hero . moveDown ( )" at bounding box center [1016, 292] width 249 height 511
type textarea "hero.moveDown(1)"
click at [995, 533] on button "Run" at bounding box center [1000, 536] width 298 height 42
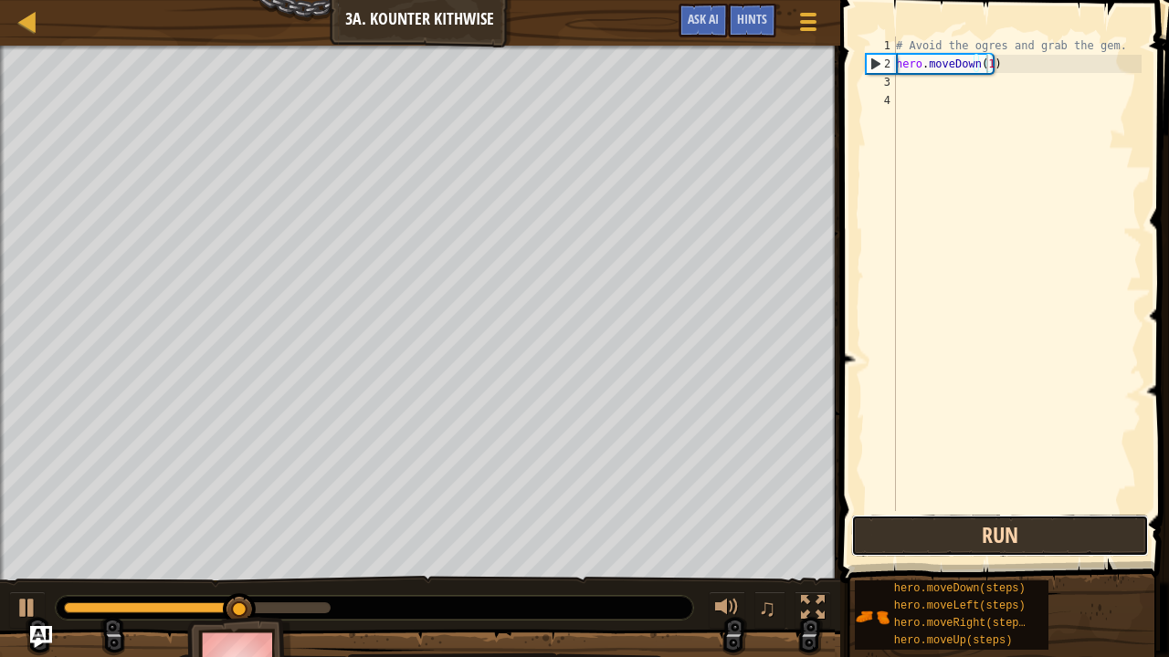
click at [957, 526] on button "Run" at bounding box center [1000, 536] width 298 height 42
click at [926, 515] on button "Run" at bounding box center [1000, 536] width 298 height 42
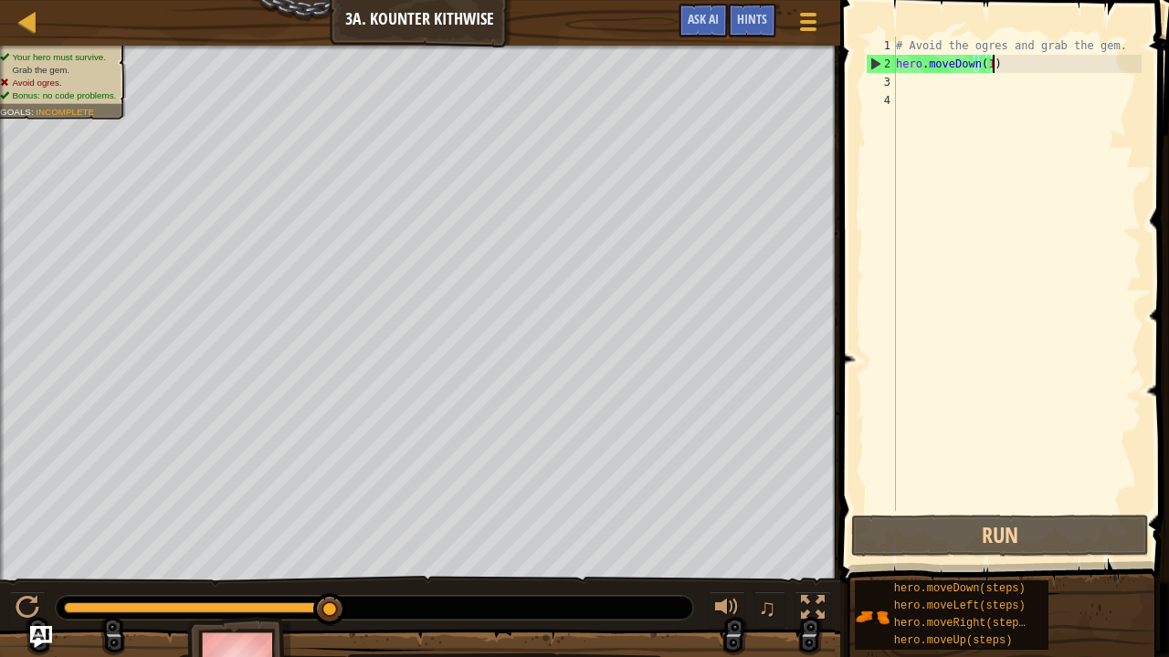
click at [1083, 67] on div "# Avoid the ogres and grab the gem. hero . moveDown ( 1 )" at bounding box center [1016, 292] width 249 height 511
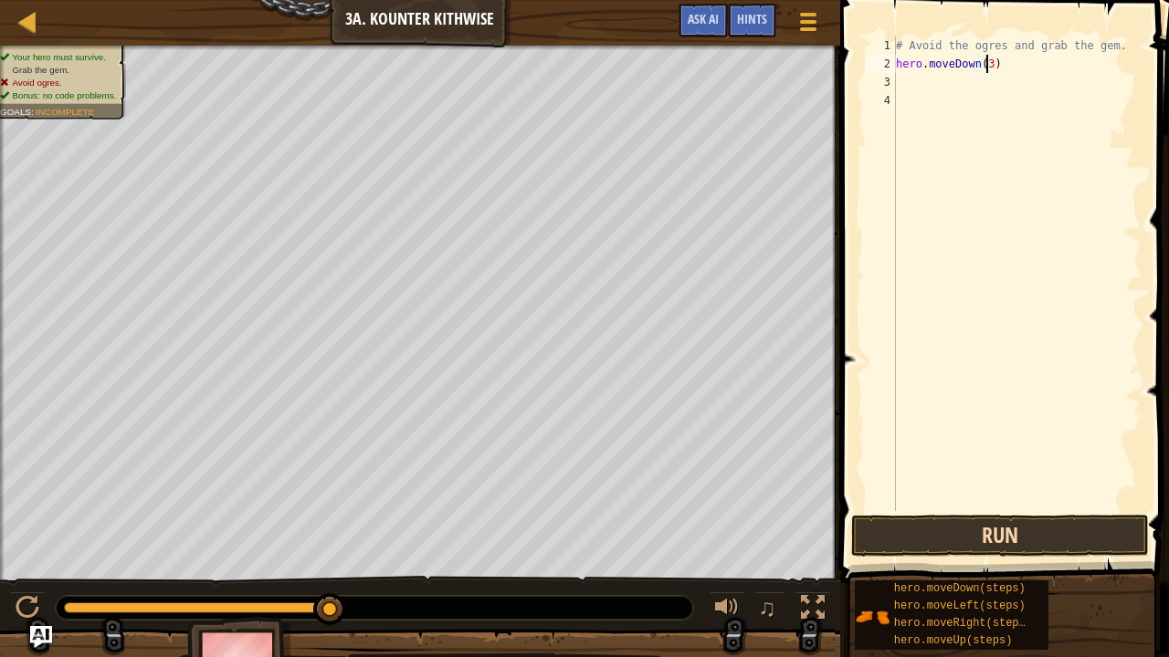
type textarea "hero.moveDown(3)"
click at [993, 521] on button "Run" at bounding box center [1000, 536] width 298 height 42
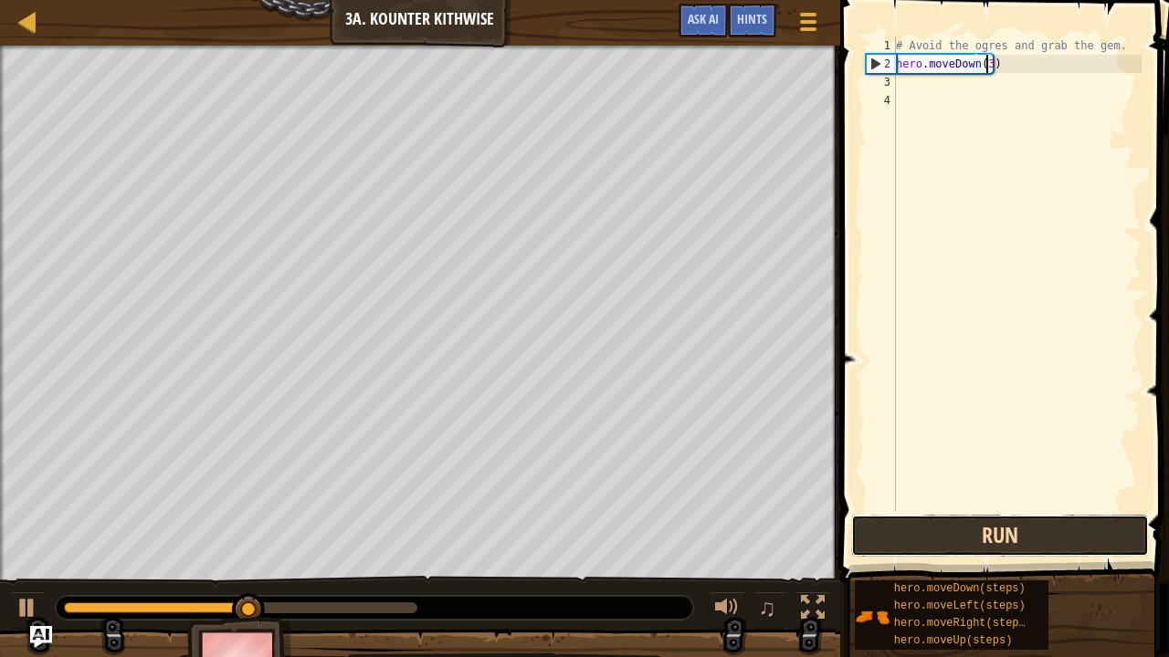
click at [1029, 533] on button "Run" at bounding box center [1000, 536] width 298 height 42
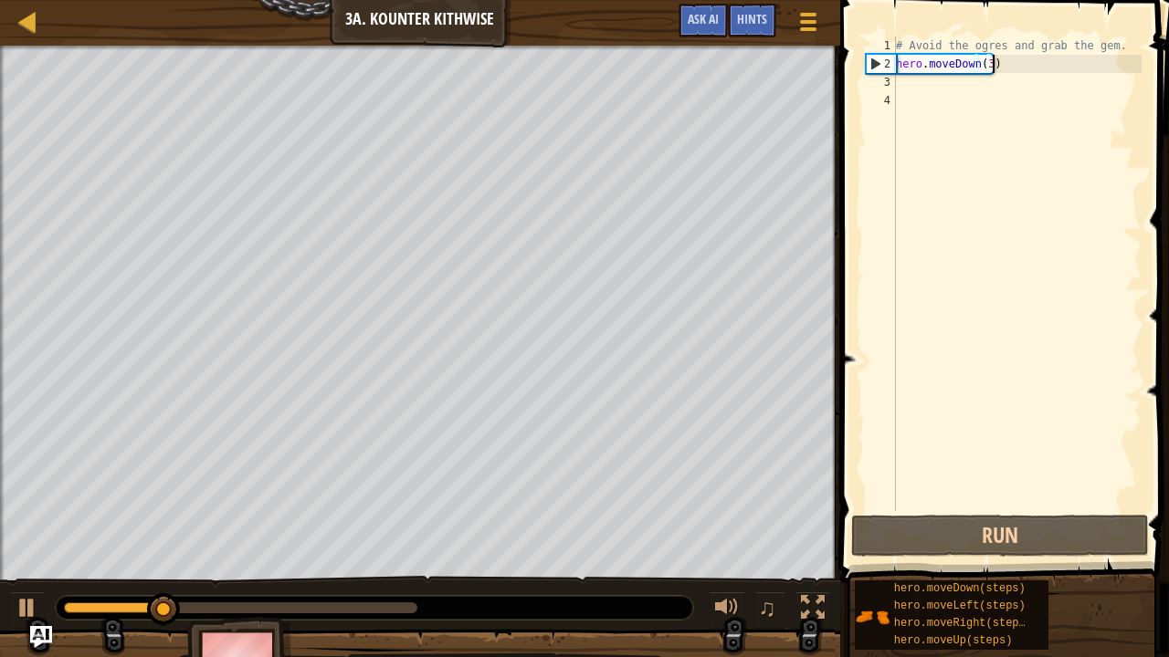
click at [1013, 68] on div "# Avoid the ogres and grab the gem. hero . moveDown ( 3 )" at bounding box center [1016, 292] width 249 height 511
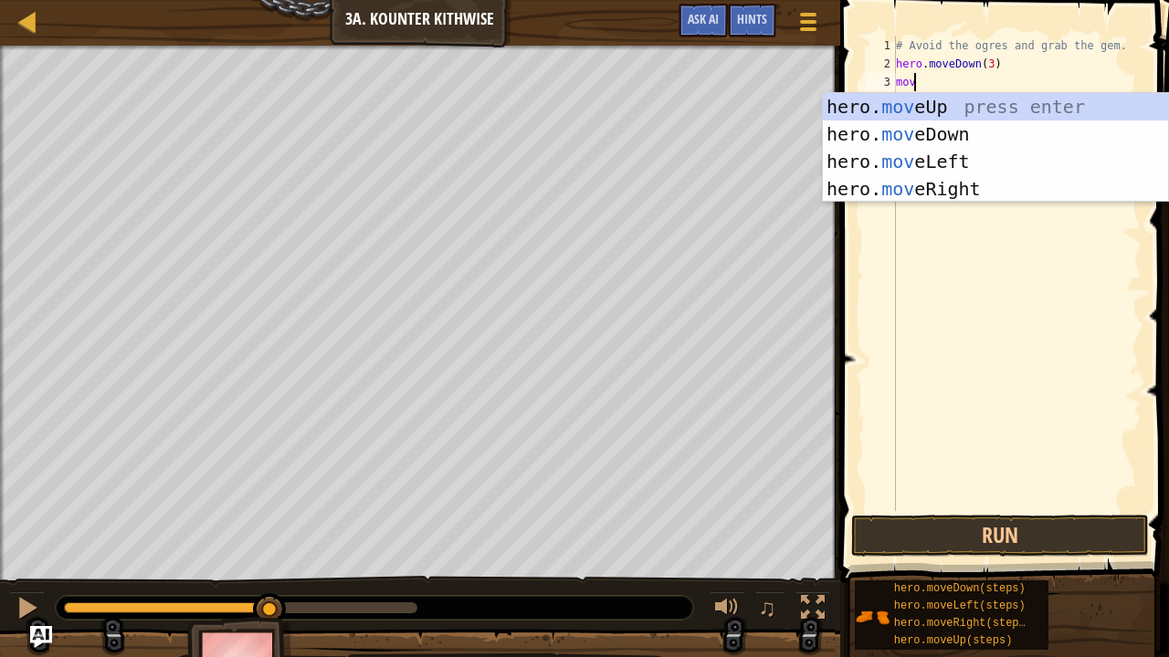
scroll to position [8, 0]
type textarea "move"
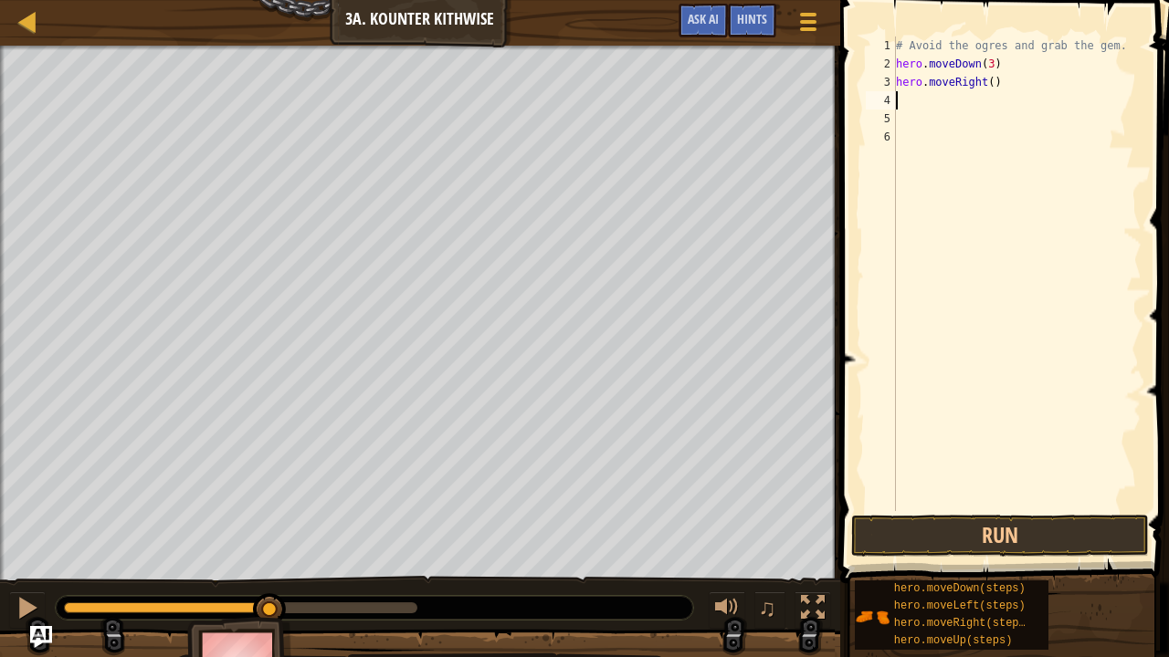
click at [990, 82] on div "# Avoid the ogres and grab the gem. hero . moveDown ( 3 ) hero . moveRight ( )" at bounding box center [1016, 292] width 249 height 511
click at [982, 80] on div "# Avoid the ogres and grab the gem. hero . moveDown ( 3 ) hero . moveRight ( )" at bounding box center [1016, 292] width 249 height 511
click at [986, 84] on div "# Avoid the ogres and grab the gem. hero . moveDown ( 3 ) hero . moveRight ( )" at bounding box center [1016, 292] width 249 height 511
type textarea "hero.moveRight(1)"
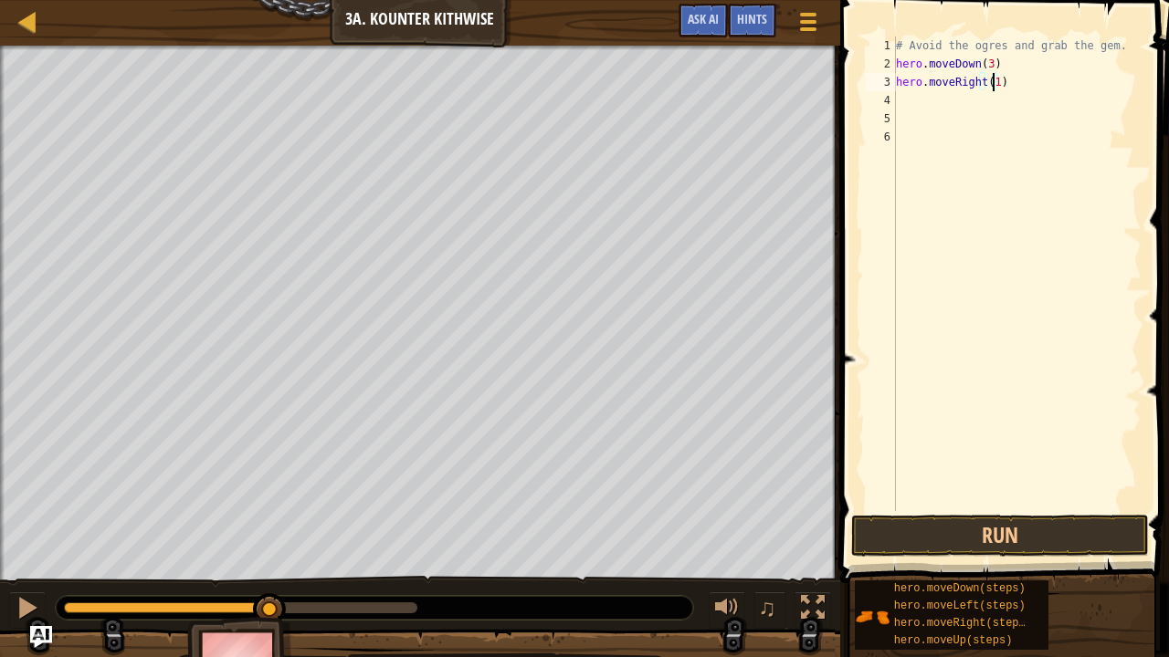
click at [1001, 111] on div "# Avoid the ogres and grab the gem. hero . moveDown ( 3 ) hero . moveRight ( 1 )" at bounding box center [1016, 292] width 249 height 511
click at [993, 88] on div "# Avoid the ogres and grab the gem. hero . moveDown ( 3 ) hero . moveRight ( 1 )" at bounding box center [1016, 292] width 249 height 511
type textarea "hero.moveRight(1)"
click at [985, 97] on div "# Avoid the ogres and grab the gem. hero . moveDown ( 3 ) hero . moveRight ( 1 )" at bounding box center [1016, 292] width 249 height 511
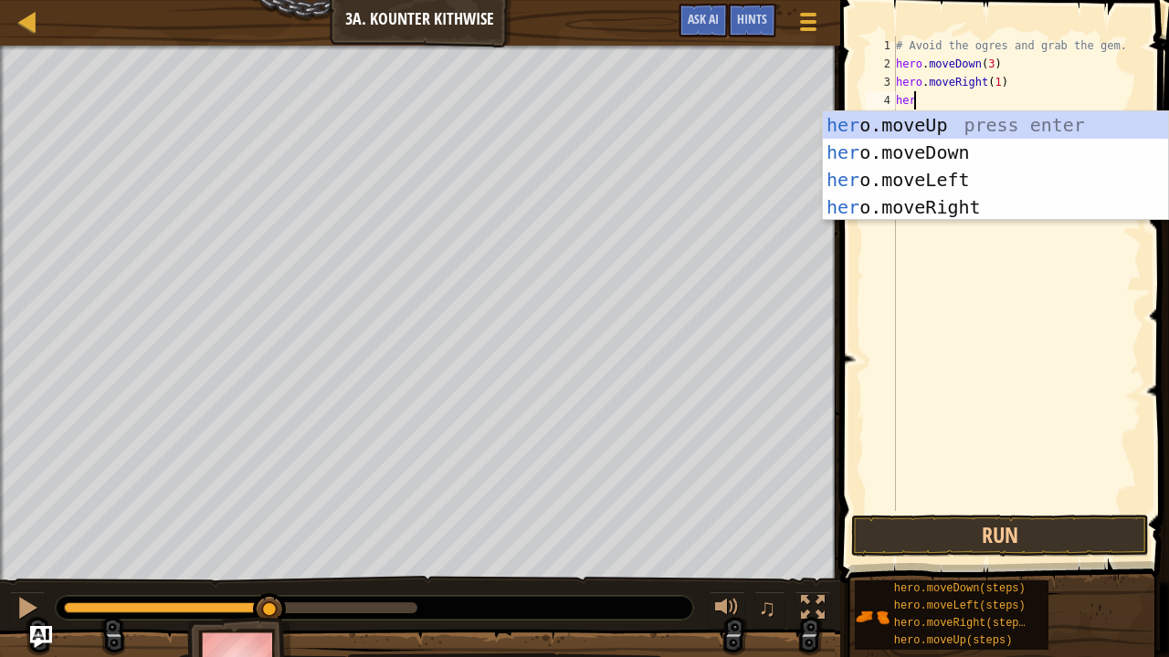
type textarea "hero"
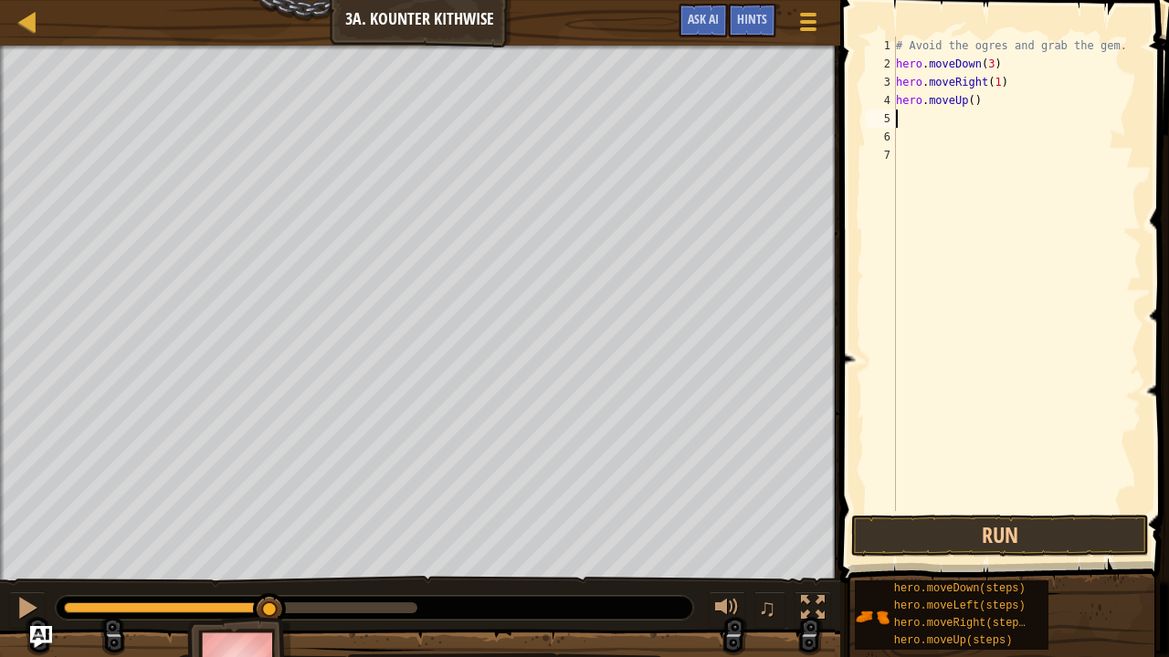
click at [967, 97] on div "# Avoid the ogres and grab the gem. hero . moveDown ( 3 ) hero . moveRight ( 1 …" at bounding box center [1016, 292] width 249 height 511
type textarea "hero.moveUp(1)"
click at [964, 129] on div "# Avoid the ogres and grab the gem. hero . moveDown ( 3 ) hero . moveRight ( 1 …" at bounding box center [1016, 292] width 249 height 511
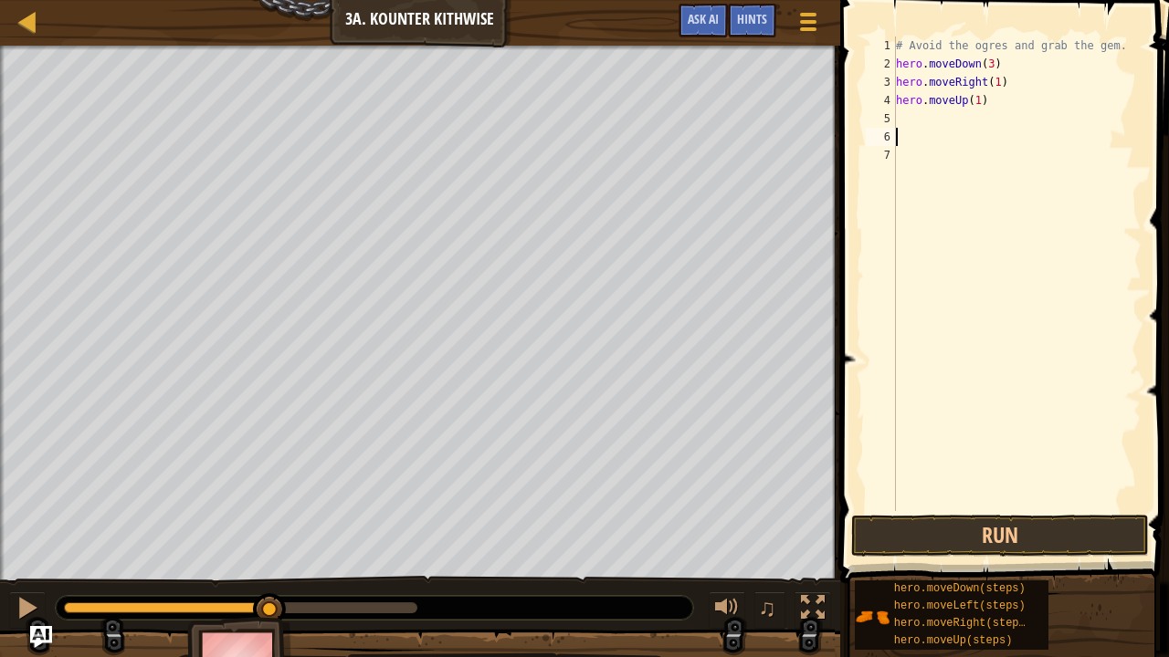
click at [960, 121] on div "# Avoid the ogres and grab the gem. hero . moveDown ( 3 ) hero . moveRight ( 1 …" at bounding box center [1016, 292] width 249 height 511
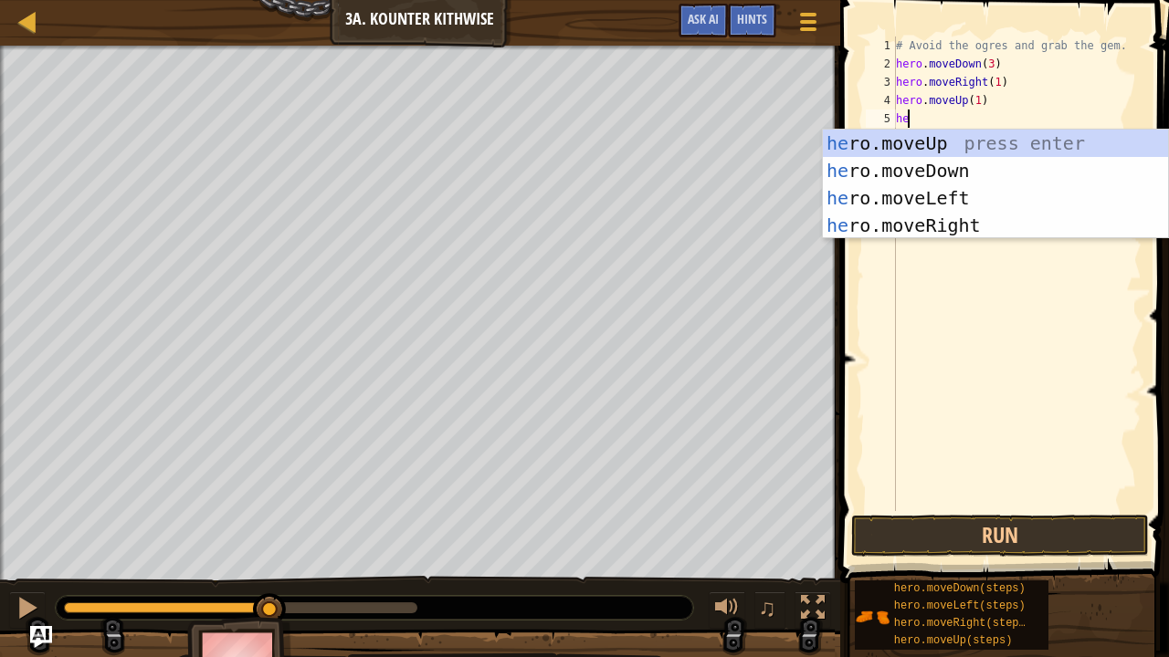
type textarea "hero"
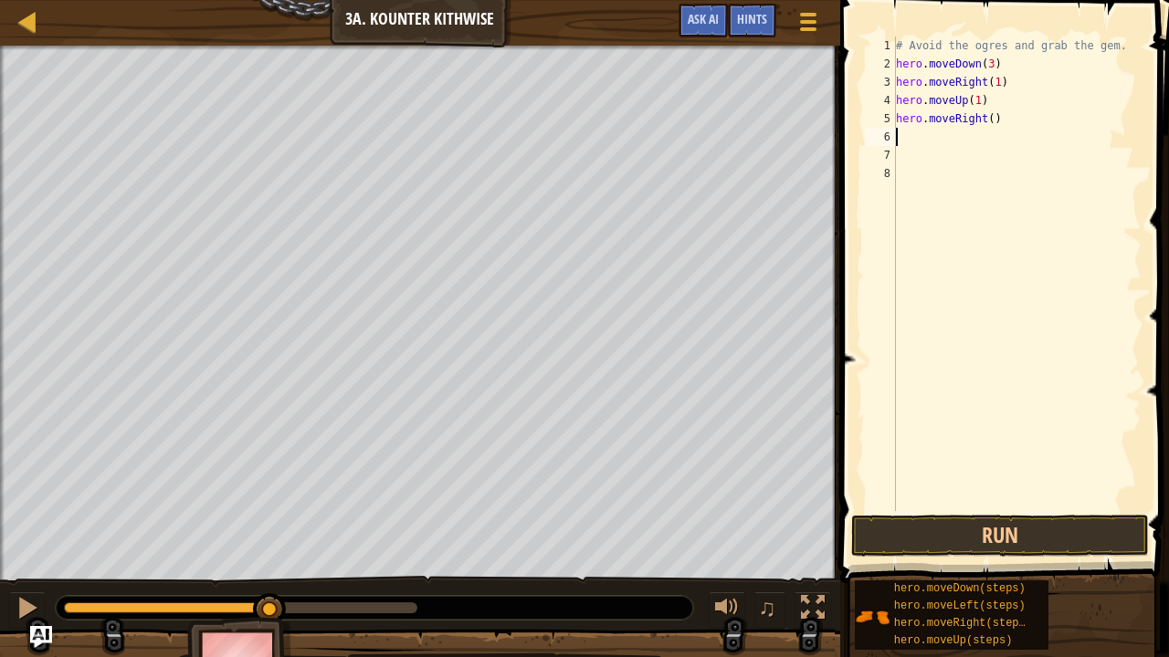
click at [986, 121] on div "# Avoid the ogres and grab the gem. hero . moveDown ( 3 ) hero . moveRight ( 1 …" at bounding box center [1016, 292] width 249 height 511
click at [1009, 528] on button "Run" at bounding box center [1000, 536] width 298 height 42
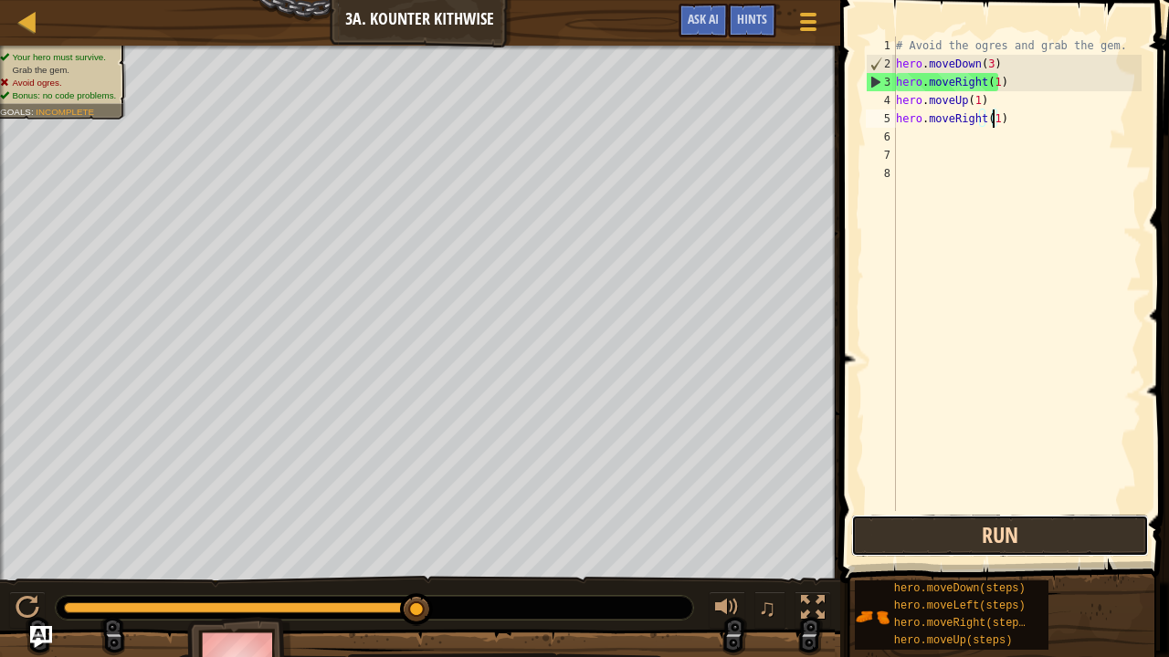
click at [930, 533] on button "Run" at bounding box center [1000, 536] width 298 height 42
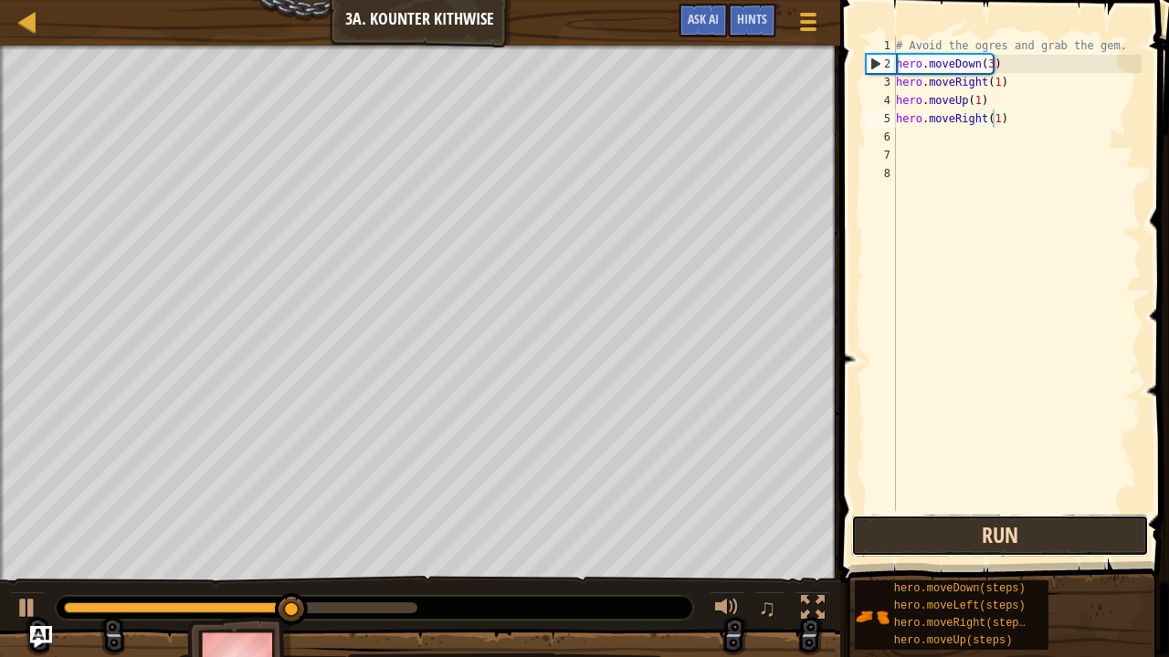
click at [925, 533] on button "Run" at bounding box center [1000, 536] width 298 height 42
click at [916, 533] on button "Run" at bounding box center [1000, 536] width 298 height 42
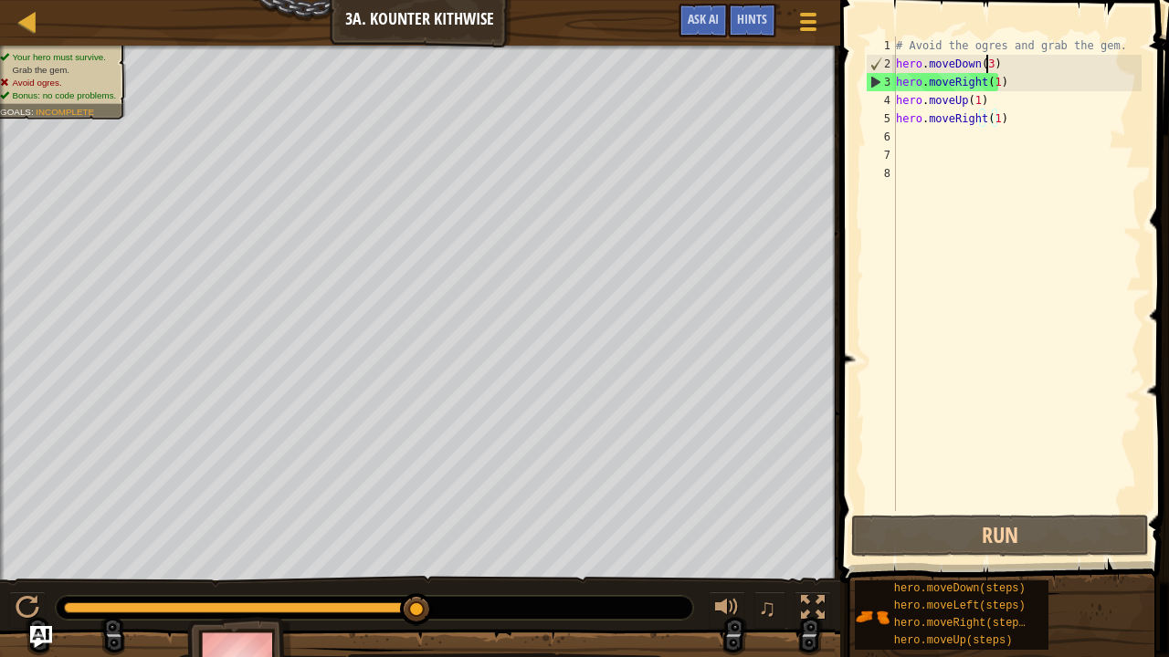
click at [984, 68] on div "# Avoid the ogres and grab the gem. hero . moveDown ( 3 ) hero . moveRight ( 1 …" at bounding box center [1016, 292] width 249 height 511
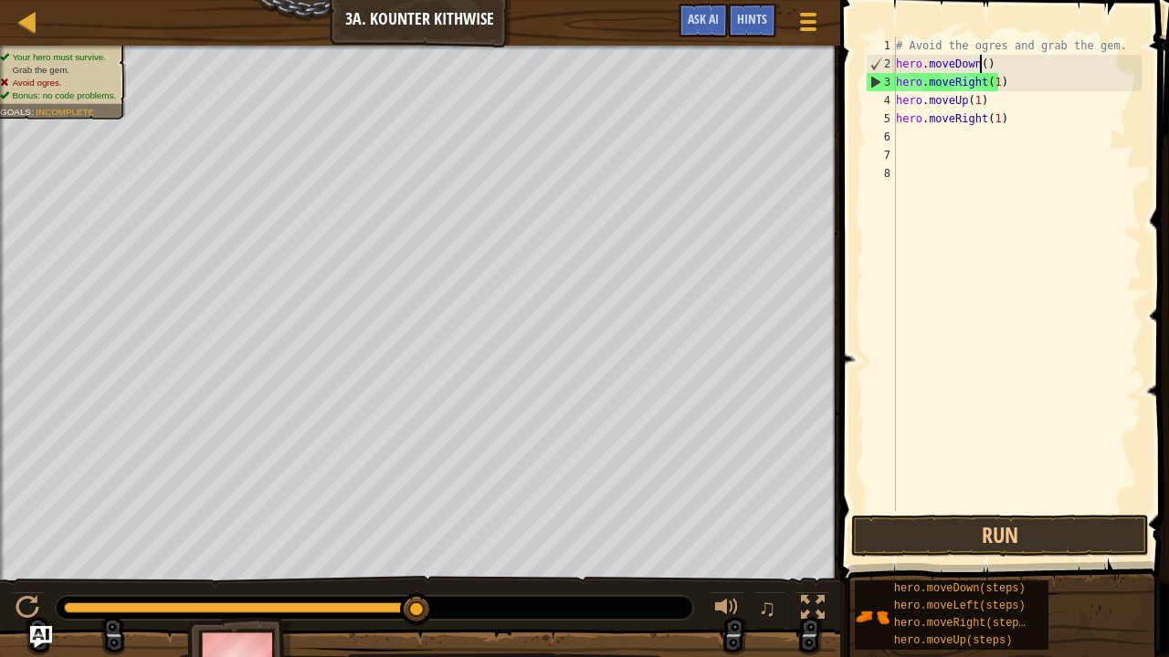
scroll to position [8, 6]
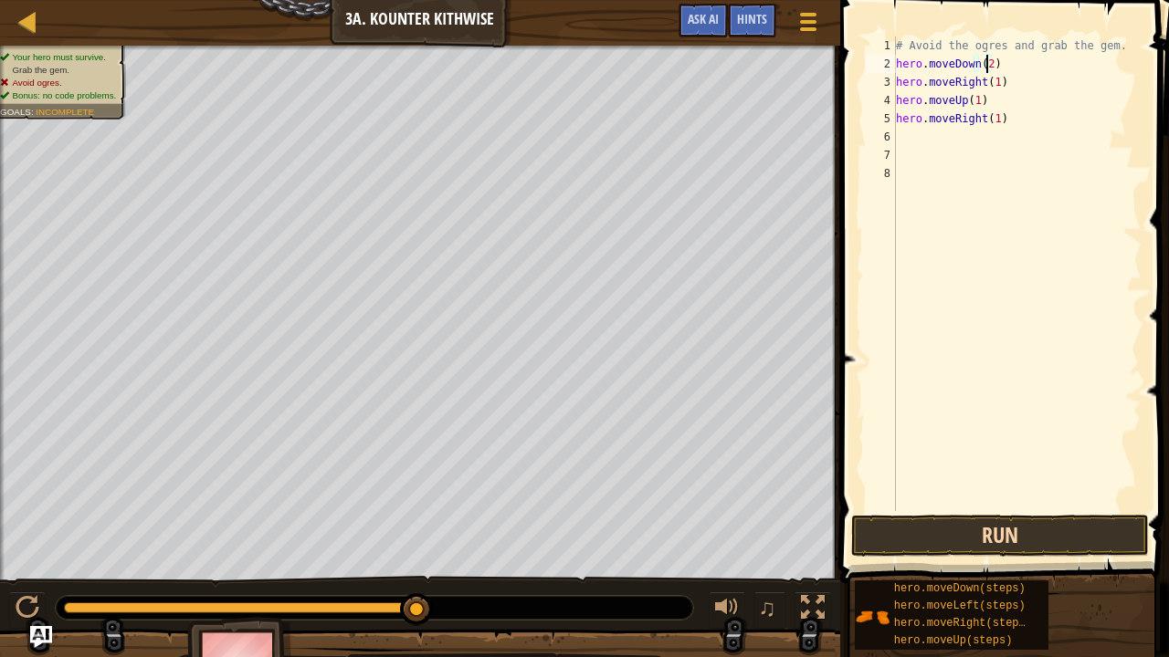
type textarea "hero.moveDown(2)"
click at [946, 531] on button "Run" at bounding box center [1000, 536] width 298 height 42
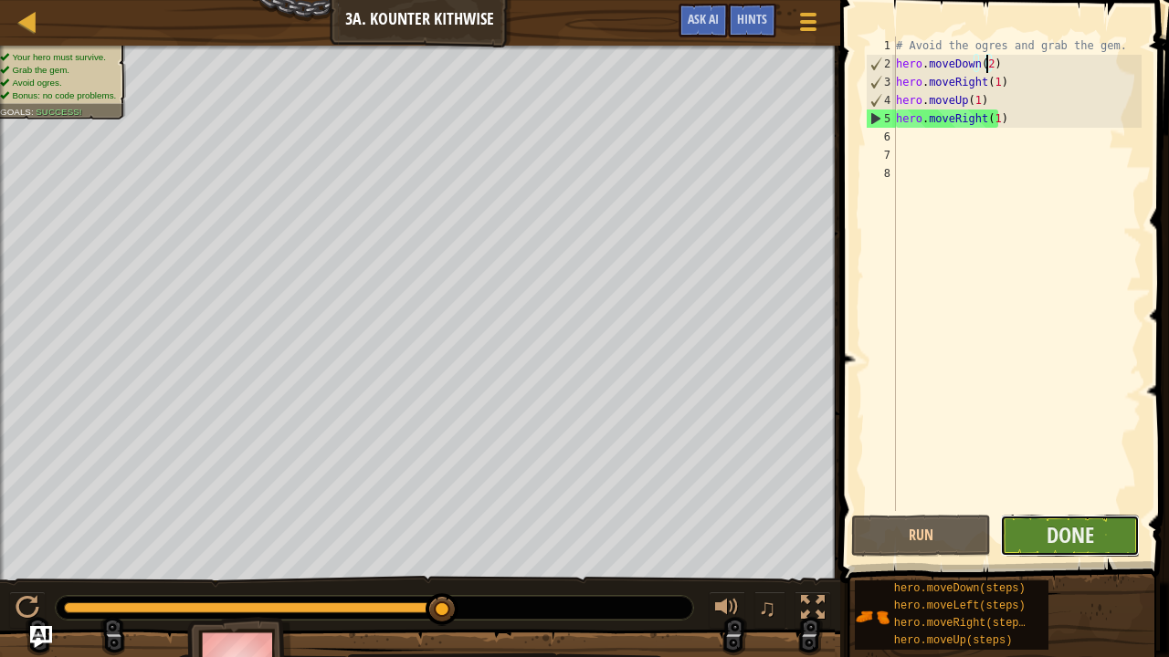
click at [1065, 533] on button "Done" at bounding box center [1070, 536] width 140 height 42
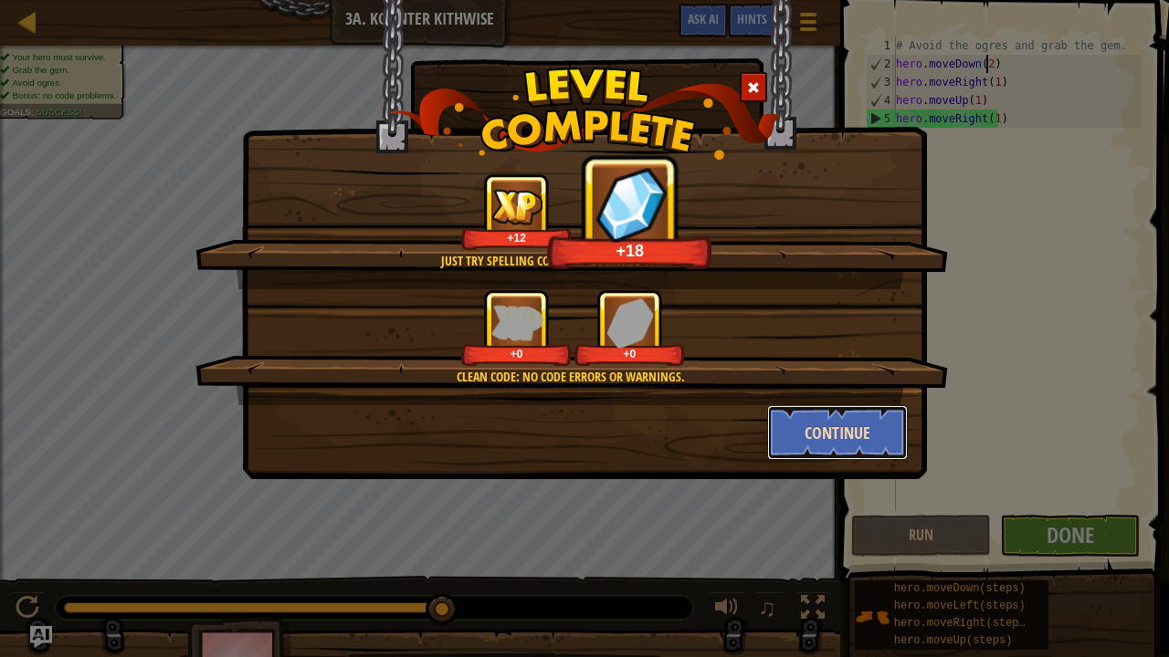
click at [827, 425] on button "Continue" at bounding box center [838, 432] width 142 height 55
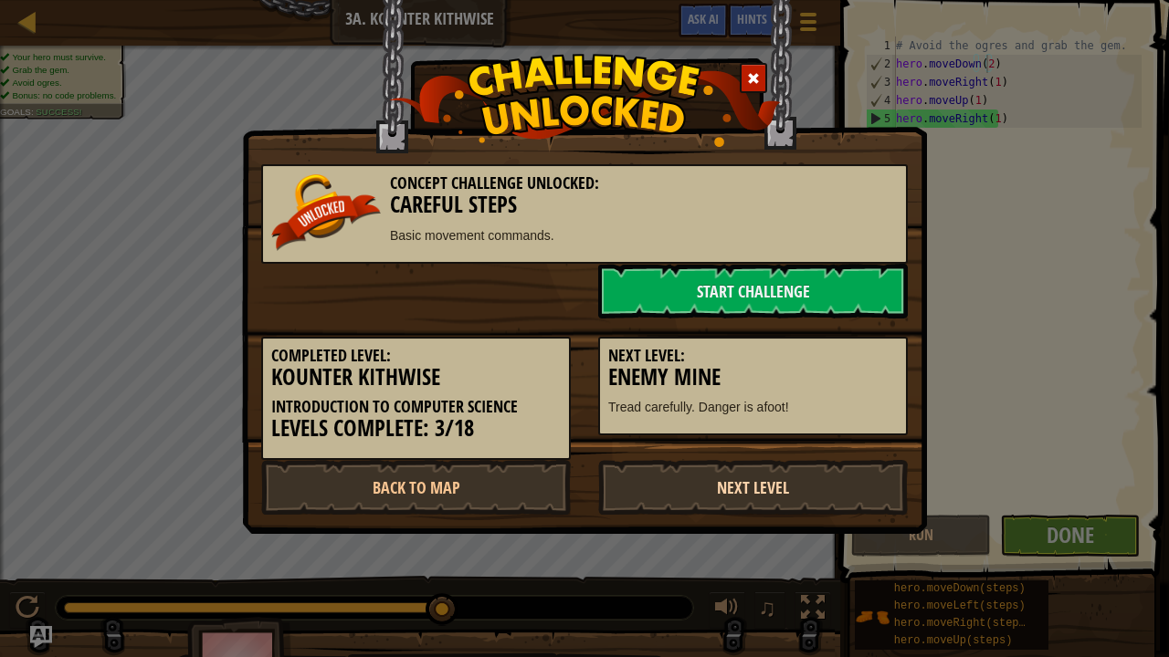
click at [701, 491] on link "Next Level" at bounding box center [753, 487] width 310 height 55
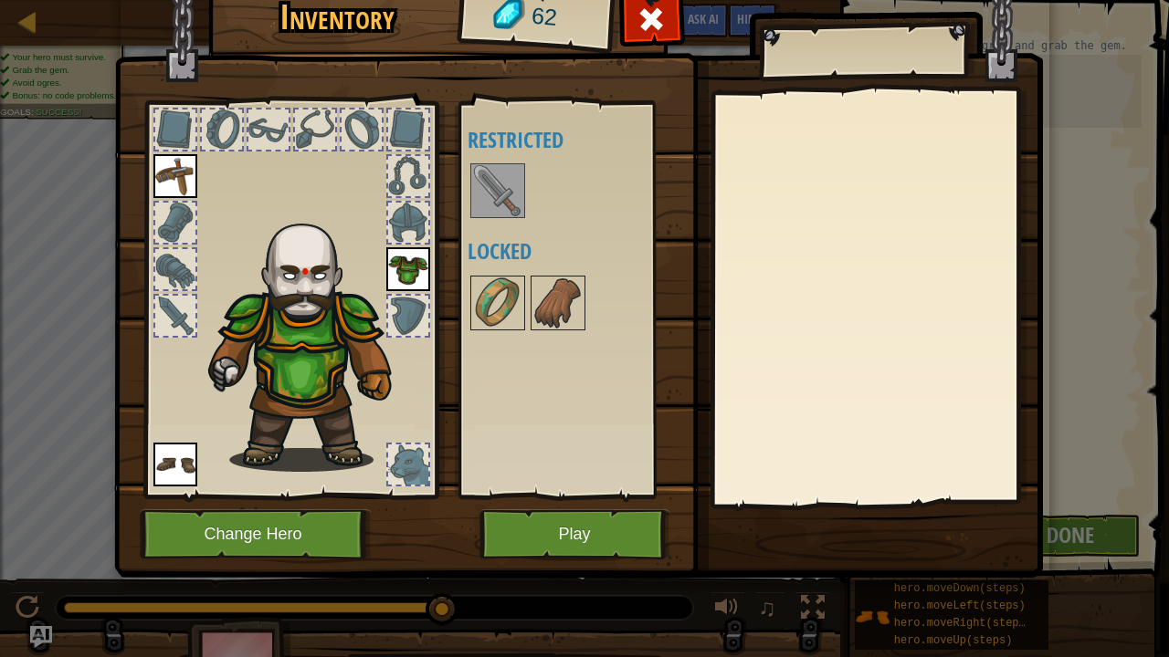
click at [477, 200] on img at bounding box center [497, 190] width 51 height 51
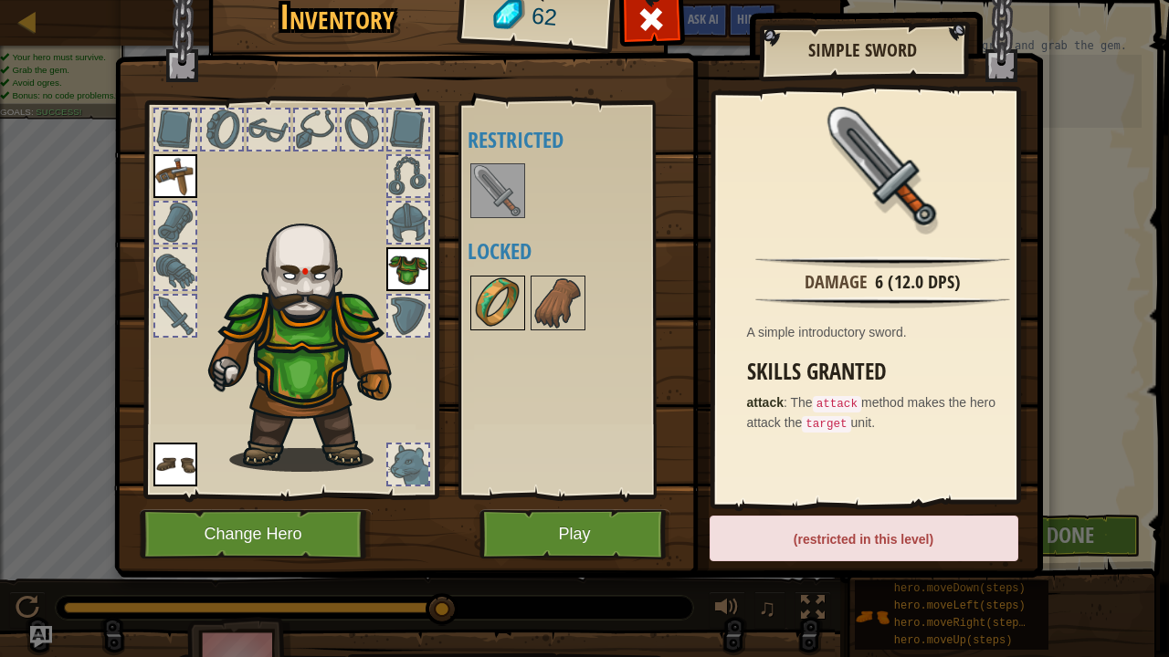
click at [500, 325] on img at bounding box center [497, 303] width 51 height 51
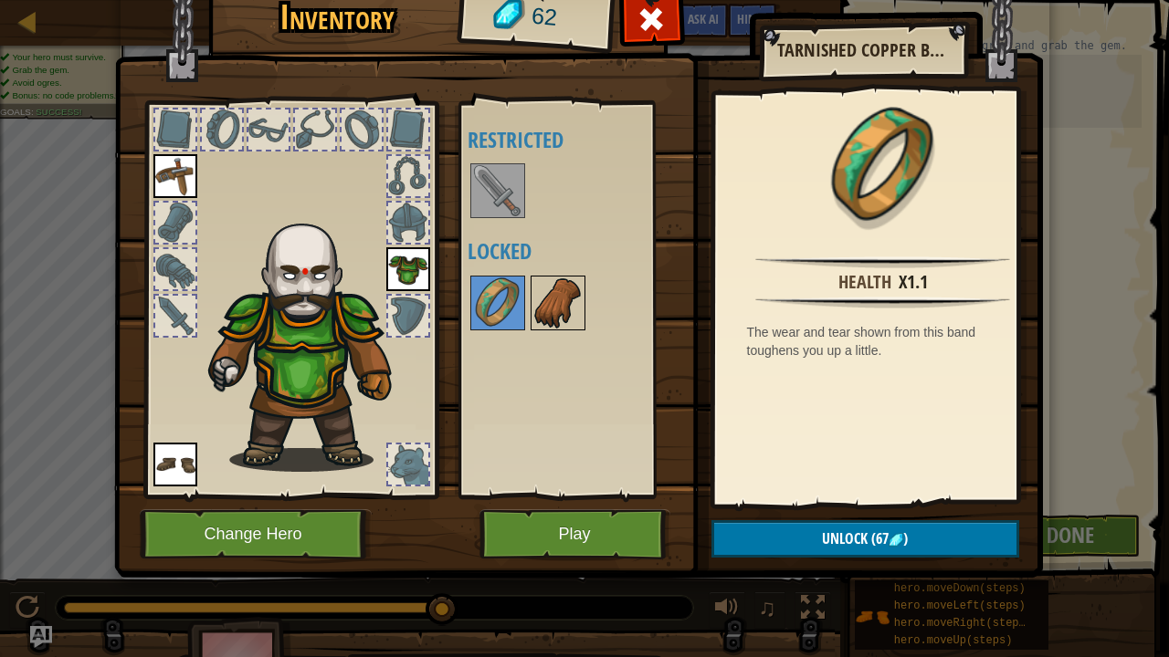
click at [543, 316] on img at bounding box center [557, 303] width 51 height 51
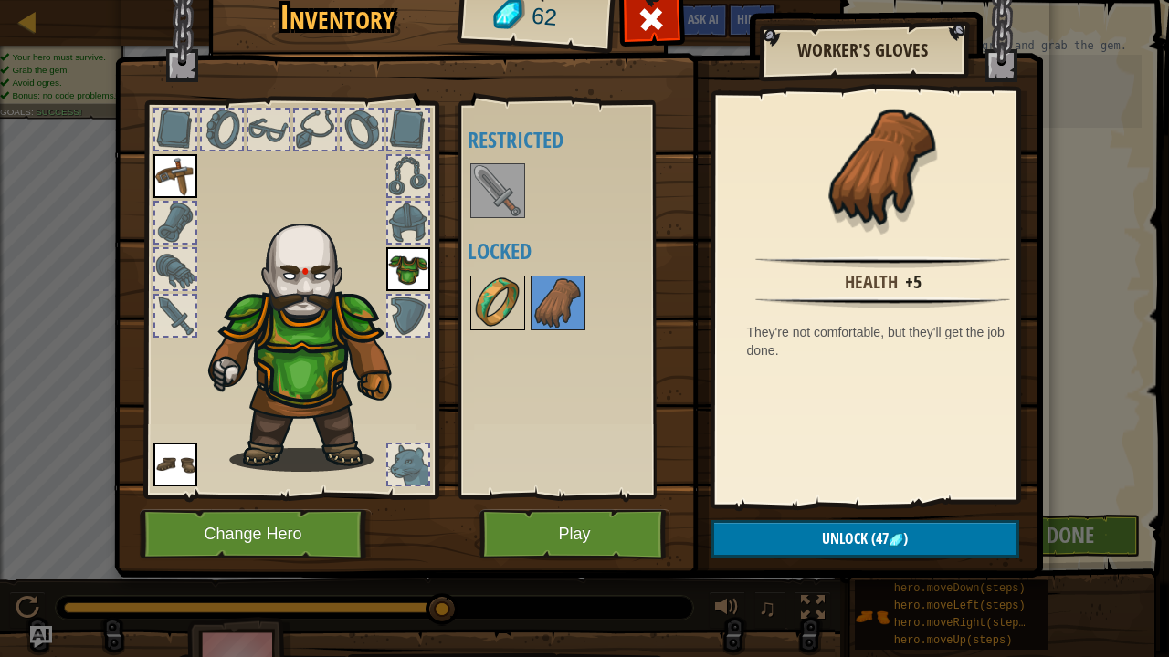
click at [486, 298] on img at bounding box center [497, 303] width 51 height 51
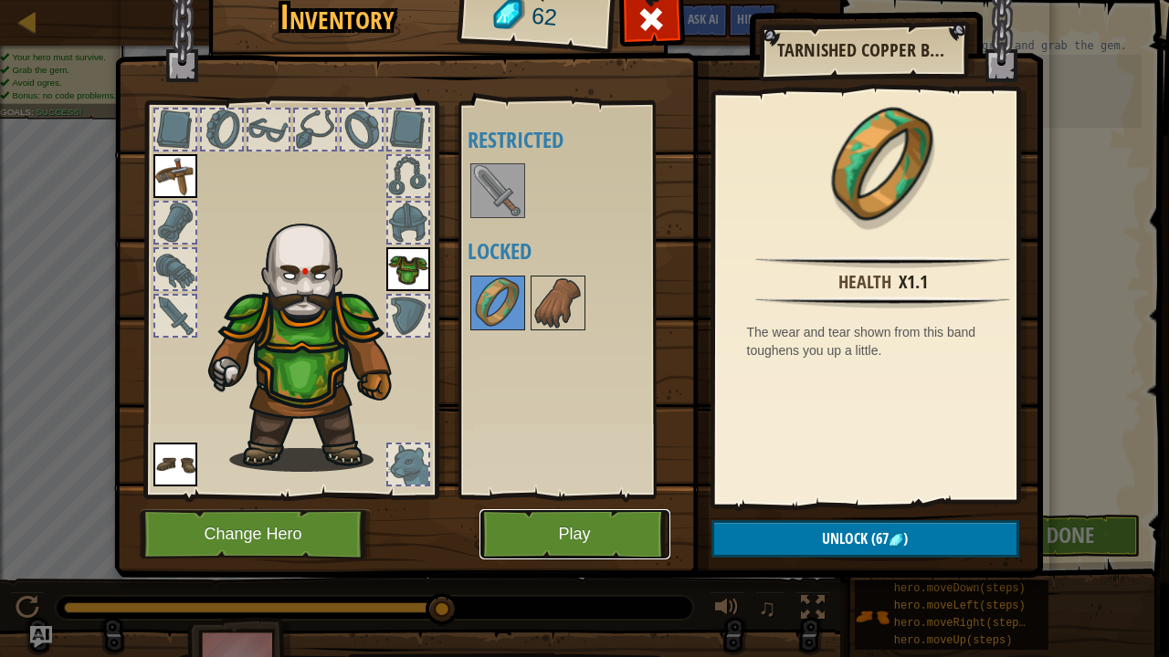
click at [582, 533] on button "Play" at bounding box center [574, 534] width 191 height 50
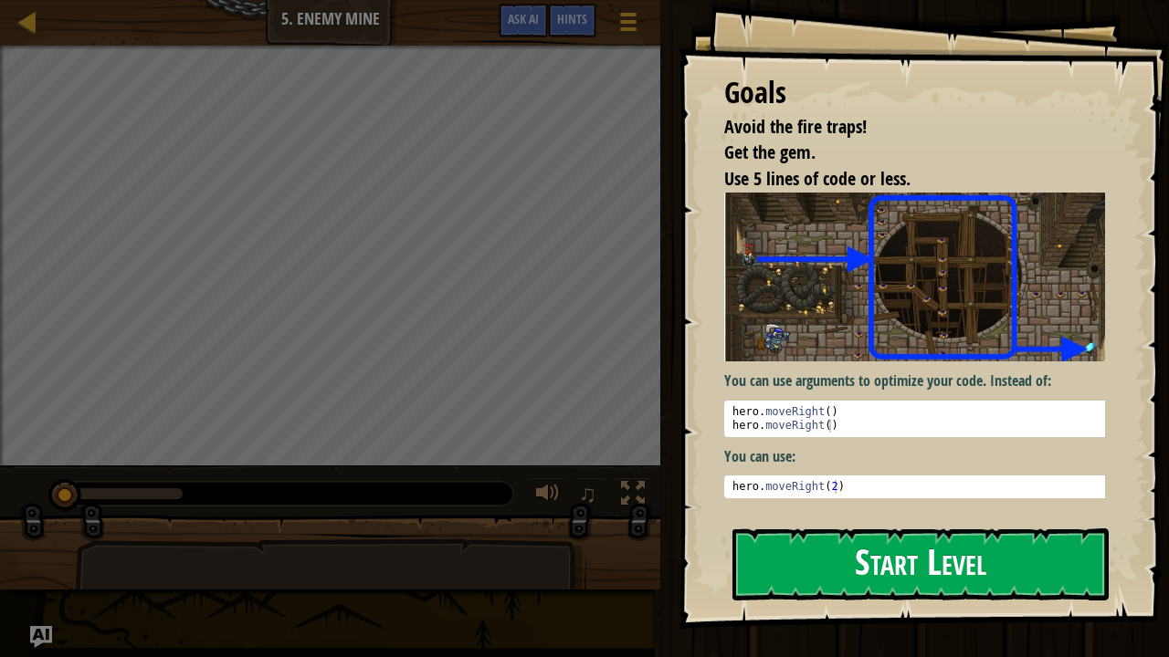
click at [794, 533] on button "Start Level" at bounding box center [920, 565] width 376 height 72
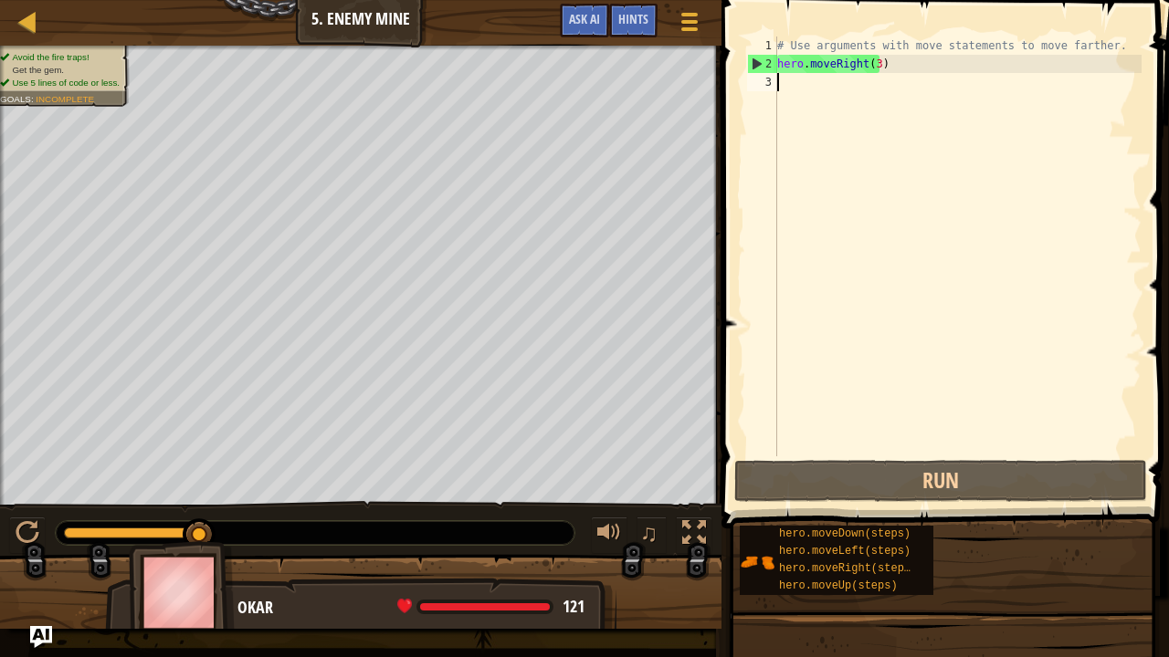
scroll to position [8, 0]
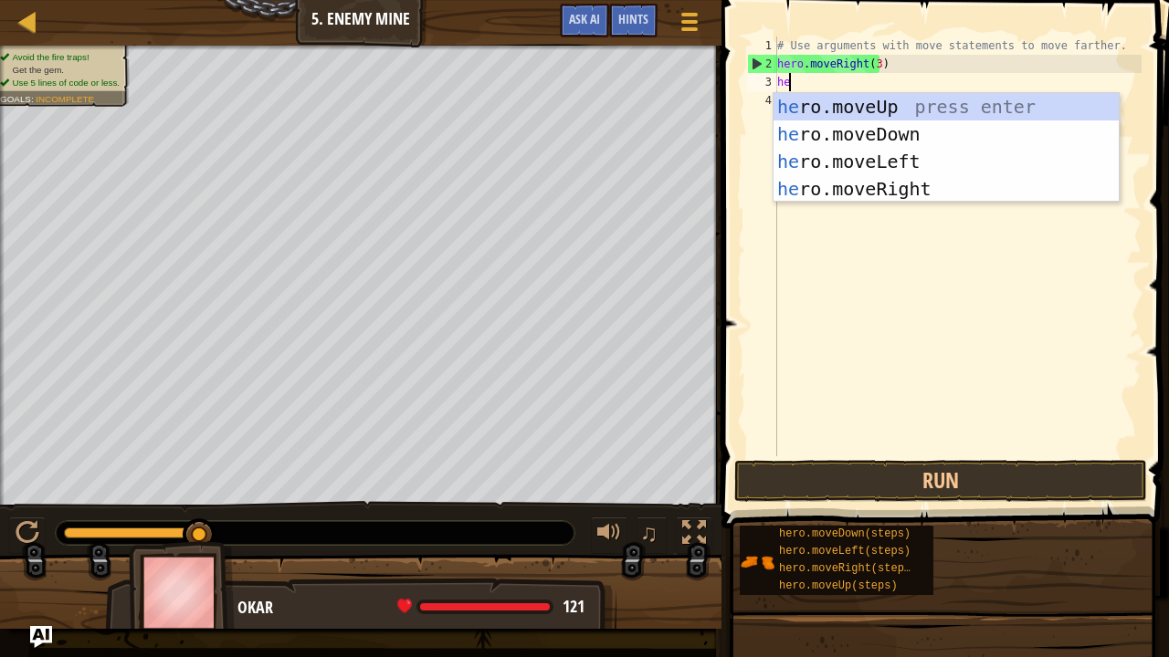
type textarea "hero"
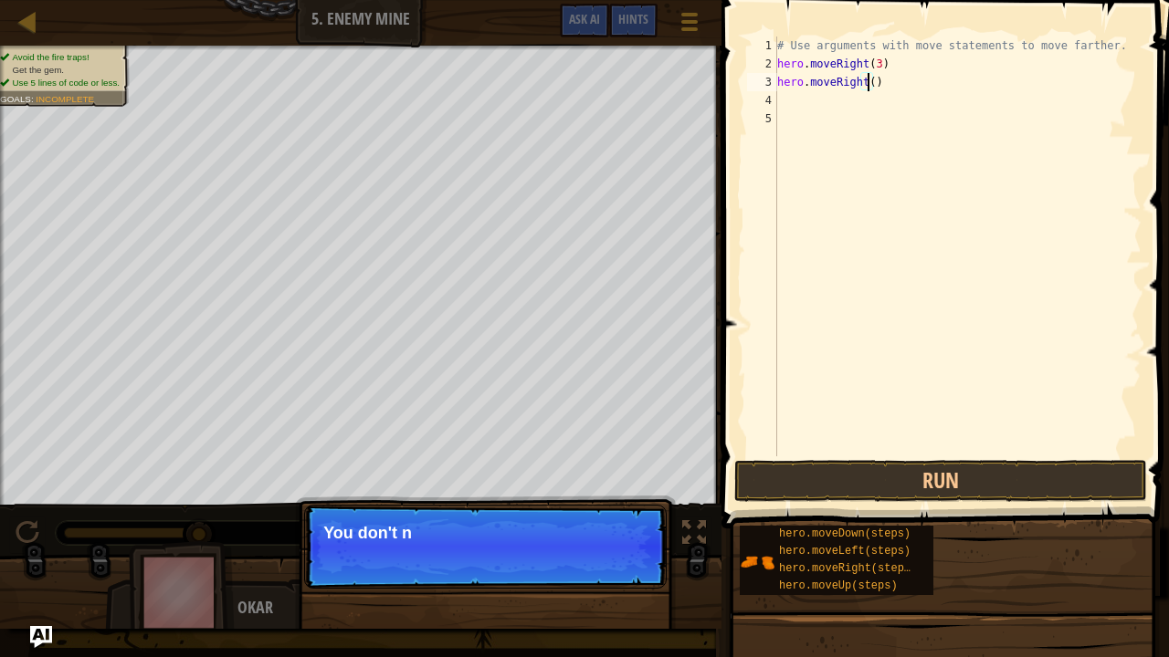
click at [869, 79] on div "# Use arguments with move statements to move farther. hero . moveRight ( 3 ) he…" at bounding box center [957, 265] width 368 height 457
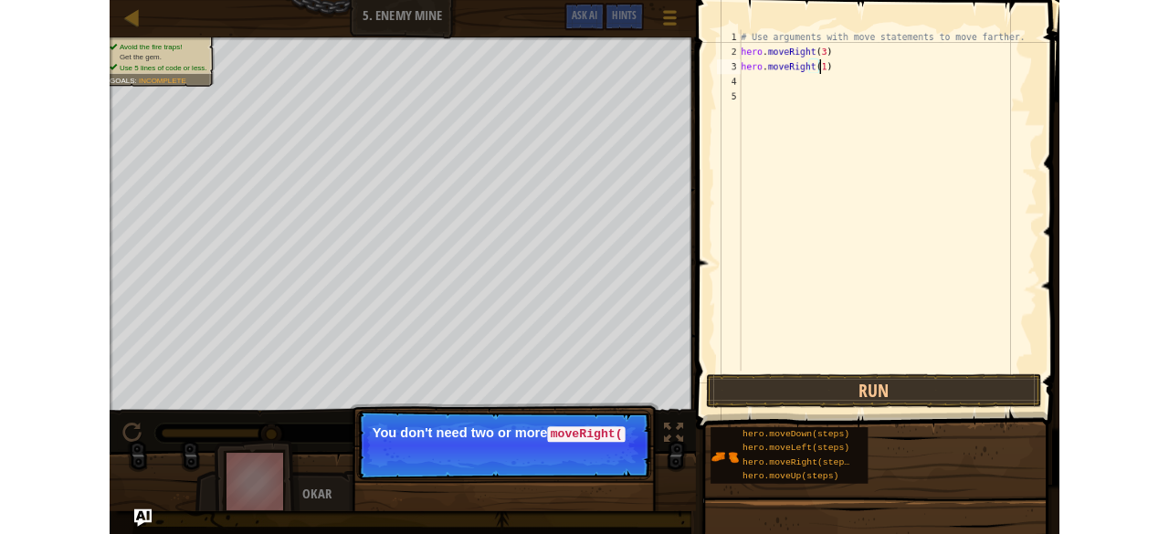
scroll to position [8, 7]
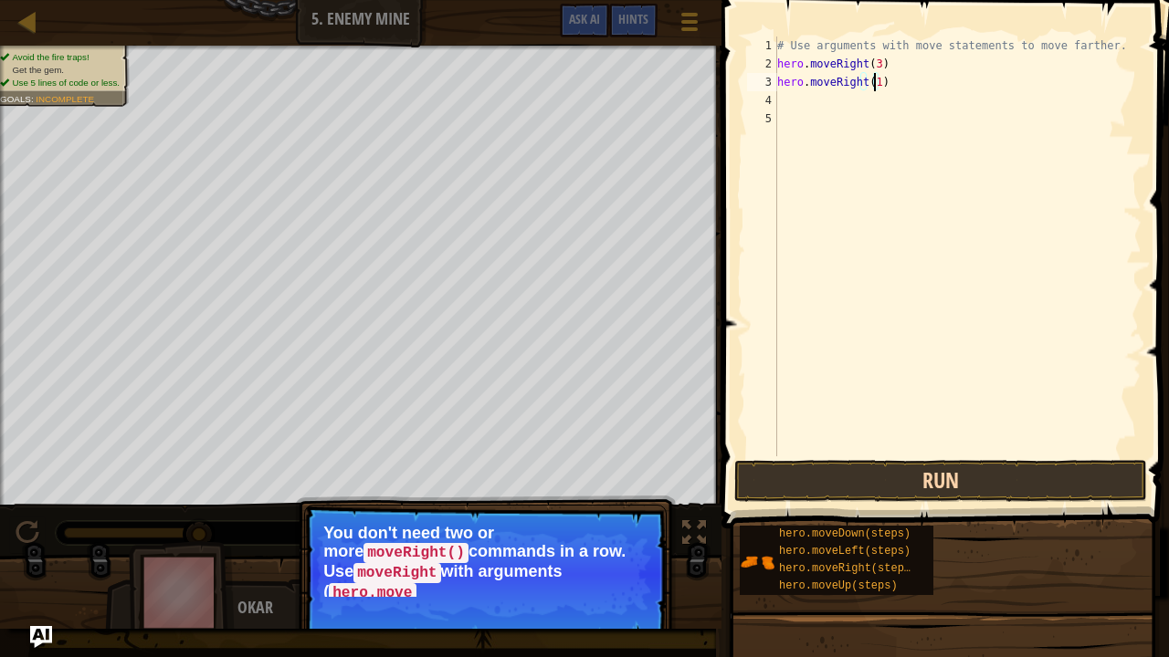
type textarea "hero.moveRight(1)"
click at [847, 469] on button "Run" at bounding box center [940, 481] width 413 height 42
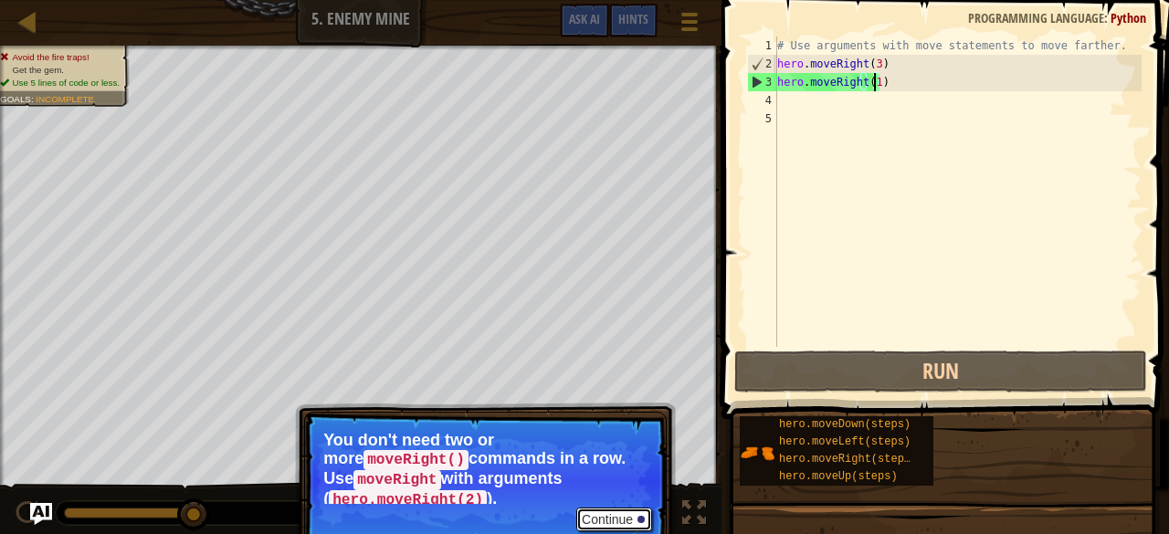
click at [600, 508] on button "Continue" at bounding box center [614, 520] width 76 height 24
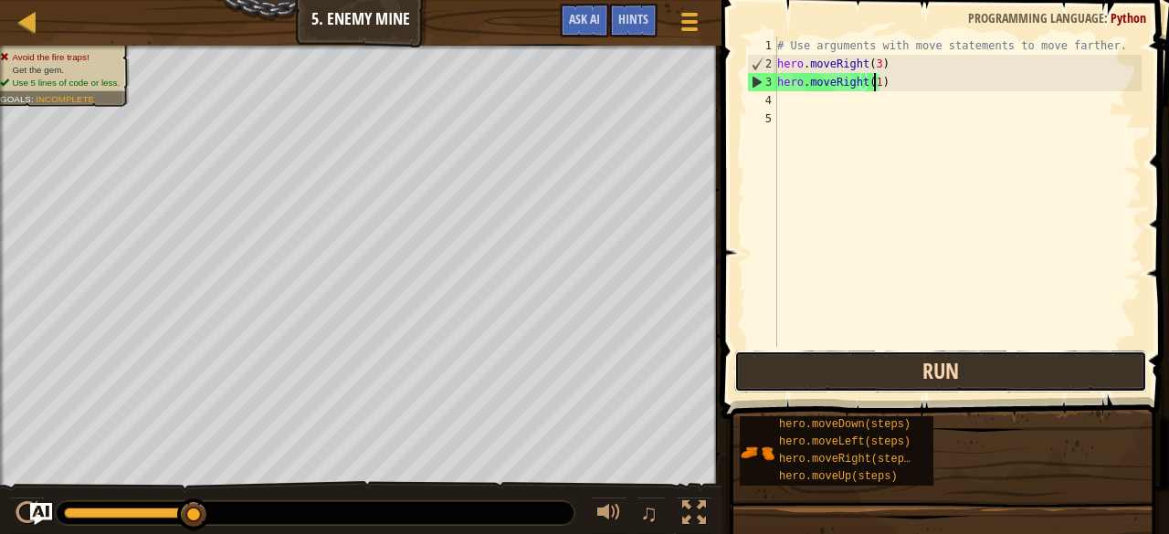
click at [893, 377] on button "Run" at bounding box center [940, 372] width 413 height 42
click at [893, 375] on button "Run" at bounding box center [940, 372] width 413 height 42
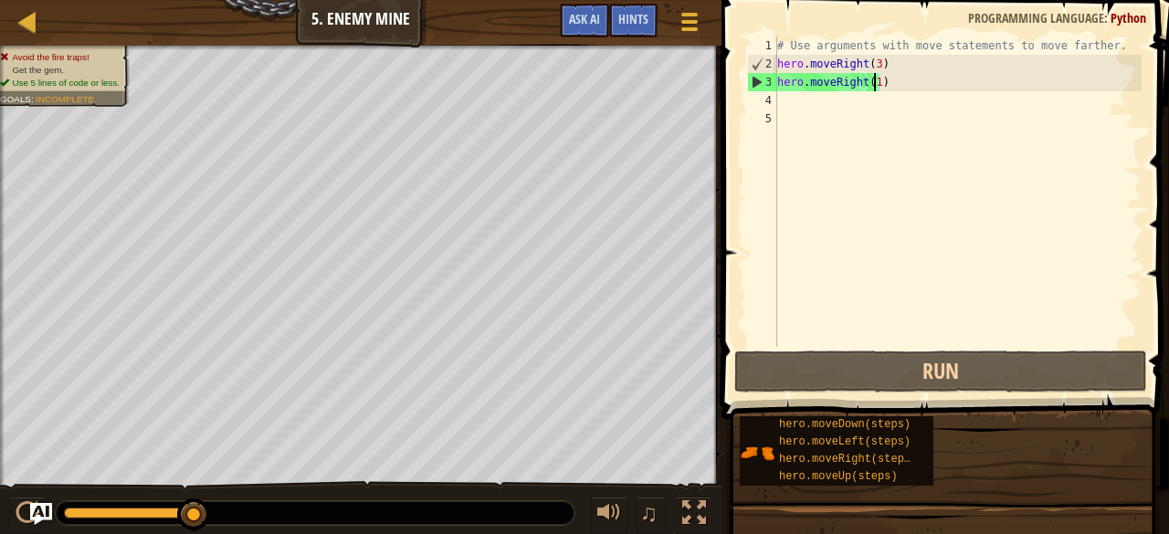
click at [979, 191] on div "# Use arguments with move statements to move farther. hero . moveRight ( 3 ) he…" at bounding box center [957, 210] width 368 height 347
